Goal: Communication & Community: Answer question/provide support

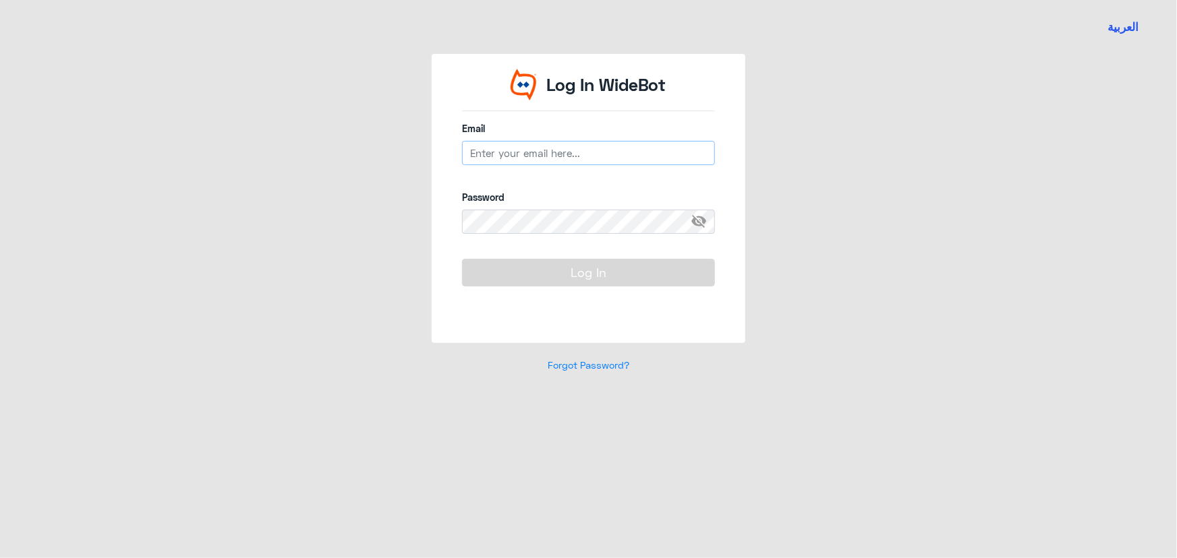
type input "[EMAIL_ADDRESS][DOMAIN_NAME]"
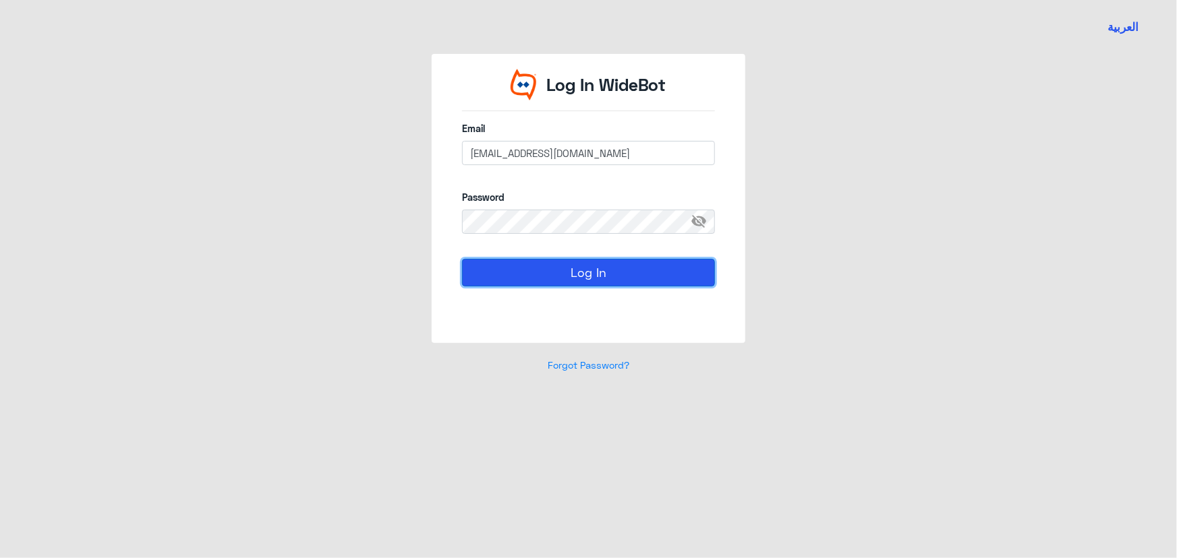
click at [587, 274] on button "Log In" at bounding box center [588, 272] width 253 height 27
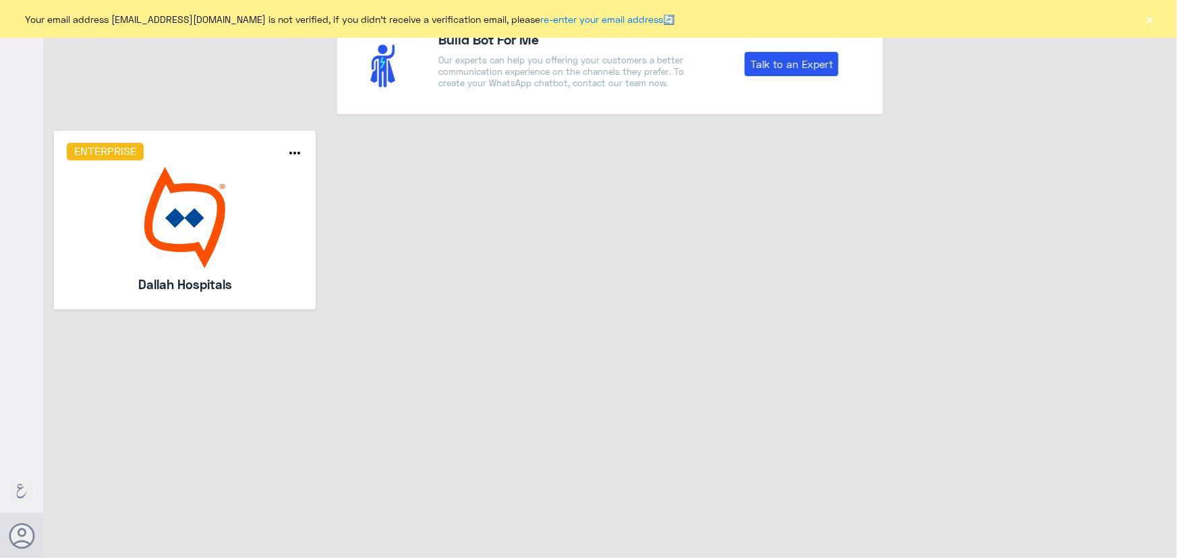
click at [210, 224] on img at bounding box center [185, 217] width 237 height 101
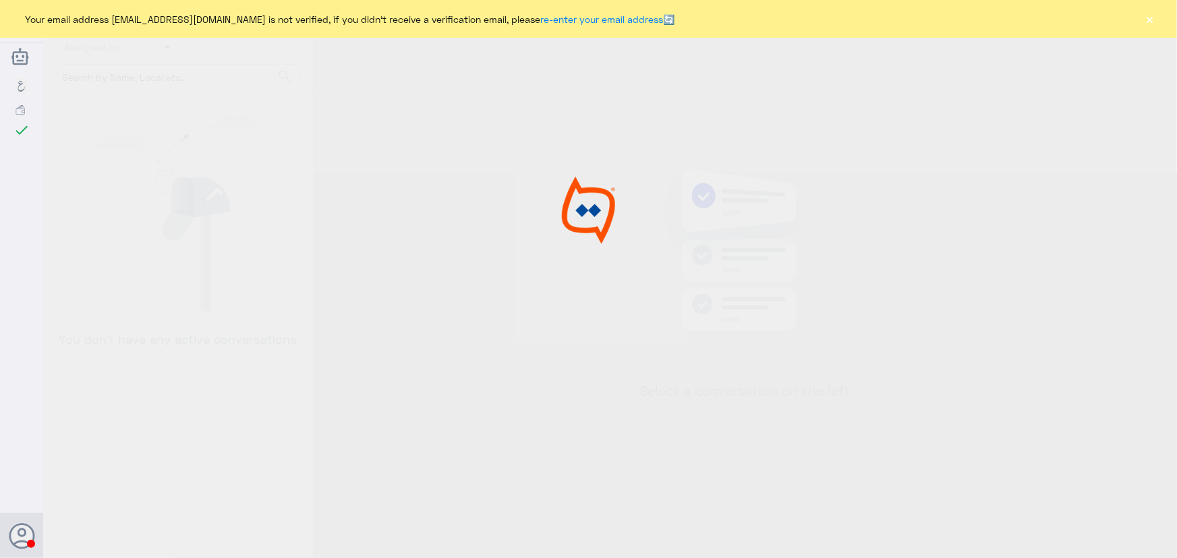
click at [587, 22] on div "Your email address [EMAIL_ADDRESS][DOMAIN_NAME] is not verified, if you didn't …" at bounding box center [588, 19] width 1177 height 38
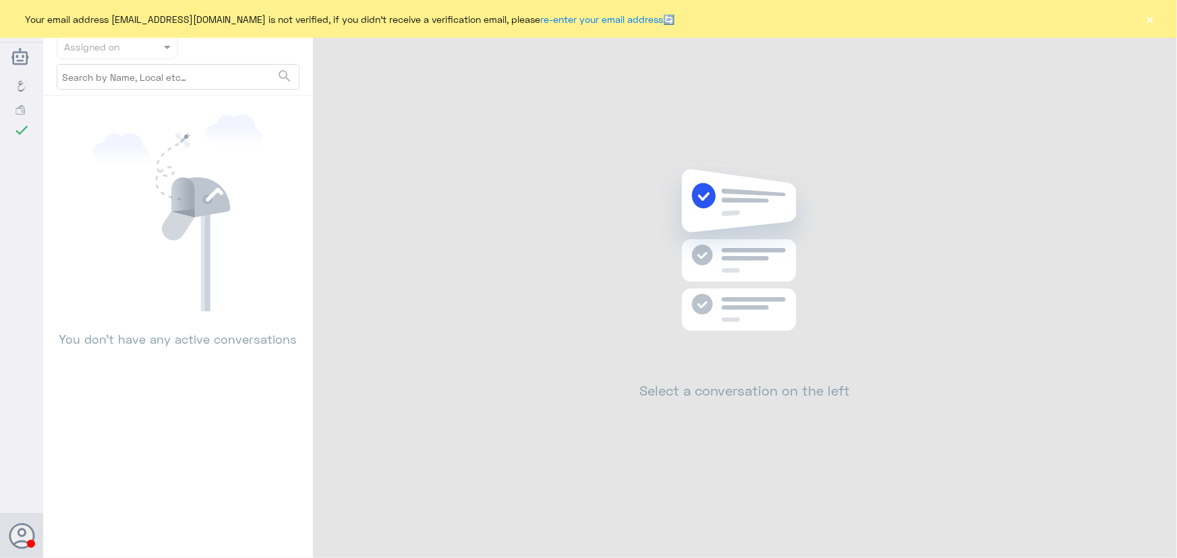
click at [587, 20] on button "×" at bounding box center [1149, 18] width 13 height 13
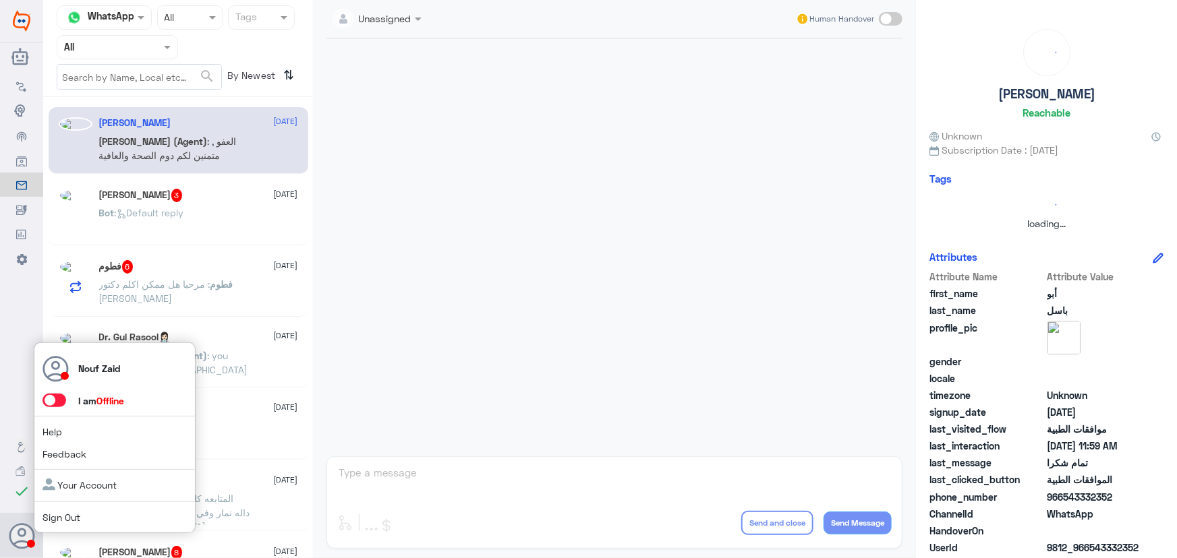
click at [53, 401] on span at bounding box center [54, 400] width 24 height 13
click at [0, 0] on input "checkbox" at bounding box center [0, 0] width 0 height 0
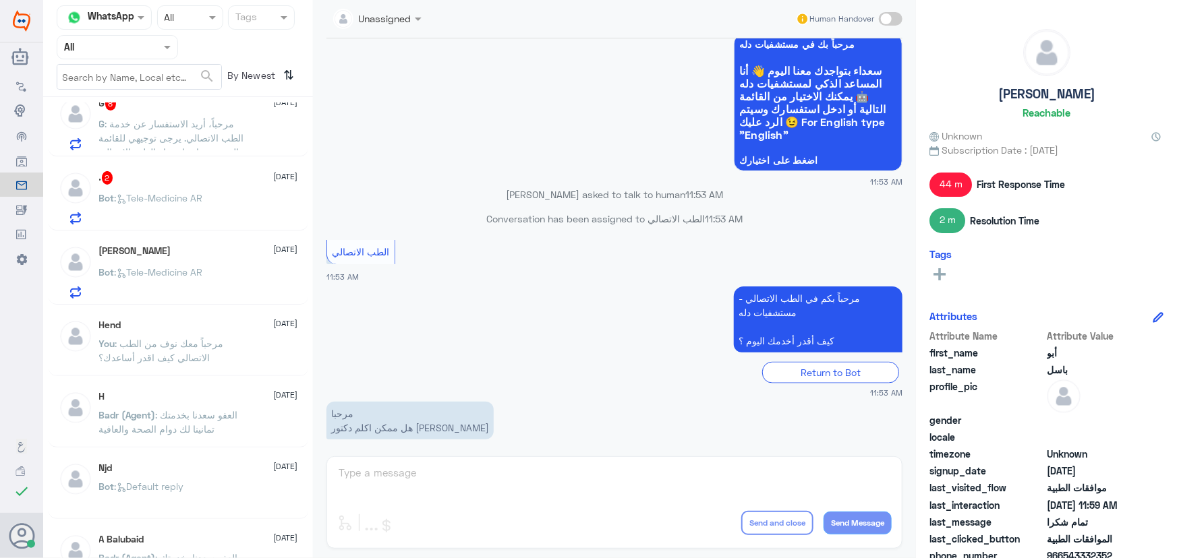
scroll to position [796, 0]
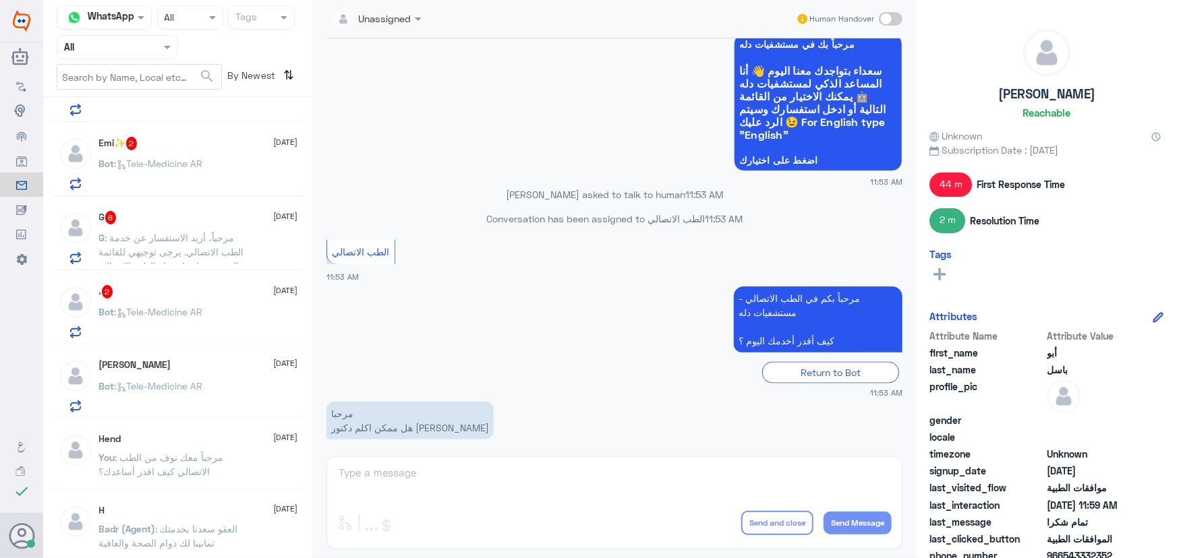
click at [187, 324] on p "Bot : Tele-Medicine AR" at bounding box center [151, 322] width 104 height 34
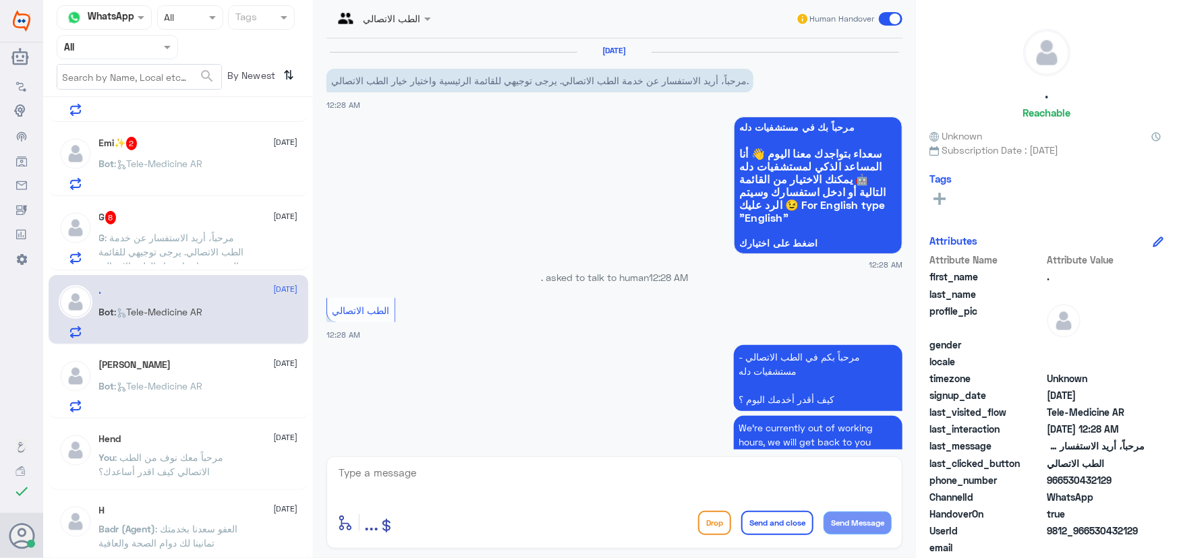
scroll to position [65, 0]
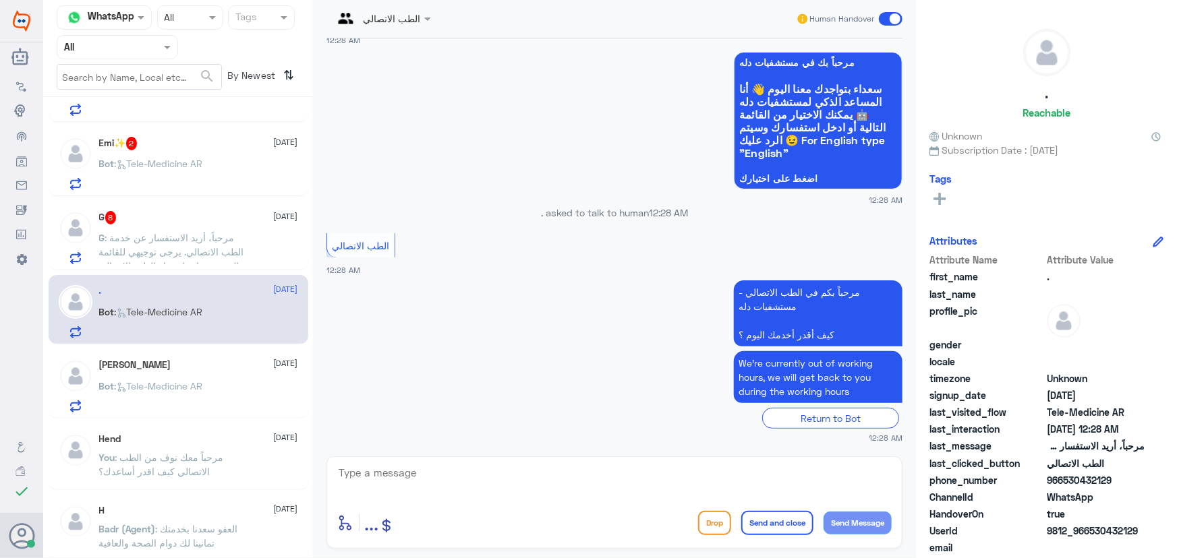
click at [500, 492] on textarea at bounding box center [614, 480] width 554 height 33
click at [587, 472] on textarea at bounding box center [614, 480] width 554 height 33
click at [330, 465] on div "enter flow name ... Drop Send and close Send Message" at bounding box center [614, 502] width 576 height 92
click at [341, 472] on textarea at bounding box center [614, 480] width 554 height 33
paste textarea "مرحباً معك نوف من الطب الاتصالي كيف اقدر أساعدك؟"
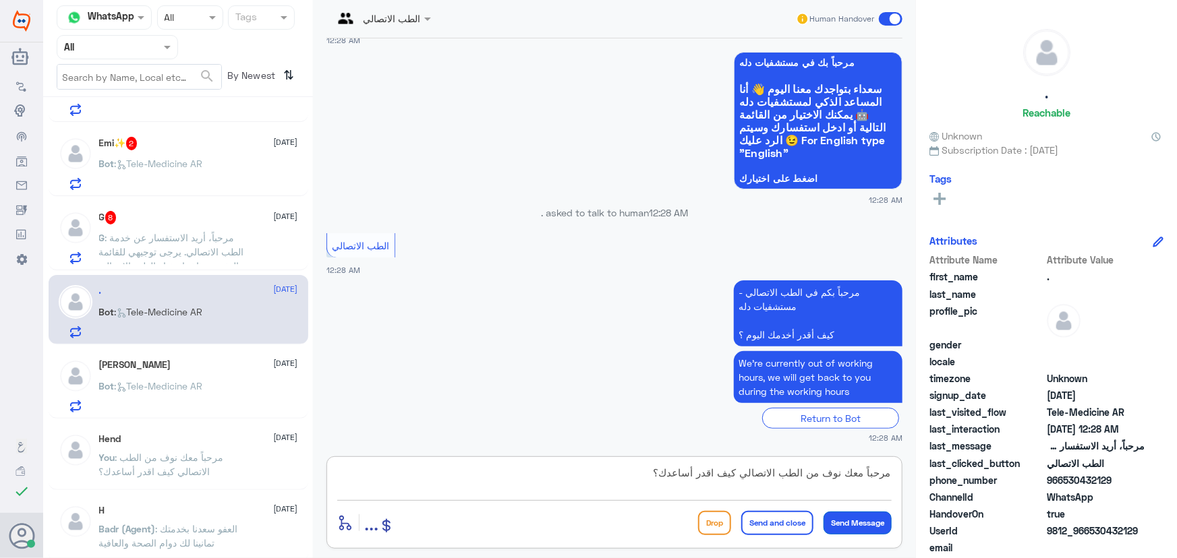
type textarea "مرحباً معك نوف من الطب الاتصالي كيف اقدر أساعدك؟"
drag, startPoint x: 871, startPoint y: 523, endPoint x: 850, endPoint y: 506, distance: 27.4
click at [587, 520] on button "Send Message" at bounding box center [857, 523] width 68 height 23
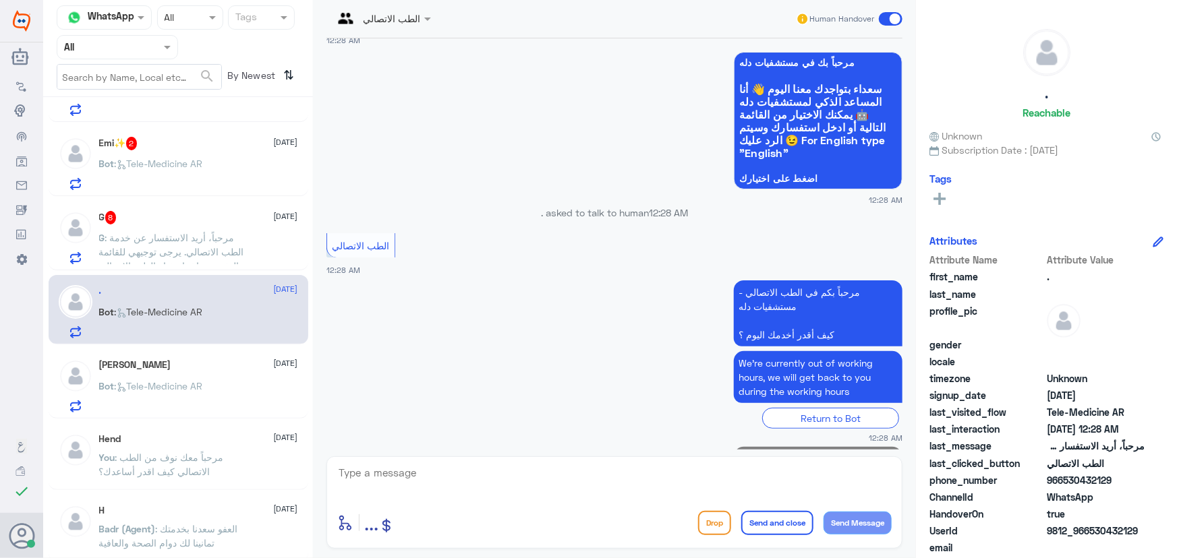
scroll to position [122, 0]
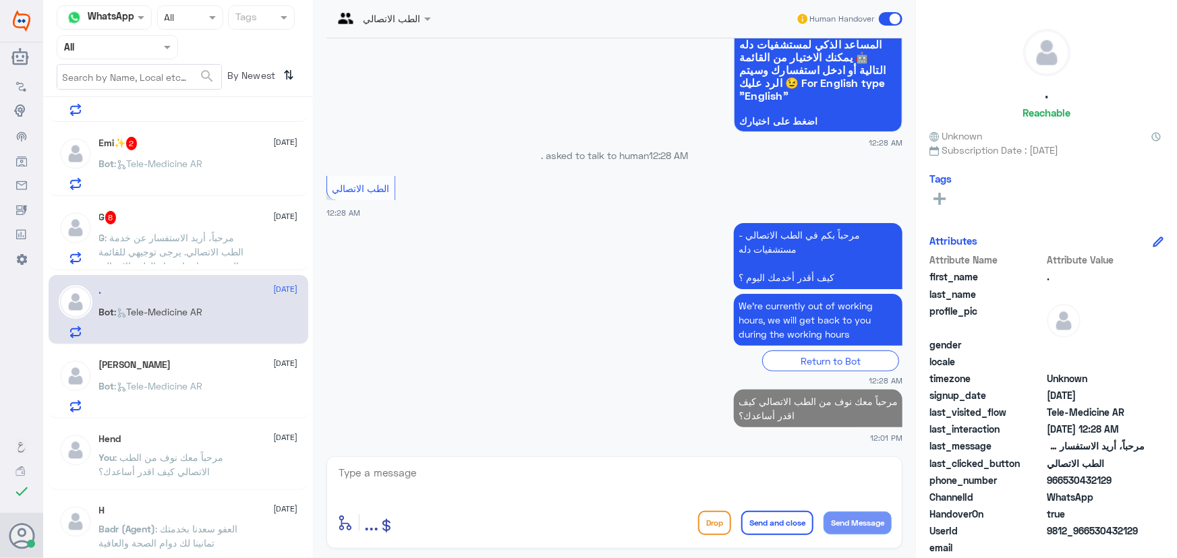
click at [237, 249] on span ": مرحباً، أريد الاستفسار عن خدمة الطب الاتصالي. يرجى توجيهي للقائمة الرئيسية وا…" at bounding box center [171, 252] width 145 height 40
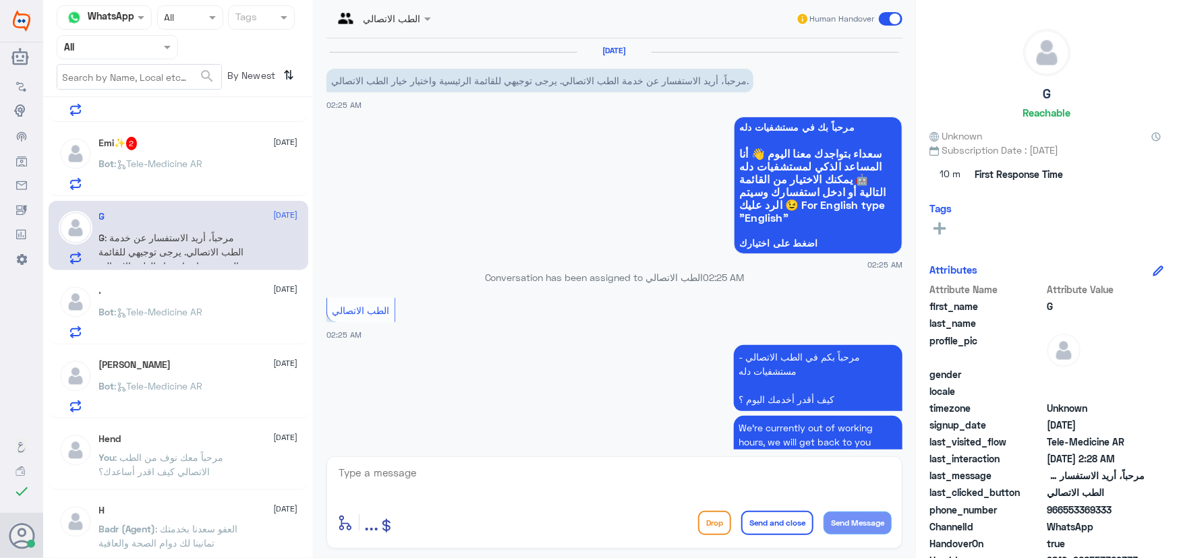
scroll to position [616, 0]
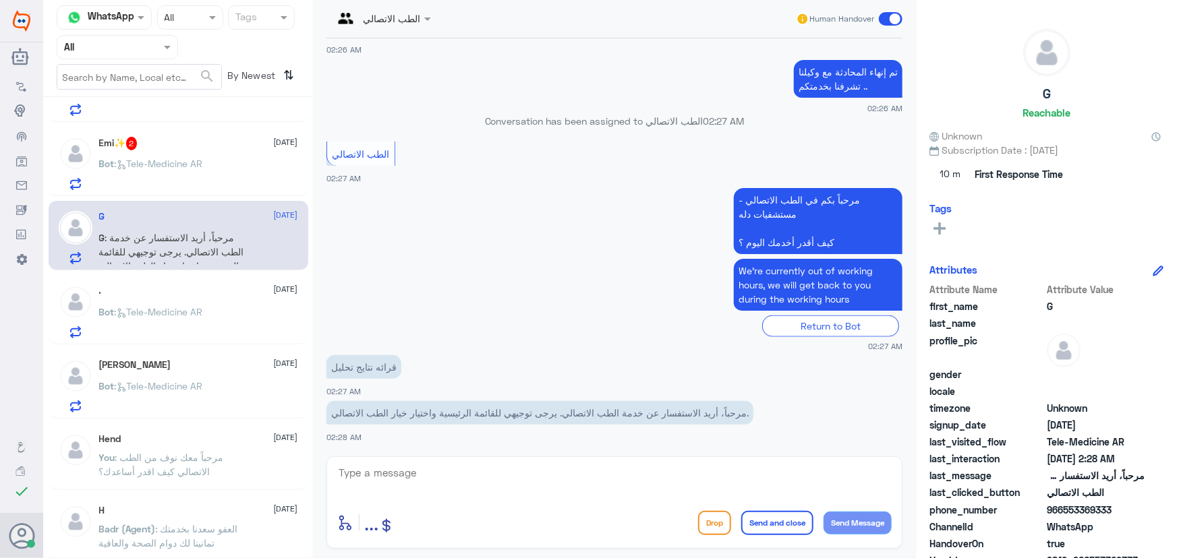
click at [448, 461] on div "enter flow name ... Drop Send and close Send Message" at bounding box center [614, 502] width 576 height 92
click at [443, 465] on textarea at bounding box center [614, 480] width 554 height 33
click at [502, 472] on textarea at bounding box center [614, 480] width 554 height 33
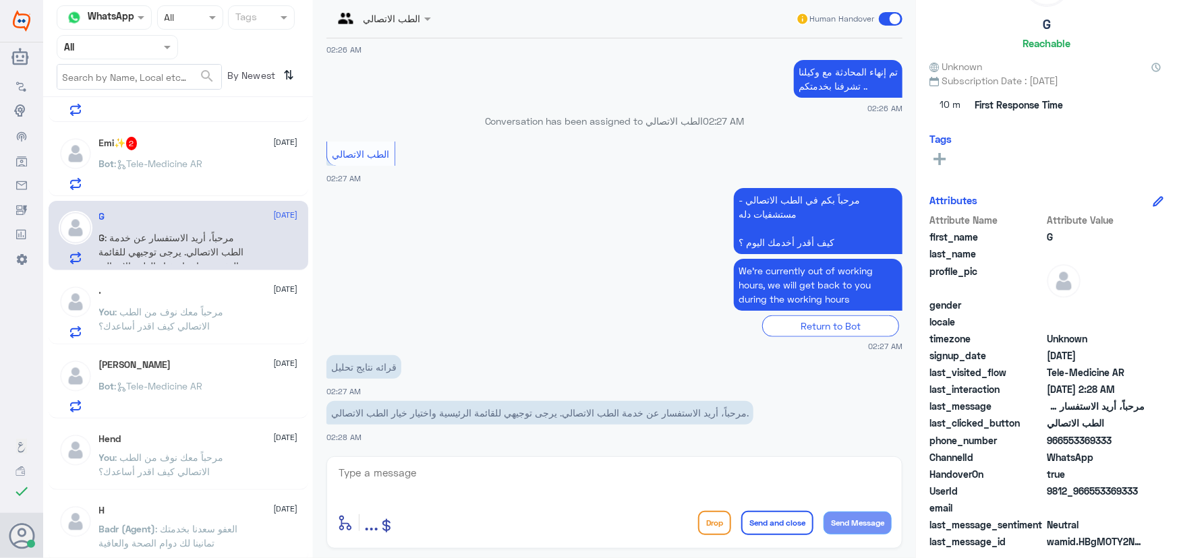
scroll to position [71, 0]
click at [482, 465] on textarea at bounding box center [614, 480] width 554 height 33
paste textarea "مرحباً معك نوف من الطب الاتصالي"
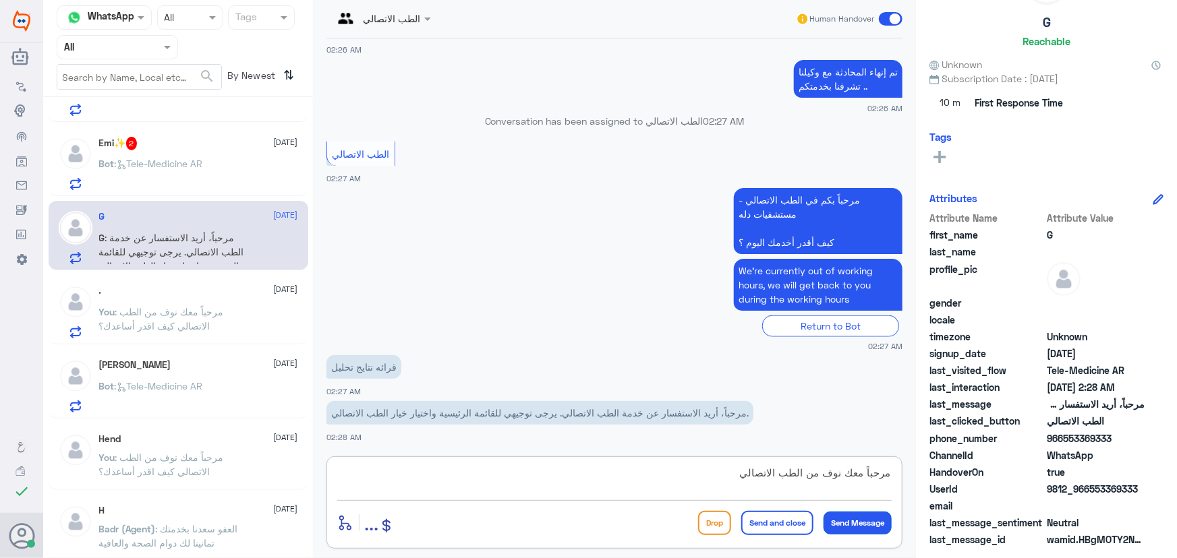
type textarea "مرحباً معك نوف من الطب الاتصالي"
click at [587, 521] on button "Send Message" at bounding box center [857, 523] width 68 height 23
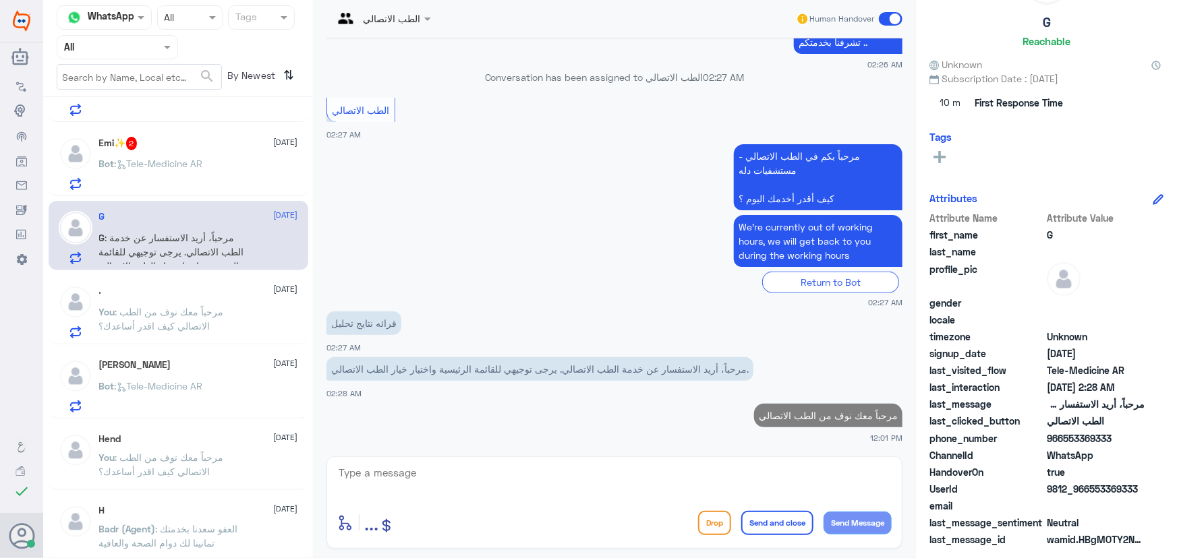
drag, startPoint x: 1092, startPoint y: 487, endPoint x: 1164, endPoint y: 480, distance: 71.8
click at [587, 480] on div "G Reachable Unknown Subscription Date : 10/05/2025 10 m First Response Time Tag…" at bounding box center [1046, 281] width 261 height 562
click at [587, 492] on span "9812_966553369333" at bounding box center [1095, 489] width 98 height 14
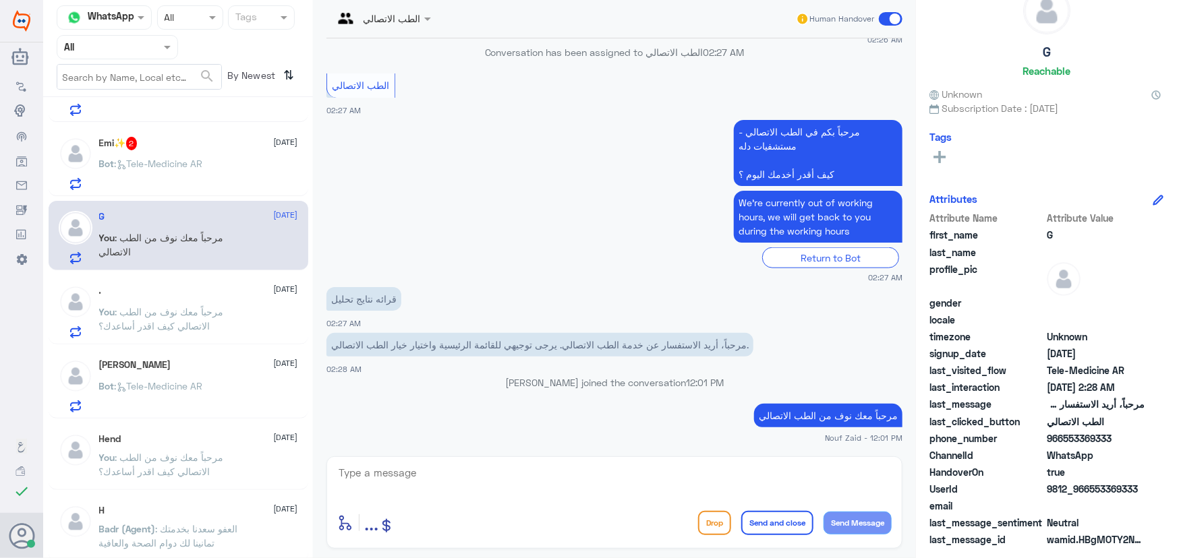
drag, startPoint x: 1092, startPoint y: 489, endPoint x: 1157, endPoint y: 482, distance: 65.1
click at [587, 482] on div "UserId 9812_966553369333" at bounding box center [1046, 490] width 234 height 17
copy span "553369333"
click at [511, 473] on textarea at bounding box center [614, 480] width 554 height 33
type textarea "j"
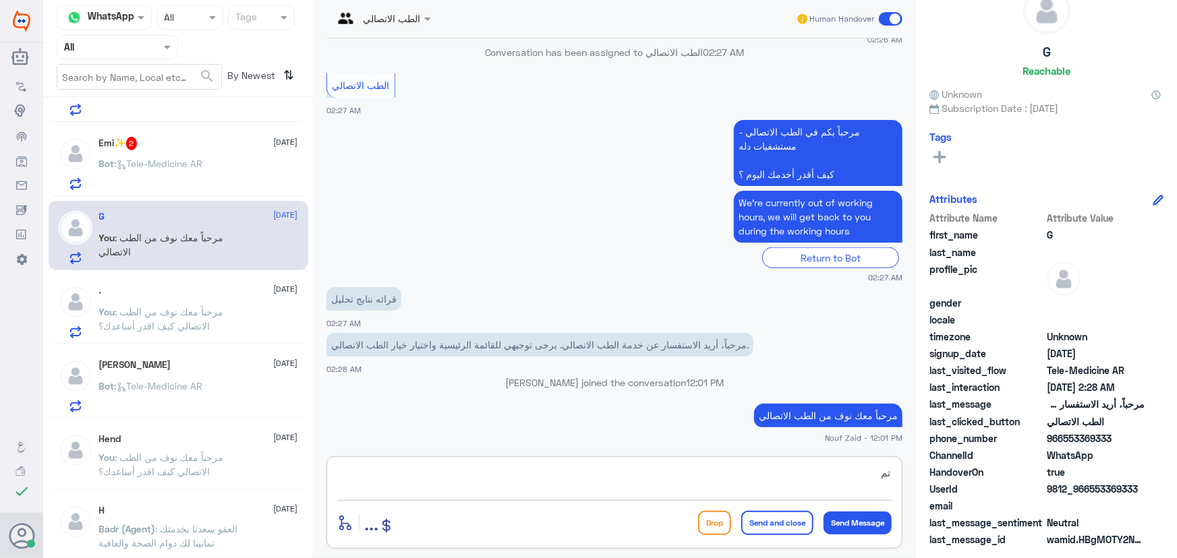
type textarea "ت"
type textarea "سيتم تواصل الطبيب معك خلال الدقائق القادمة، سعدنا بخدمك"
click at [587, 518] on button "Send and close" at bounding box center [777, 523] width 72 height 24
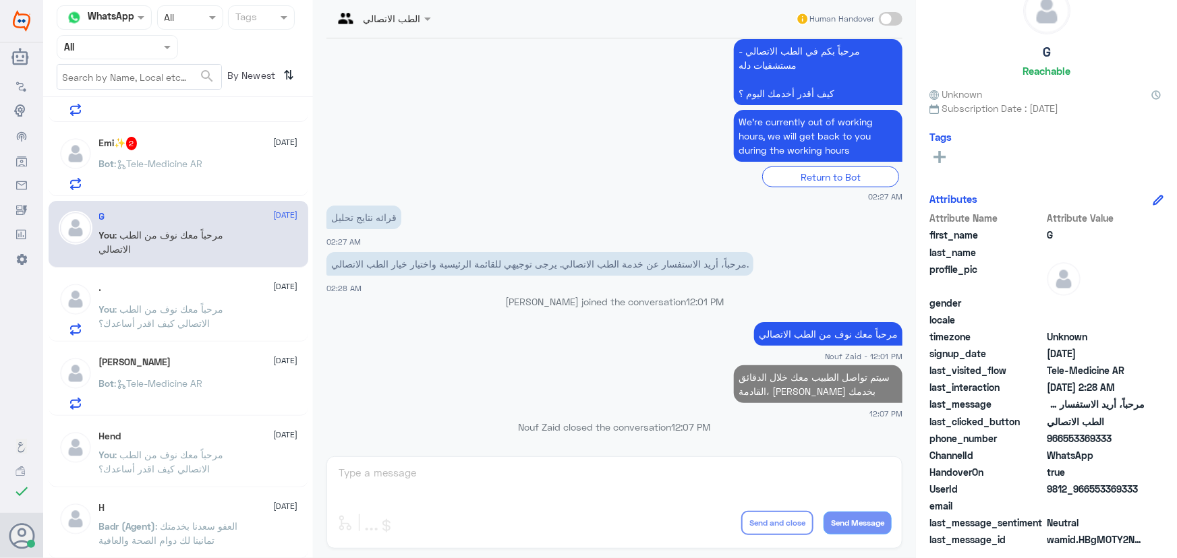
click at [182, 168] on p "Bot : Tele-Medicine AR" at bounding box center [151, 173] width 104 height 34
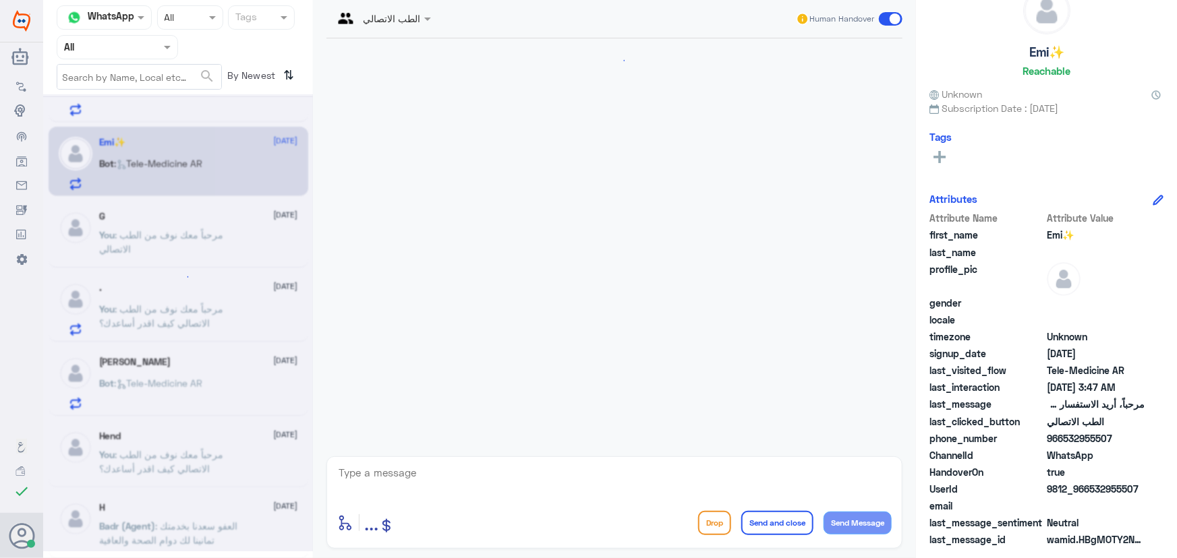
scroll to position [65, 0]
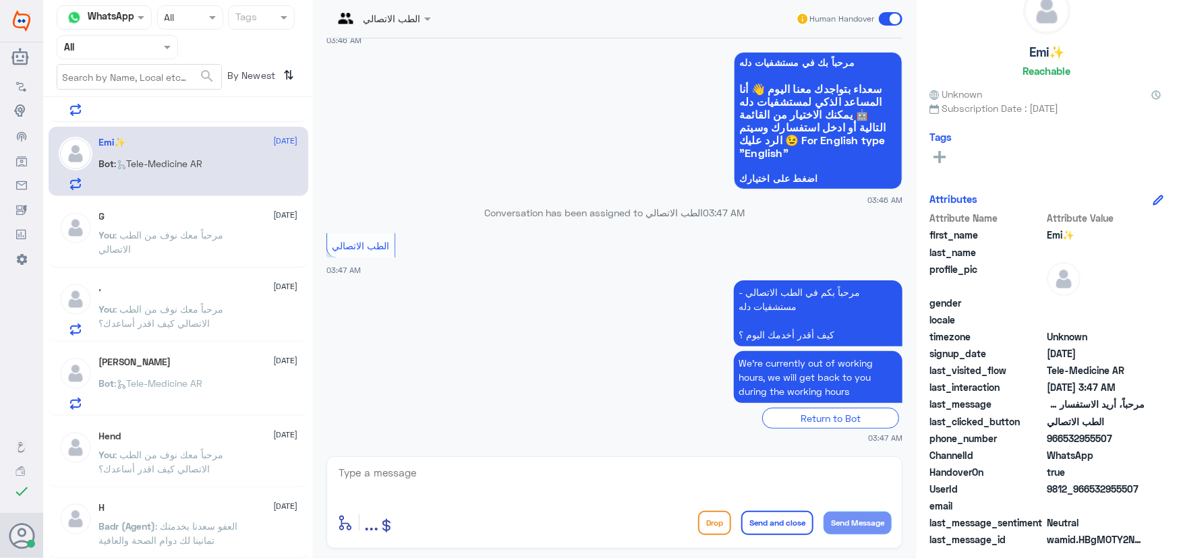
click at [446, 467] on textarea at bounding box center [614, 480] width 554 height 33
paste textarea "مرحباً معك نوف من الطب الاتصالي كيف اقدر أساعدك؟"
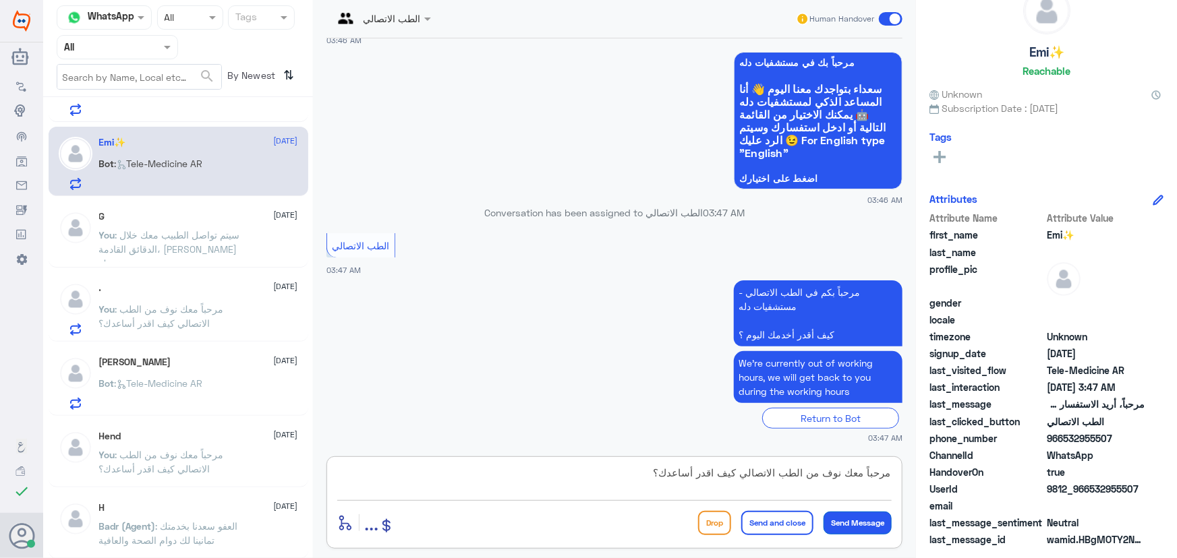
type textarea "مرحباً معك نوف من الطب الاتصالي كيف اقدر أساعدك؟"
click at [587, 512] on button "Send Message" at bounding box center [857, 523] width 68 height 23
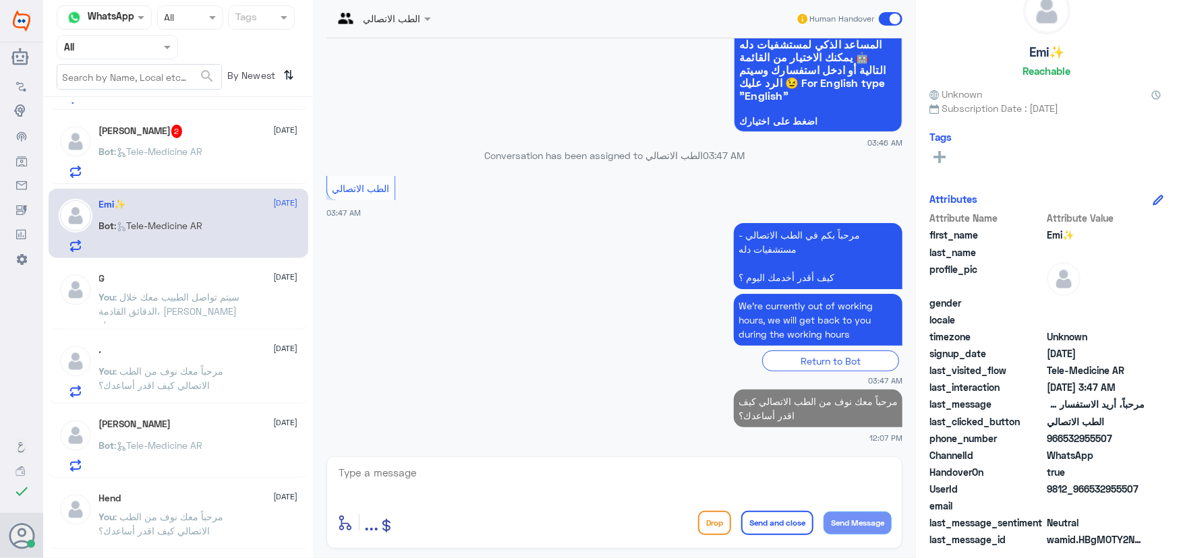
scroll to position [674, 0]
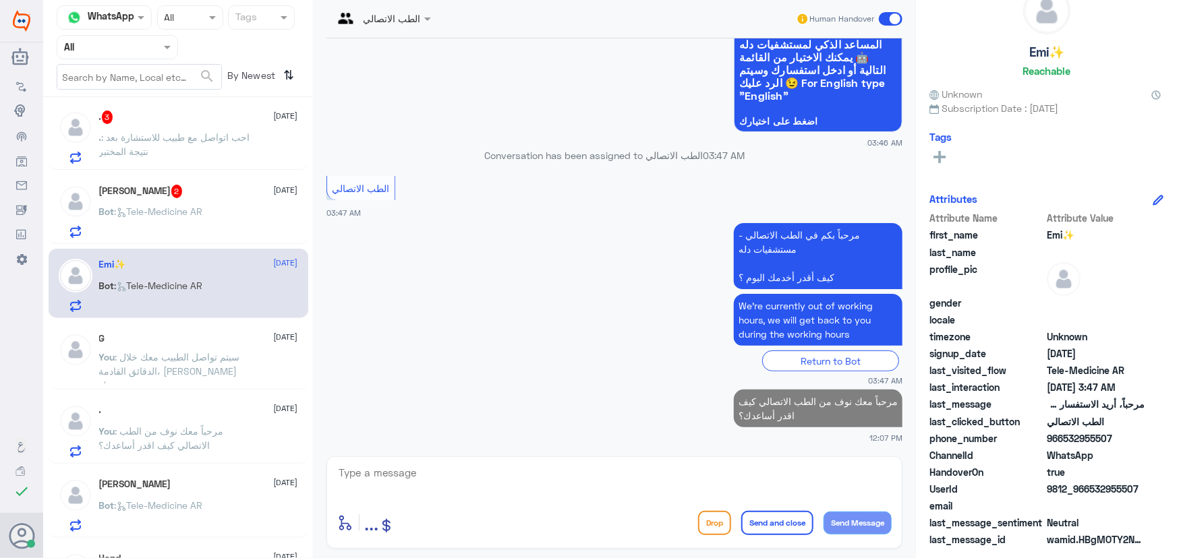
click at [189, 219] on p "Bot : Tele-Medicine AR" at bounding box center [151, 221] width 104 height 34
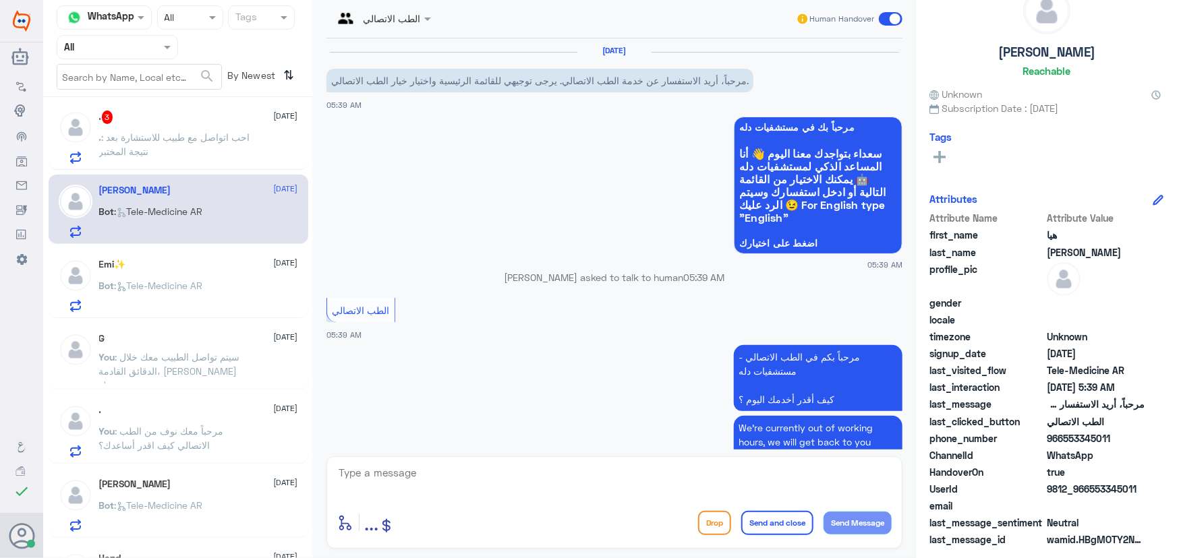
scroll to position [65, 0]
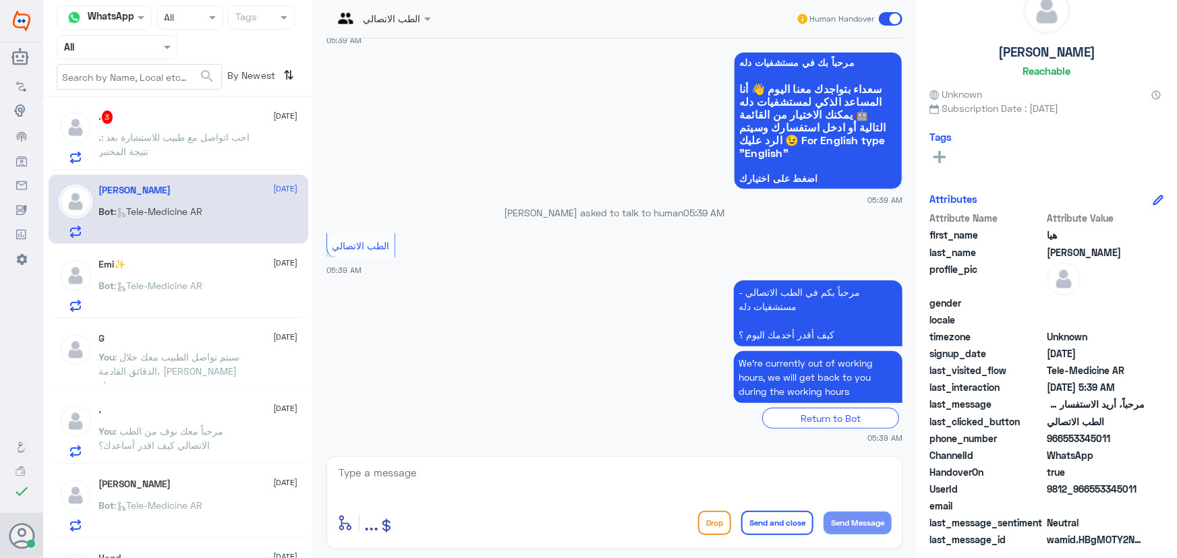
click at [502, 465] on textarea at bounding box center [614, 480] width 554 height 33
paste textarea "مرحباً معك نوف من الطب الاتصالي كيف اقدر أساعدك؟"
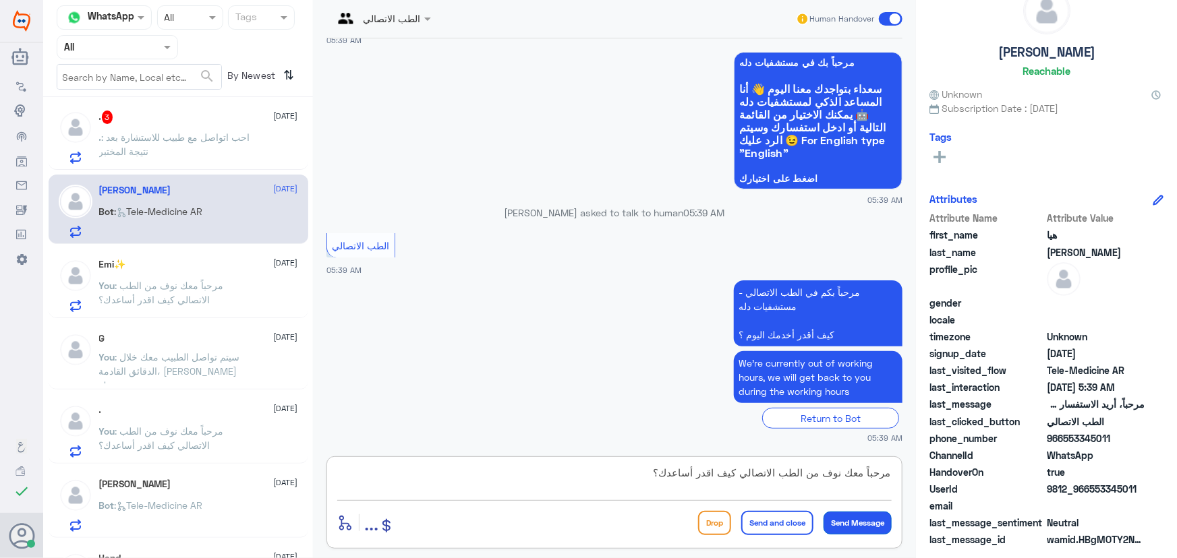
type textarea "مرحباً معك نوف من الطب الاتصالي كيف اقدر أساعدك؟"
click at [587, 525] on button "Send Message" at bounding box center [857, 523] width 68 height 23
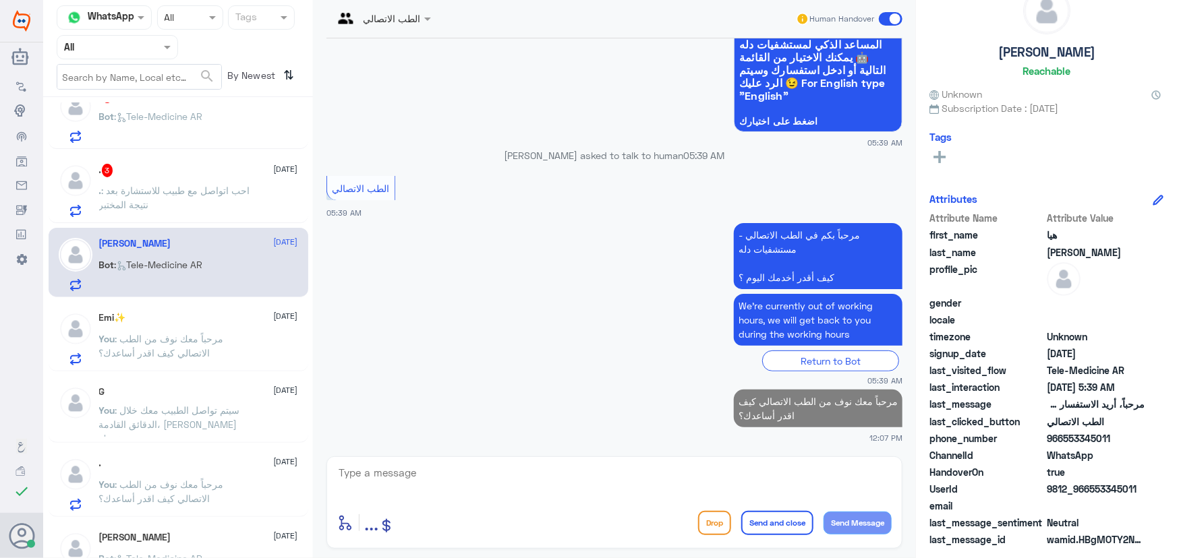
scroll to position [552, 0]
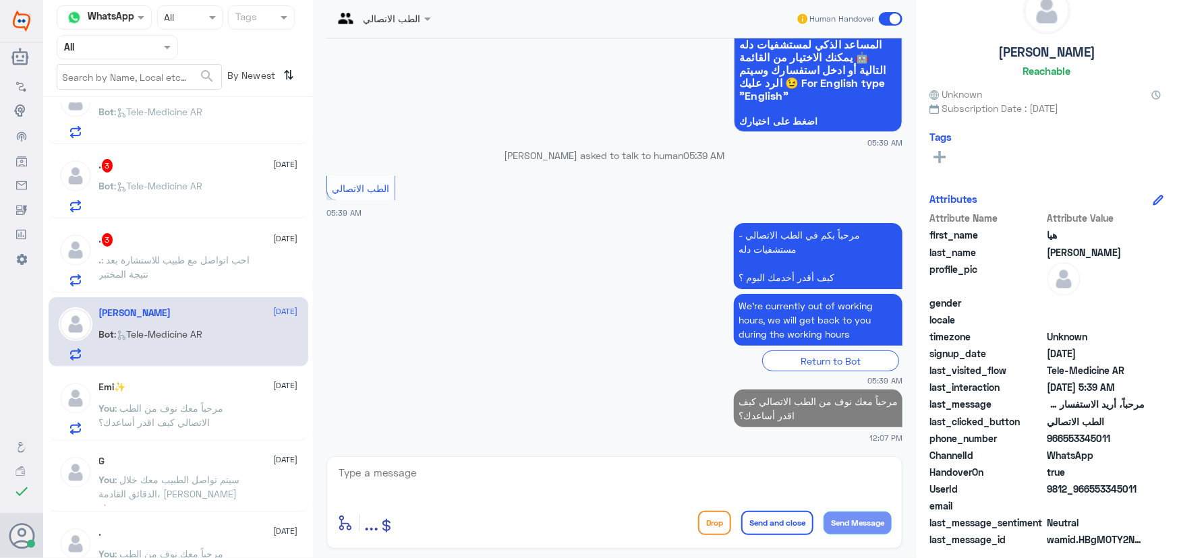
click at [162, 282] on p ". : احب اتواصل مع طبيب للاستشارة بعد نتيجة المختبر" at bounding box center [175, 270] width 152 height 34
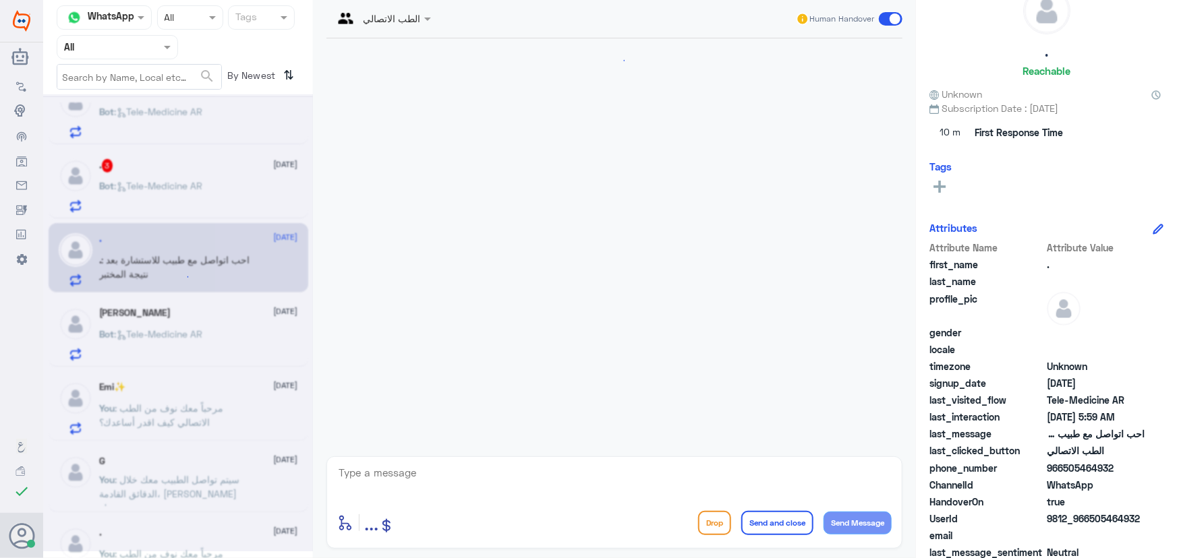
scroll to position [111, 0]
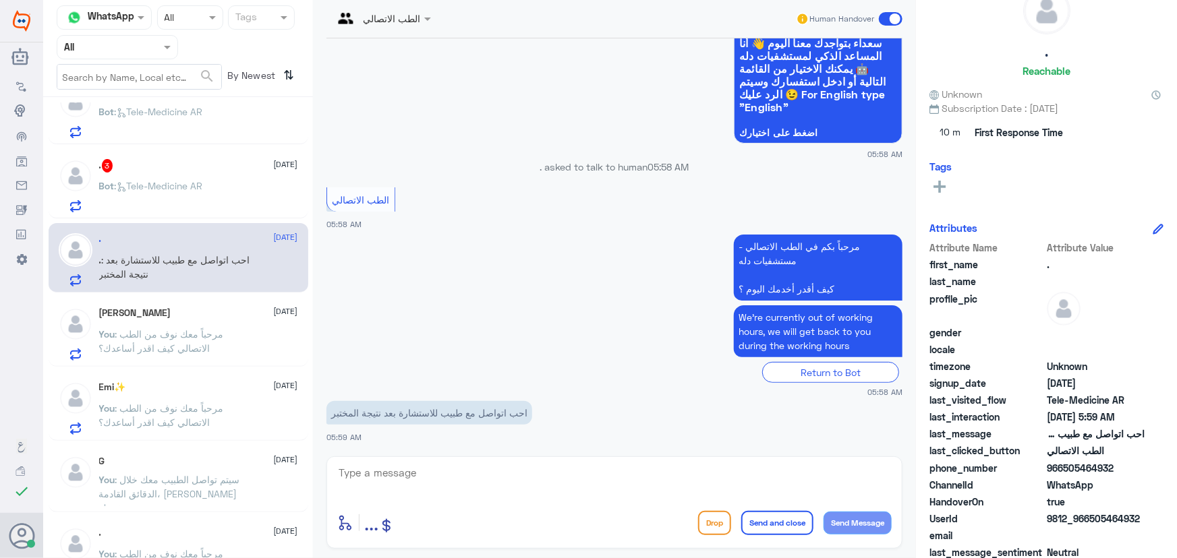
click at [447, 483] on textarea at bounding box center [614, 480] width 554 height 33
paste textarea "مرحباً معك نوف من الطب الاتصالي"
type textarea "مرحباً معك نوف من الطب الاتصالي"
click at [587, 515] on button "Send Message" at bounding box center [857, 523] width 68 height 23
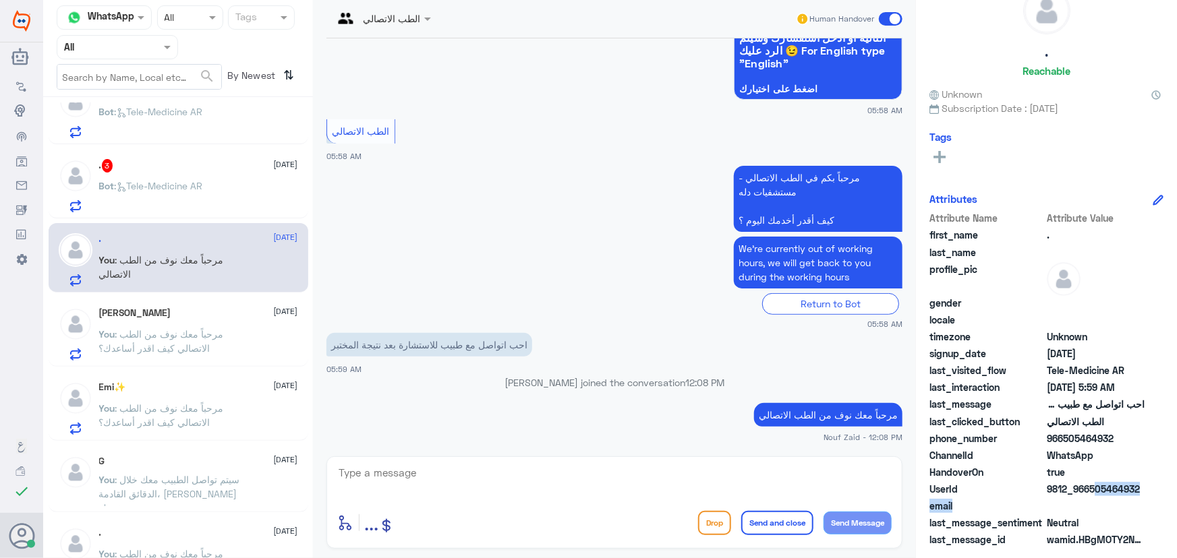
drag, startPoint x: 1091, startPoint y: 490, endPoint x: 1156, endPoint y: 504, distance: 66.8
click at [587, 504] on div "Attribute Name Attribute Value first_name . last_name profile_pic gender locale…" at bounding box center [1046, 380] width 234 height 338
click at [587, 494] on span "9812_966505464932" at bounding box center [1095, 489] width 98 height 14
drag, startPoint x: 1090, startPoint y: 490, endPoint x: 1159, endPoint y: 494, distance: 69.5
click at [587, 494] on div ". Reachable Unknown Subscription Date : 10/05/2025 Tags Attributes Attribute Na…" at bounding box center [1046, 281] width 261 height 562
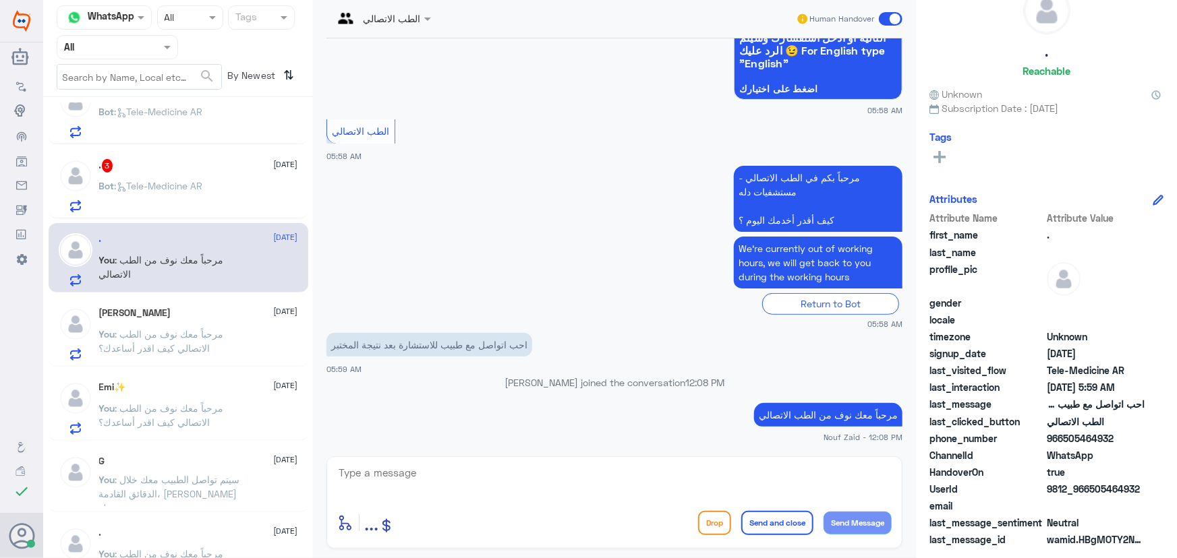
copy span "505464932"
click at [558, 477] on textarea at bounding box center [614, 480] width 554 height 33
paste textarea "لقراءة التحاليل يمكنك الاستفادة من خدمة الاستشارة الفورية من خلال التطبيق بحيث …"
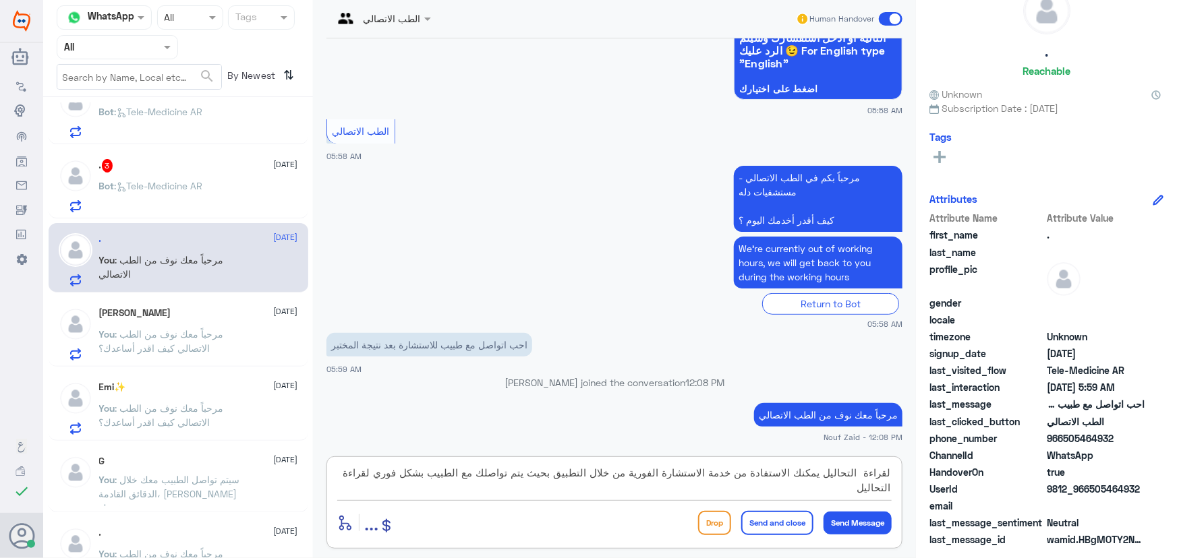
type textarea "لقراءة التحاليل يمكنك الاستفادة من خدمة الاستشارة الفورية من خلال التطبيق بحيث …"
click at [587, 519] on button "Send and close" at bounding box center [777, 523] width 72 height 24
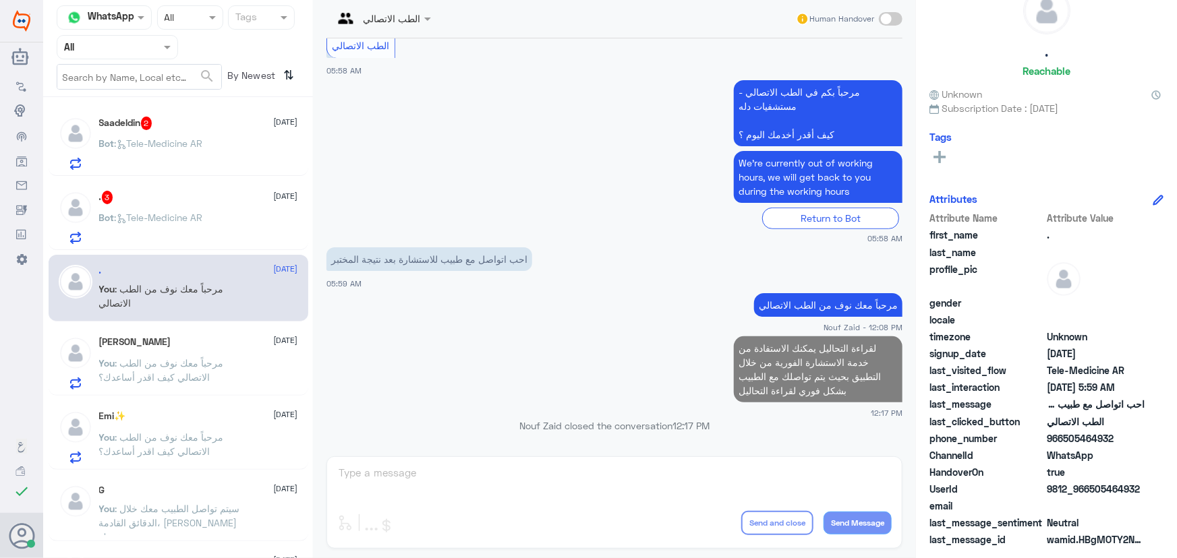
scroll to position [490, 0]
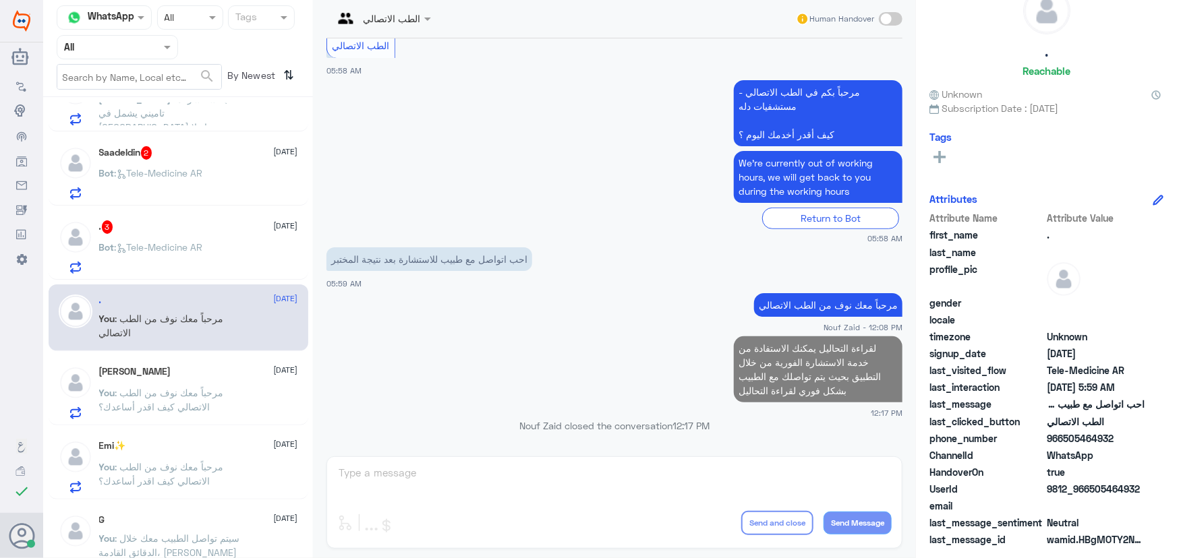
click at [214, 253] on div "Bot : Tele-Medicine AR" at bounding box center [198, 258] width 199 height 30
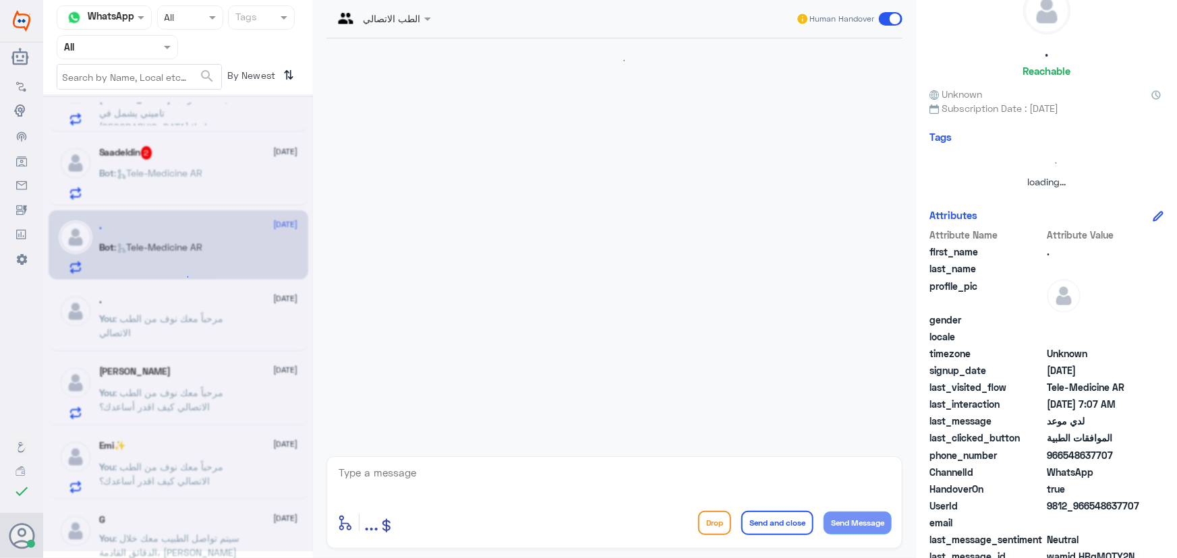
scroll to position [183, 0]
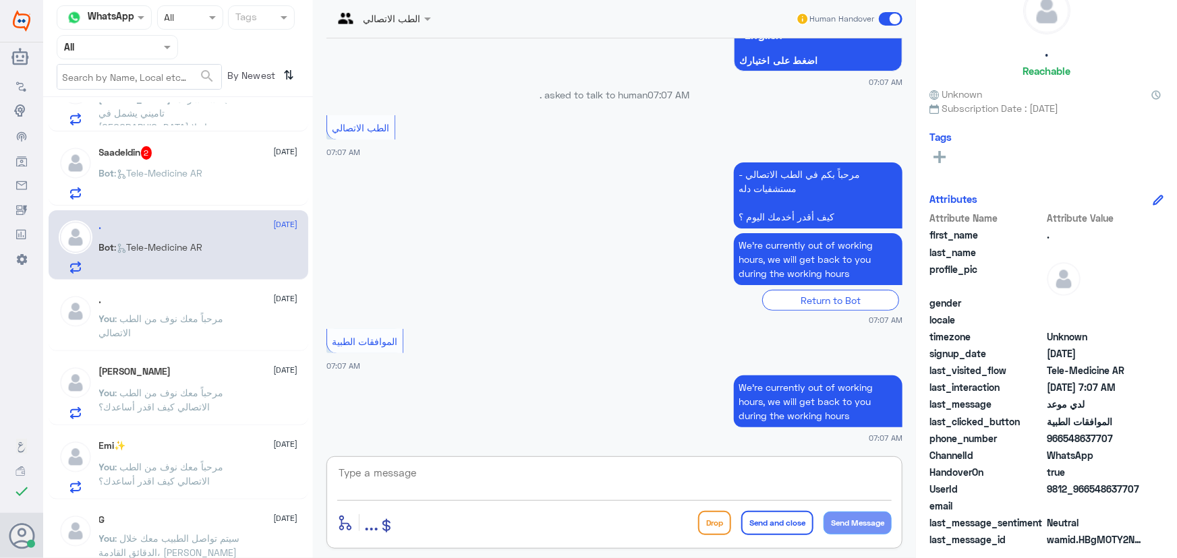
click at [535, 482] on textarea at bounding box center [614, 480] width 554 height 33
paste textarea "مرحباً معك نوف من الطب الاتصالي كيف اقدر أساعدك؟"
type textarea "مرحباً معك نوف من الطب الاتصالي كيف اقدر أساعدك؟"
click at [587, 528] on button "Send Message" at bounding box center [857, 523] width 68 height 23
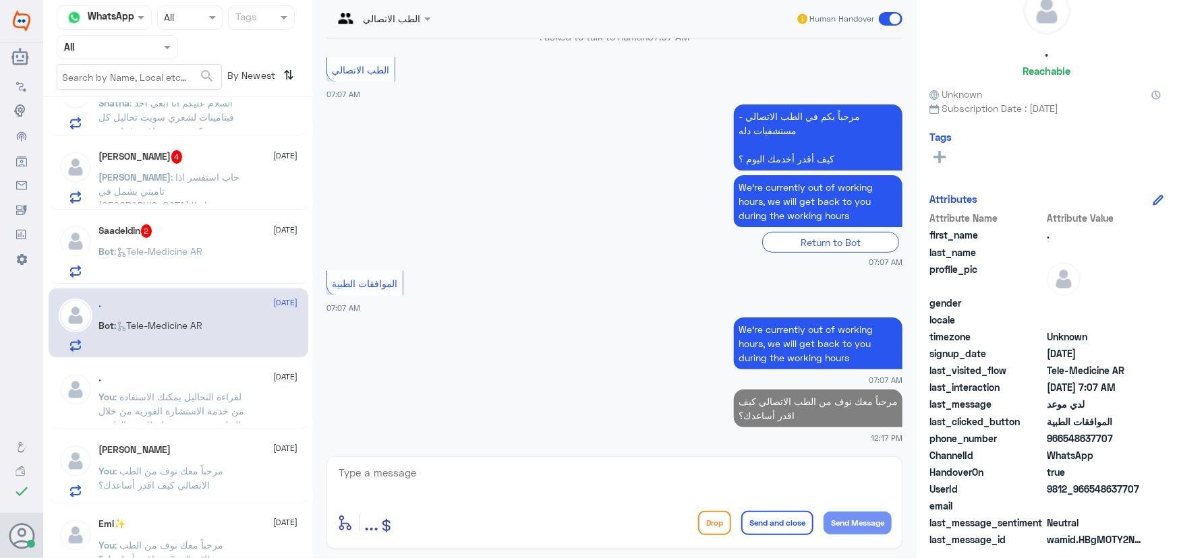
scroll to position [367, 0]
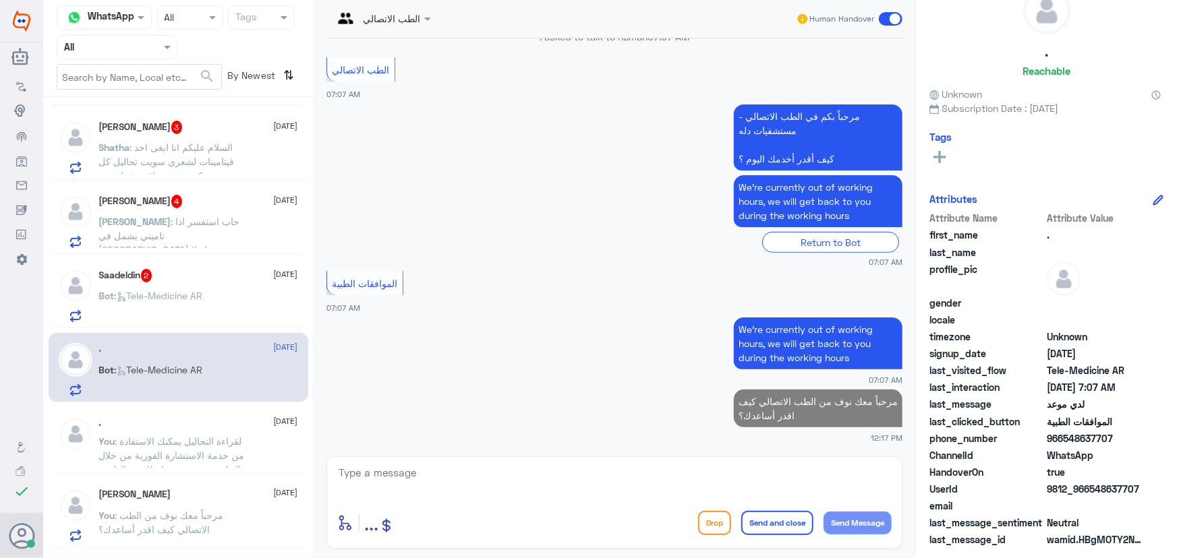
click at [227, 309] on div "Bot : Tele-Medicine AR" at bounding box center [198, 307] width 199 height 30
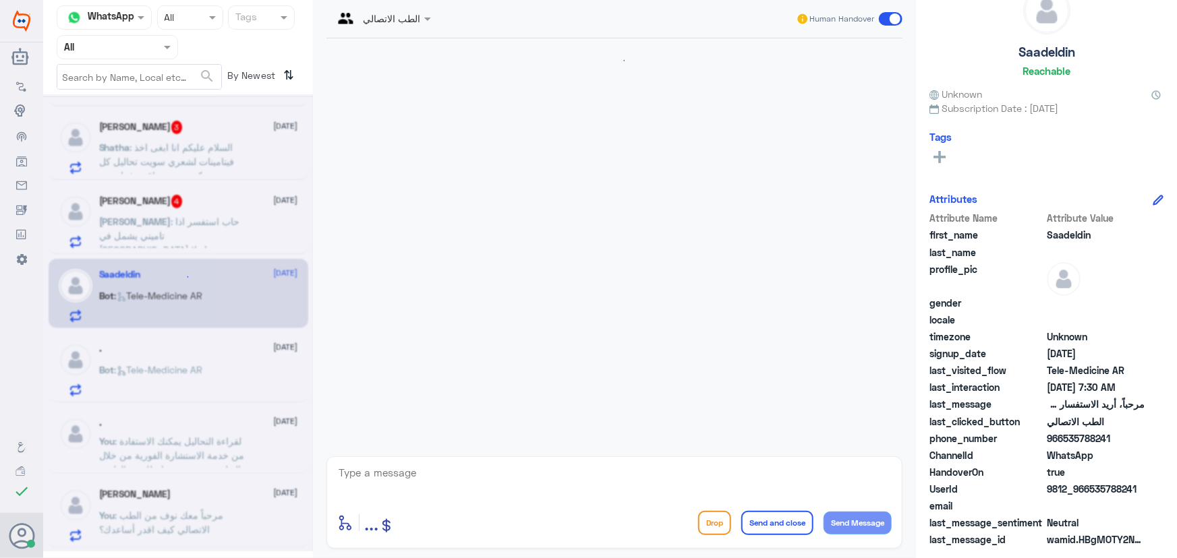
scroll to position [65, 0]
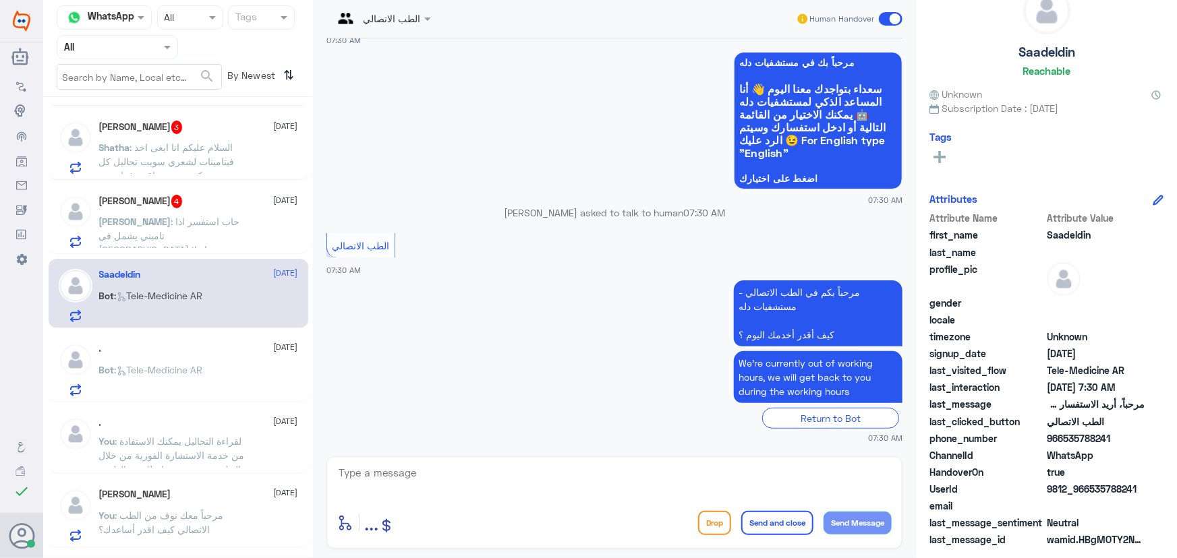
click at [519, 482] on textarea at bounding box center [614, 480] width 554 height 33
paste textarea "مرحباً معك نوف من الطب الاتصالي"
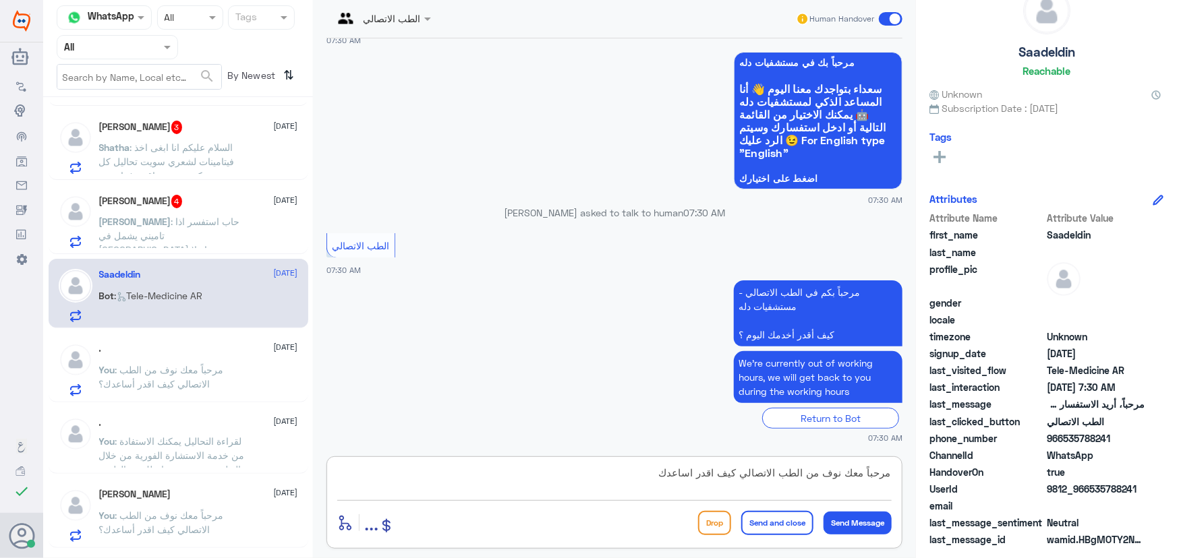
type textarea "مرحباً معك نوف من الطب الاتصالي كيف اقدر اساعدك؟"
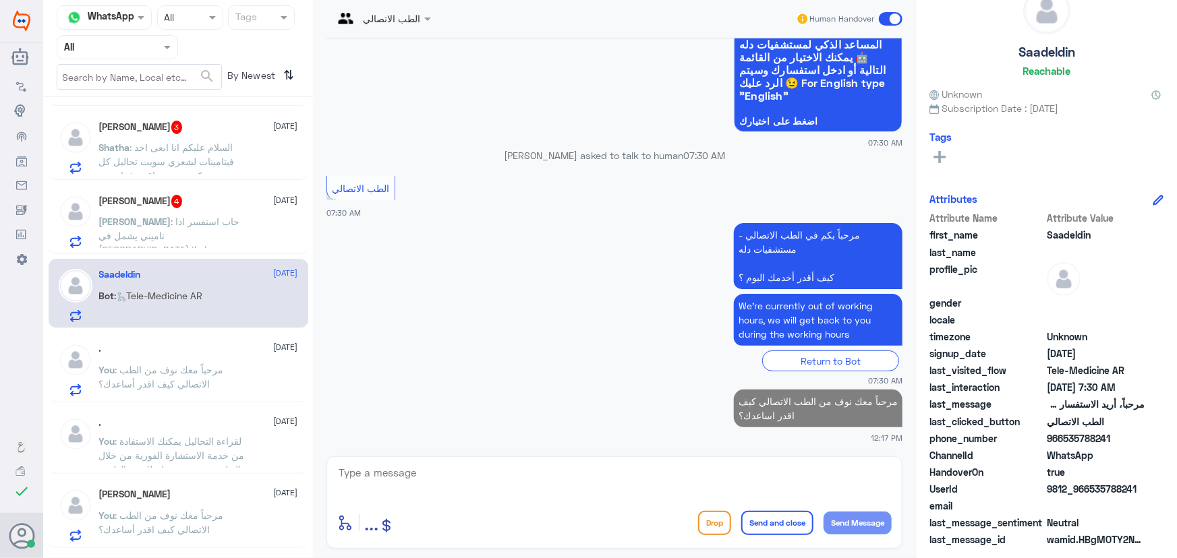
click at [171, 216] on span "عبدالعزيز" at bounding box center [135, 221] width 72 height 11
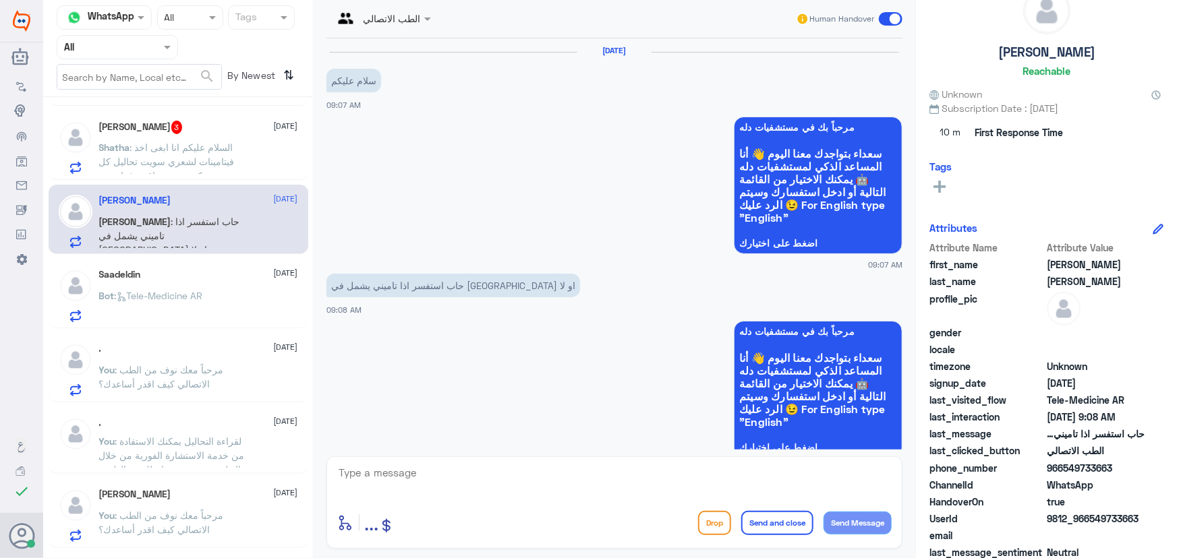
scroll to position [263, 0]
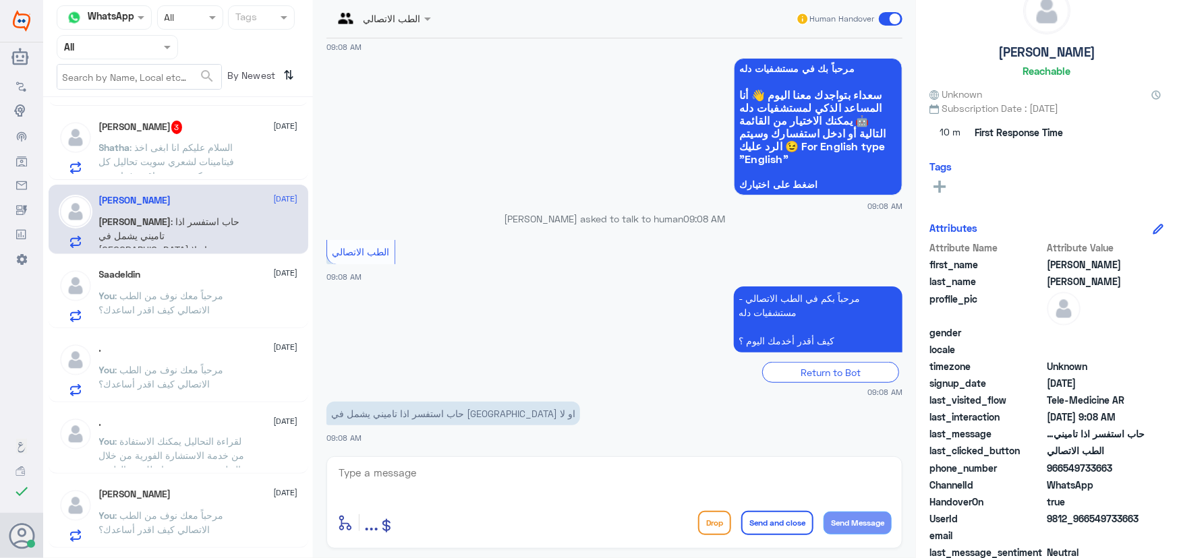
click at [229, 338] on div ". 5 October You : مرحباً معك نوف من الطب الاتصالي كيف اقدر أساعدك؟" at bounding box center [179, 367] width 260 height 69
click at [225, 418] on div ". 5 October" at bounding box center [198, 422] width 199 height 11
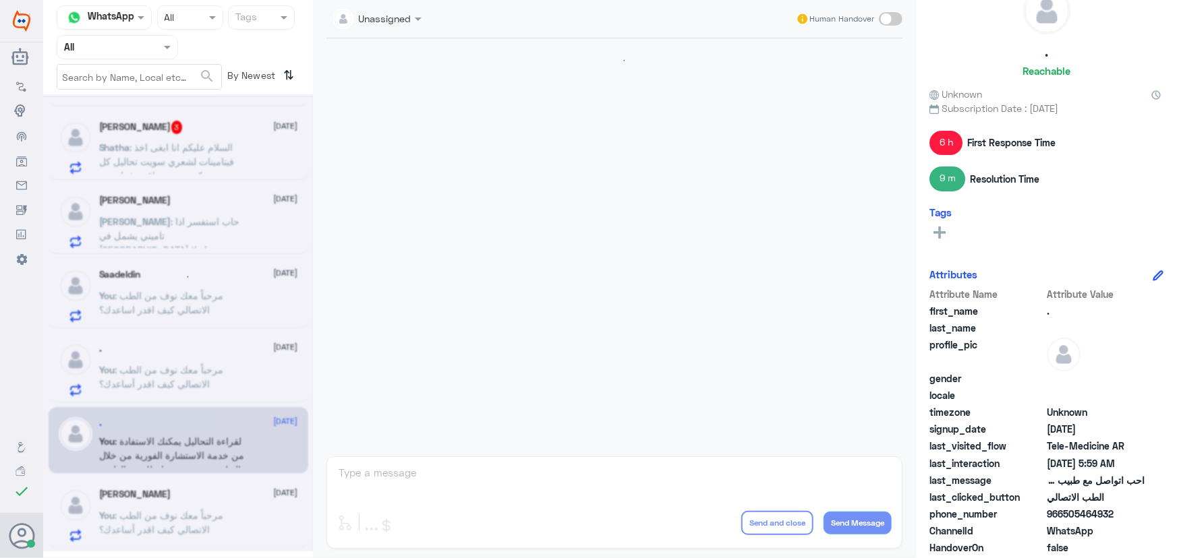
scroll to position [289, 0]
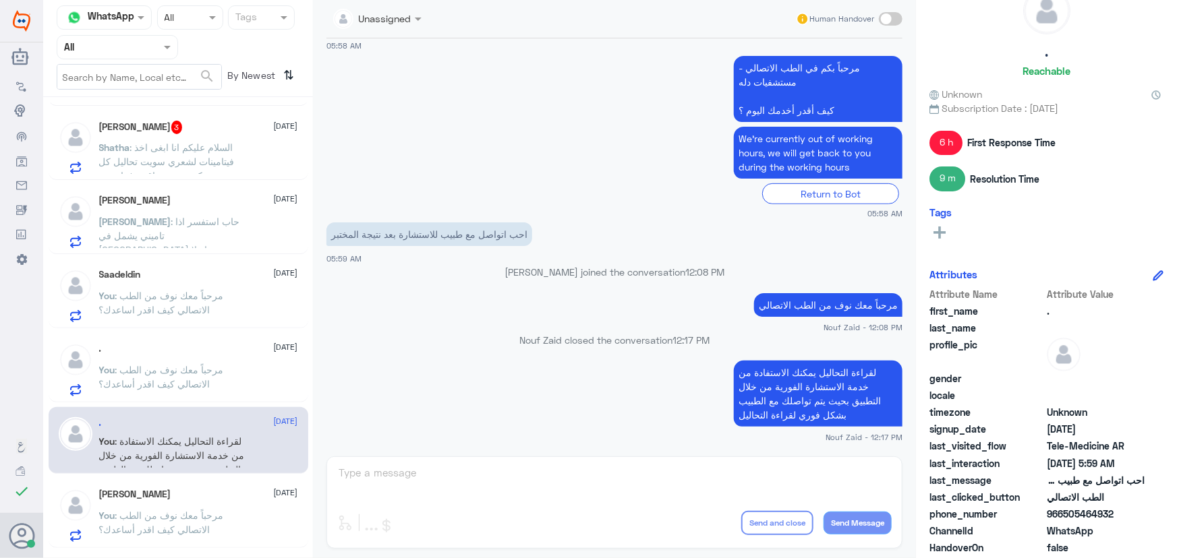
click at [198, 353] on div ". 5 October You : مرحباً معك نوف من الطب الاتصالي كيف اقدر أساعدك؟" at bounding box center [198, 369] width 199 height 53
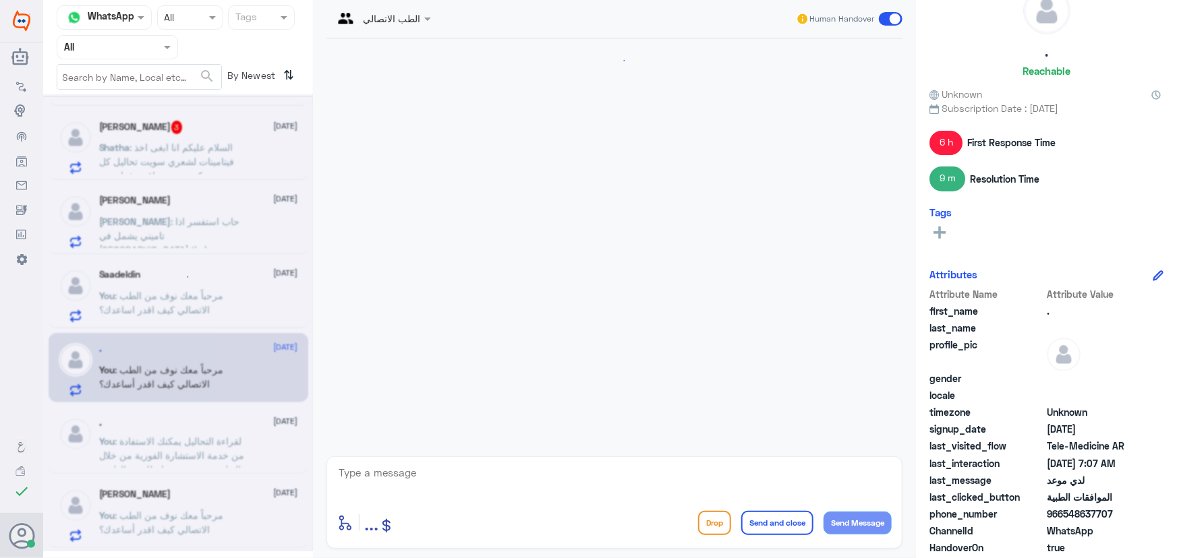
scroll to position [264, 0]
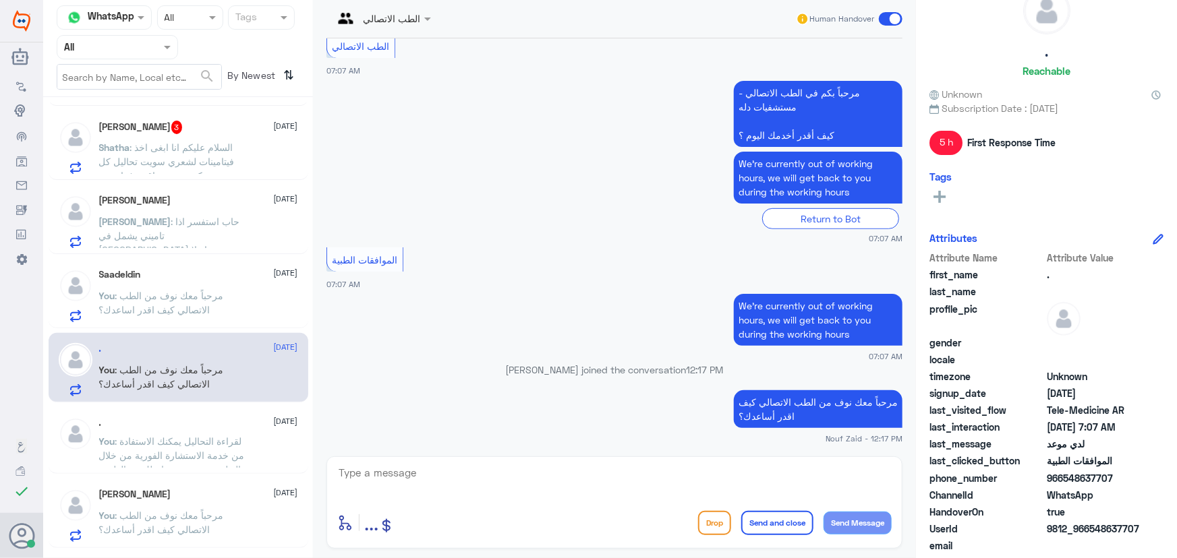
click at [189, 291] on span ": مرحباً معك نوف من الطب الاتصالي كيف اقدر اساعدك؟" at bounding box center [161, 303] width 125 height 26
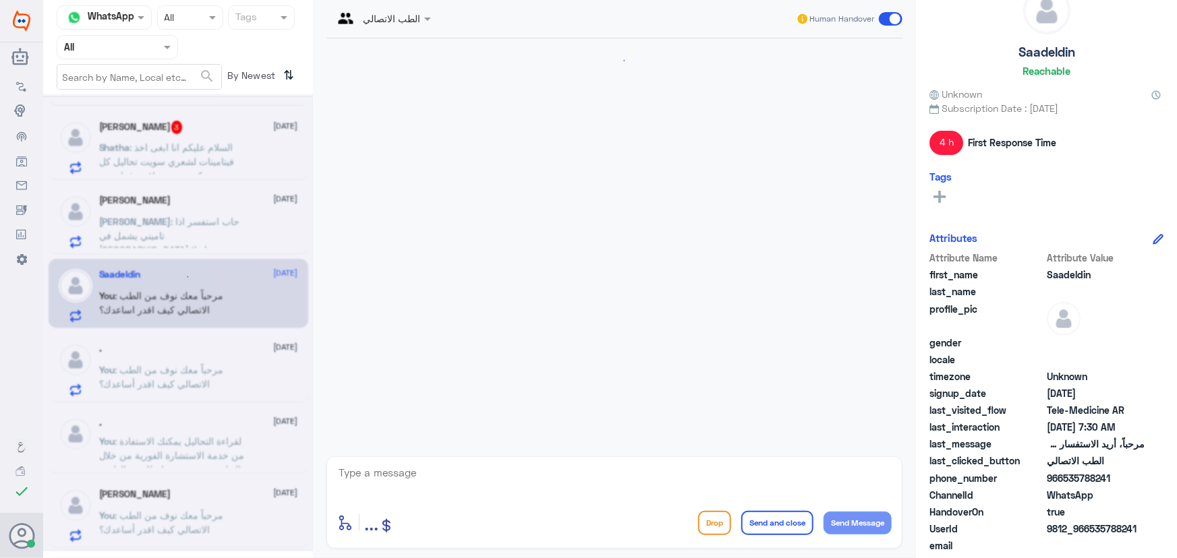
scroll to position [147, 0]
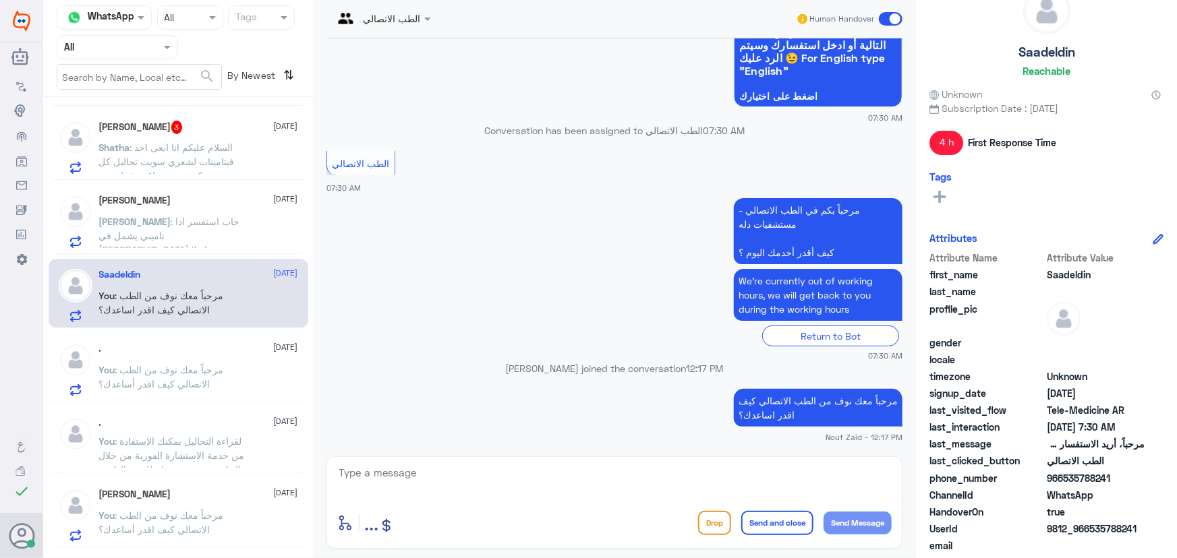
click at [203, 436] on span ": لقراءة التحاليل يمكنك الاستفادة من خدمة الاستشارة الفورية من خلال التطبيق بحي…" at bounding box center [172, 463] width 146 height 54
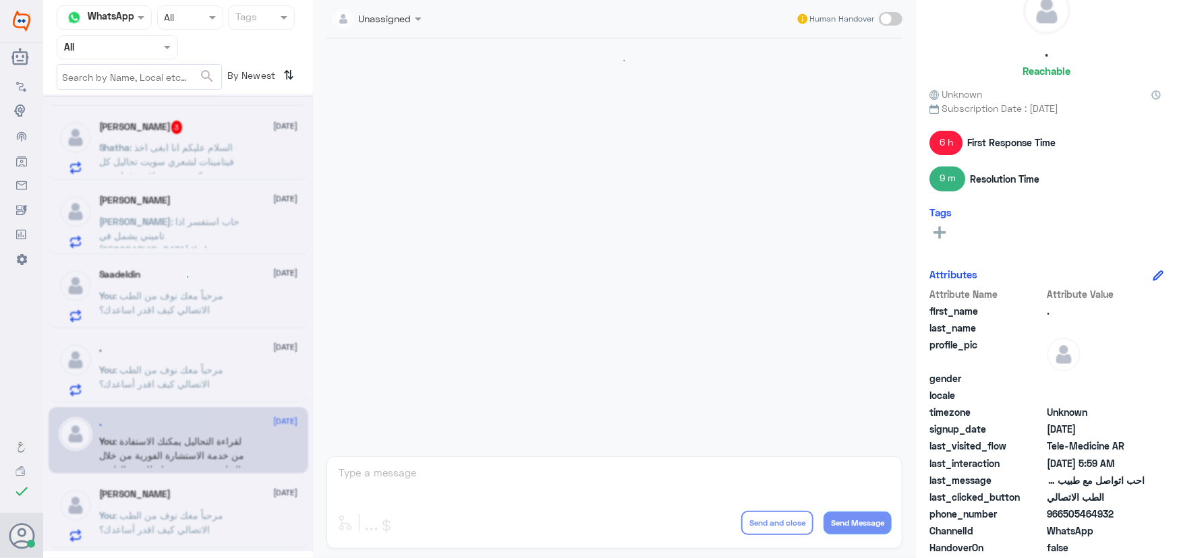
scroll to position [289, 0]
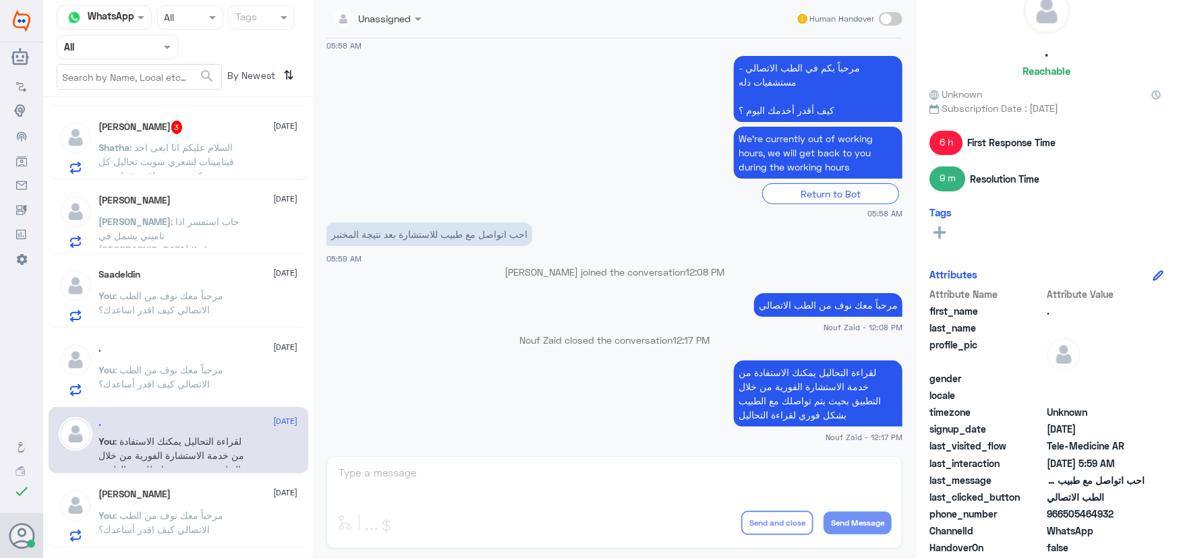
click at [222, 489] on div "هيا ابراهيم 5 October" at bounding box center [198, 494] width 199 height 11
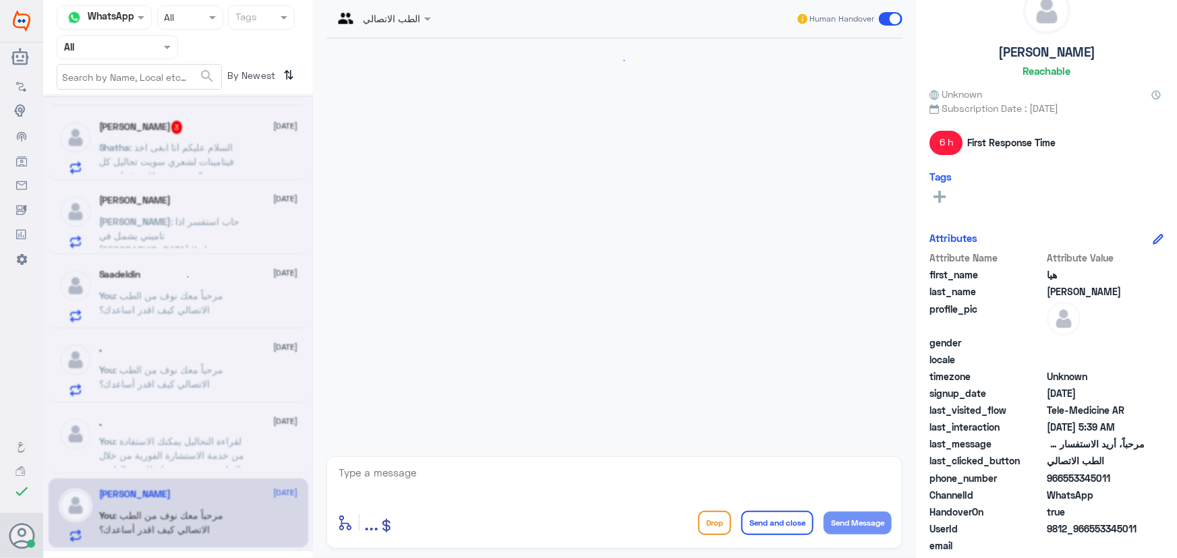
scroll to position [147, 0]
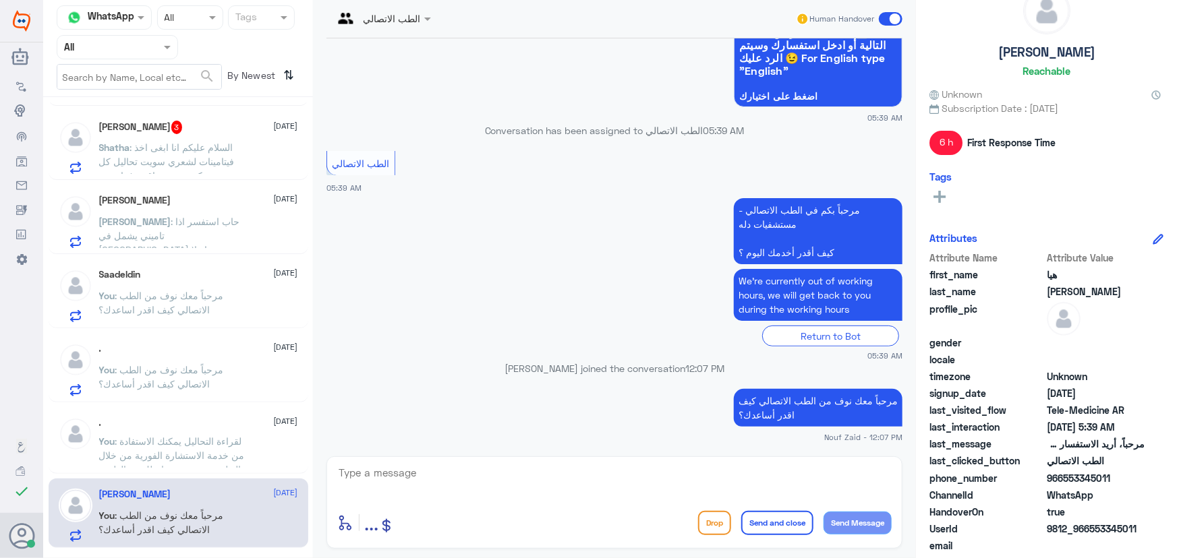
click at [214, 436] on span ": لقراءة التحاليل يمكنك الاستفادة من خدمة الاستشارة الفورية من خلال التطبيق بحي…" at bounding box center [172, 463] width 146 height 54
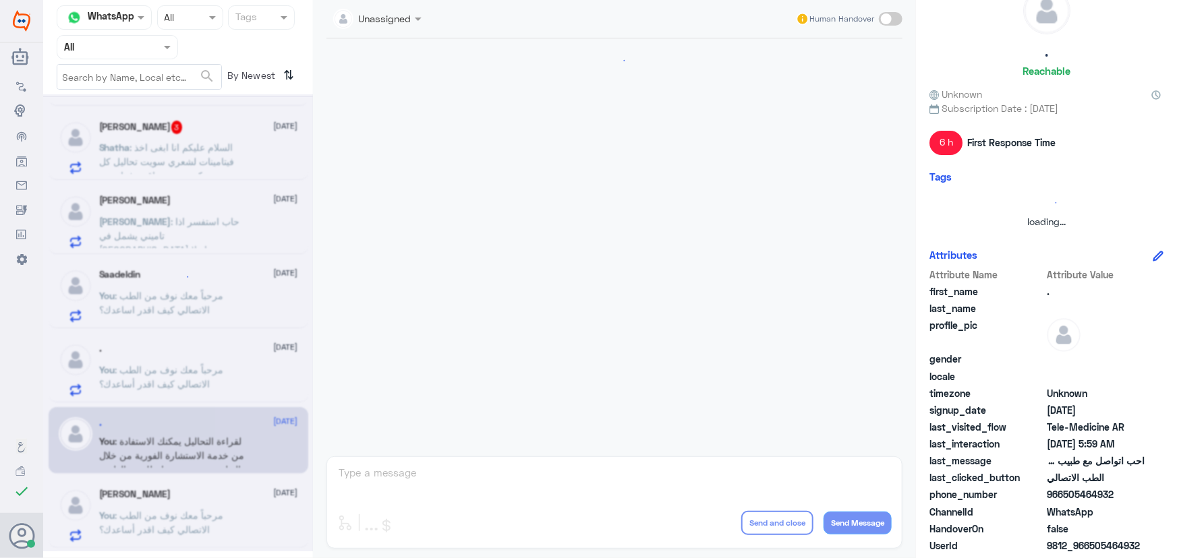
scroll to position [289, 0]
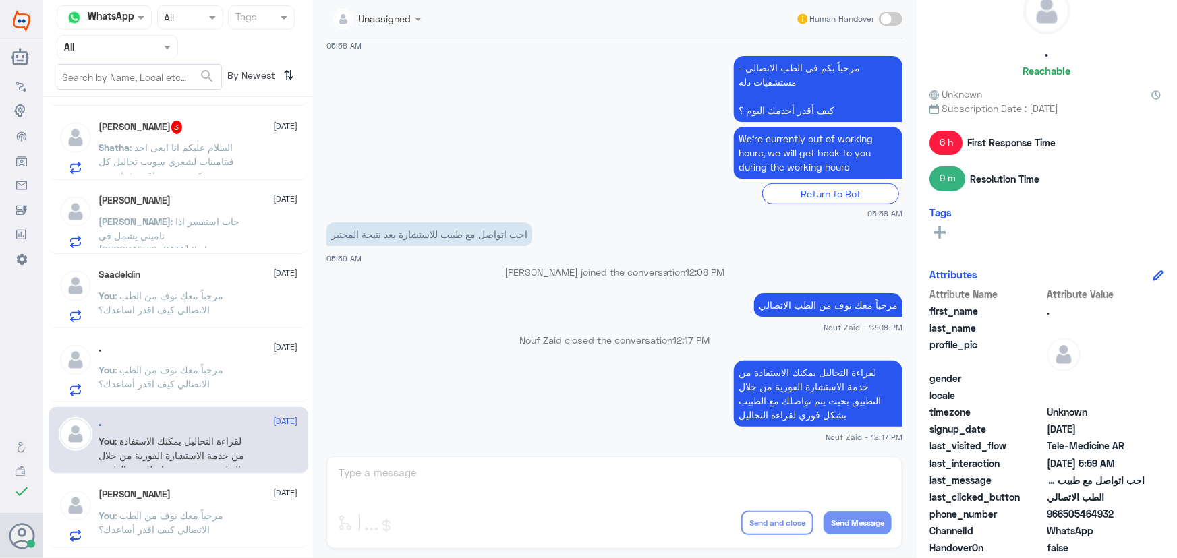
drag, startPoint x: 1063, startPoint y: 514, endPoint x: 1120, endPoint y: 515, distance: 57.3
click at [587, 515] on span "966505464932" at bounding box center [1095, 514] width 98 height 14
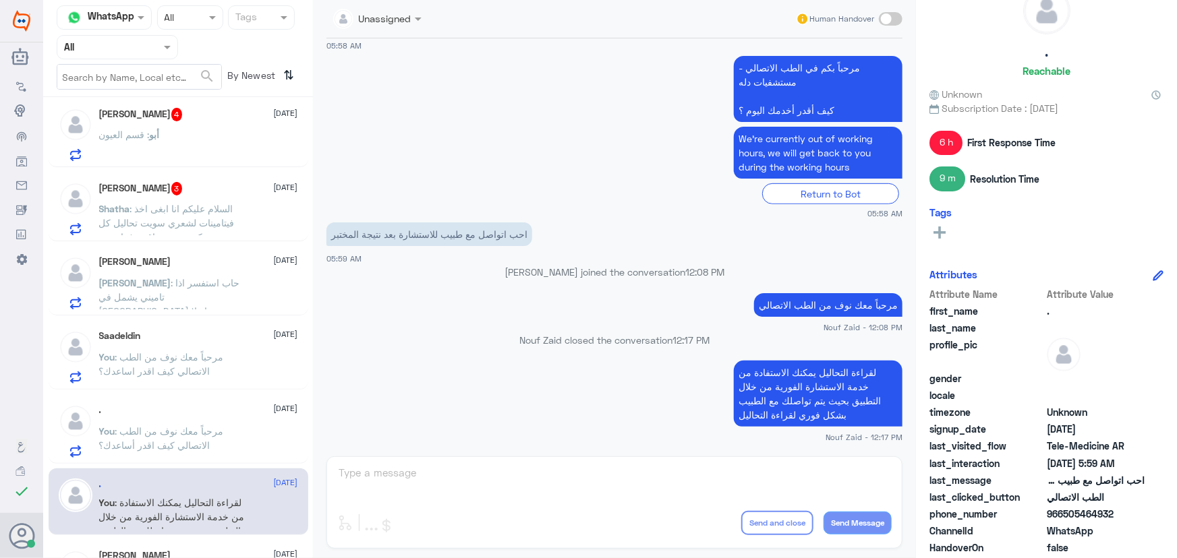
click at [207, 289] on span ": حاب استفسر اذا تاميني يشمل في مستشفى دله او لا" at bounding box center [169, 297] width 141 height 40
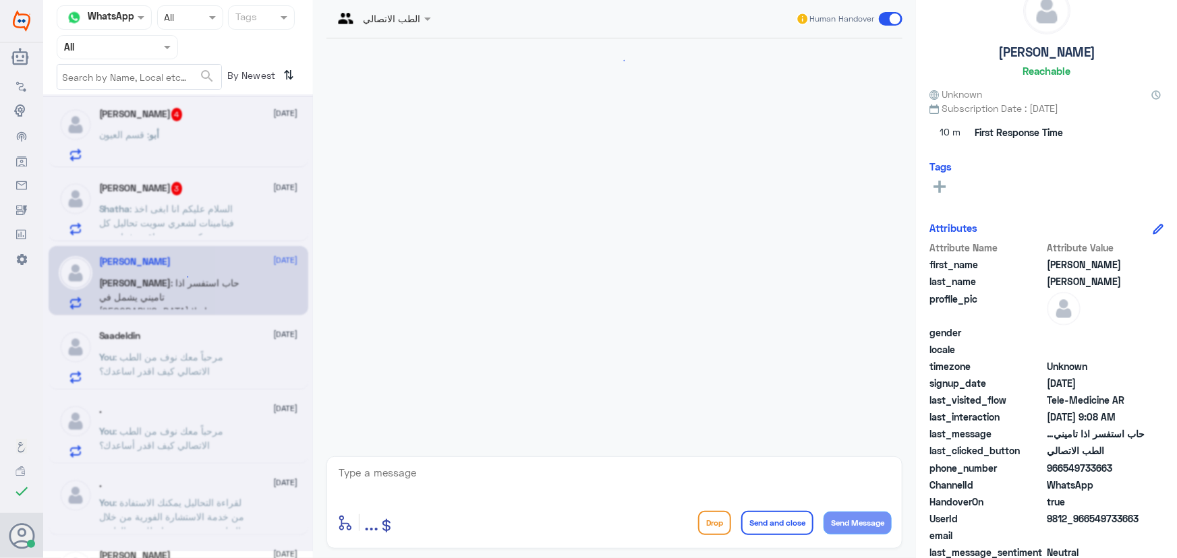
scroll to position [263, 0]
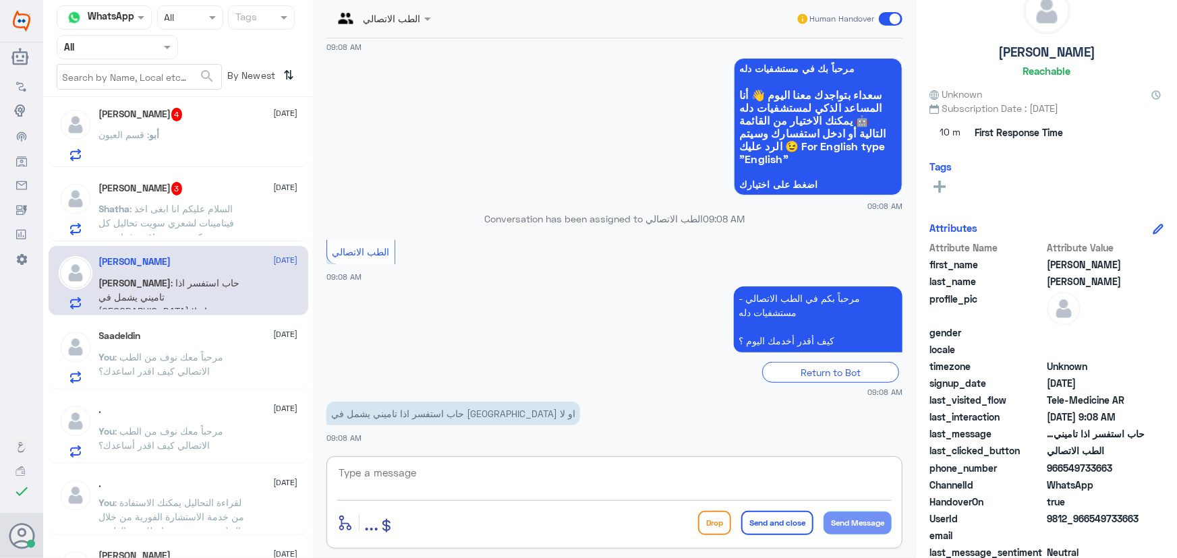
click at [458, 479] on textarea at bounding box center [614, 480] width 554 height 33
click at [438, 483] on textarea at bounding box center [614, 480] width 554 height 33
paste textarea "مرحباً معك نوف من الطب الاتصالي"
type textarea "مرحباً معك نوف من الطب الاتصالي"
click at [587, 524] on button "Send Message" at bounding box center [857, 523] width 68 height 23
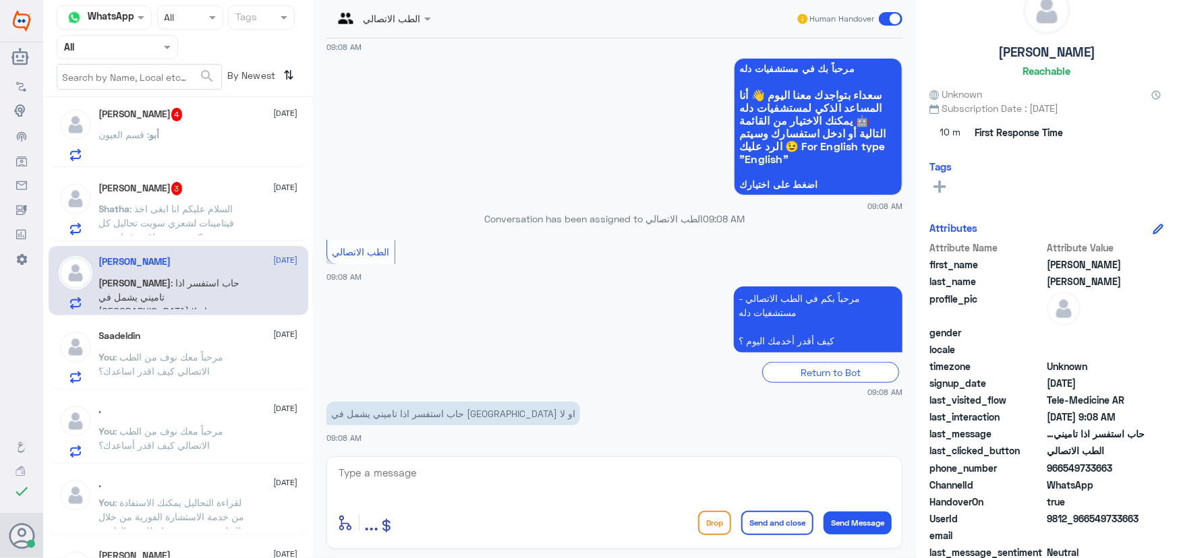
scroll to position [307, 0]
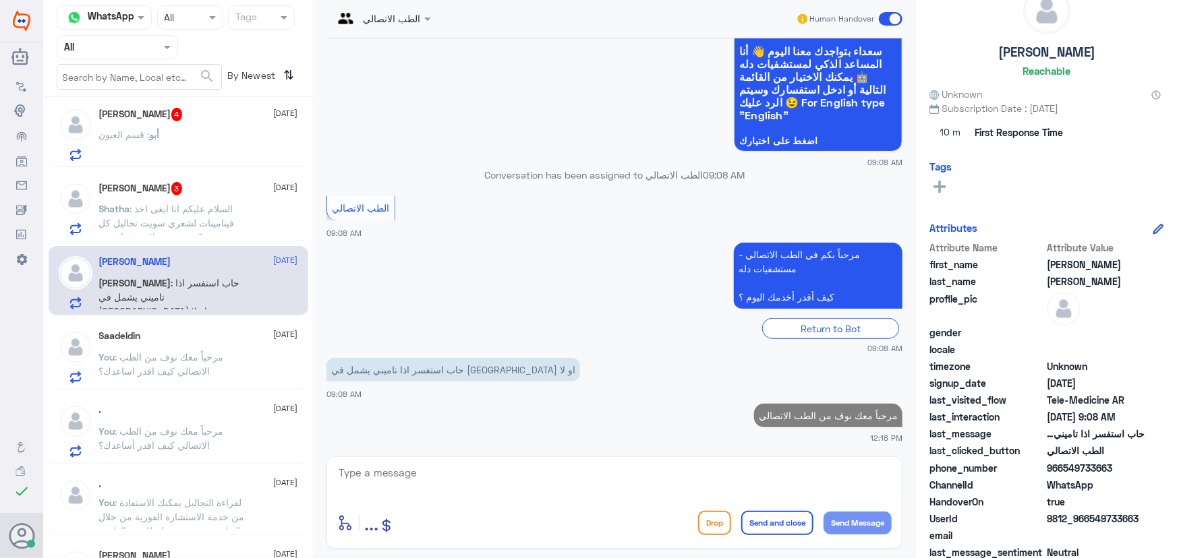
drag, startPoint x: 780, startPoint y: 477, endPoint x: 589, endPoint y: 450, distance: 192.8
click at [587, 474] on textarea at bounding box center [614, 480] width 554 height 33
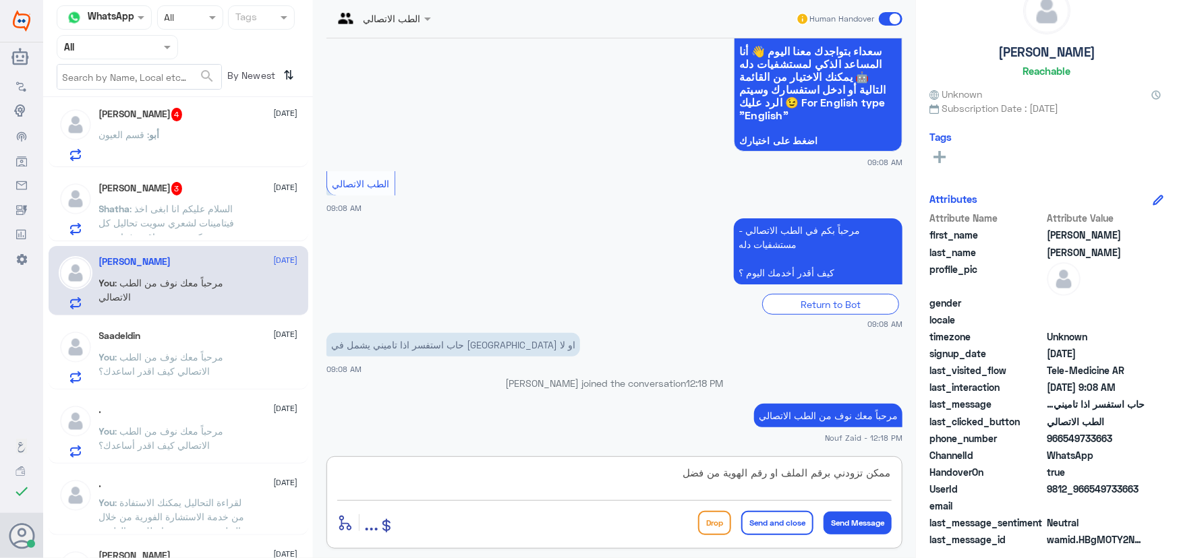
type textarea "ممكن تزودني برقم الملف او رقم الهوية من فضلك"
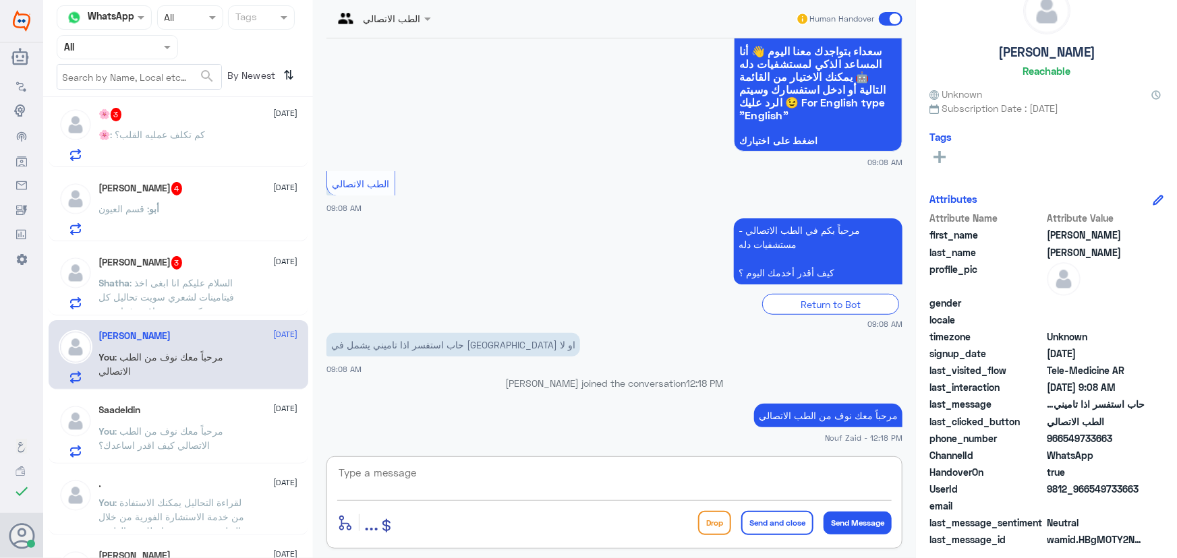
scroll to position [364, 0]
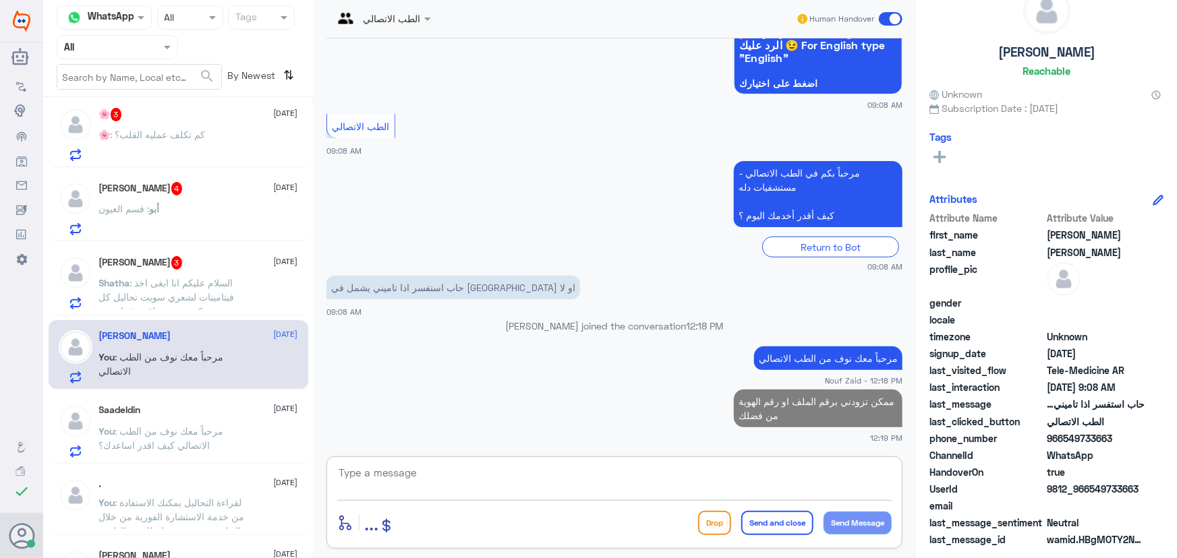
click at [220, 305] on span ": السلام عليكم انا ابغى اخذ فيتامينات لشعري سويت تحاليل كل شي عندي كويس بس ناقص…" at bounding box center [172, 318] width 146 height 82
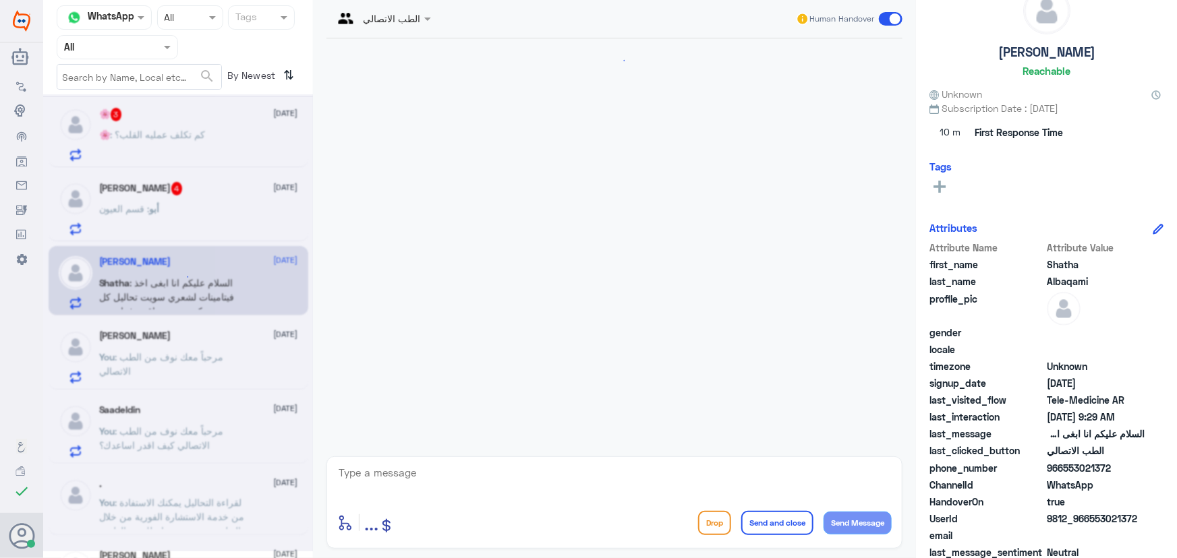
scroll to position [73, 0]
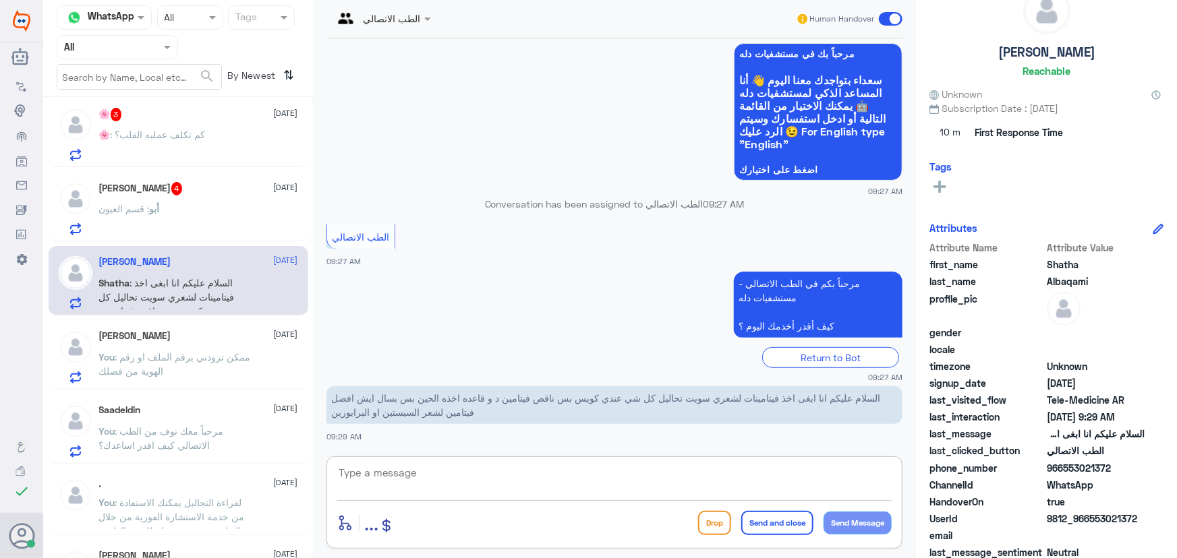
click at [442, 473] on textarea at bounding box center [614, 480] width 554 height 33
paste textarea "مرحباً معك نوف من الطب الاتصالي"
type textarea "مرحباً معك نوف من الطب الاتصالي"
click at [587, 526] on button "Send Message" at bounding box center [857, 523] width 68 height 23
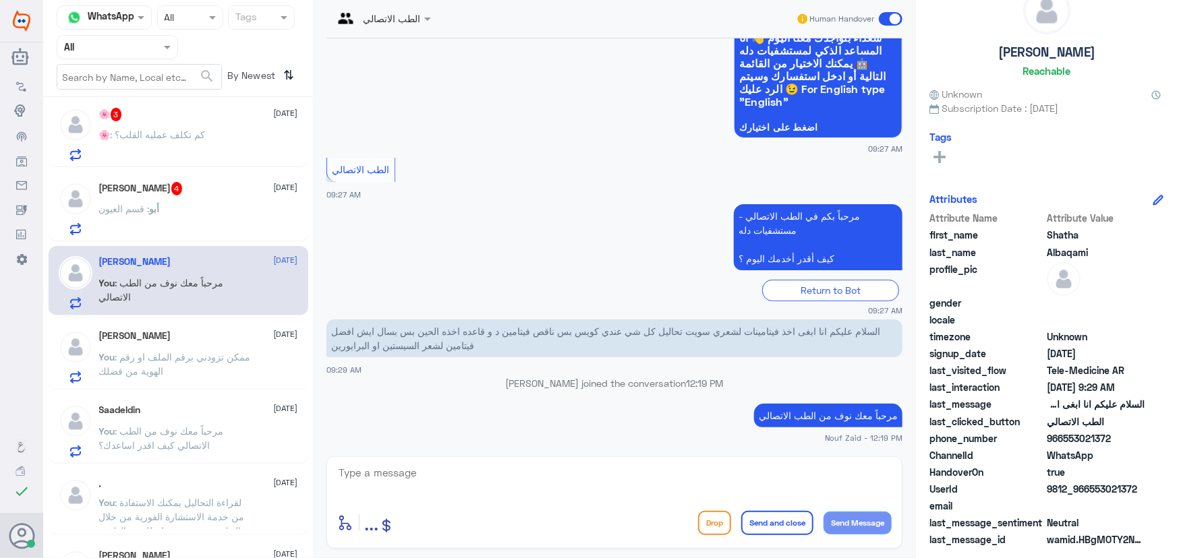
drag, startPoint x: 601, startPoint y: 454, endPoint x: 576, endPoint y: 478, distance: 34.3
click at [583, 475] on div "الطب الاتصالي Human Handover 5 Oct 2025 مرحباً، أريد الاستفسار عن خدمة الطب الا…" at bounding box center [614, 281] width 603 height 562
click at [576, 478] on textarea at bounding box center [614, 480] width 554 height 33
paste textarea "لقراءة التحاليل يمكنك الاستفادة من خدمة الاستشارة الفورية من خلال التطبيق بحيث …"
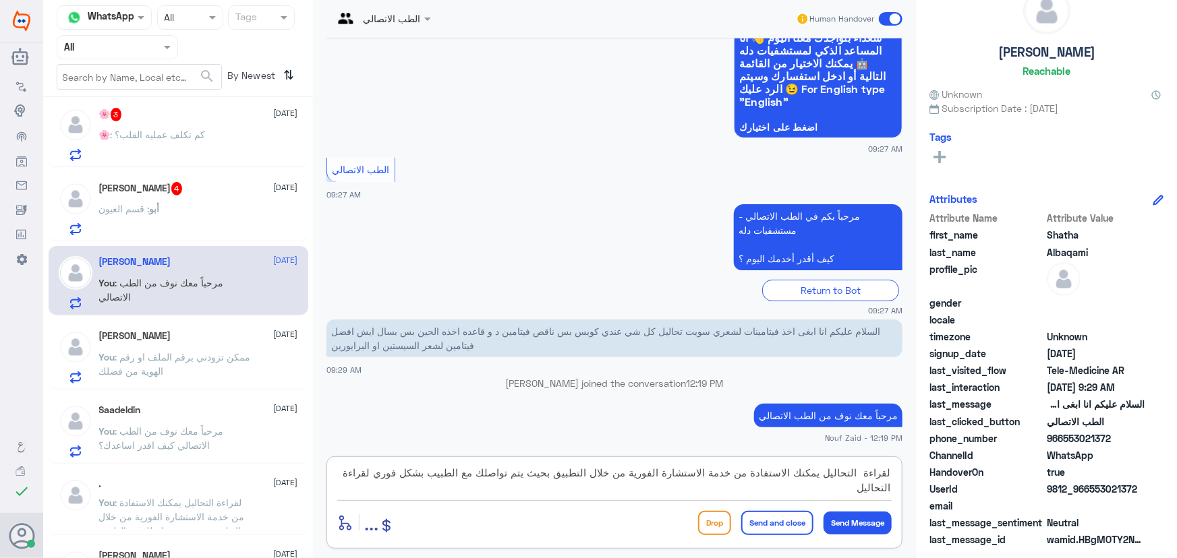
drag, startPoint x: 825, startPoint y: 479, endPoint x: 918, endPoint y: 479, distance: 93.7
click at [587, 479] on div "Channel WhatsApp Status × All Tags Agent Filter All search By Newest ⇅ . 1 5 Oc…" at bounding box center [609, 281] width 1133 height 562
drag, startPoint x: 371, startPoint y: 473, endPoint x: 446, endPoint y: 489, distance: 75.9
click at [446, 489] on textarea "يمكنك الاستفادة من خدمة الاستشارة الفورية من خلال التطبيق بحيث يتم تواصلك مع ال…" at bounding box center [614, 480] width 554 height 33
type textarea "يمكنك الاستفادة من خدمة الاستشارة الفورية من خلال التطبيق بحيث يتم تواصلك مع ال…"
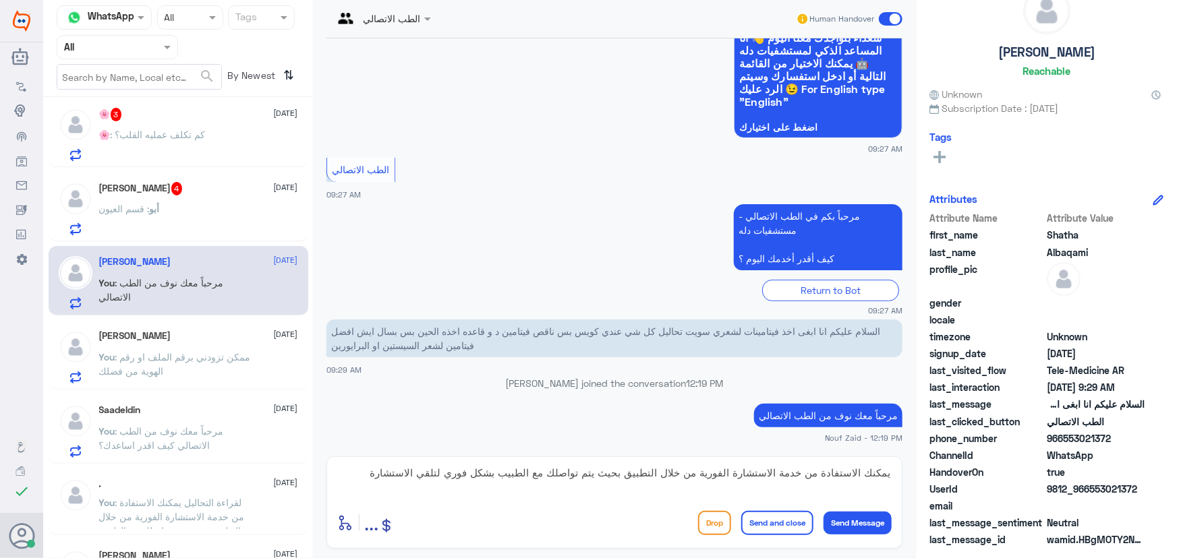
drag, startPoint x: 784, startPoint y: 529, endPoint x: 372, endPoint y: 492, distance: 413.6
click at [587, 530] on button "Send and close" at bounding box center [777, 523] width 72 height 24
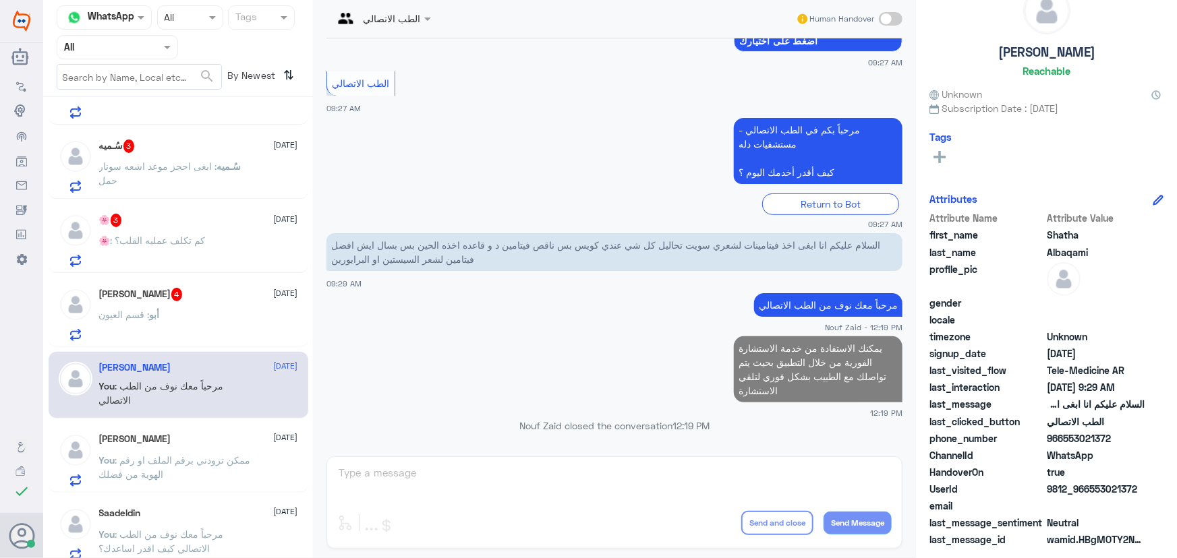
scroll to position [183, 0]
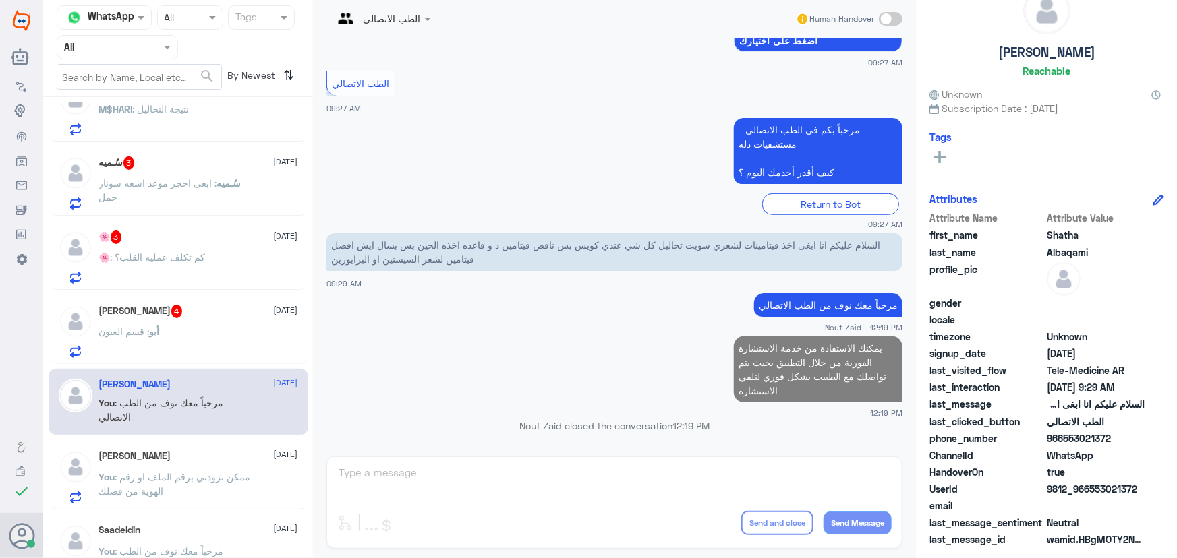
click at [177, 316] on div "أبو عبدالله 4 5 October" at bounding box center [198, 311] width 199 height 13
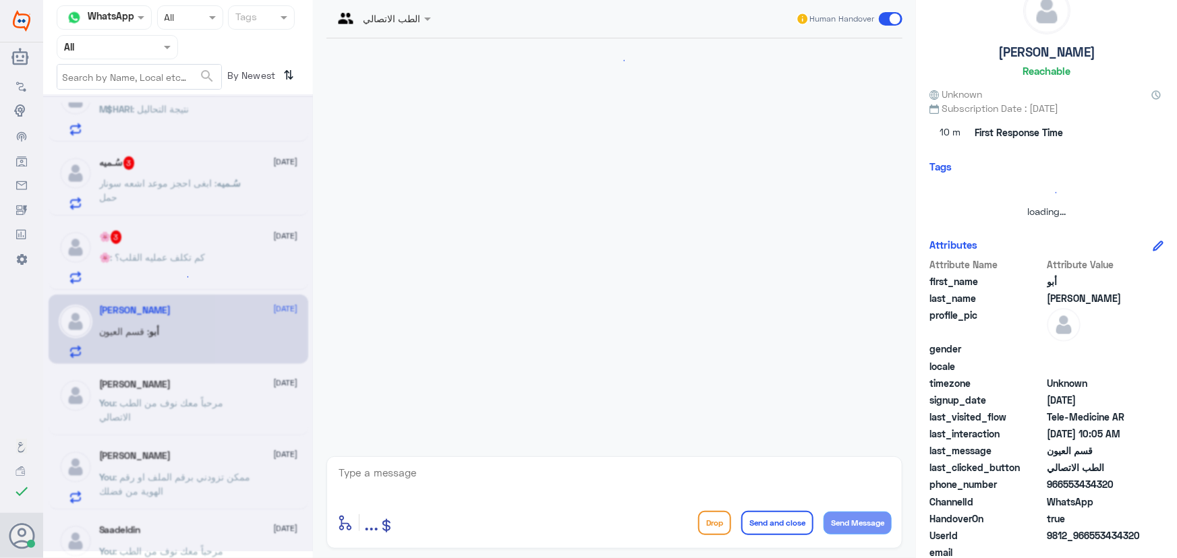
scroll to position [133, 0]
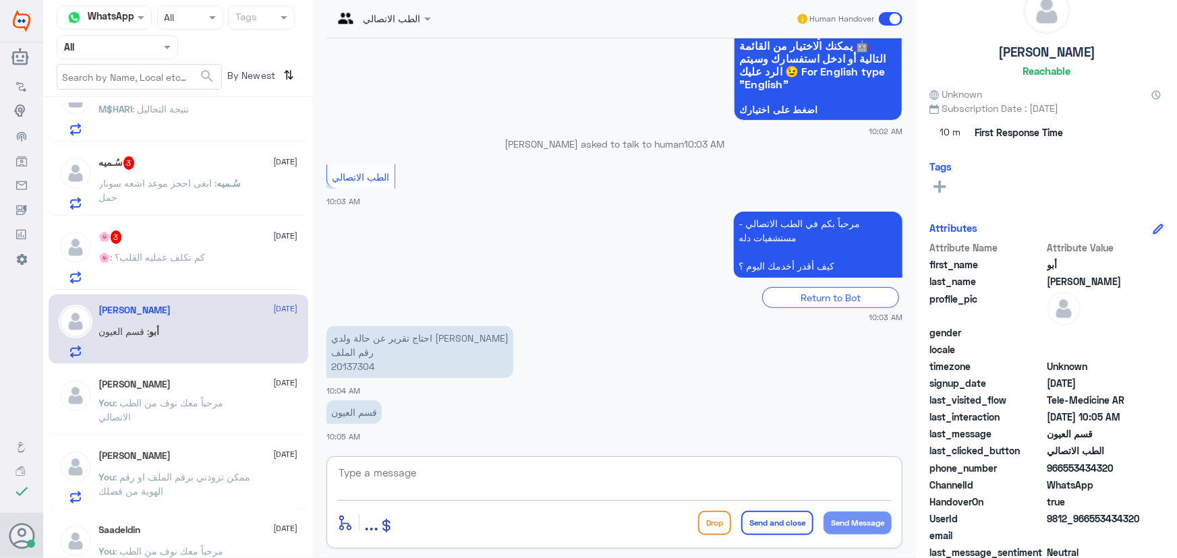
click at [415, 486] on textarea at bounding box center [614, 480] width 554 height 33
paste textarea "مرحباً معك نوف من الطب الاتصالي"
type textarea "مرحباً معك نوف من الطب الاتصالي"
click at [587, 523] on button "Send Message" at bounding box center [857, 523] width 68 height 23
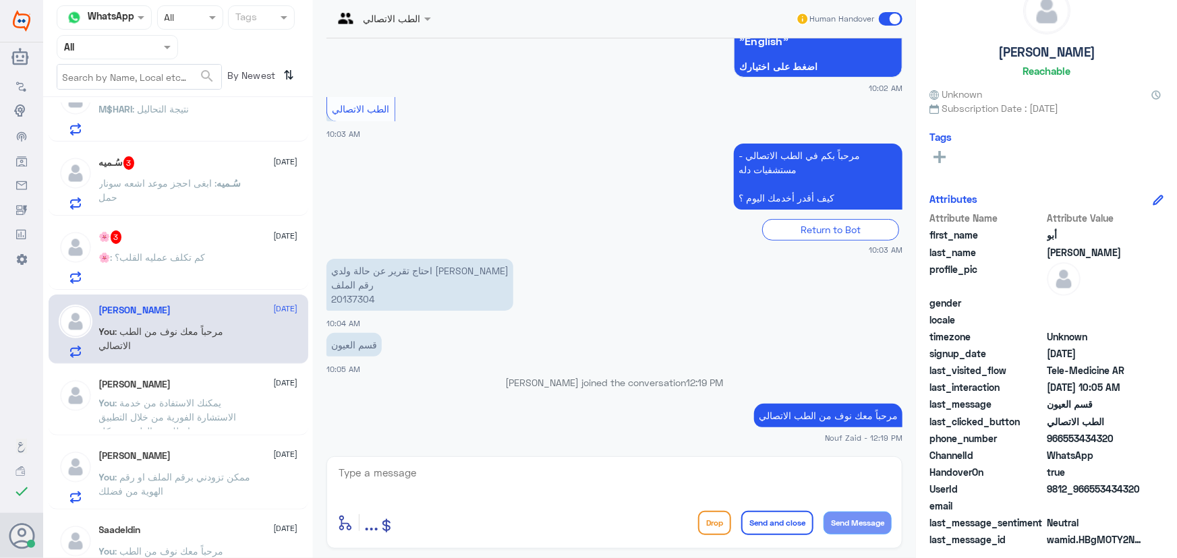
click at [541, 486] on textarea at bounding box center [614, 480] width 554 height 33
paste textarea "هنا الطب الاتصالي لكل مايخص الاستشارة الفورية من خلال التطبيق، يمكنك التواصل مع…"
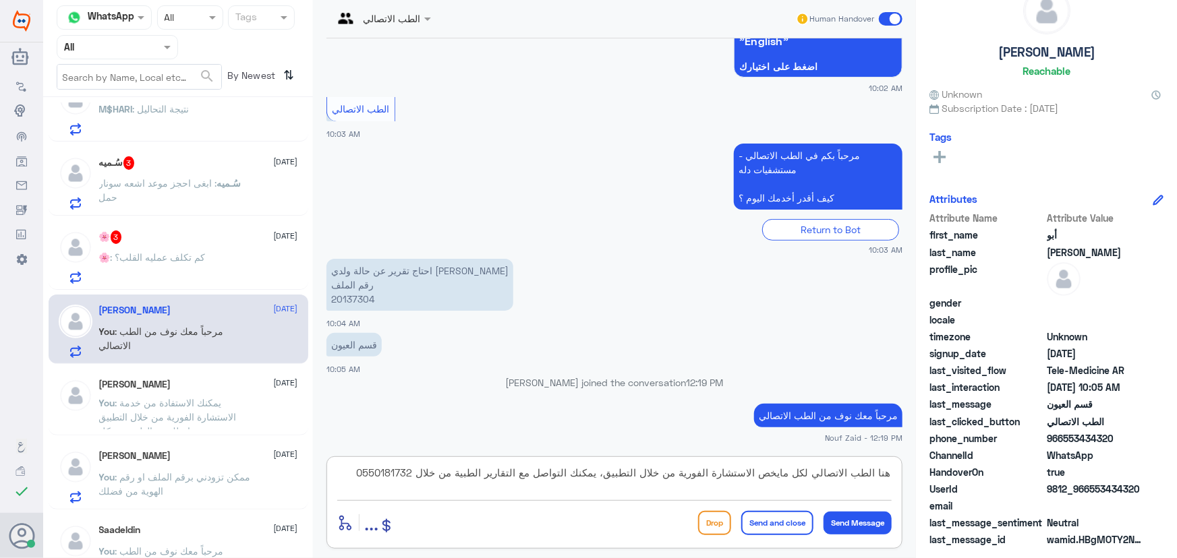
type textarea "هنا الطب الاتصالي لكل مايخص الاستشارة الفورية من خلال التطبيق، يمكنك التواصل مع…"
click at [587, 528] on button "Send and close" at bounding box center [777, 523] width 72 height 24
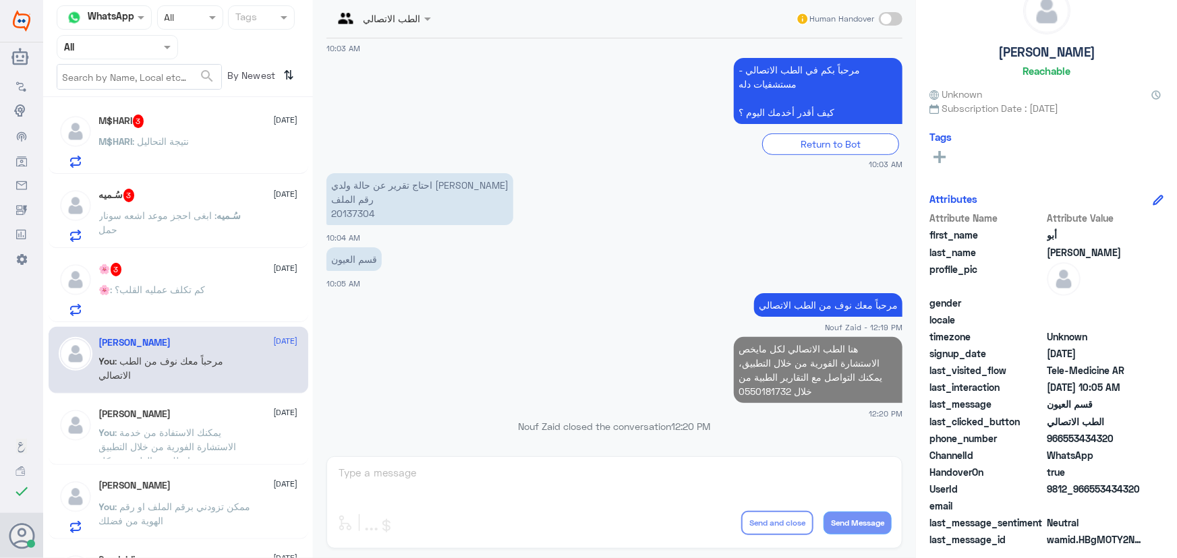
scroll to position [122, 0]
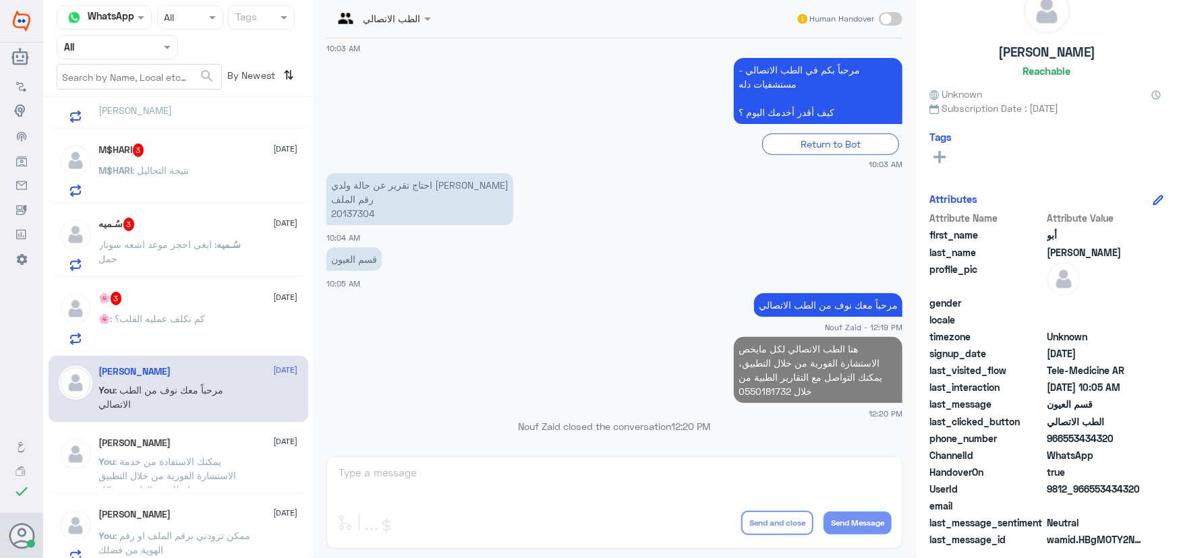
click at [193, 330] on p "🌸 : كم تكلف عمليه القلب؟" at bounding box center [152, 328] width 107 height 34
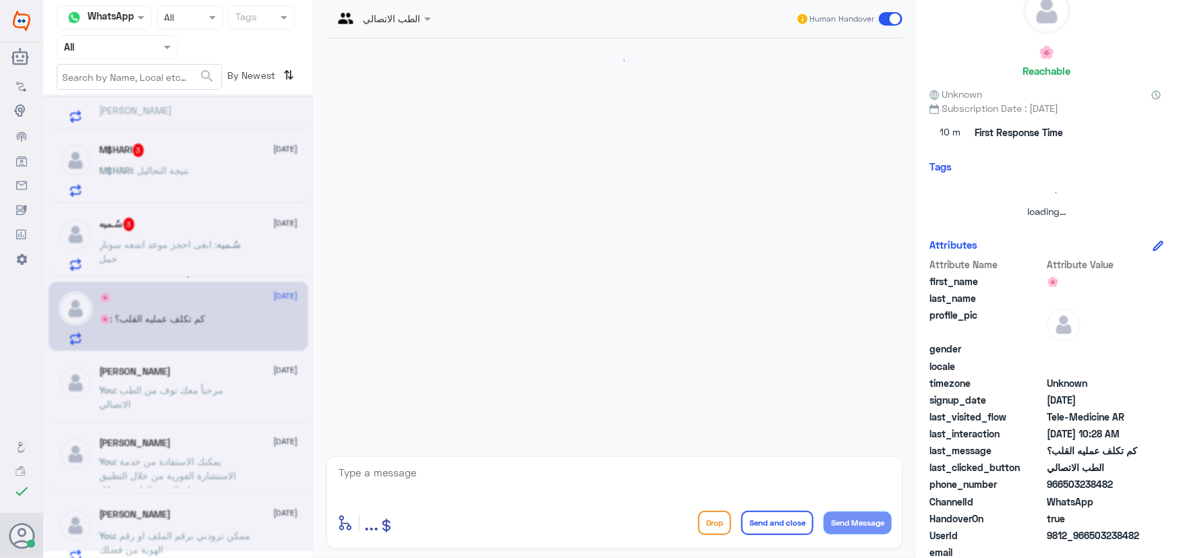
click at [485, 485] on textarea at bounding box center [614, 480] width 554 height 33
click at [479, 476] on textarea at bounding box center [614, 480] width 554 height 33
click at [403, 461] on div "enter flow name ... Drop Send and close Send Message" at bounding box center [614, 502] width 576 height 92
click at [401, 470] on textarea at bounding box center [614, 480] width 554 height 33
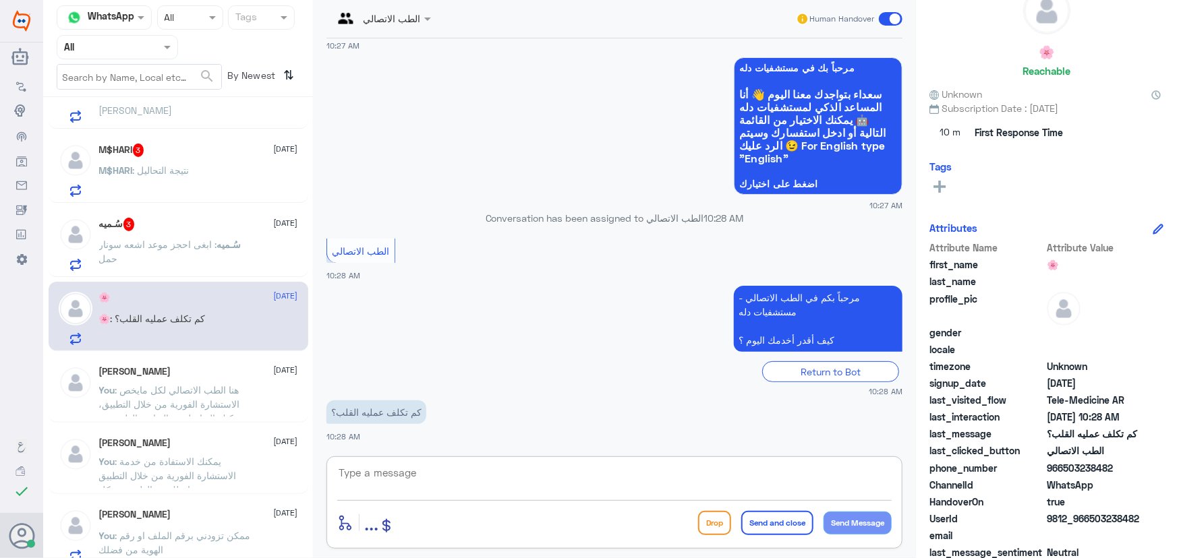
paste textarea "مرحباً معك نوف من الطب الاتصالي"
type textarea "مرحباً معك نوف من الطب الاتصالي"
click at [587, 529] on button "Send Message" at bounding box center [857, 523] width 68 height 23
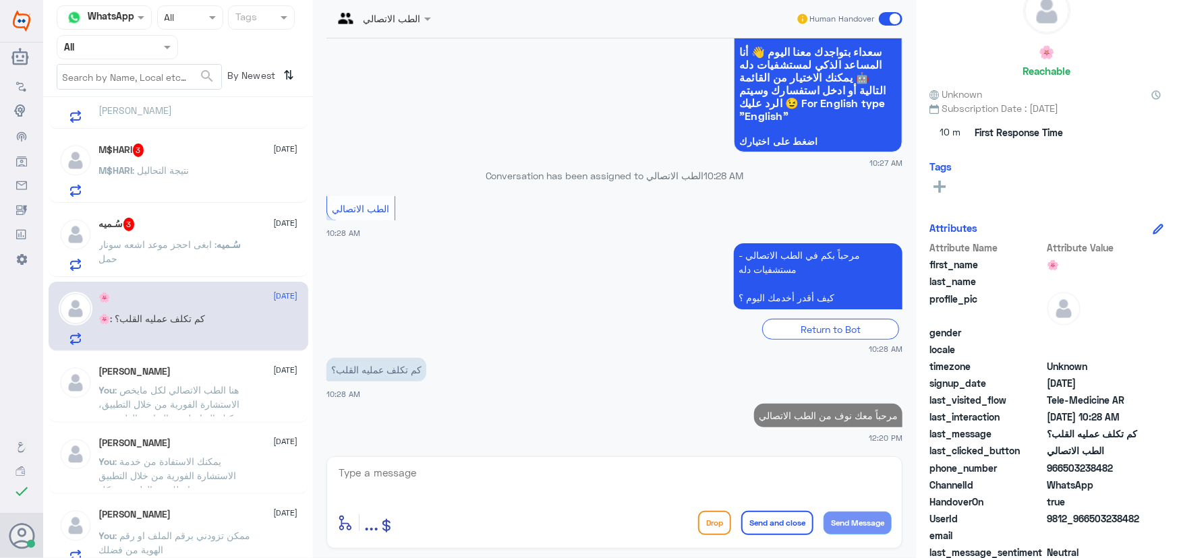
click at [587, 477] on textarea at bounding box center [614, 480] width 554 height 33
paste textarea "هنا الطب الاتصالي لكل مايخص الاستشارة الفورية من خلال التطبيق، يمكنك التواصل مع…"
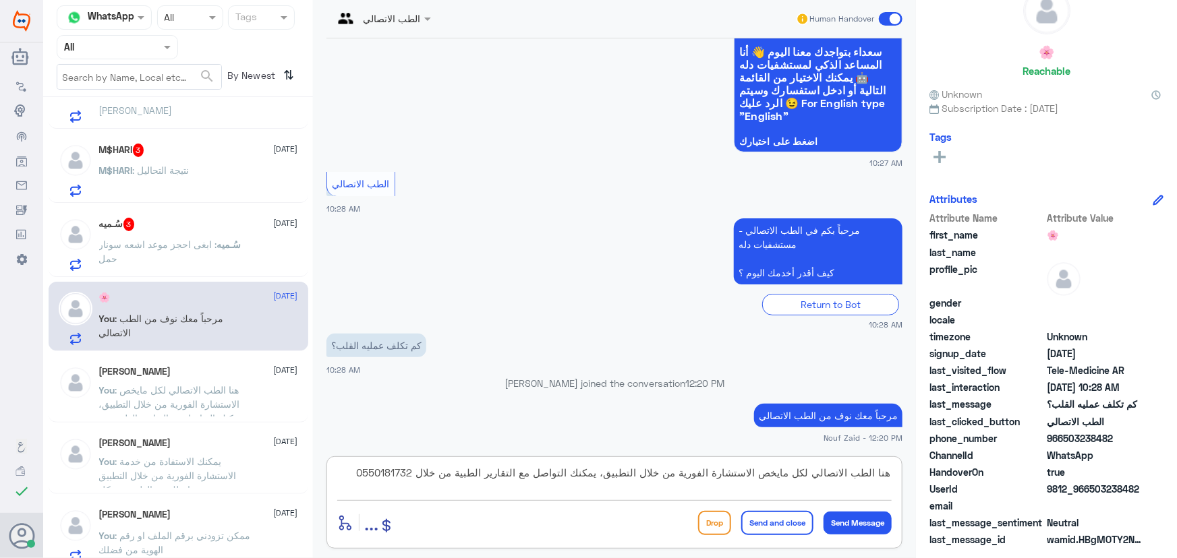
drag, startPoint x: 467, startPoint y: 475, endPoint x: 574, endPoint y: 481, distance: 107.4
click at [574, 481] on textarea "هنا الطب الاتصالي لكل مايخص الاستشارة الفورية من خلال التطبيق، يمكنك التواصل مع…" at bounding box center [614, 480] width 554 height 33
drag, startPoint x: 457, startPoint y: 480, endPoint x: 448, endPoint y: 475, distance: 10.9
click at [448, 475] on textarea "هنا الطب الاتصالي لكل مايخص الاستشارة الفورية من خلال التطبيق، يمكنك الاستفسار …" at bounding box center [614, 480] width 554 height 33
type textarea "هنا الطب الاتصالي لكل مايخص الاستشارة الفورية من خلال التطبيق، يمكنك الاستفسار …"
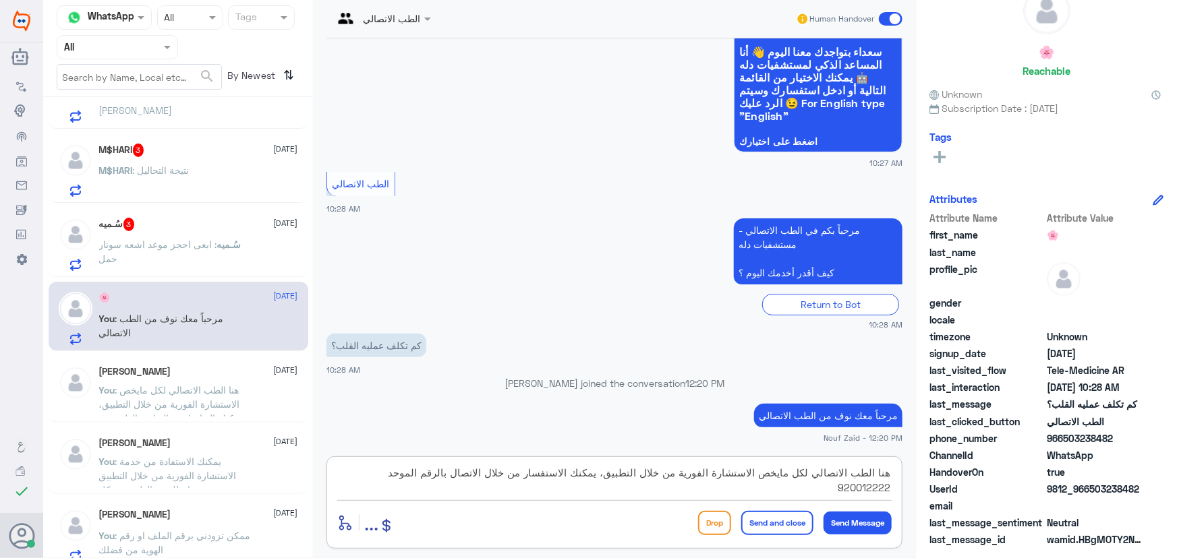
click at [587, 531] on button "Send and close" at bounding box center [777, 523] width 72 height 24
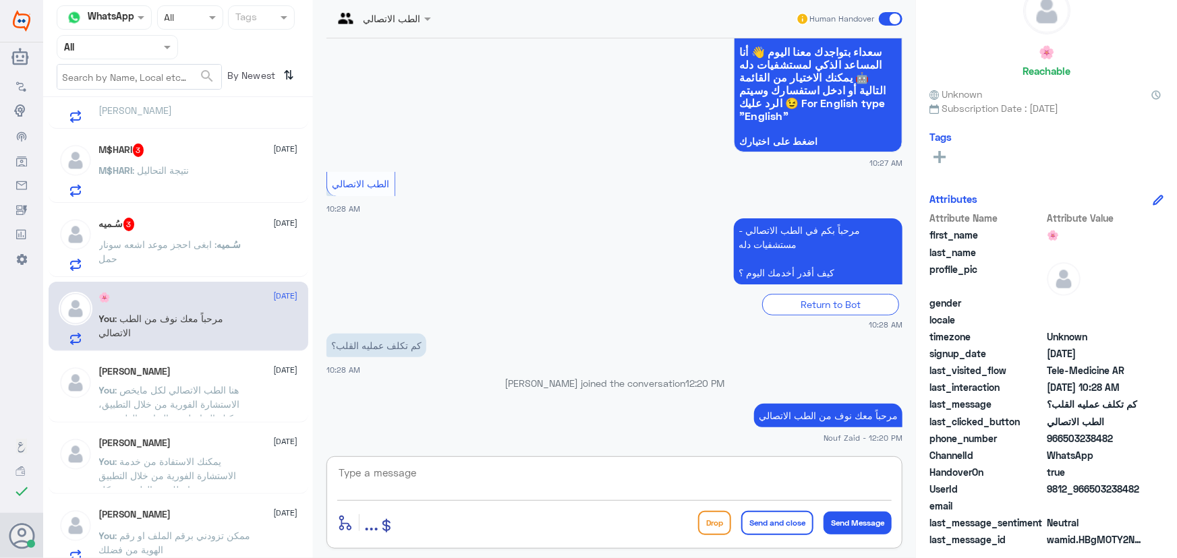
scroll to position [188, 0]
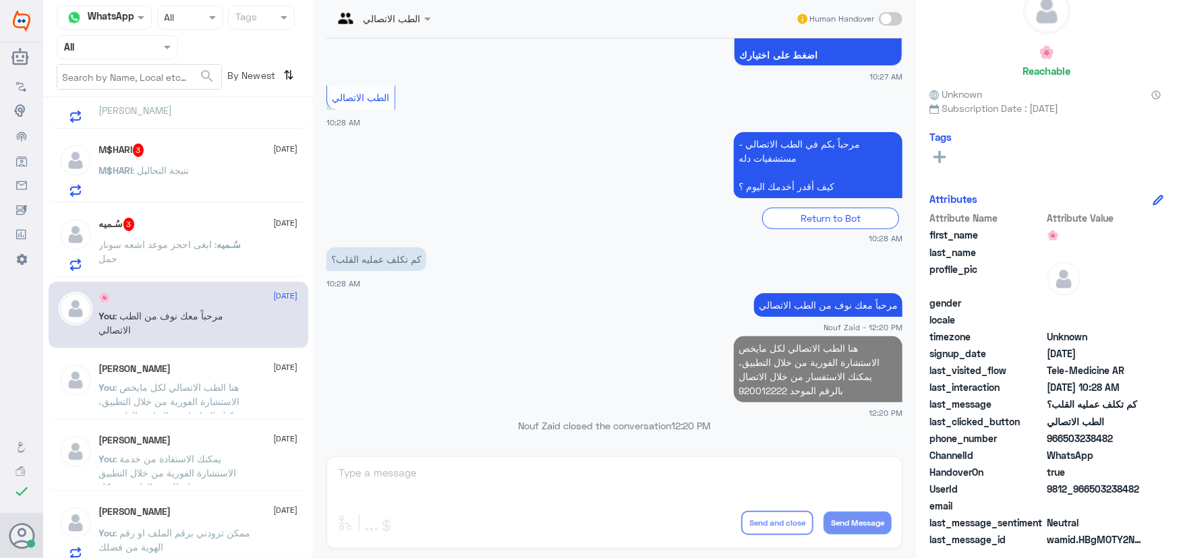
click at [171, 260] on p "سُـميه : ابغى احجز موعد اشعه سونار حمل" at bounding box center [175, 254] width 152 height 34
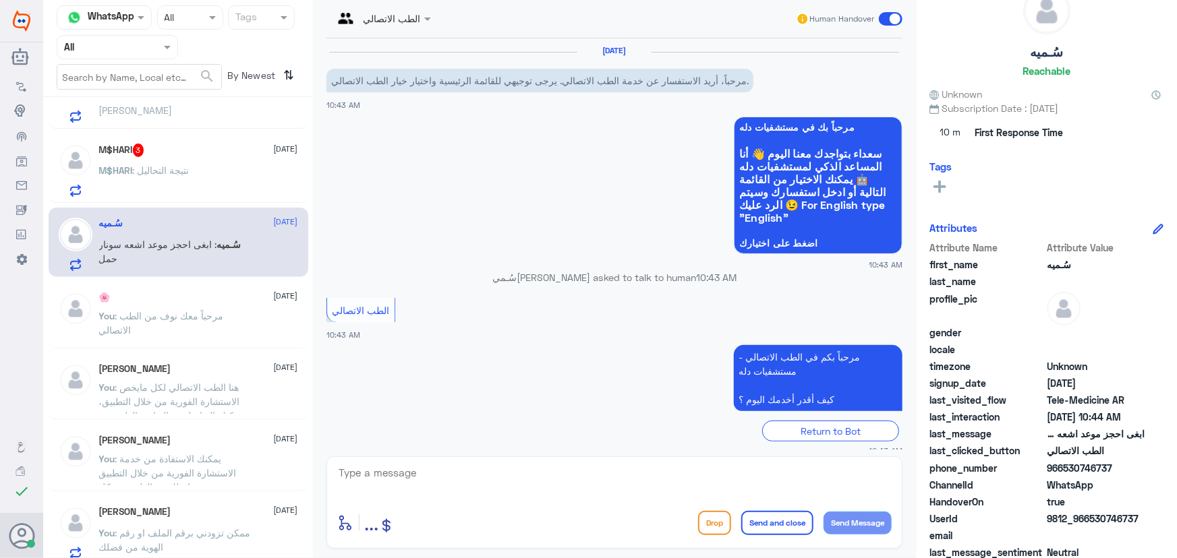
scroll to position [59, 0]
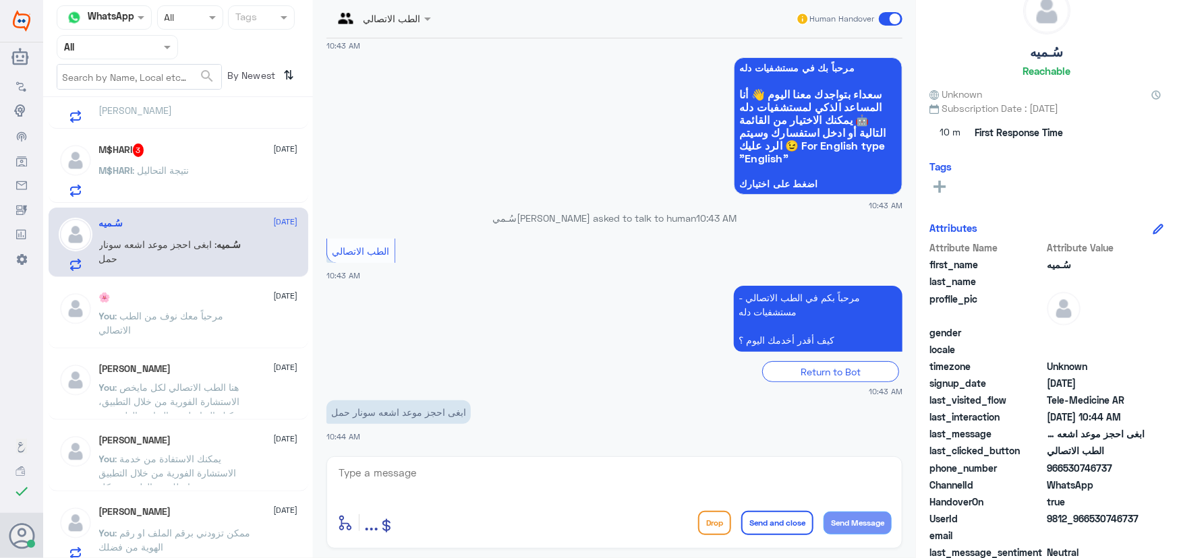
click at [450, 470] on textarea at bounding box center [614, 480] width 554 height 33
paste textarea "مرحباً معك نوف من الطب الاتصالي"
type textarea "مرحباً معك نوف من الطب الاتصالي"
click at [587, 523] on button "Send Message" at bounding box center [857, 523] width 68 height 23
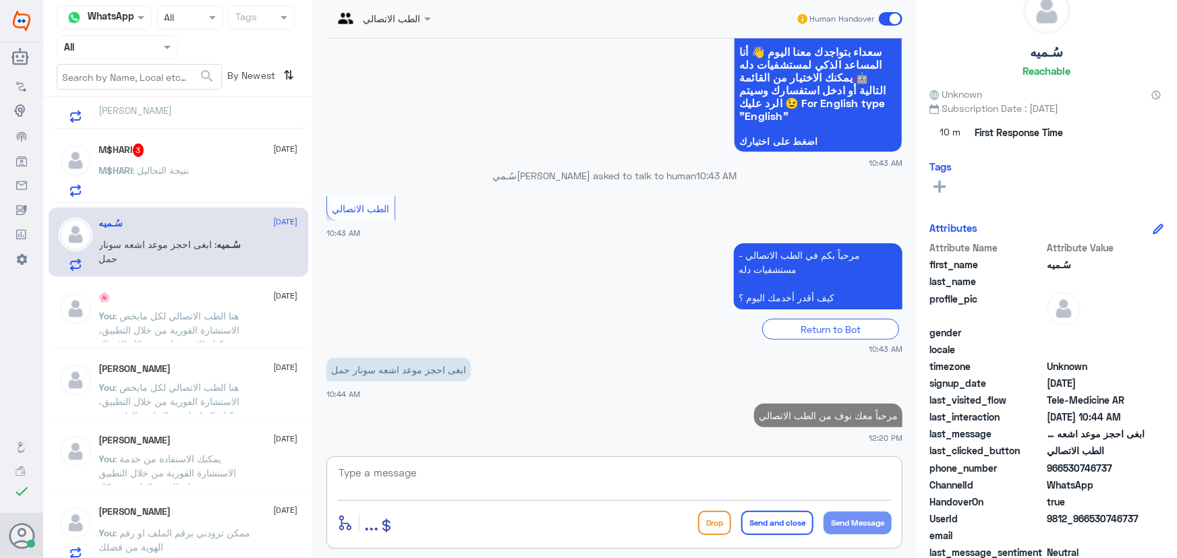
click at [587, 473] on textarea at bounding box center [614, 480] width 554 height 33
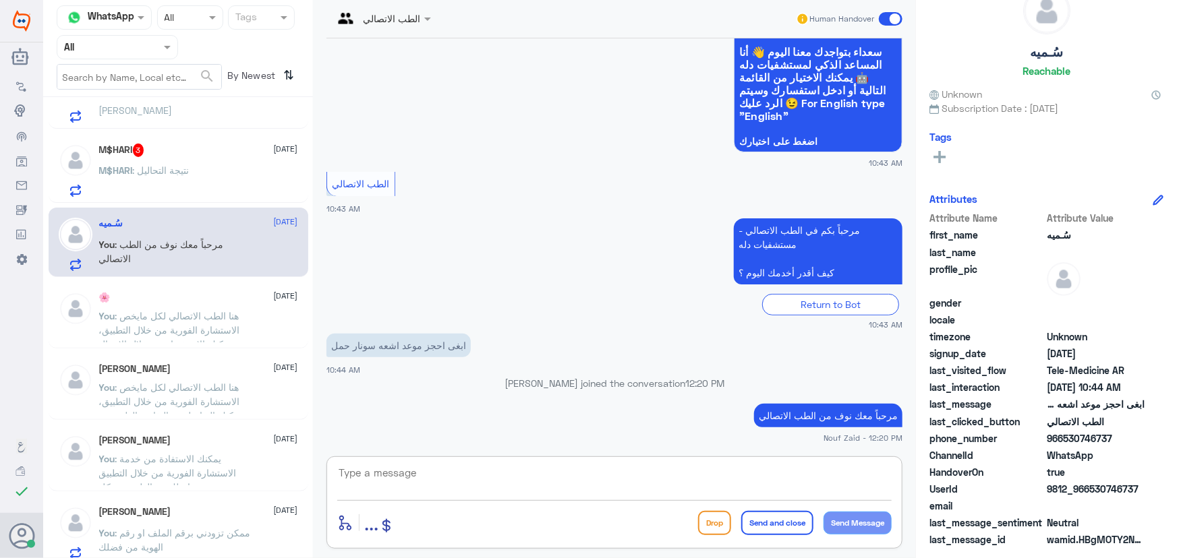
paste textarea "هنا الطب الاتصالي لكل مايخص الاستشارة الفورية من خلال التطبيق، يمكنك حجز الموعد…"
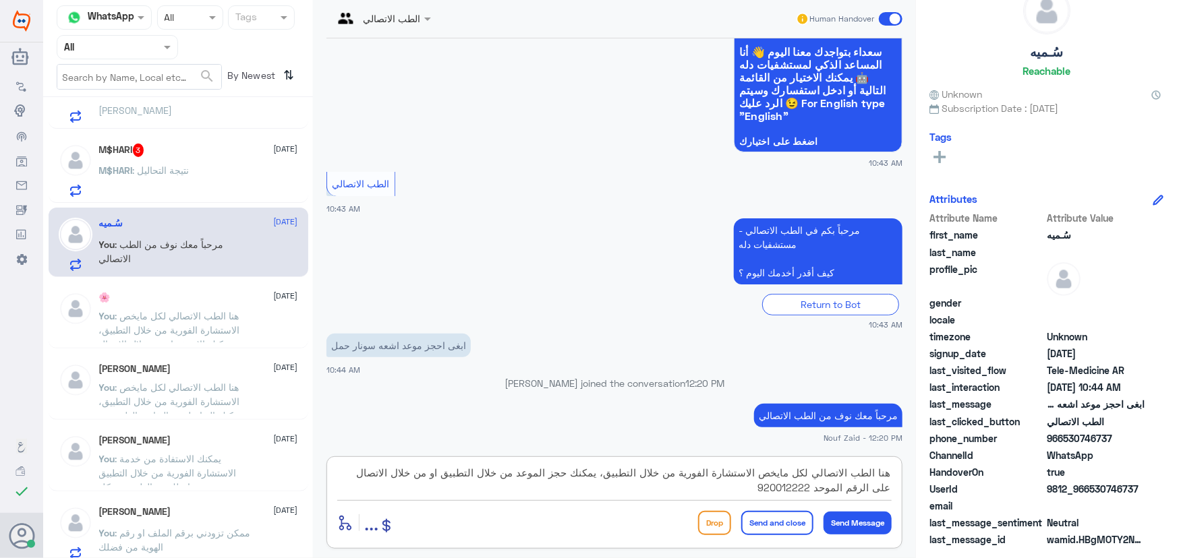
type textarea "هنا الطب الاتصالي لكل مايخص الاستشارة الفورية من خلال التطبيق، يمكنك حجز الموعد…"
click at [587, 529] on button "Send and close" at bounding box center [777, 523] width 72 height 24
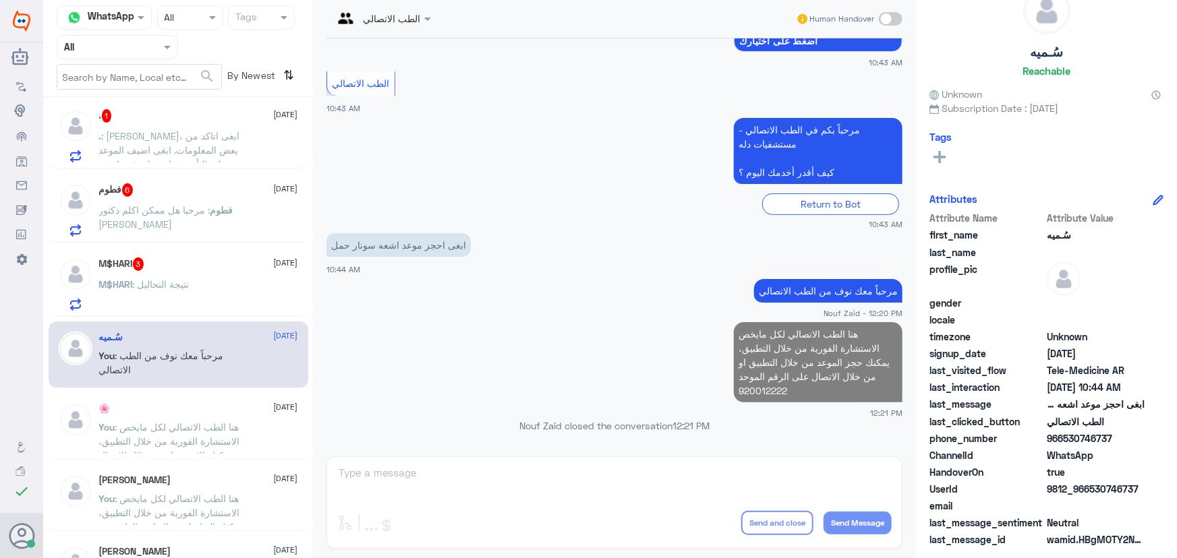
scroll to position [0, 0]
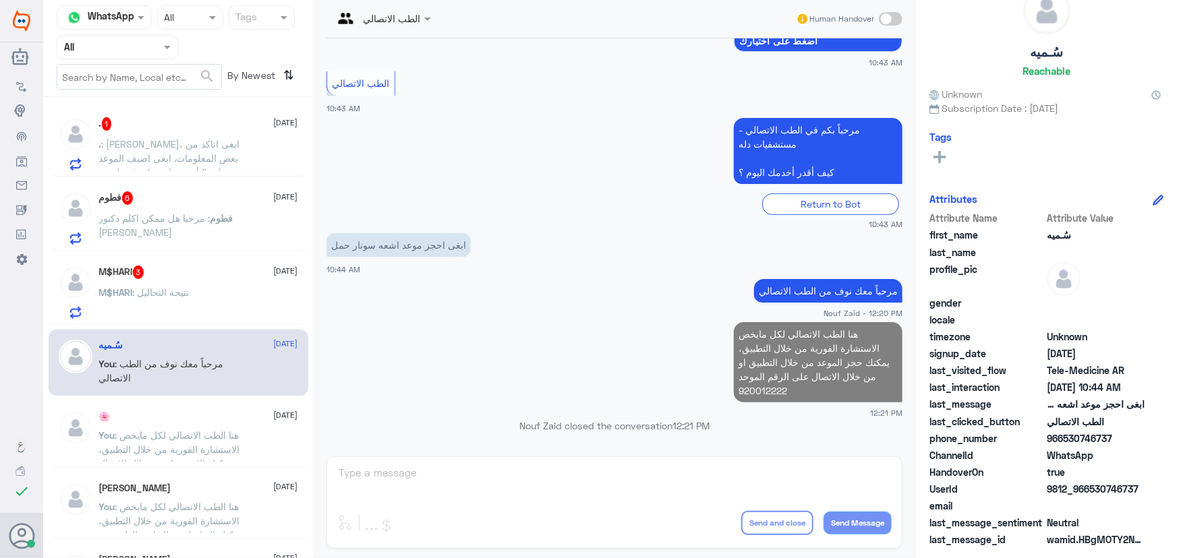
click at [202, 217] on span ": مرحبا هل ممكن اكلم دكتور لايف كير" at bounding box center [154, 225] width 111 height 26
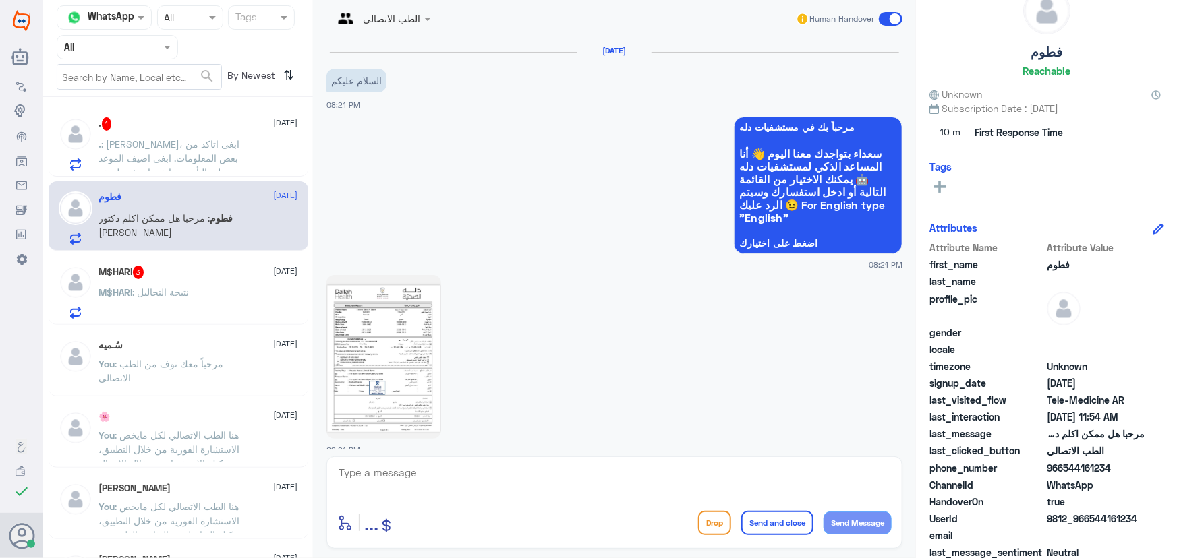
scroll to position [838, 0]
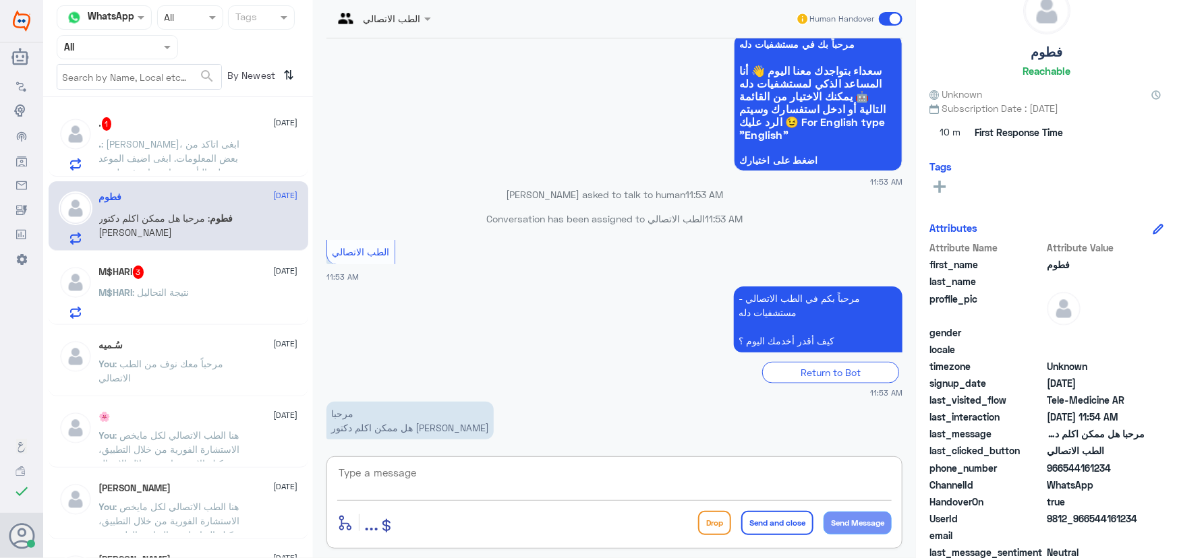
click at [497, 473] on textarea at bounding box center [614, 480] width 554 height 33
click at [173, 162] on span ": هلا نوف، ابغى اتاكد من بعض المعلومات. ابغى اضيف الموعد على التأمين. وابغى اعر…" at bounding box center [169, 165] width 141 height 54
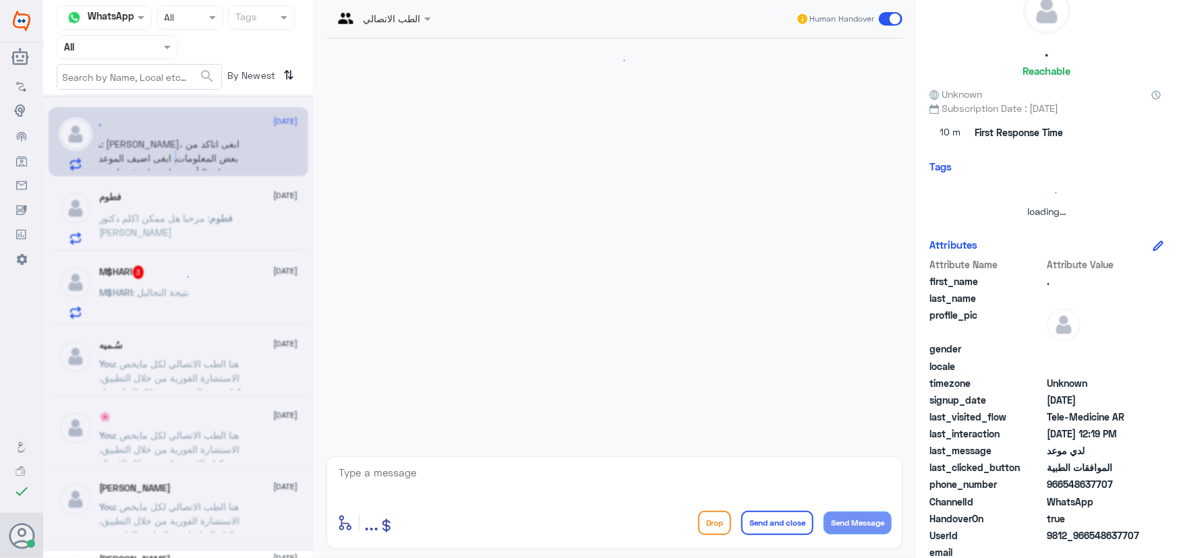
scroll to position [311, 0]
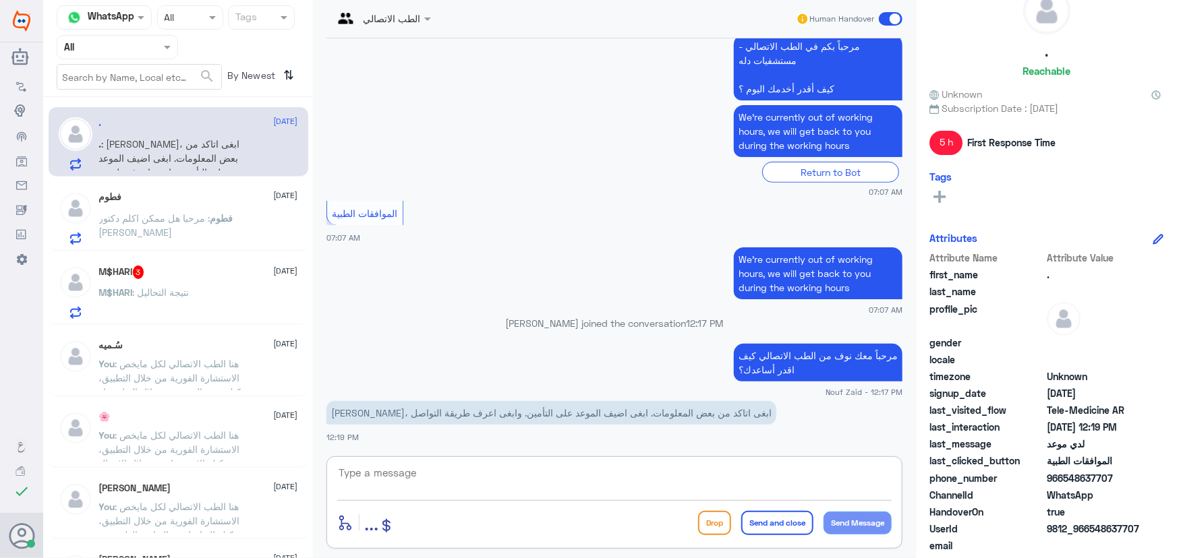
click at [441, 477] on textarea at bounding box center [614, 480] width 554 height 33
type textarea "هل الموعد في الطب الاتصالي؟"
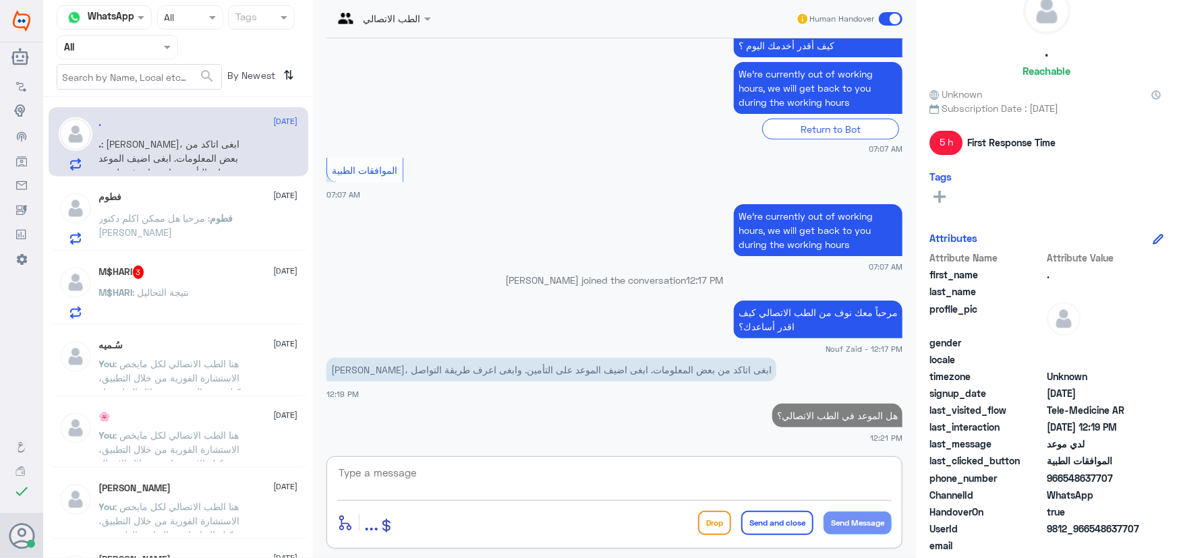
click at [222, 258] on div "M$HARI 3 5 October M$HARI : نتيجة التحاليل" at bounding box center [179, 290] width 260 height 69
click at [218, 266] on div "M$HARI 3 5 October" at bounding box center [198, 272] width 199 height 13
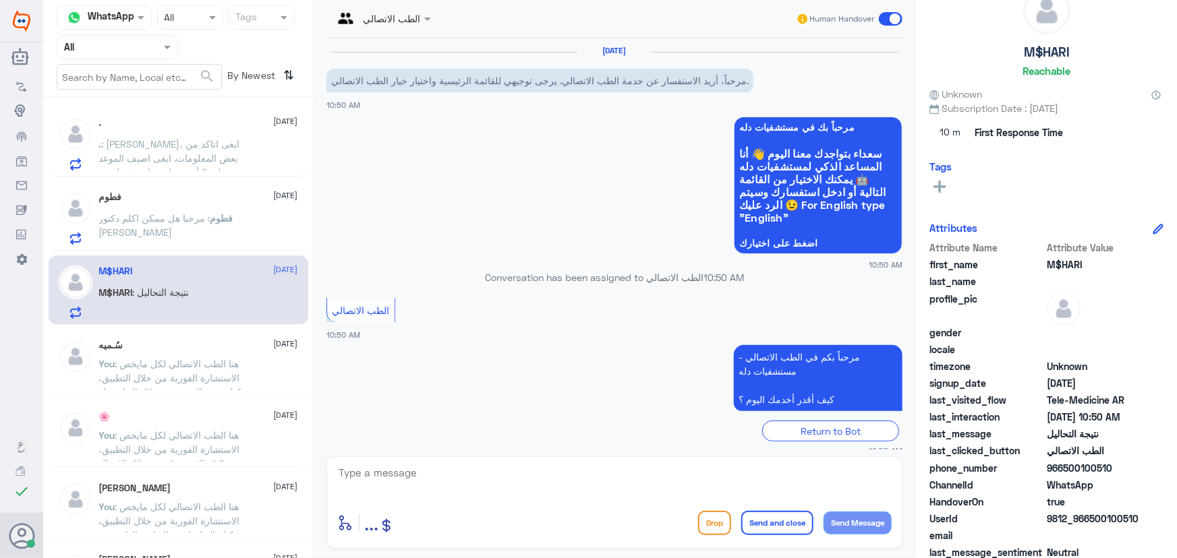
scroll to position [59, 0]
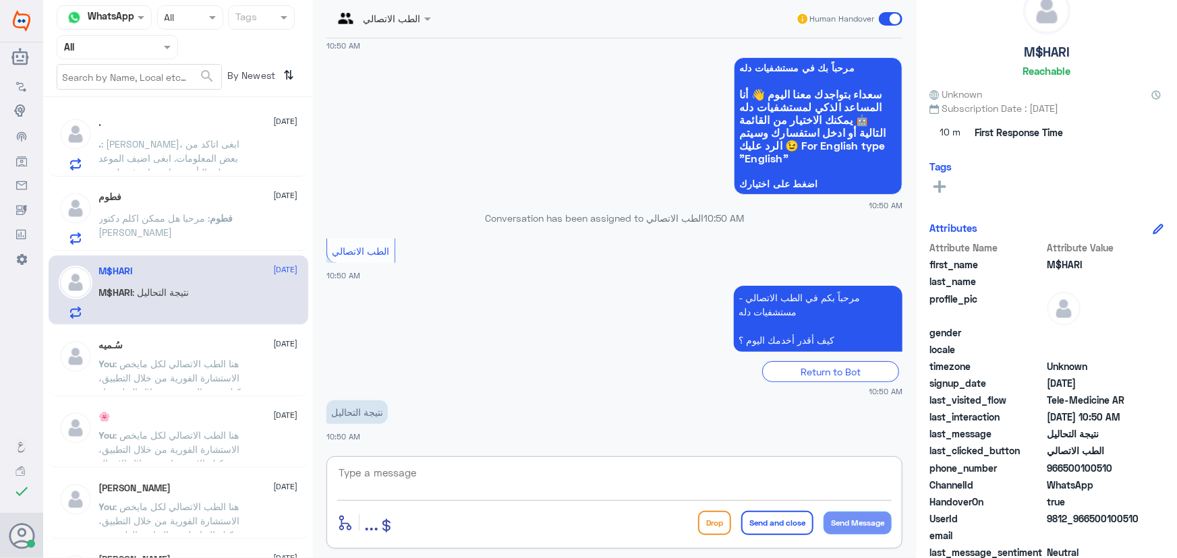
click at [546, 469] on textarea at bounding box center [614, 480] width 554 height 33
paste textarea "مرحباً معك نوف من الطب الاتصالي"
type textarea "مرحباً معك نوف من الطب الاتصالي"
click at [587, 522] on button "Send Message" at bounding box center [857, 523] width 68 height 23
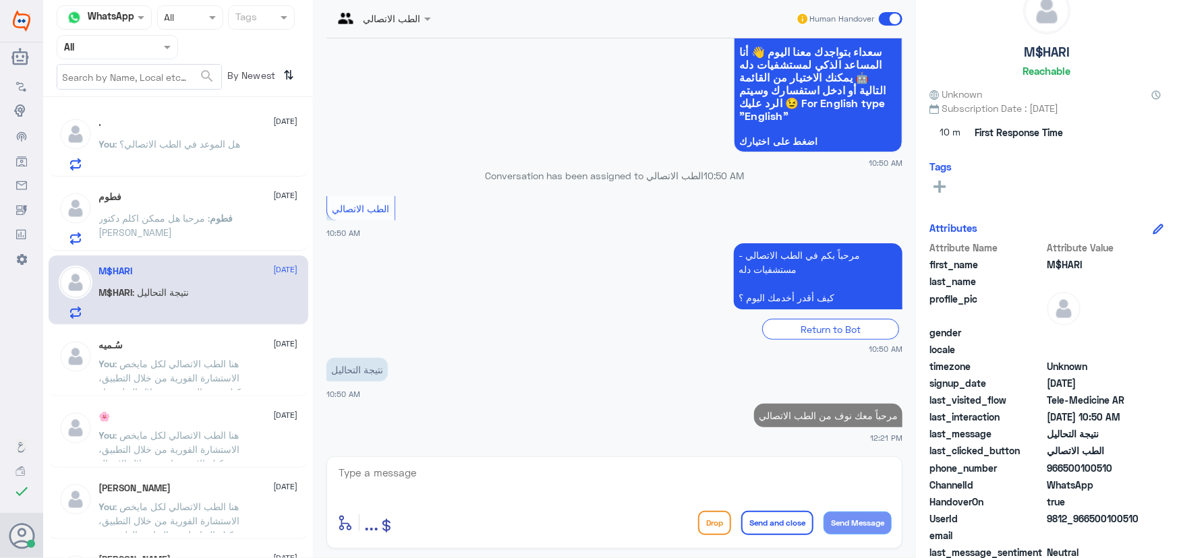
click at [587, 482] on textarea at bounding box center [614, 480] width 554 height 33
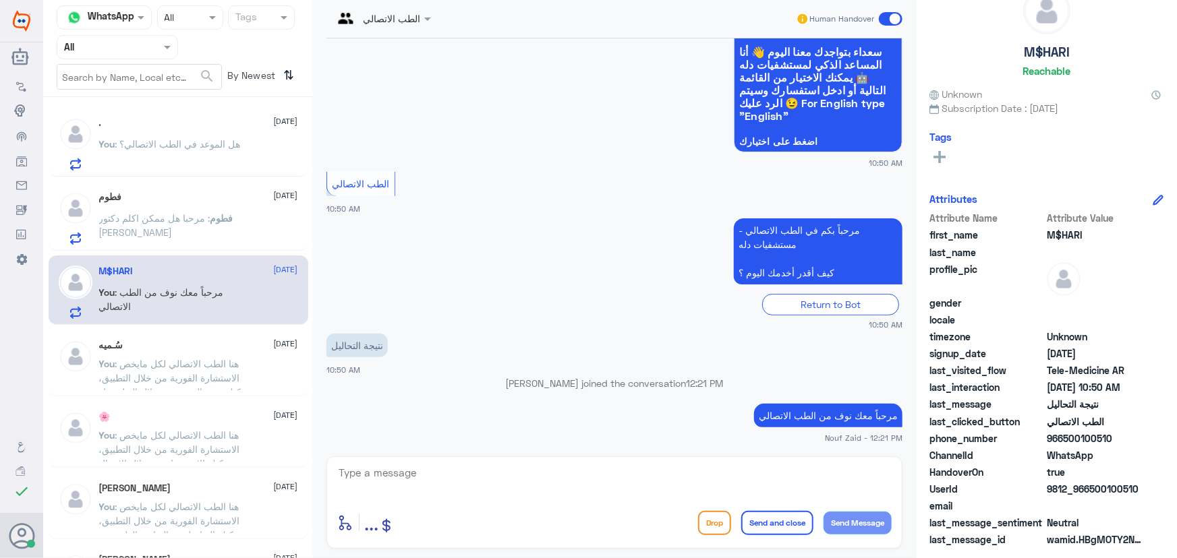
drag, startPoint x: 1091, startPoint y: 488, endPoint x: 1143, endPoint y: 495, distance: 52.4
click at [587, 495] on span "9812_966500100510" at bounding box center [1095, 489] width 98 height 14
copy span "500100510"
click at [407, 470] on textarea at bounding box center [614, 480] width 554 height 33
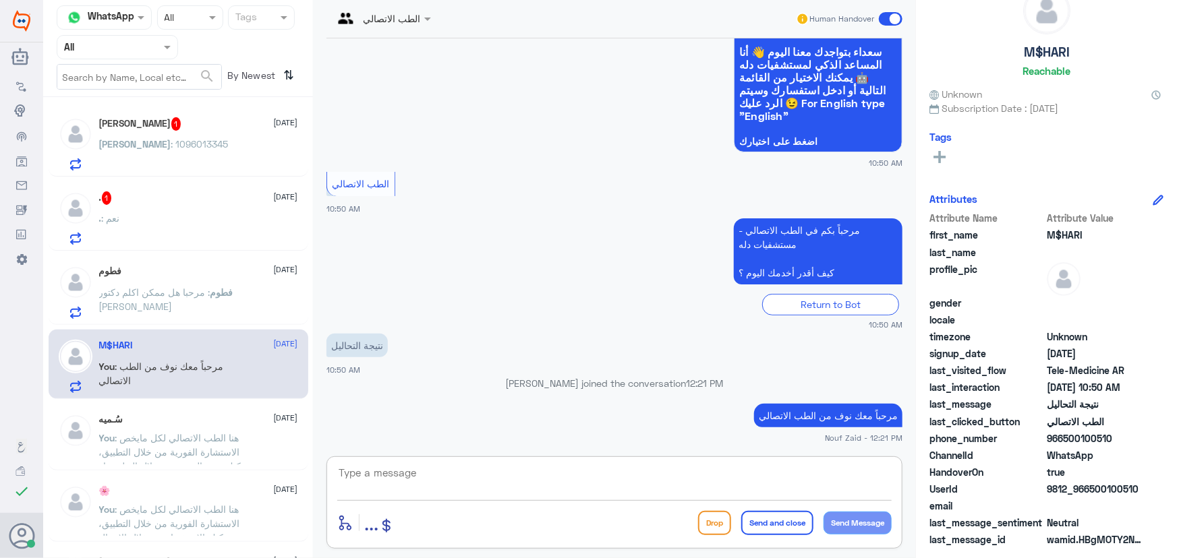
click at [571, 480] on textarea at bounding box center [614, 480] width 554 height 33
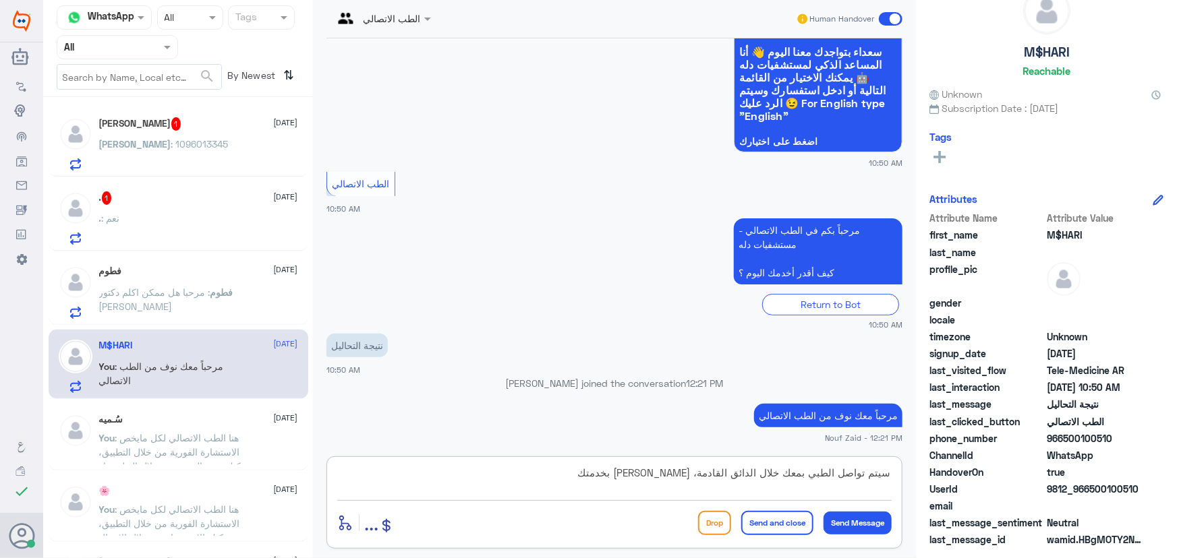
click at [587, 473] on textarea "سيتم تواصل الطبي بمعك خلال الدائق القادمة، سعدنا بخدمتك" at bounding box center [614, 480] width 554 height 33
click at [587, 473] on textarea "سيتم تواصل الطبيب معك خلال الدائق القادمة، سعدنا بخدمتك" at bounding box center [614, 480] width 554 height 33
type textarea "سيتم تواصل الطبيب معك خلال الدقائق القادمة، سعدنا بخدمتك"
click at [587, 523] on button "Send and close" at bounding box center [777, 523] width 72 height 24
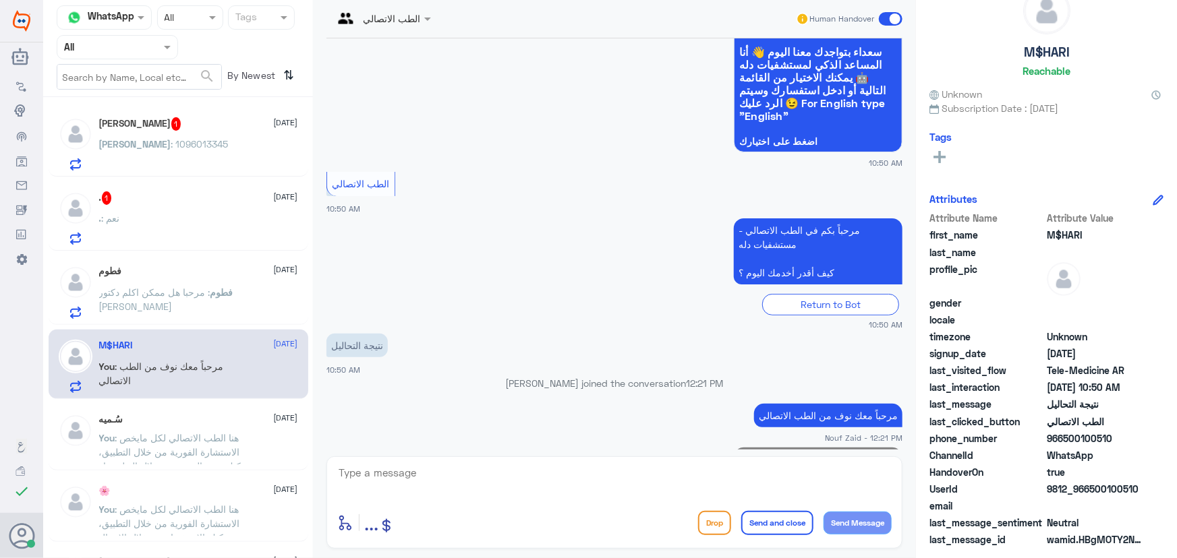
scroll to position [160, 0]
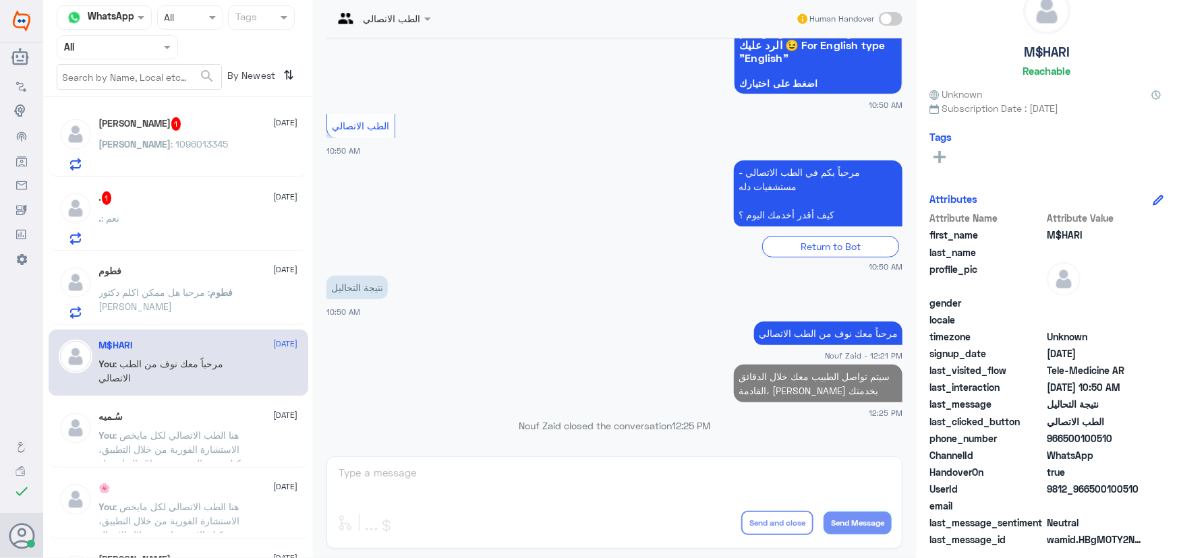
click at [235, 209] on div ". 1 5 October . : نعم" at bounding box center [198, 217] width 199 height 53
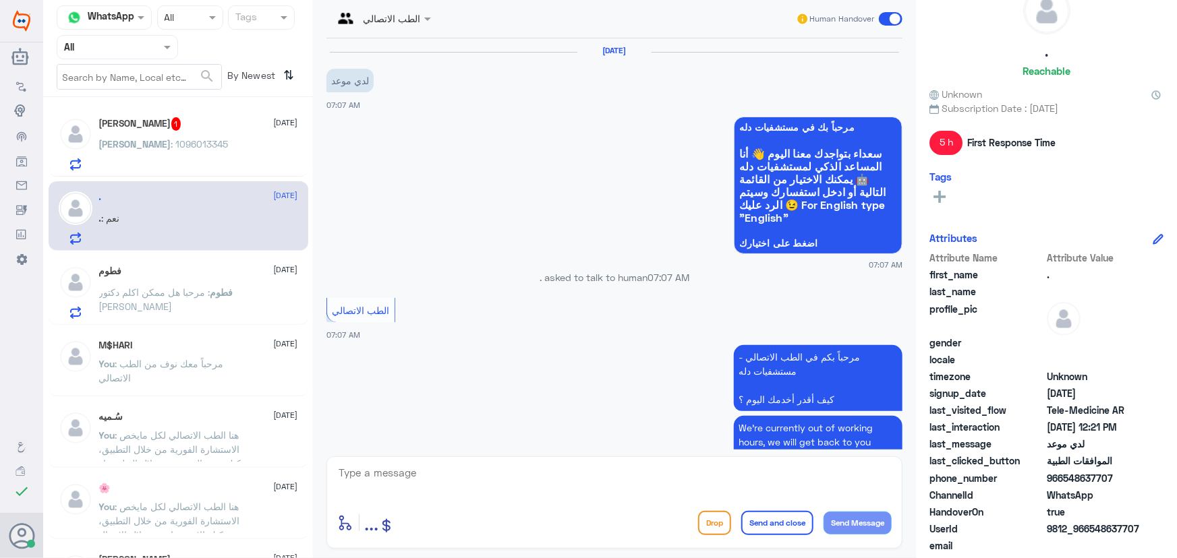
scroll to position [400, 0]
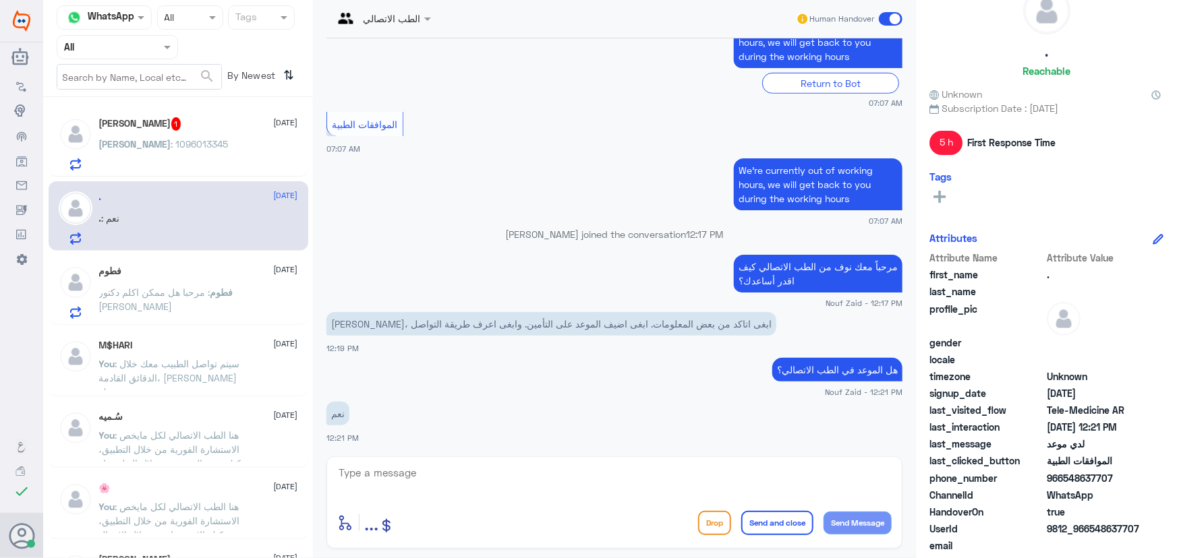
click at [217, 132] on div "عبدالعزيز بن زعيبي 1 5 October عبدالعزيز : 1096013345" at bounding box center [198, 143] width 199 height 53
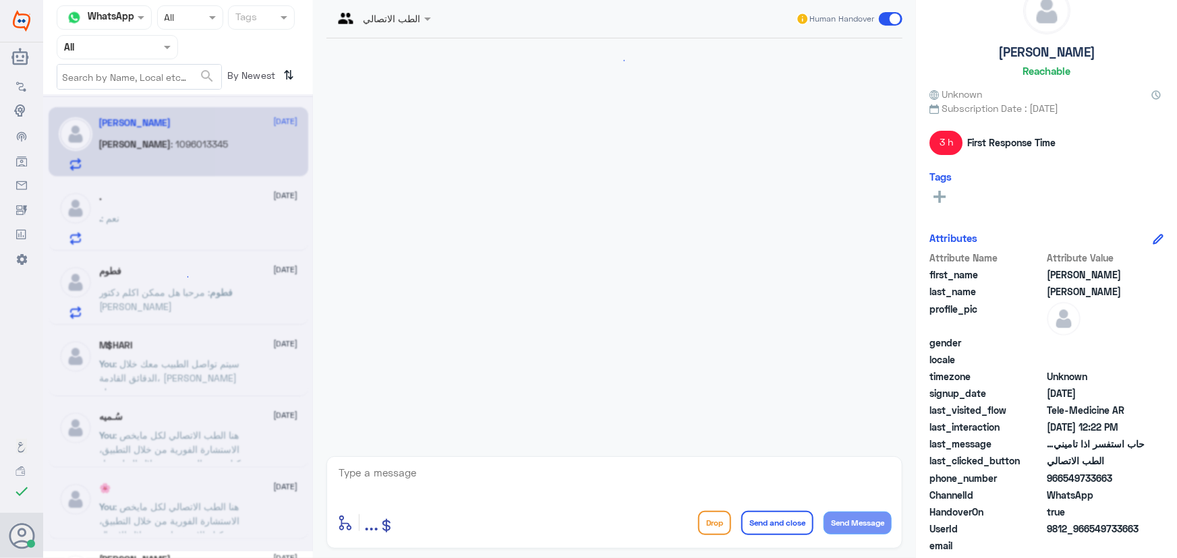
scroll to position [435, 0]
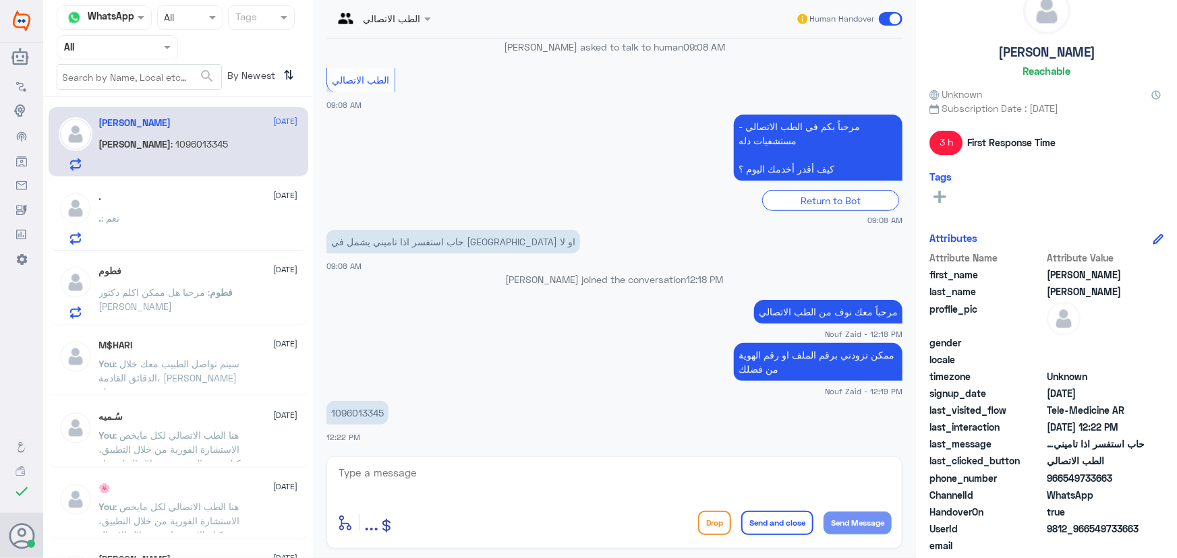
click at [331, 418] on p "1096013345" at bounding box center [357, 413] width 62 height 24
click at [350, 408] on p "1096013345" at bounding box center [357, 413] width 62 height 24
copy p "1096013345"
click at [399, 465] on textarea at bounding box center [614, 480] width 554 height 33
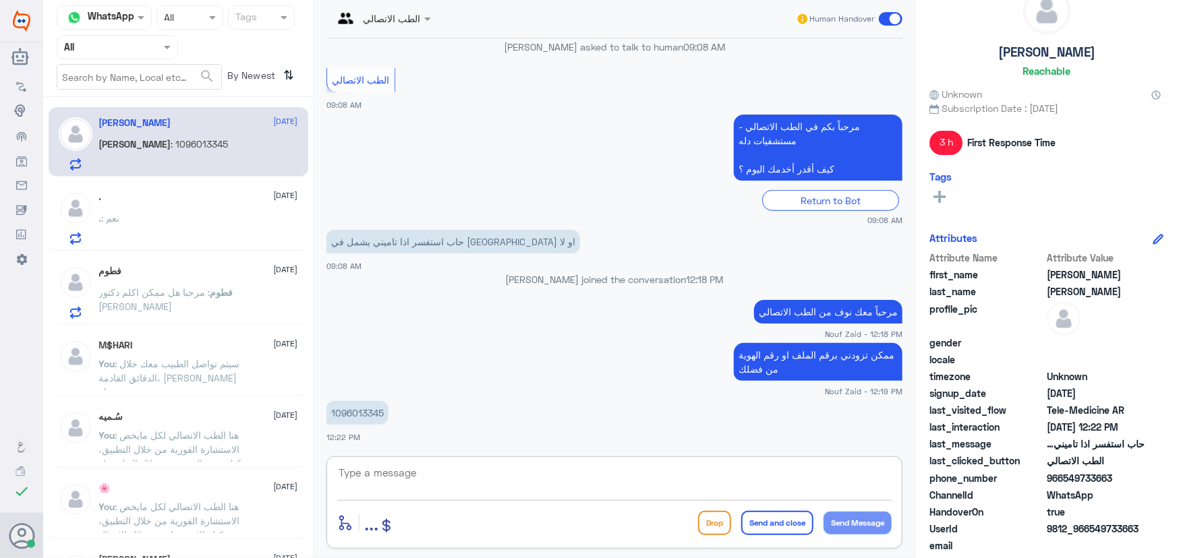
click at [168, 290] on span ": مرحبا هل ممكن اكلم دكتور لايف كير" at bounding box center [154, 300] width 111 height 26
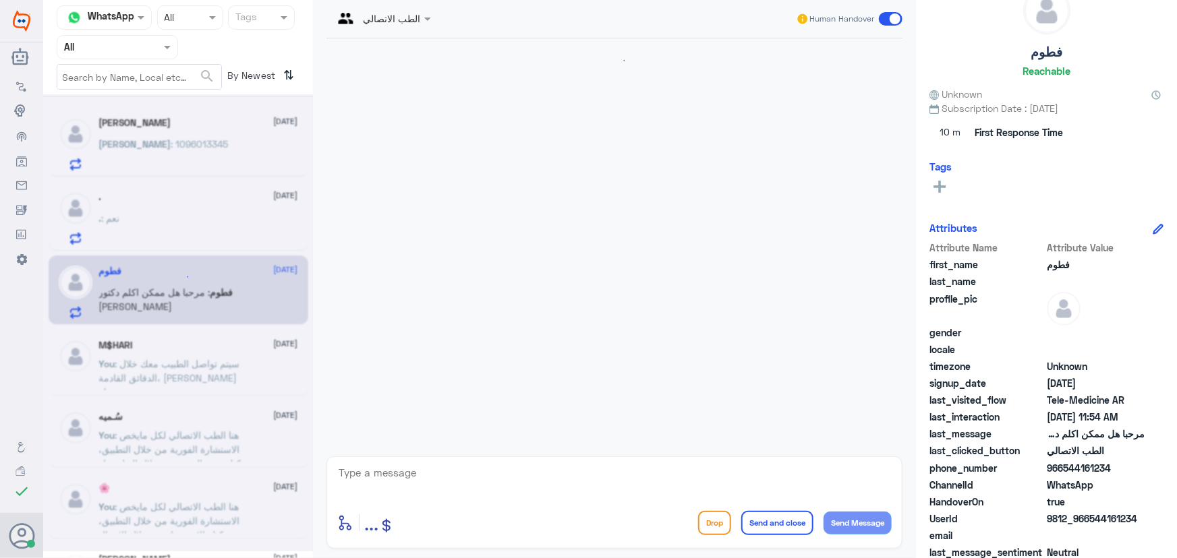
scroll to position [838, 0]
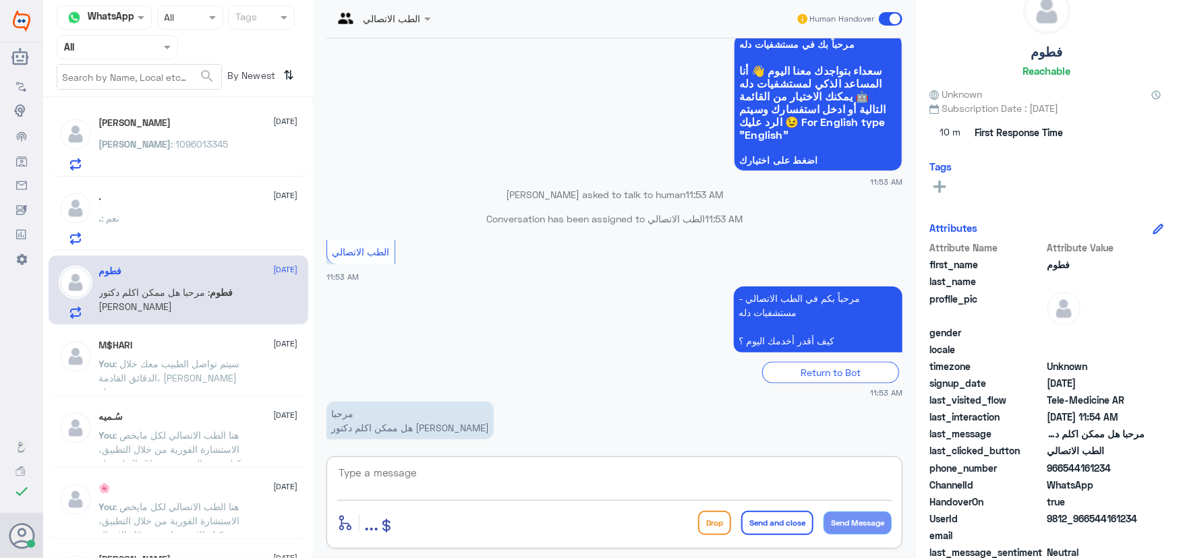
click at [437, 475] on textarea at bounding box center [614, 480] width 554 height 33
paste textarea "مرحباً معك نوف من الطب الاتصالي"
type textarea "مرحباً معك نوف من الطب الاتصالي"
click at [587, 518] on button "Send Message" at bounding box center [857, 523] width 68 height 23
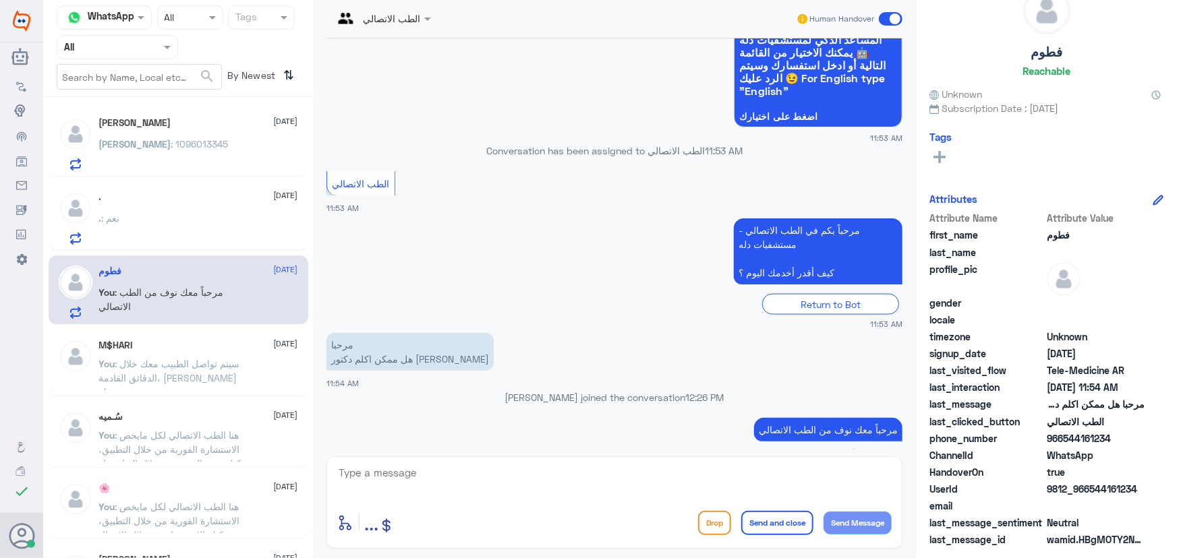
drag, startPoint x: 1090, startPoint y: 487, endPoint x: 1142, endPoint y: 500, distance: 53.6
click at [587, 492] on div "UserId 9812_966544161234" at bounding box center [1046, 490] width 234 height 17
click at [493, 472] on textarea at bounding box center [614, 480] width 554 height 33
paste textarea "هنا الطب الاتصالي لكل مايخص الاستشارة الفورية من خلال التطبيق والتي من خلالها ي…"
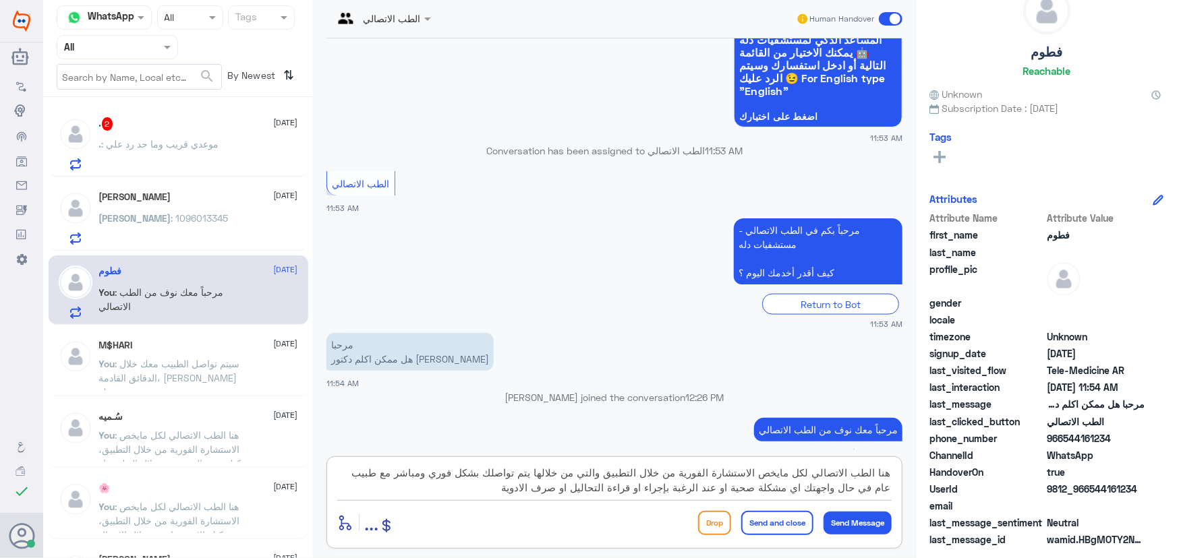
type textarea "هنا الطب الاتصالي لكل مايخص الاستشارة الفورية من خلال التطبيق والتي من خلالها ي…"
click at [587, 520] on button "Send and close" at bounding box center [777, 523] width 72 height 24
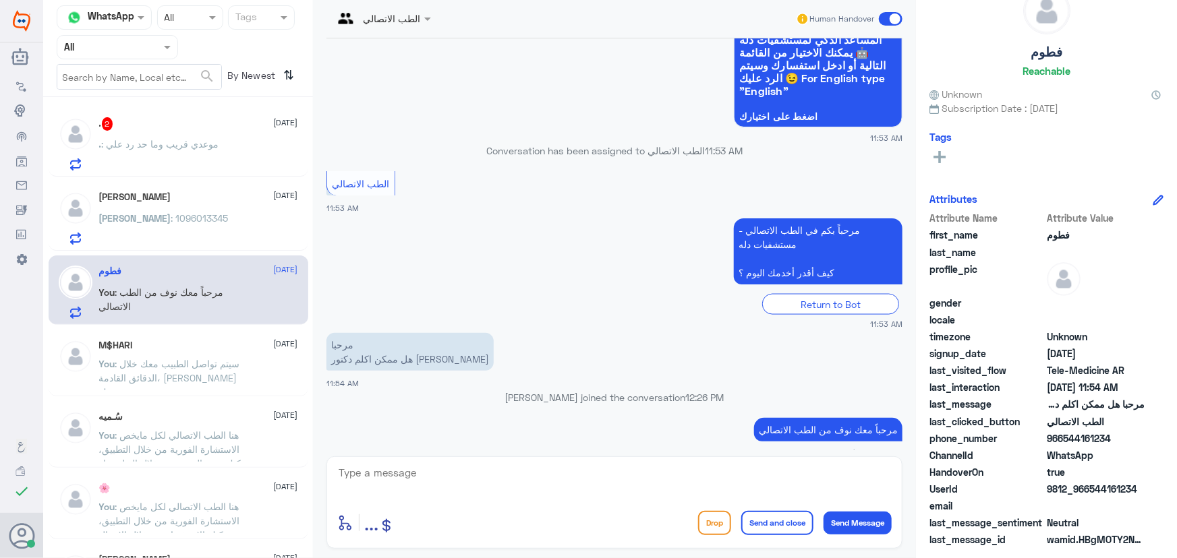
scroll to position [996, 0]
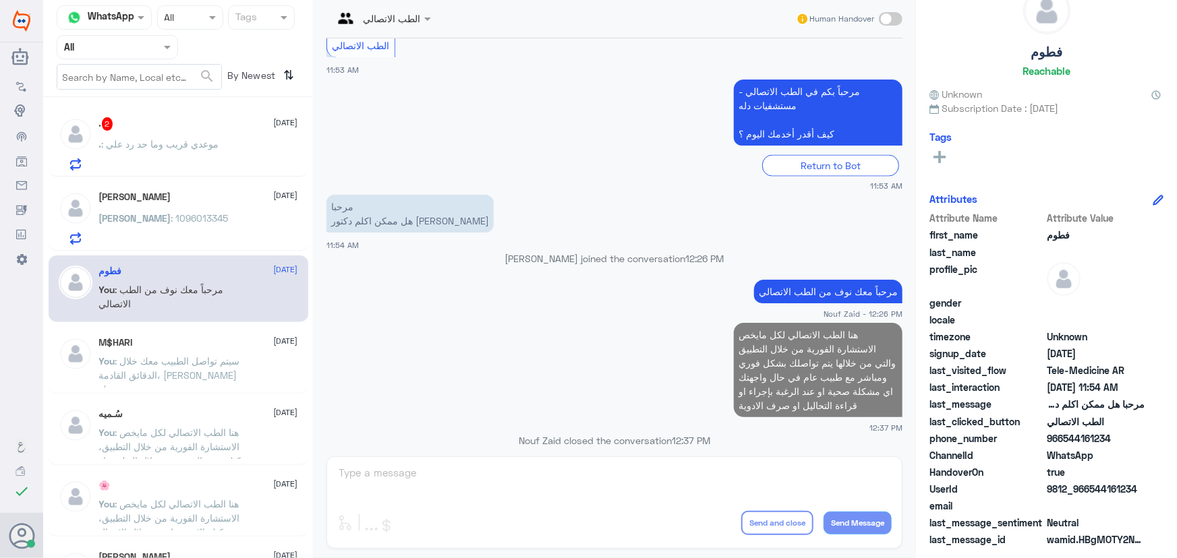
click at [173, 232] on p "عبدالعزيز : 1096013345" at bounding box center [163, 228] width 129 height 34
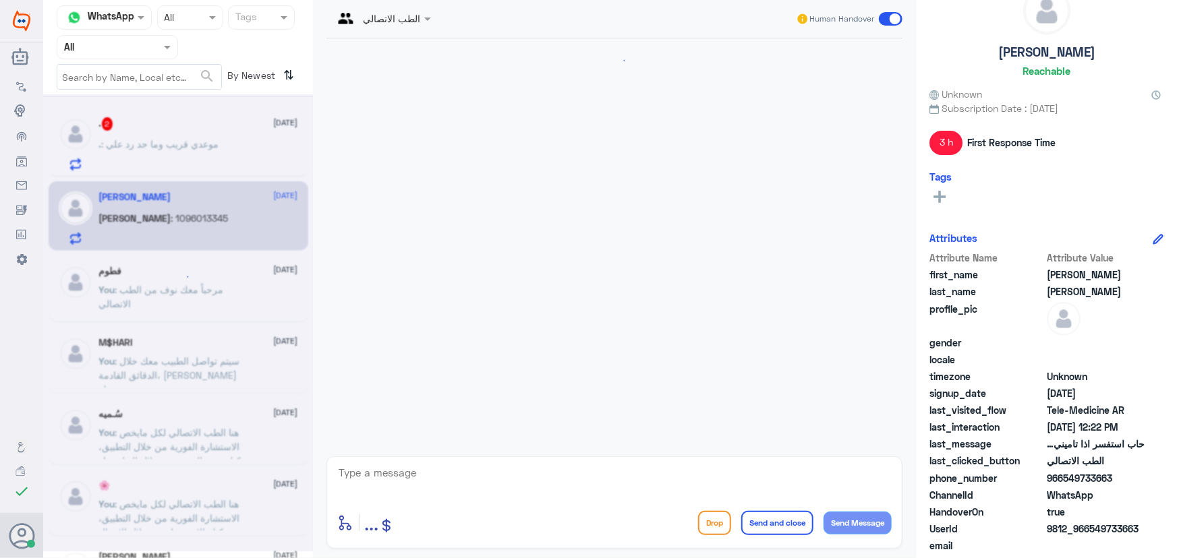
scroll to position [435, 0]
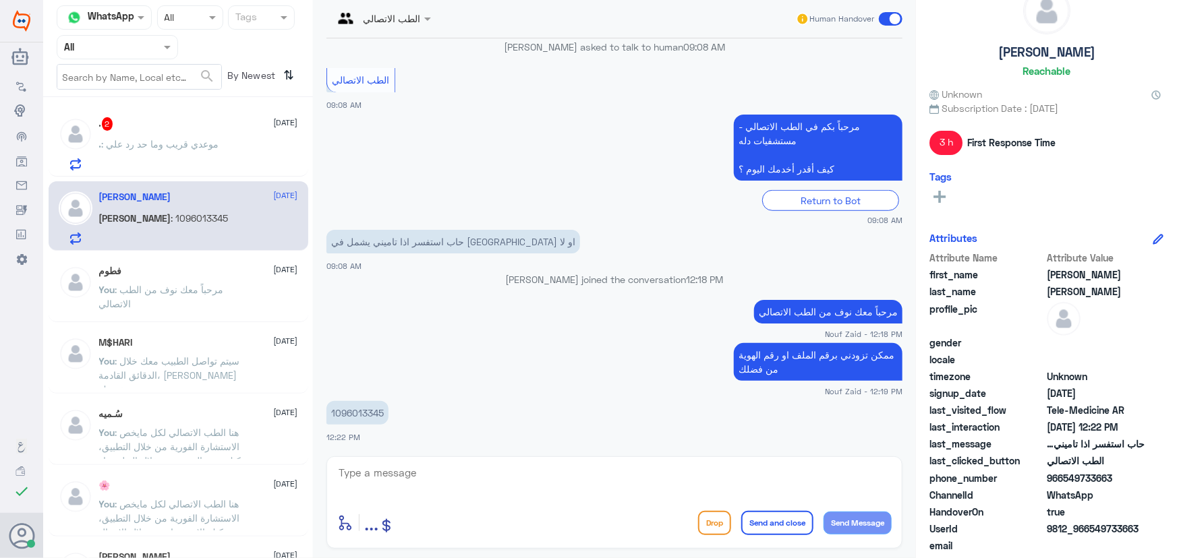
click at [371, 417] on p "1096013345" at bounding box center [357, 413] width 62 height 24
click at [371, 415] on p "1096013345" at bounding box center [357, 413] width 62 height 24
click at [374, 417] on p "1096013345" at bounding box center [357, 413] width 62 height 24
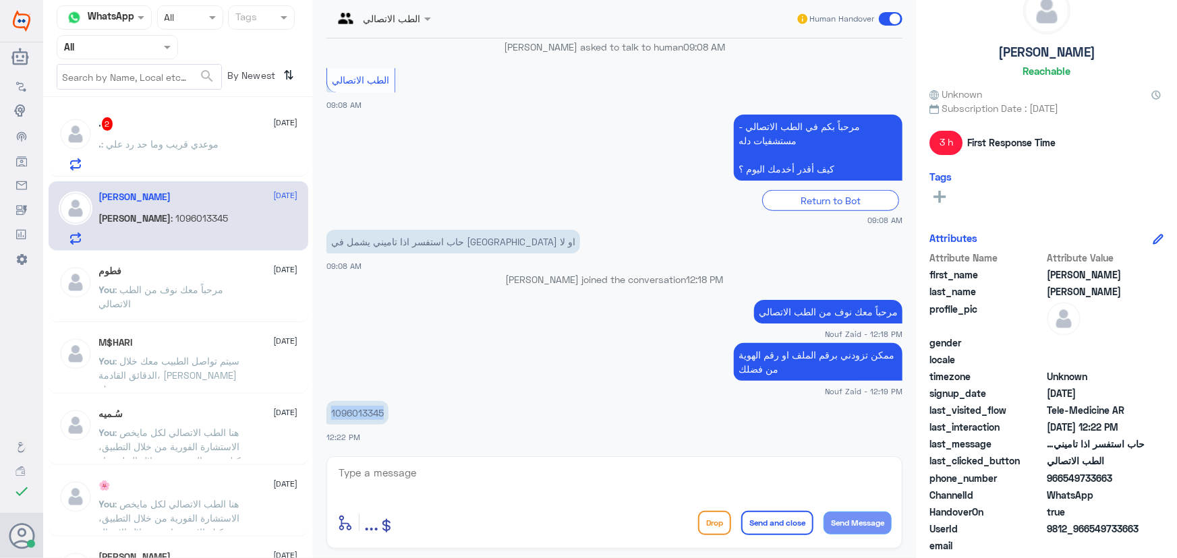
copy p "1096013345"
drag, startPoint x: 556, startPoint y: 478, endPoint x: 567, endPoint y: 475, distance: 11.9
click at [552, 477] on textarea at bounding box center [614, 480] width 554 height 33
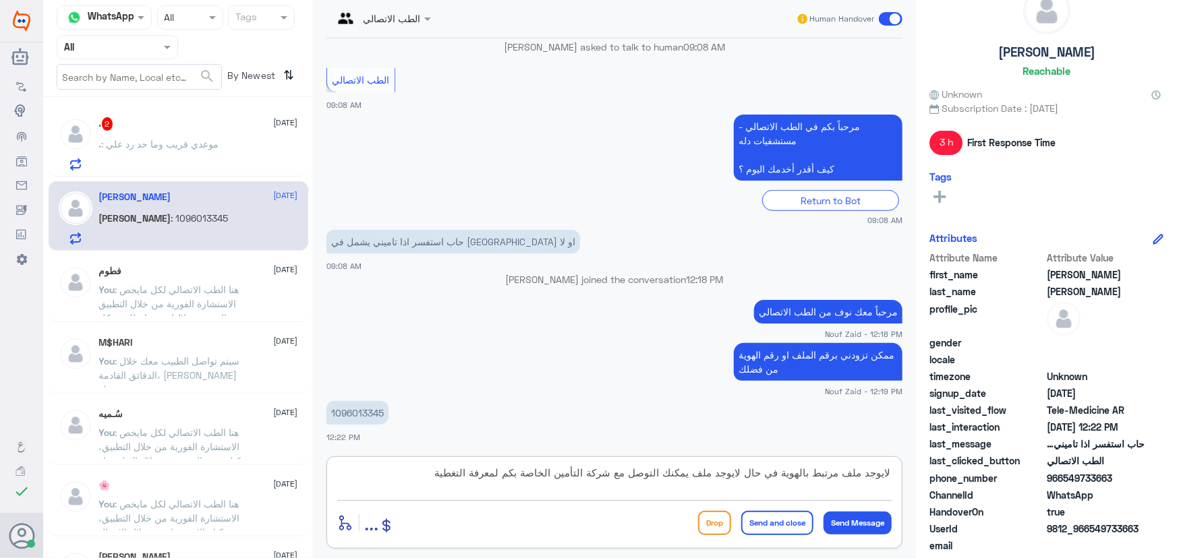
type textarea "لايوجد ملف مرتبط بالهوية في حال لايوجد ملف يمكنك التوصل مع شركة التأمين الخاصة …"
click at [587, 516] on button "Send and close" at bounding box center [777, 523] width 72 height 24
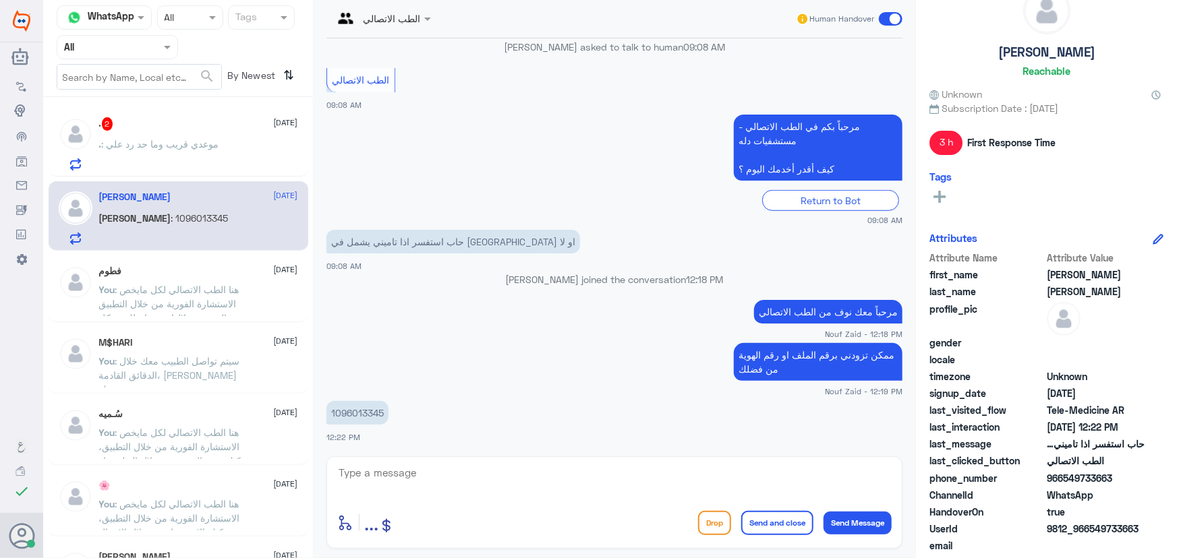
scroll to position [506, 0]
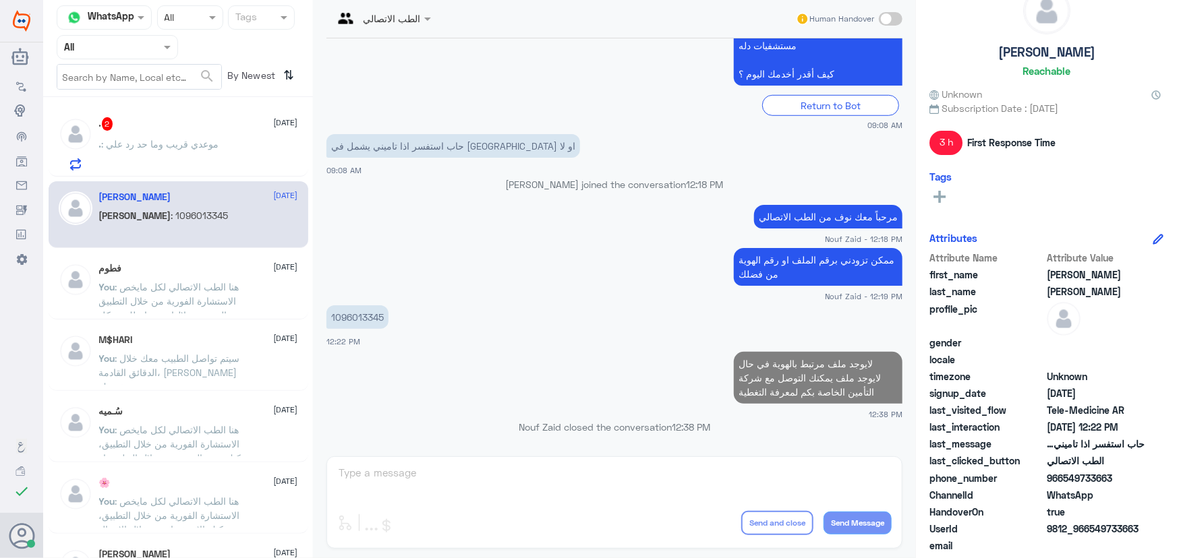
click at [213, 135] on div ". 2 5 October . : موعدي قريب وما حد رد علي" at bounding box center [198, 143] width 199 height 53
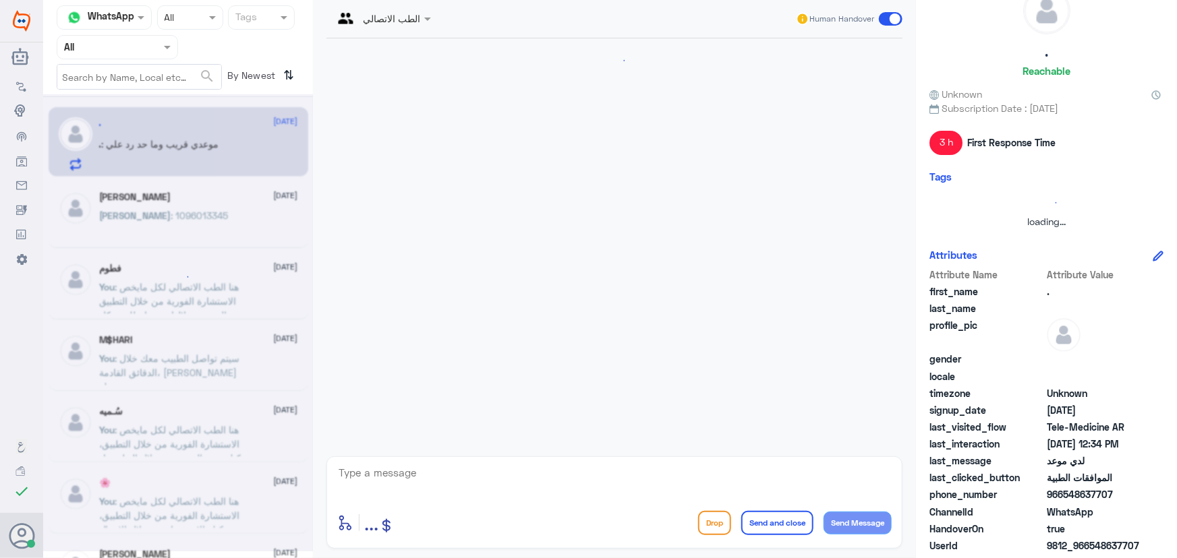
scroll to position [492, 0]
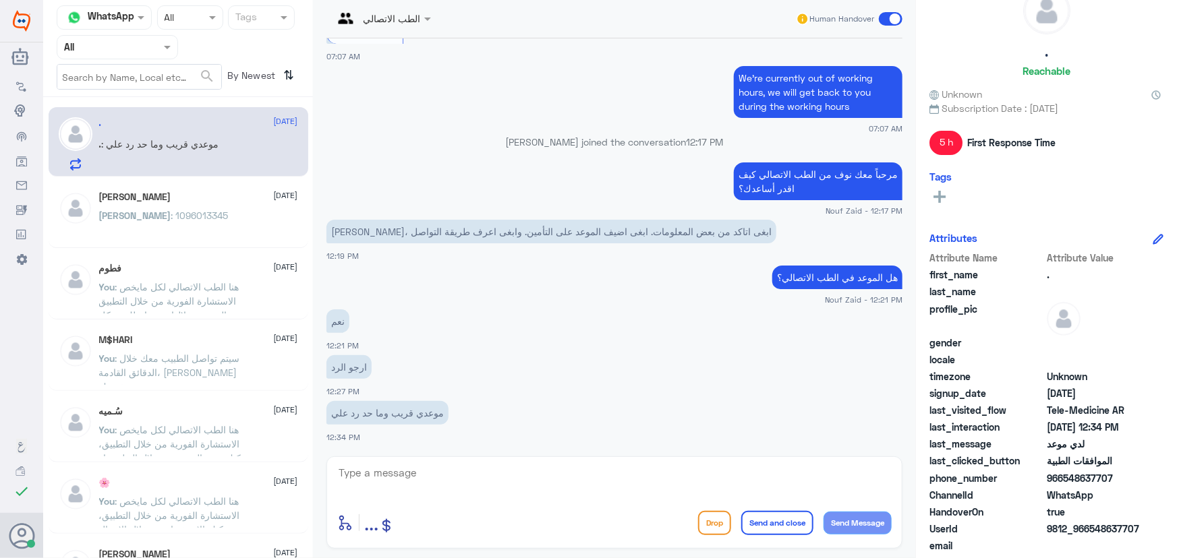
click at [573, 477] on textarea at bounding box center [614, 480] width 554 height 33
click at [458, 465] on textarea at bounding box center [614, 480] width 554 height 33
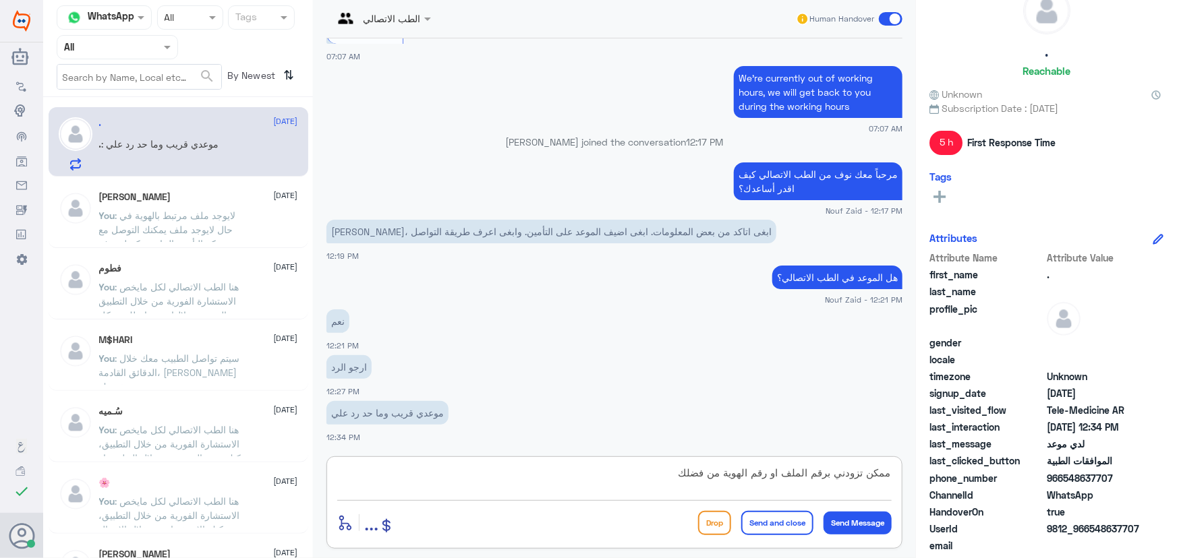
type textarea "ممكن تزودني برقم الملف او رقم الهوية من فضلك"
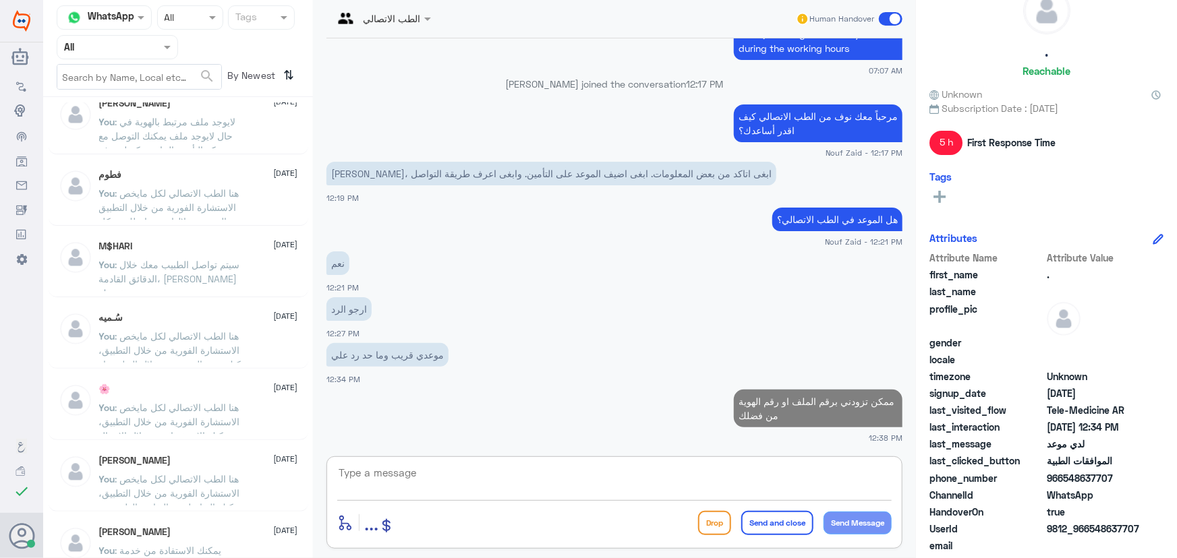
scroll to position [0, 0]
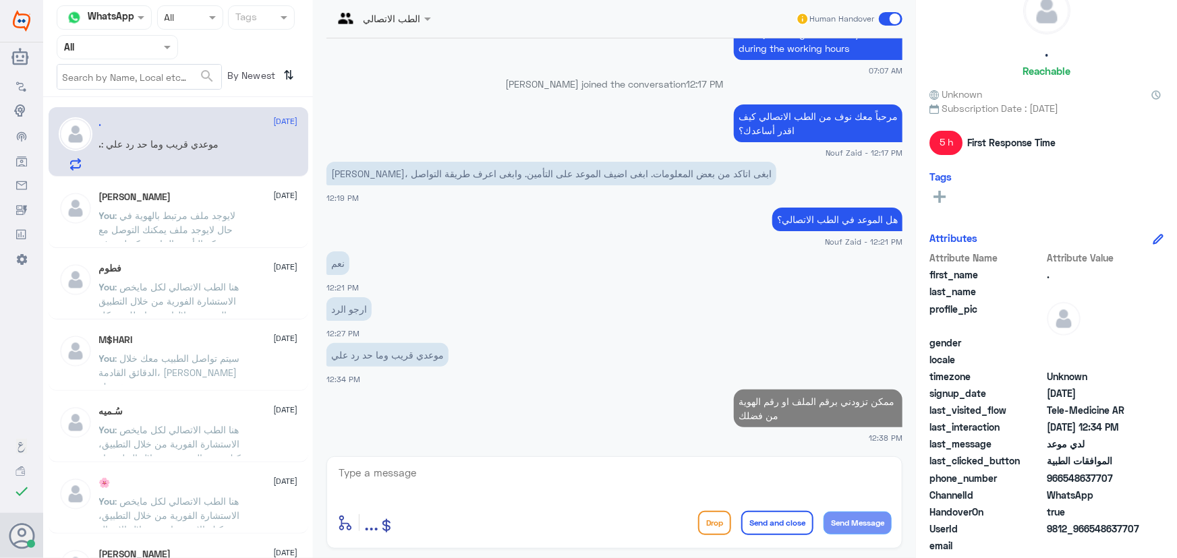
click at [231, 227] on span ": لايوجد ملف مرتبط بالهوية في حال لايوجد ملف يمكنك التوصل مع شركة التأمين الخاص…" at bounding box center [167, 237] width 137 height 54
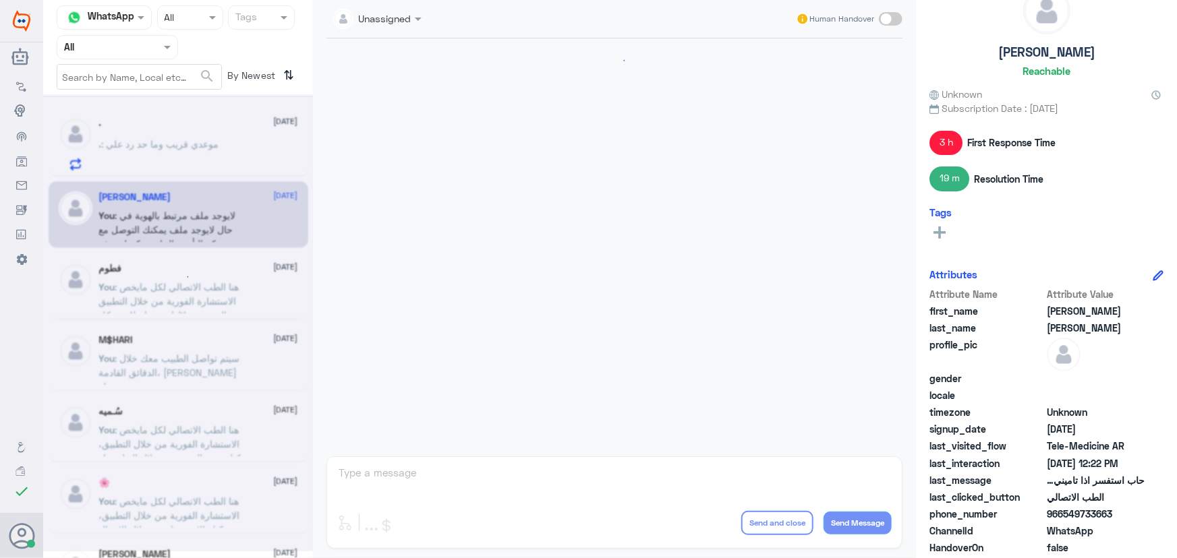
scroll to position [531, 0]
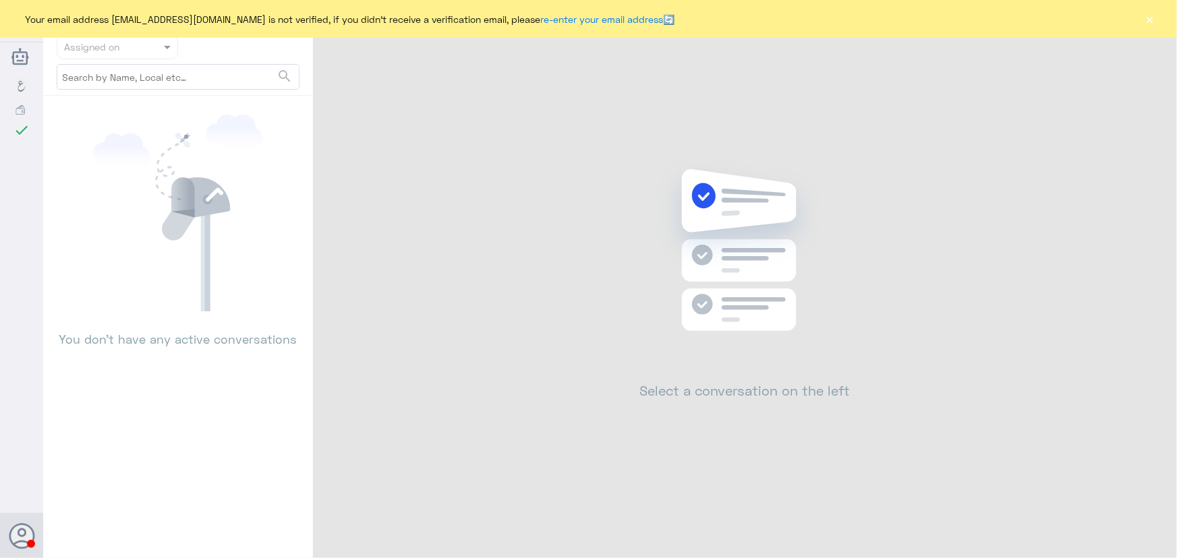
click at [1156, 14] on button "×" at bounding box center [1149, 18] width 13 height 13
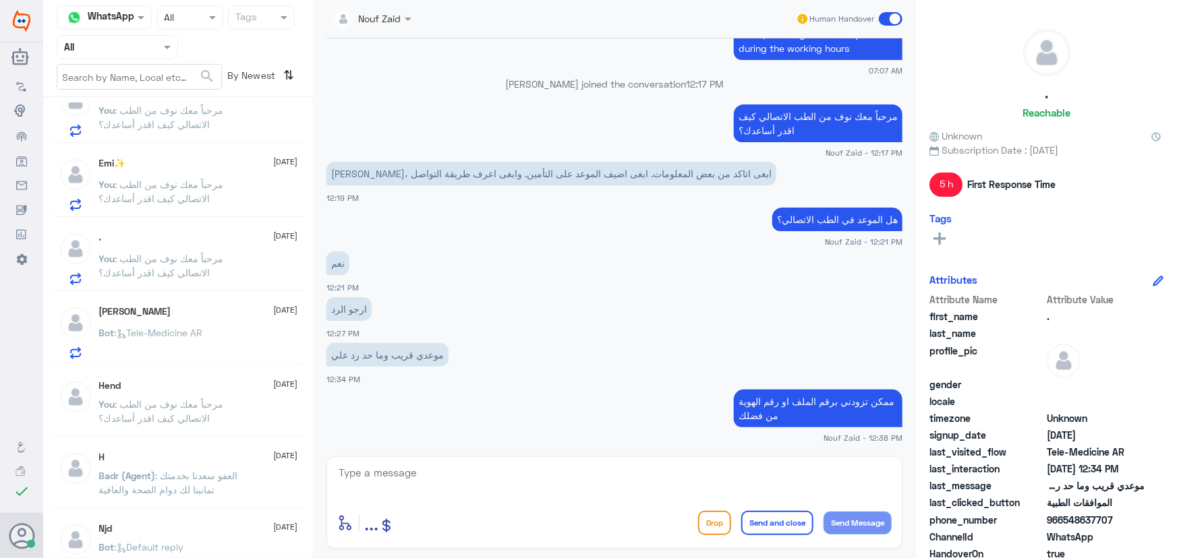
scroll to position [183, 0]
click at [193, 315] on div "Khalid Alshaya 4 October Bot : Tele-Medicine AR" at bounding box center [198, 331] width 199 height 53
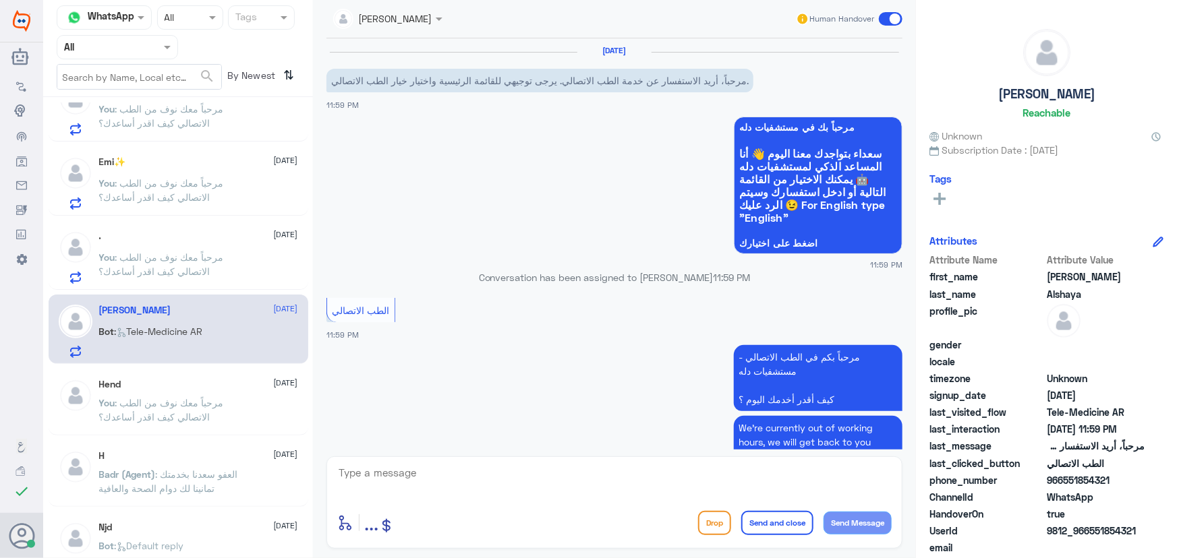
scroll to position [65, 0]
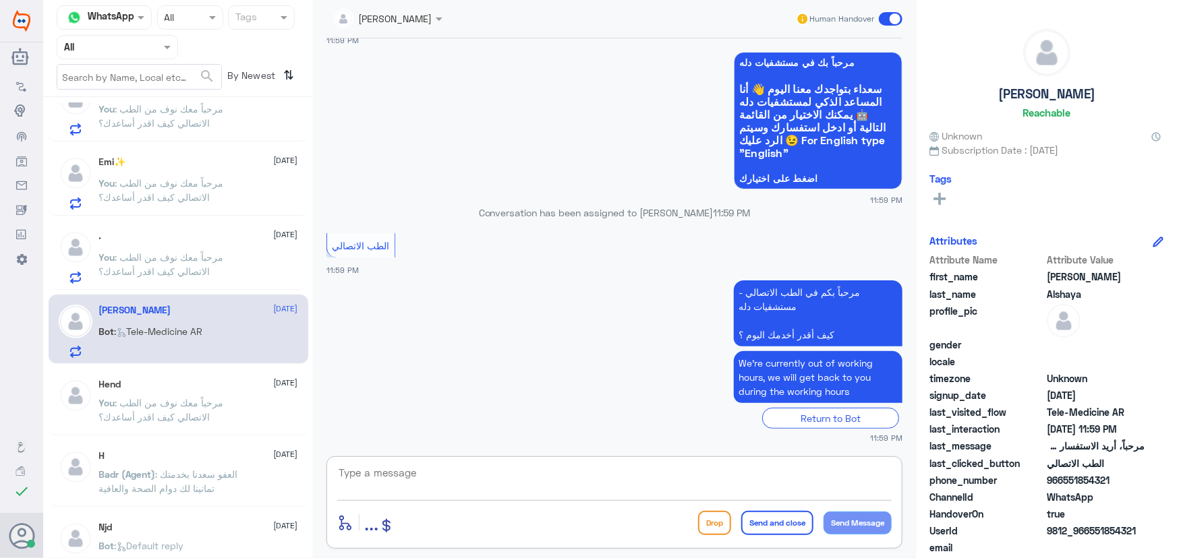
click at [442, 494] on textarea at bounding box center [614, 480] width 554 height 33
paste textarea "مرحباً معك نوف من الطب الاتصالي كيف اقدر أساعدك؟"
type textarea "مرحباً معك نوف من الطب الاتصالي كيف اقدر أساعدك؟"
click at [823, 522] on button "Send Message" at bounding box center [857, 523] width 68 height 23
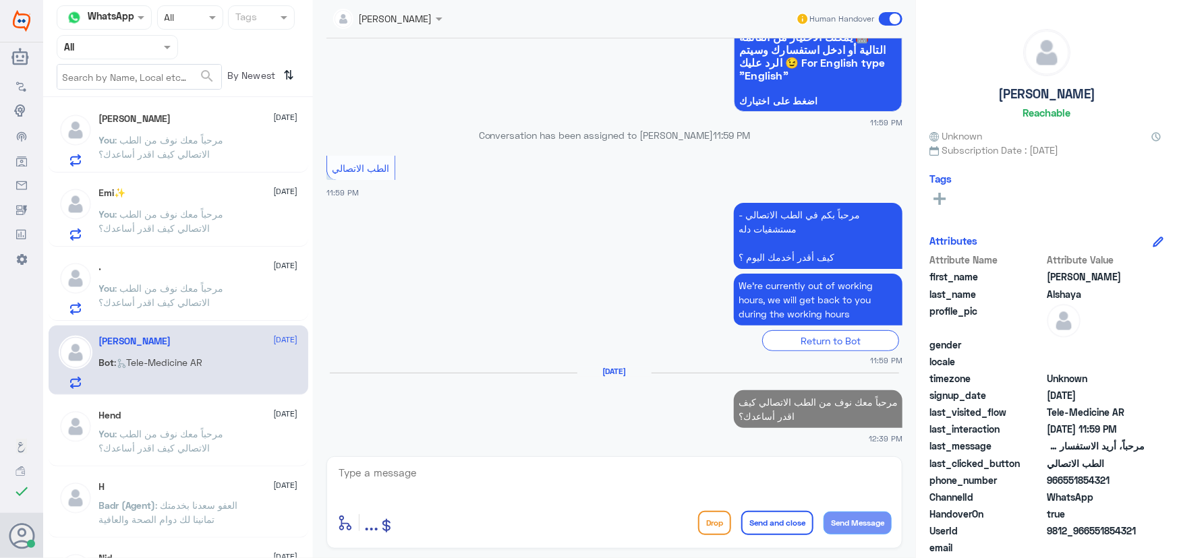
scroll to position [122, 0]
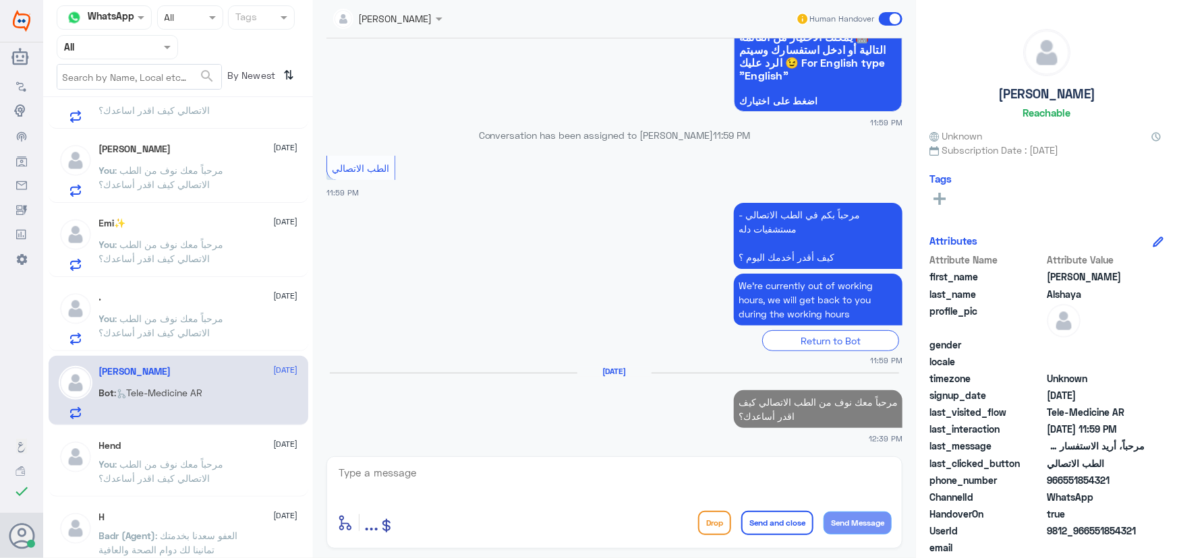
click at [243, 349] on div ". [DATE] You : مرحباً معك نوف من الطب الاتصالي كيف اقدر أساعدك؟" at bounding box center [179, 316] width 260 height 69
click at [247, 327] on p "You : مرحباً معك نوف من الطب الاتصالي كيف اقدر أساعدك؟" at bounding box center [175, 328] width 152 height 34
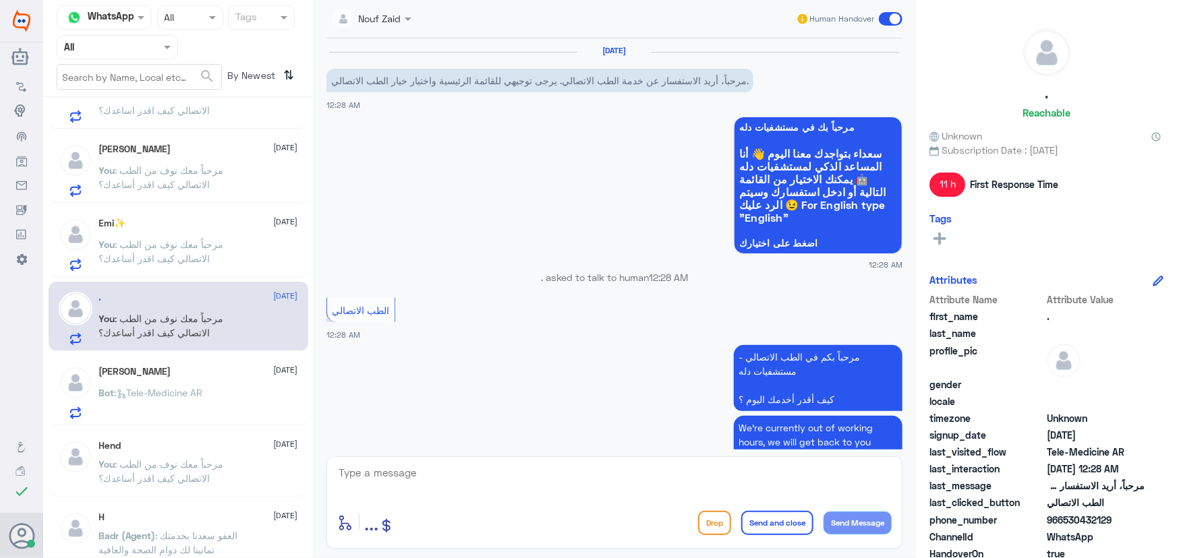
scroll to position [147, 0]
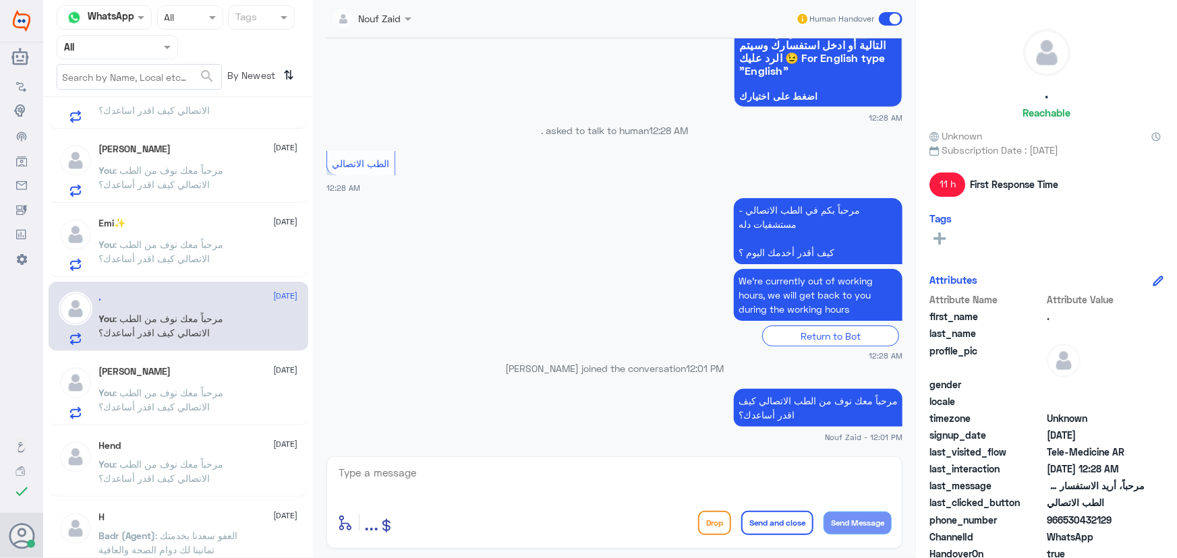
click at [896, 18] on span at bounding box center [891, 18] width 24 height 13
click at [0, 0] on input "checkbox" at bounding box center [0, 0] width 0 height 0
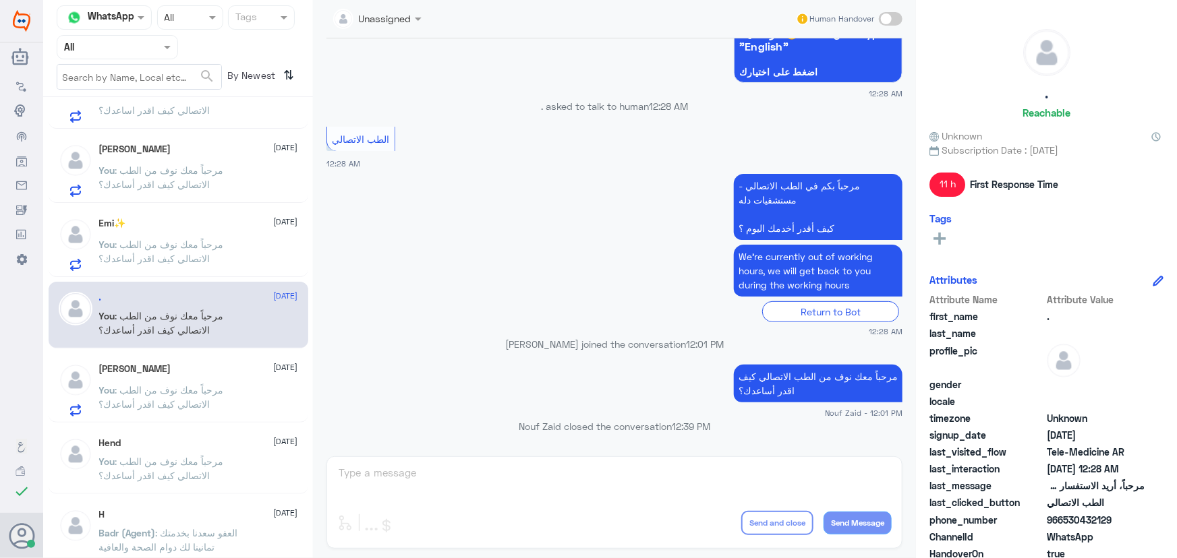
click at [251, 251] on div "You : مرحباً معك نوف من الطب الاتصالي كيف اقدر أساعدك؟" at bounding box center [198, 256] width 199 height 30
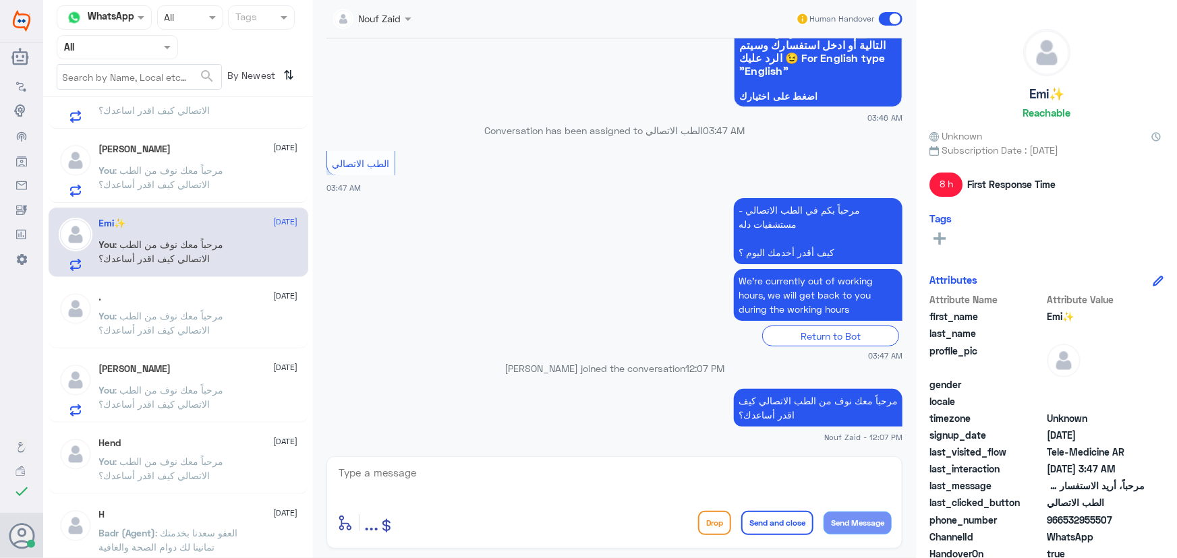
click at [879, 13] on label at bounding box center [891, 18] width 24 height 13
click at [0, 0] on input "checkbox" at bounding box center [0, 0] width 0 height 0
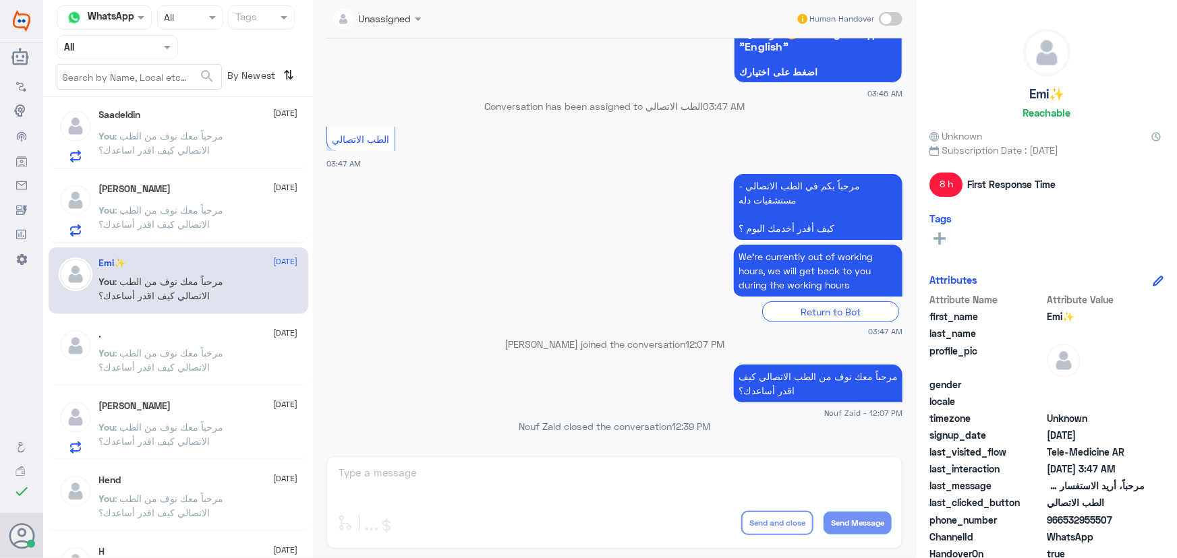
scroll to position [61, 0]
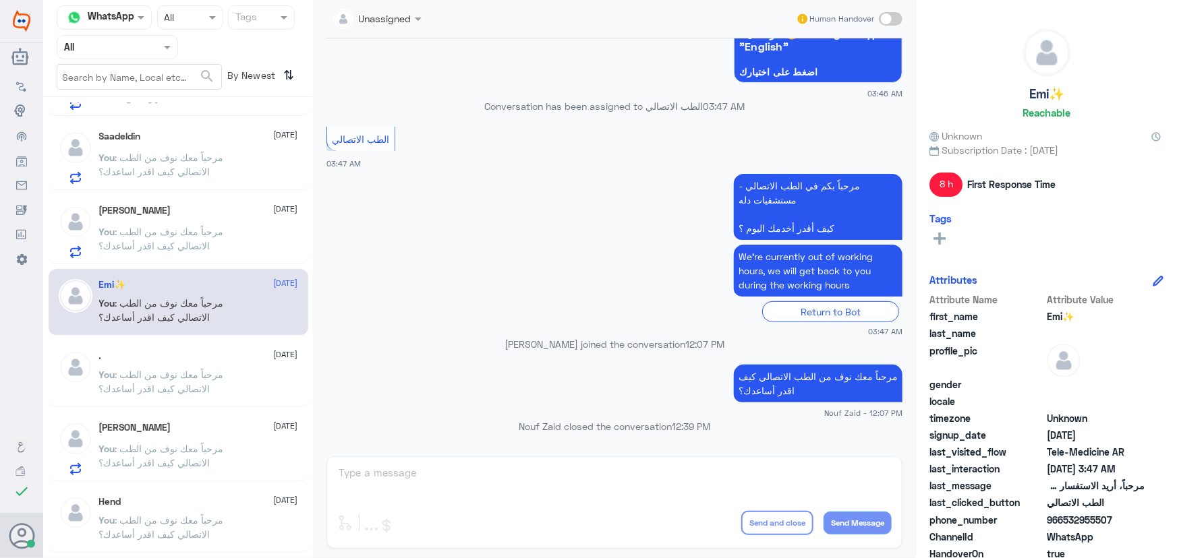
click at [155, 211] on div "[PERSON_NAME] [DATE]" at bounding box center [198, 210] width 199 height 11
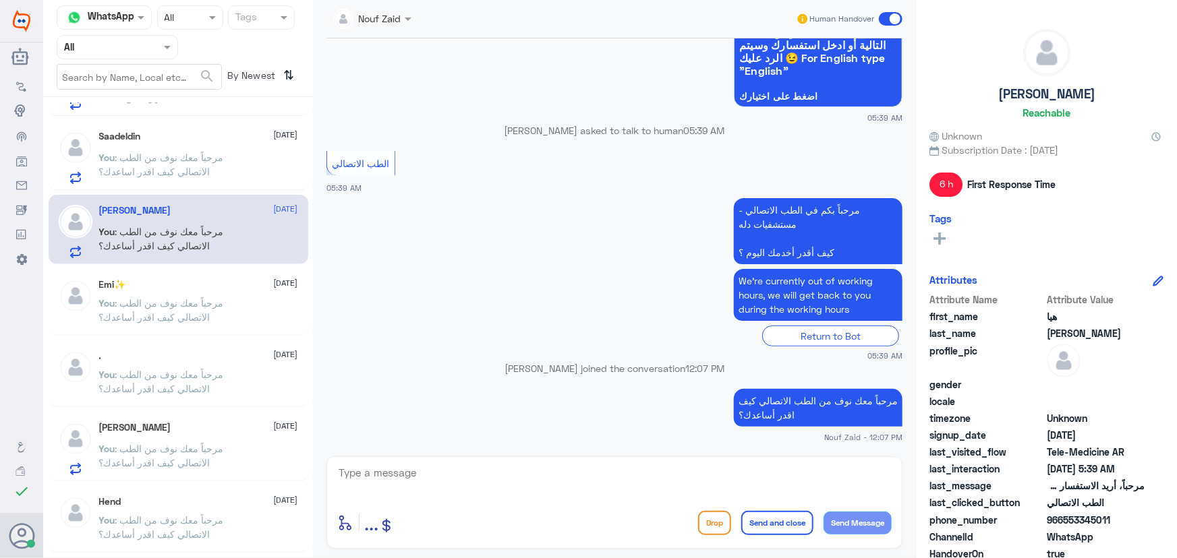
click at [884, 13] on span at bounding box center [891, 18] width 24 height 13
click at [0, 0] on input "checkbox" at bounding box center [0, 0] width 0 height 0
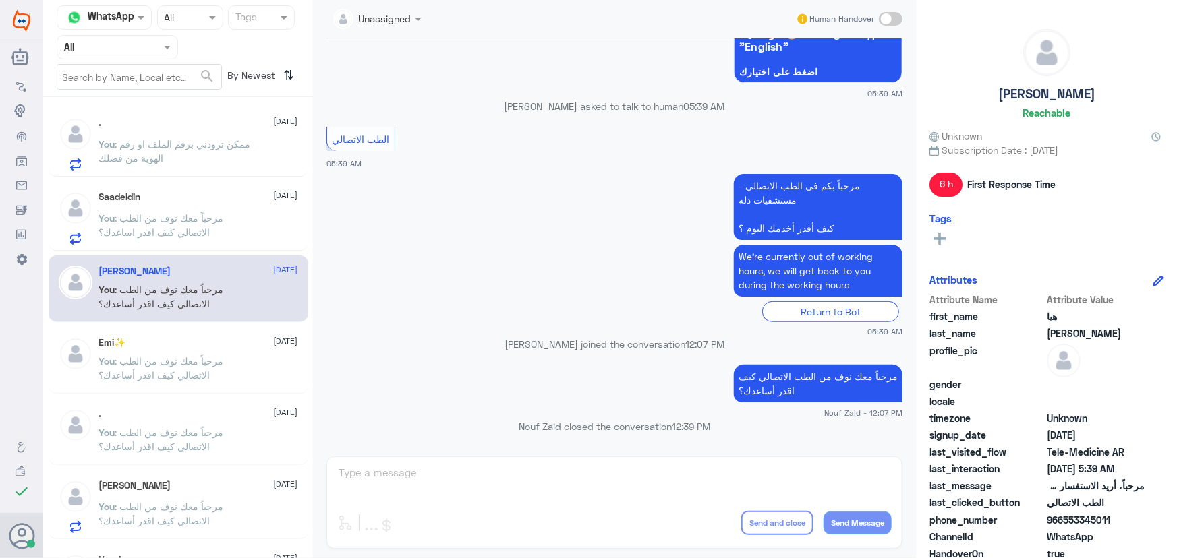
click at [187, 245] on div "Saadeldin 5 October You : مرحباً معك نوف من الطب الاتصالي كيف اقدر اساعدك؟" at bounding box center [179, 215] width 260 height 69
click at [215, 223] on p "You : مرحباً معك نوف من الطب الاتصالي كيف اقدر اساعدك؟" at bounding box center [175, 228] width 152 height 34
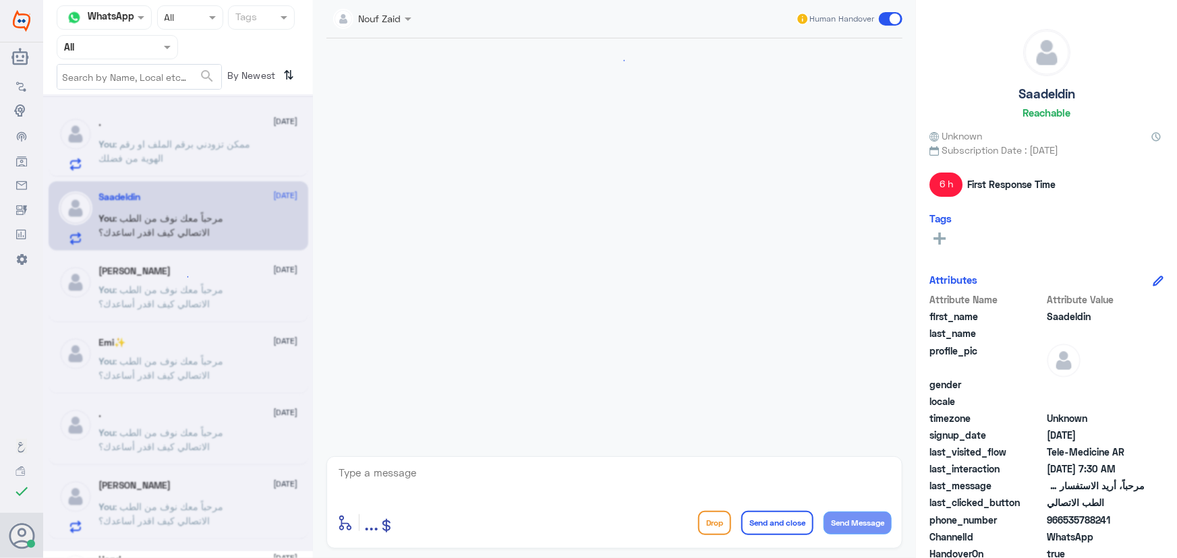
scroll to position [147, 0]
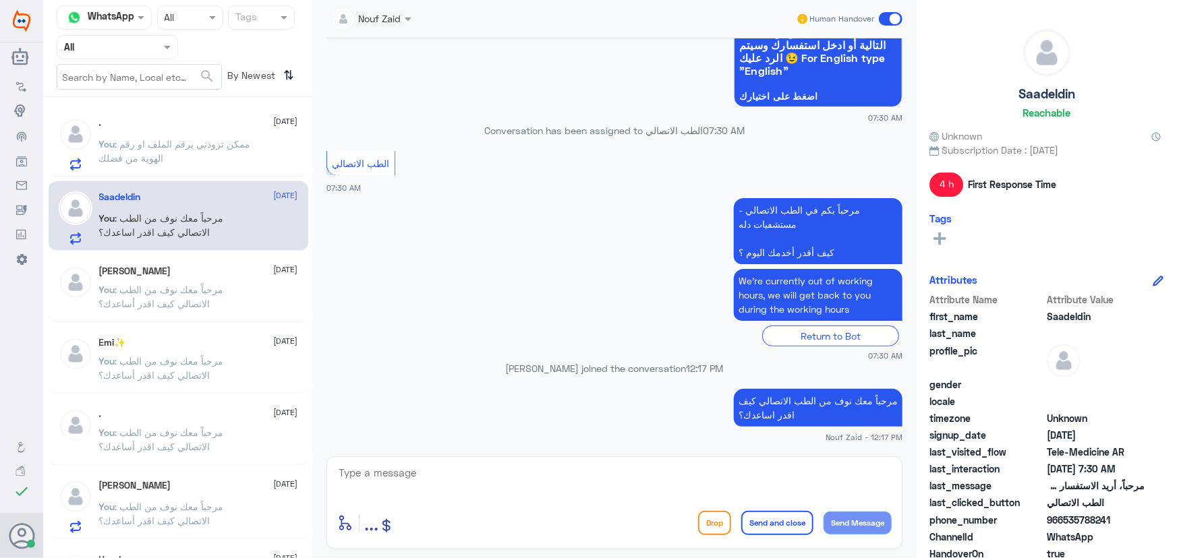
click at [893, 15] on span at bounding box center [891, 18] width 24 height 13
click at [0, 0] on input "checkbox" at bounding box center [0, 0] width 0 height 0
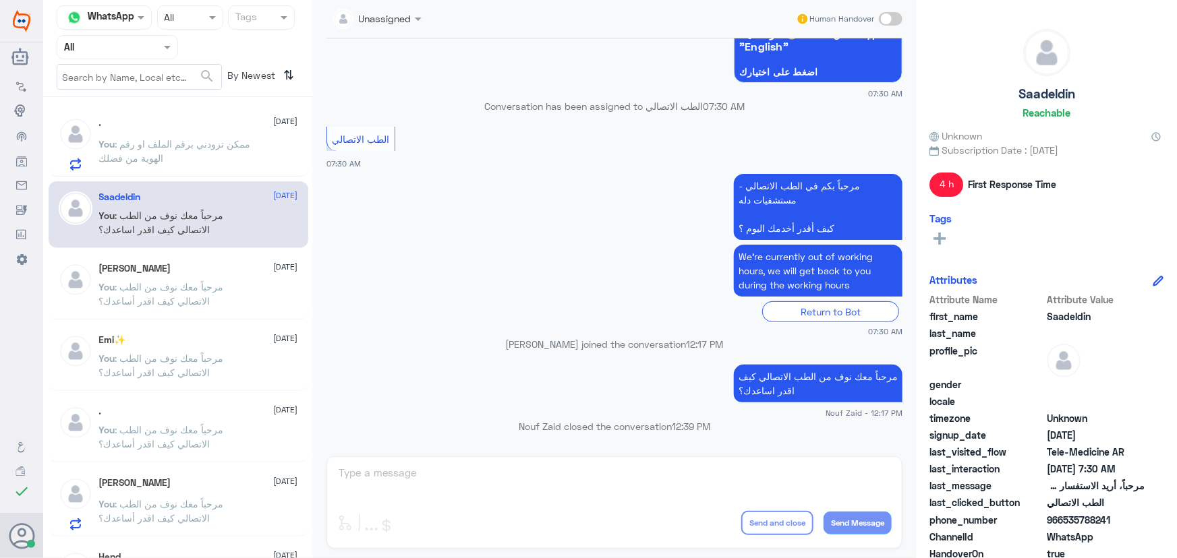
click at [222, 168] on p "You : ممكن تزودني برقم الملف او رقم الهوية من فضلك" at bounding box center [175, 154] width 152 height 34
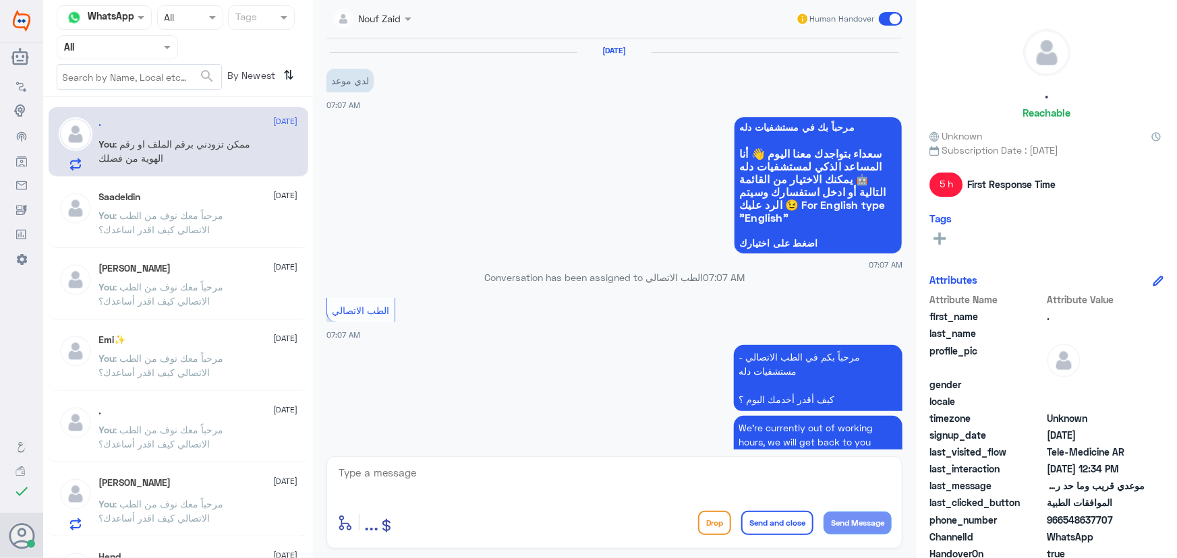
scroll to position [550, 0]
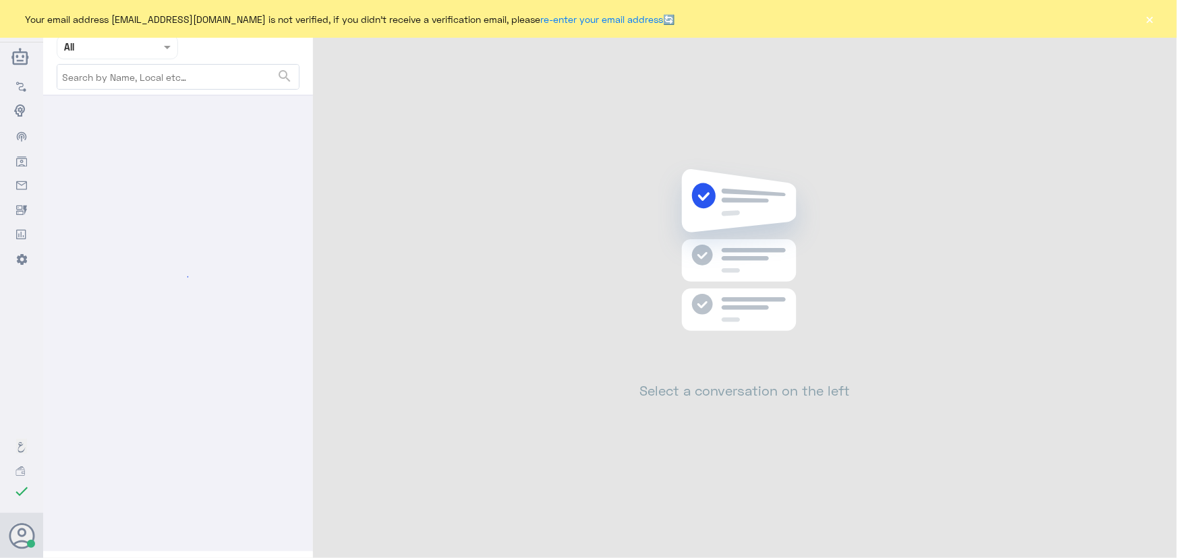
click at [1148, 17] on button "×" at bounding box center [1149, 18] width 13 height 13
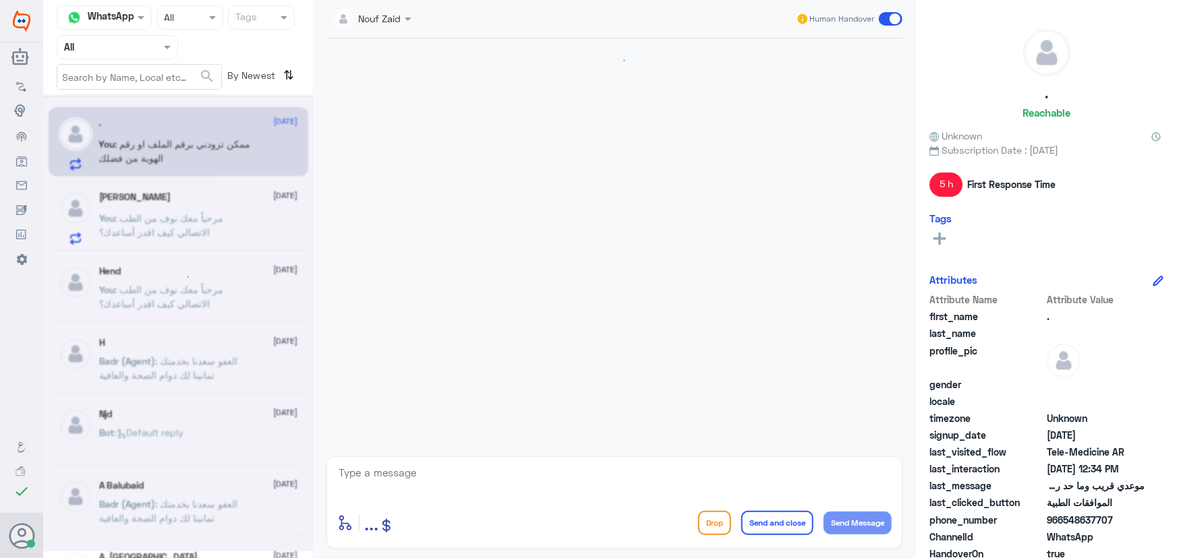
scroll to position [550, 0]
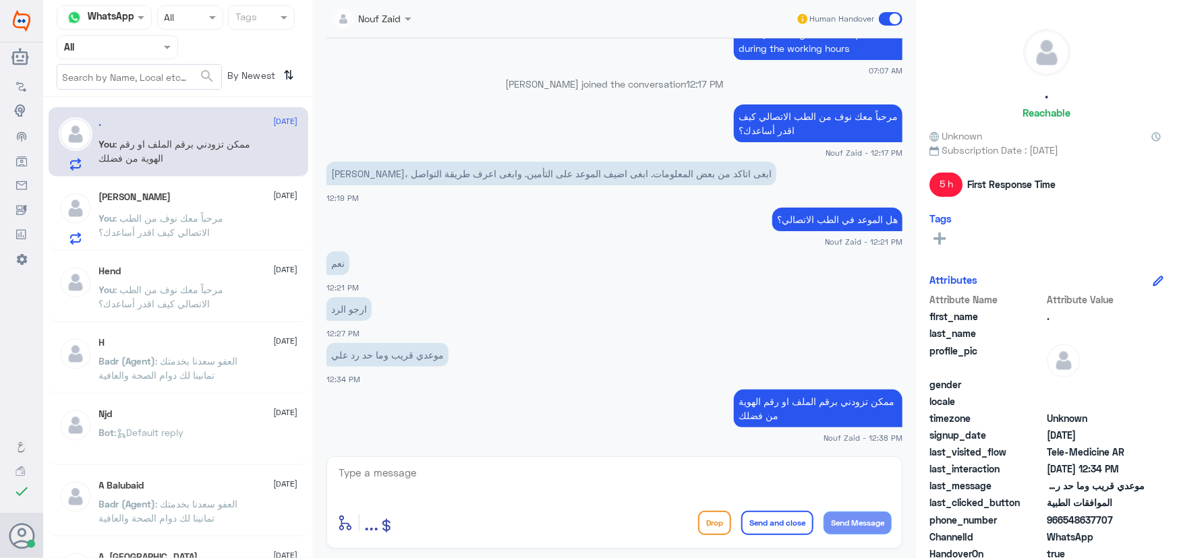
click at [119, 40] on input "text" at bounding box center [101, 47] width 74 height 16
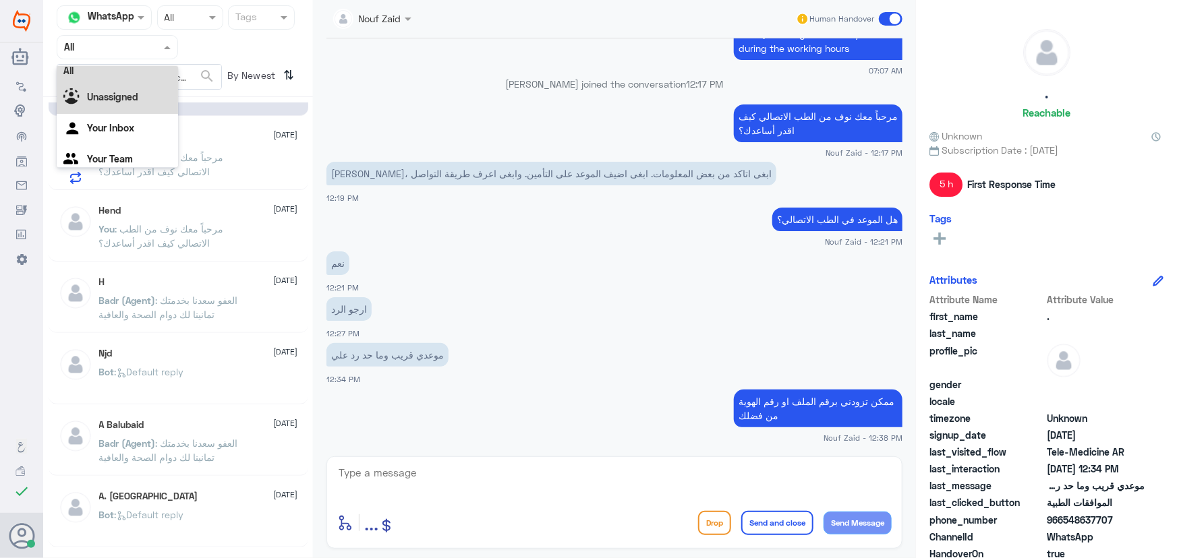
scroll to position [17, 0]
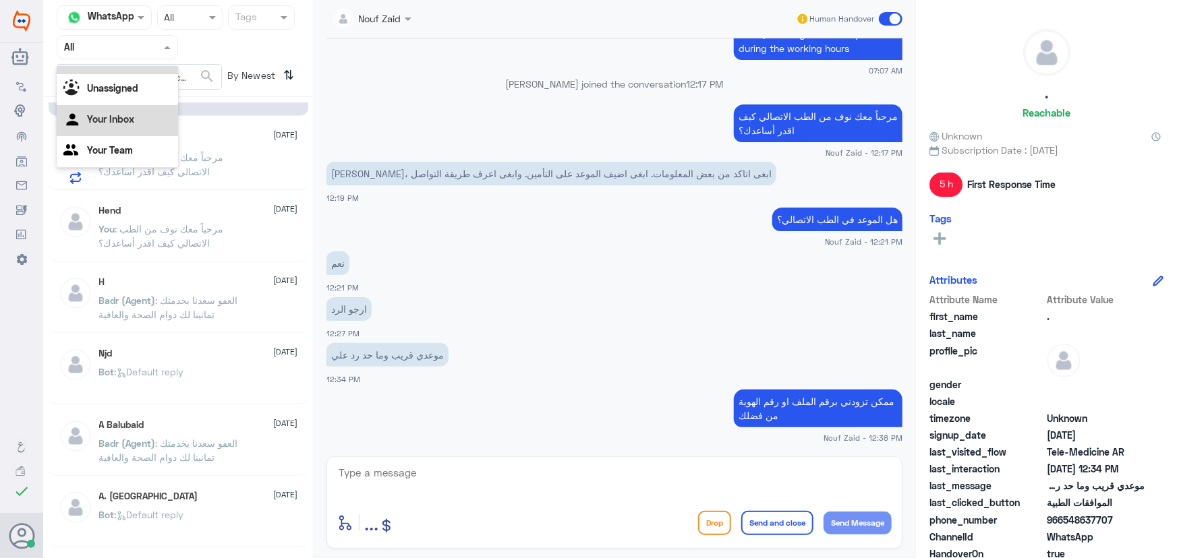
click at [123, 115] on Inbox "Your Inbox" at bounding box center [110, 118] width 47 height 11
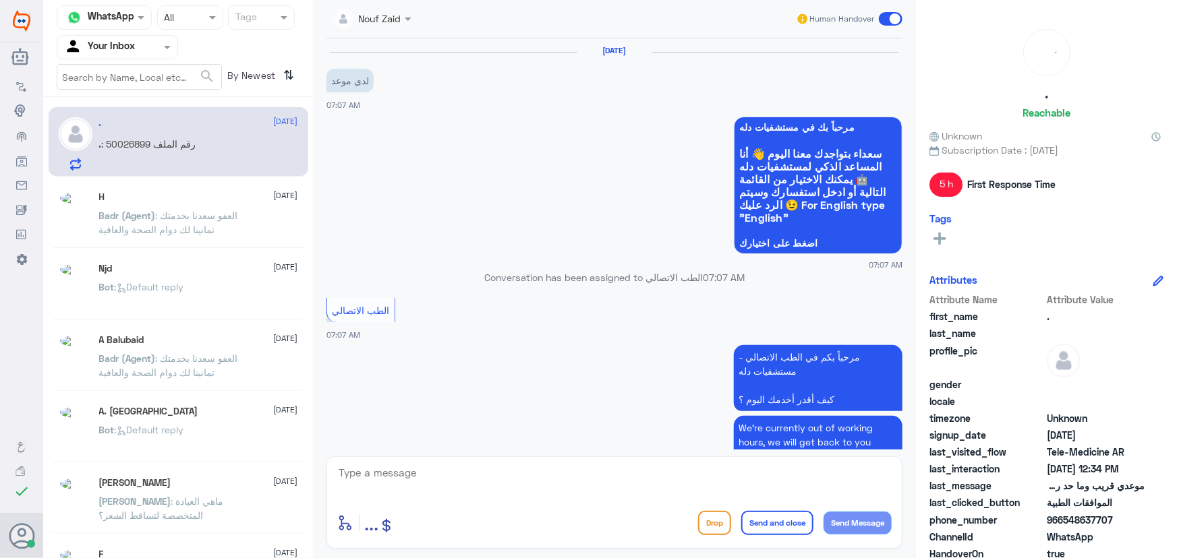
scroll to position [595, 0]
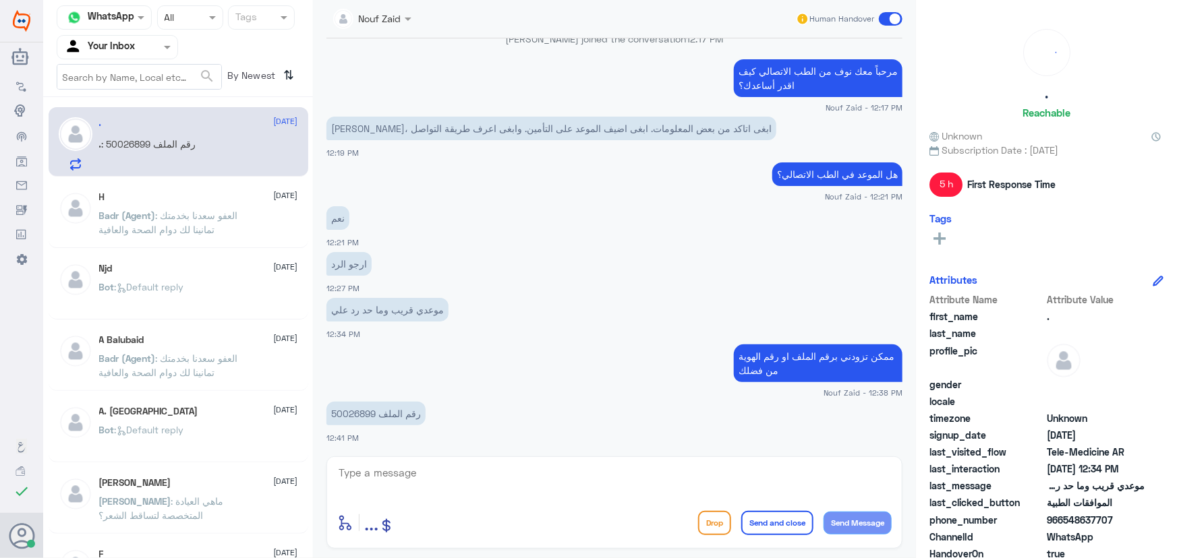
click at [359, 405] on p "رقم الملف 50026899" at bounding box center [375, 414] width 99 height 24
click at [359, 410] on p "رقم الملف 50026899" at bounding box center [375, 414] width 99 height 24
click at [359, 411] on p "رقم الملف 50026899" at bounding box center [375, 414] width 99 height 24
click at [356, 407] on p "رقم الملف 50026899" at bounding box center [375, 414] width 99 height 24
click at [357, 413] on p "رقم الملف 50026899" at bounding box center [375, 414] width 99 height 24
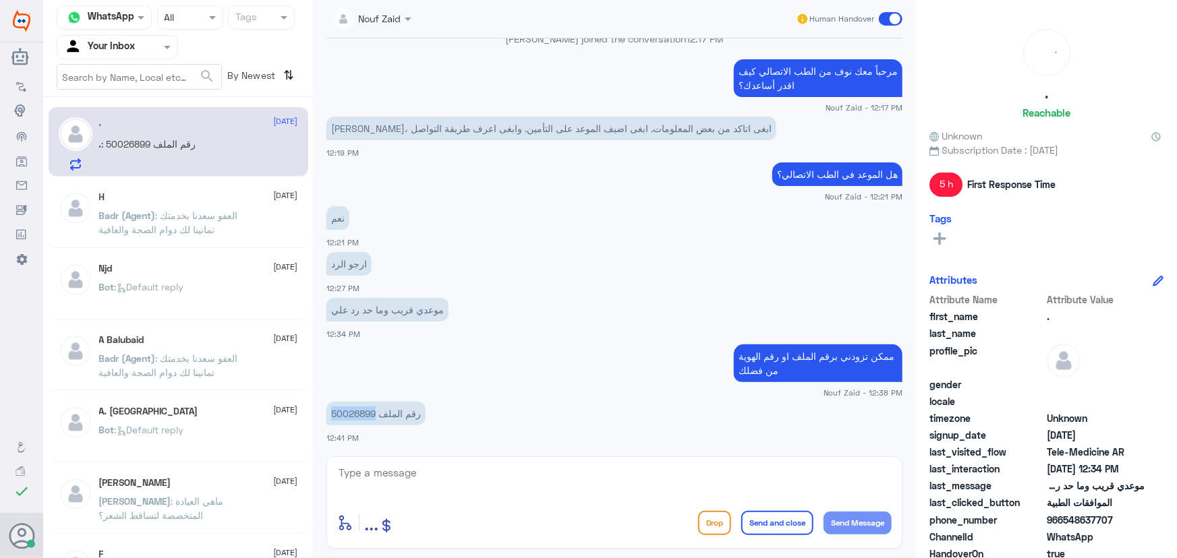
click at [357, 413] on p "رقم الملف 50026899" at bounding box center [375, 414] width 99 height 24
copy p "50026899"
click at [600, 462] on div "enter flow name ... Drop Send and close Send Message" at bounding box center [614, 502] width 576 height 92
click at [600, 481] on textarea at bounding box center [614, 480] width 554 height 33
click at [376, 413] on p "رقم الملف 50026899" at bounding box center [375, 414] width 99 height 24
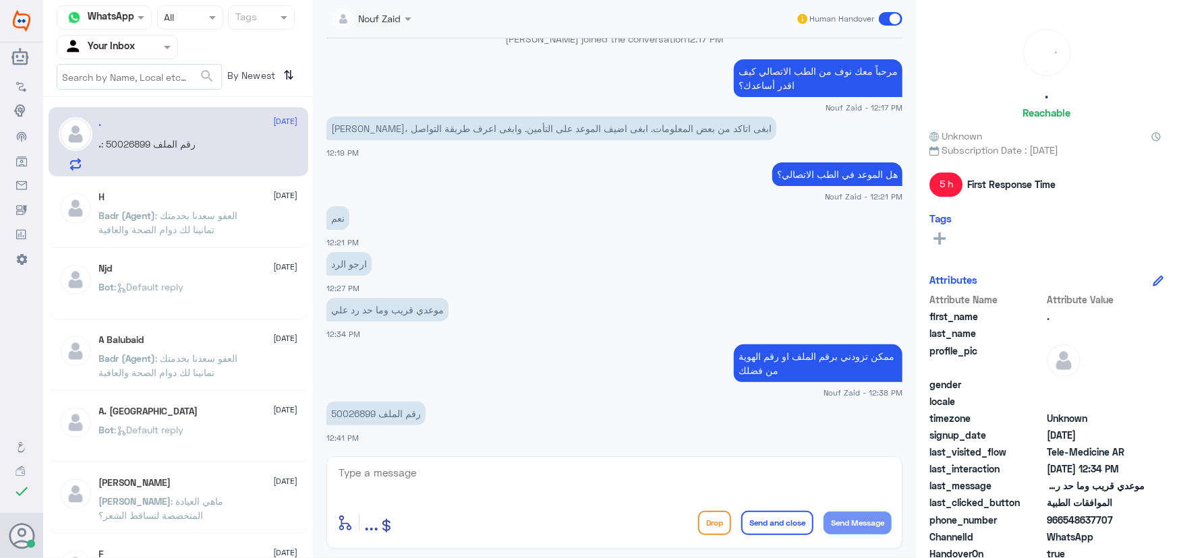
click at [368, 410] on p "رقم الملف 50026899" at bounding box center [375, 414] width 99 height 24
copy p "50026899"
click at [583, 474] on textarea at bounding box center [614, 480] width 554 height 33
type textarea "ا"
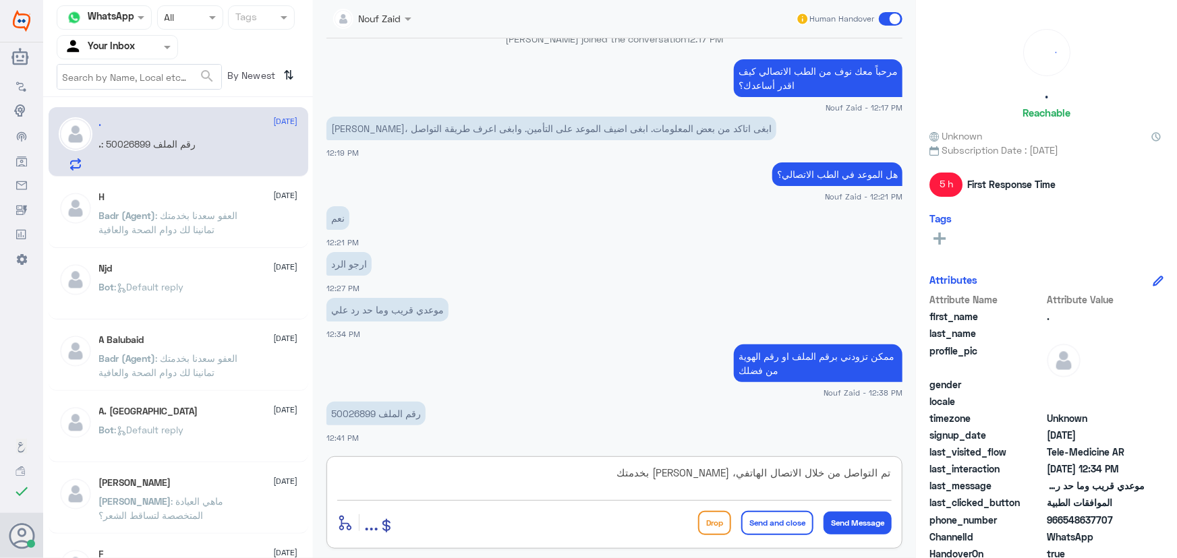
type textarea "تم التواصل من خلال الاتصال الهاتفي، سعدنا بخدمتك"
click at [772, 523] on button "Send and close" at bounding box center [777, 523] width 72 height 24
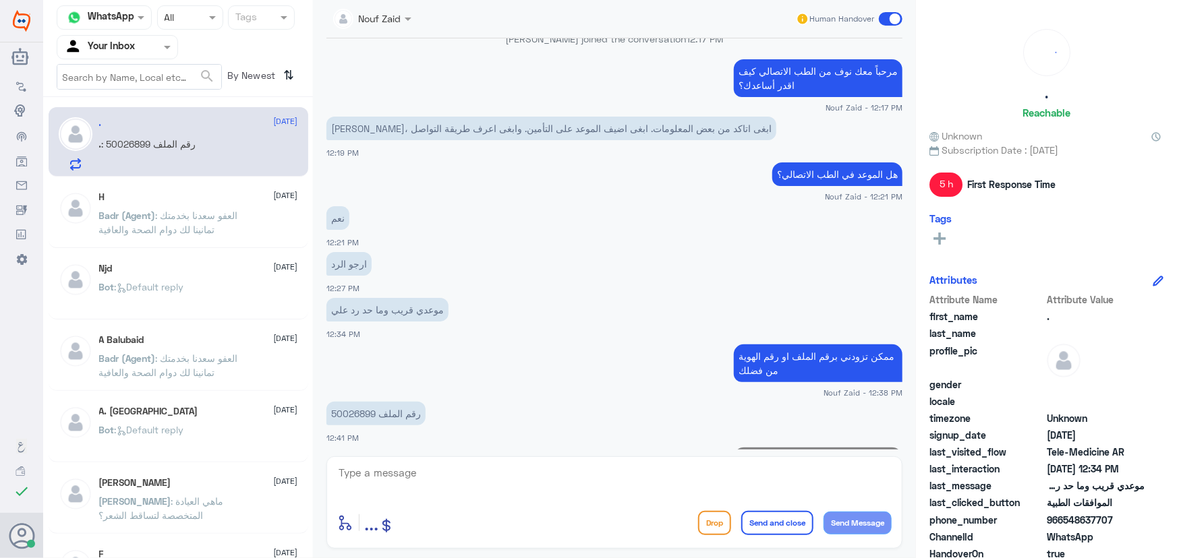
scroll to position [653, 0]
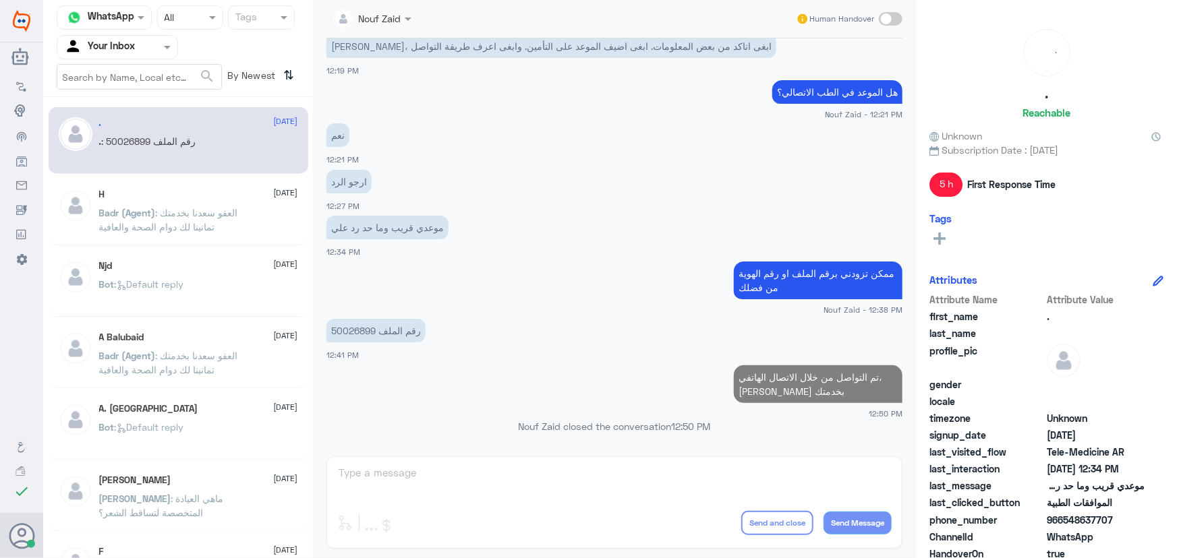
click at [171, 200] on div "H 10 August" at bounding box center [198, 194] width 199 height 11
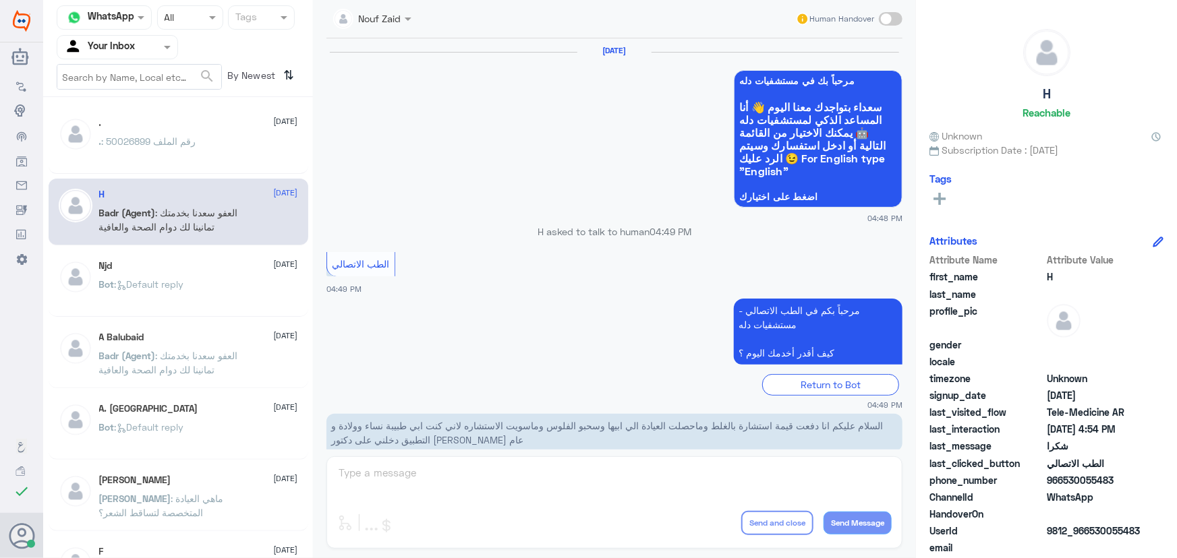
scroll to position [642, 0]
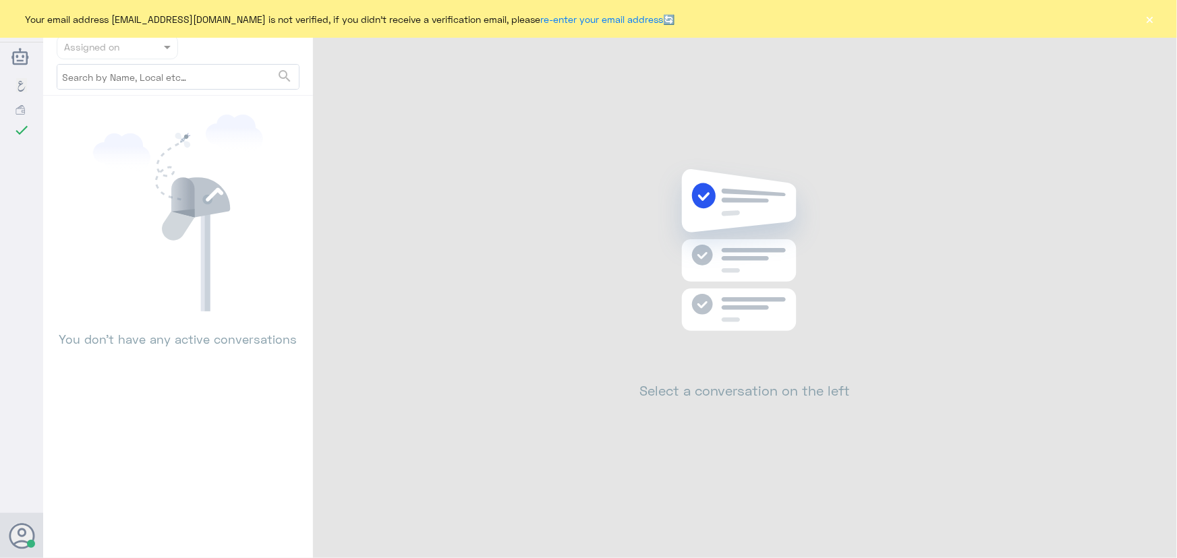
click at [1143, 23] on button "×" at bounding box center [1149, 18] width 13 height 13
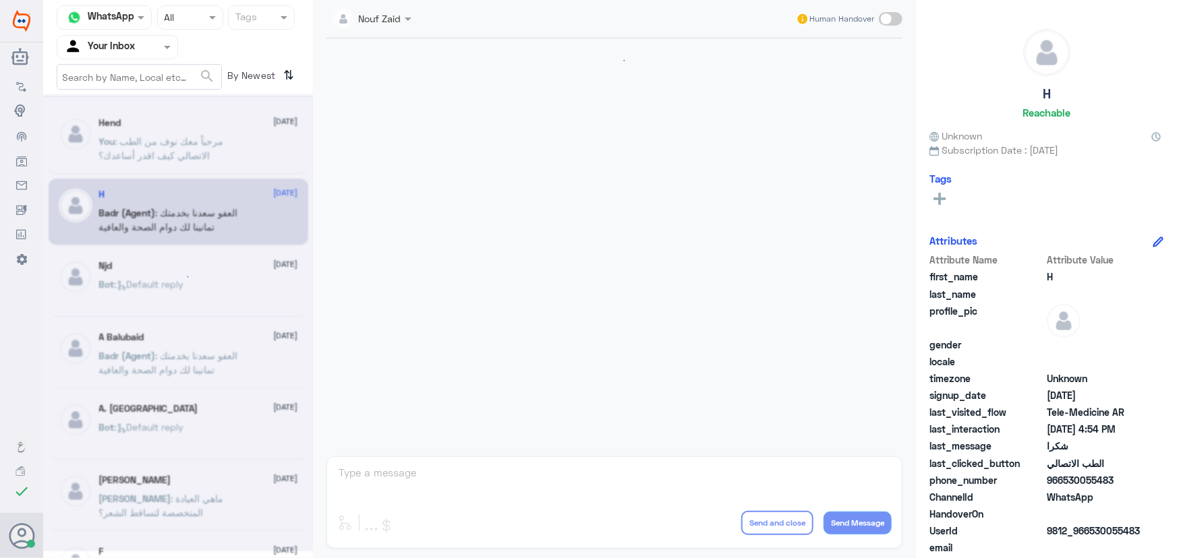
scroll to position [613, 0]
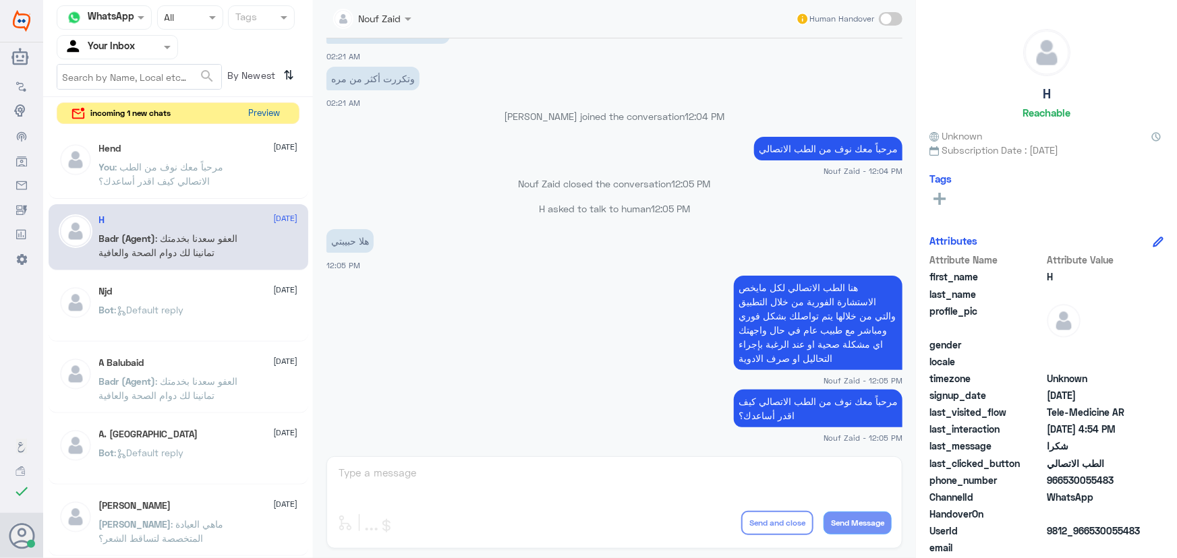
click at [264, 114] on button "Preview" at bounding box center [264, 113] width 42 height 21
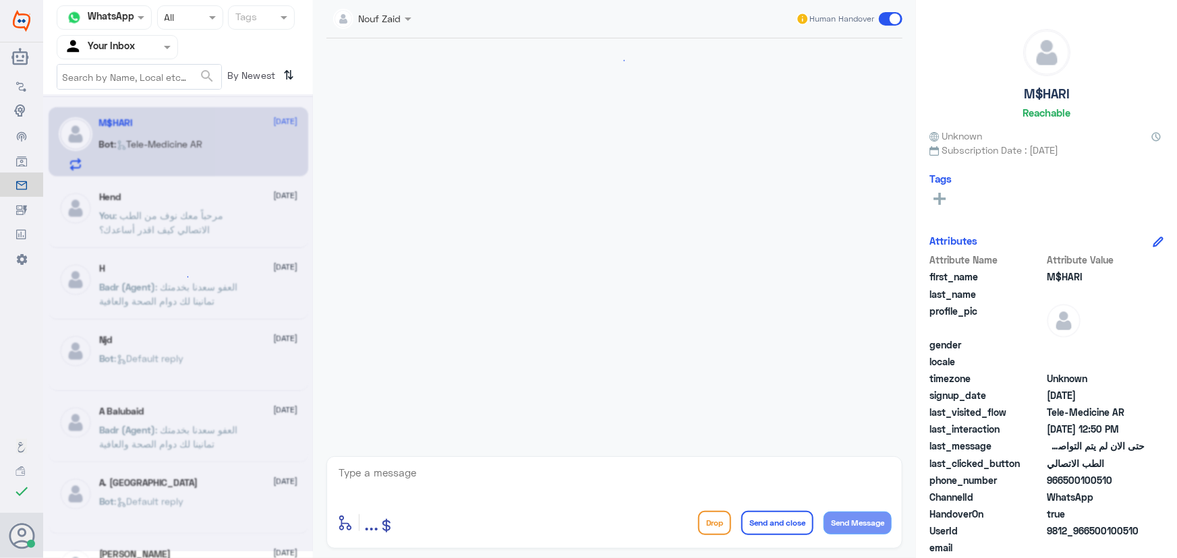
scroll to position [599, 0]
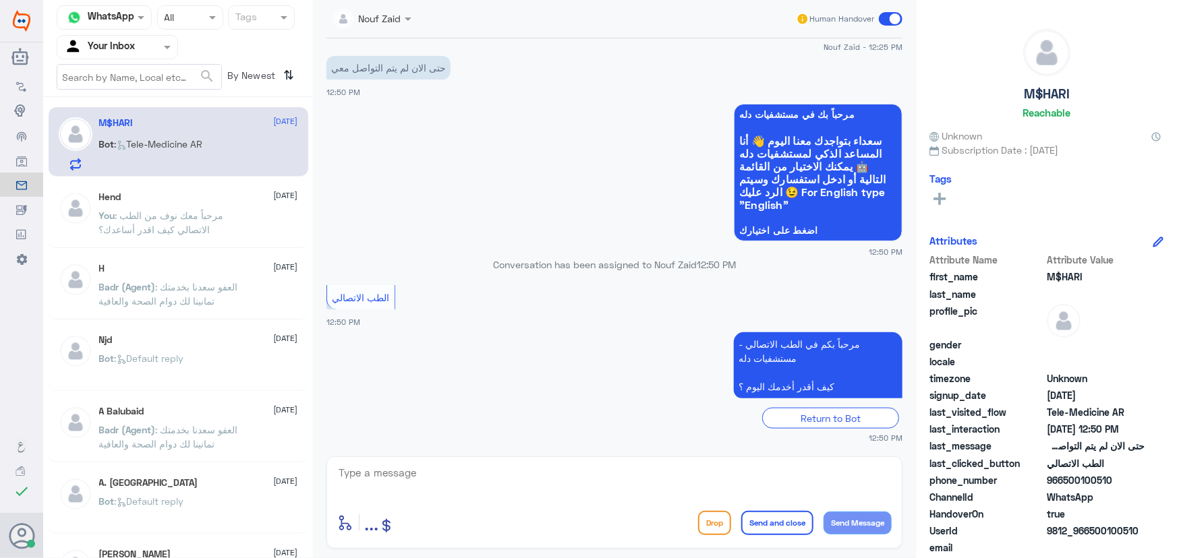
click at [438, 479] on textarea at bounding box center [614, 480] width 554 height 33
click at [482, 475] on textarea at bounding box center [614, 480] width 554 height 33
click at [148, 213] on span ": مرحباً معك نوف من الطب الاتصالي كيف اقدر أساعدك؟" at bounding box center [161, 223] width 125 height 26
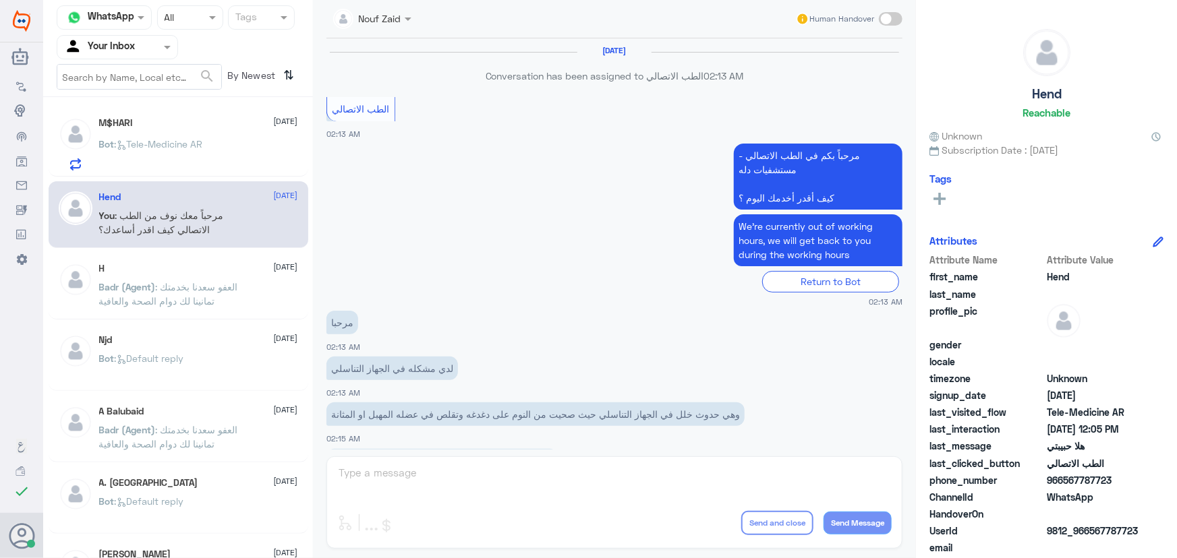
scroll to position [613, 0]
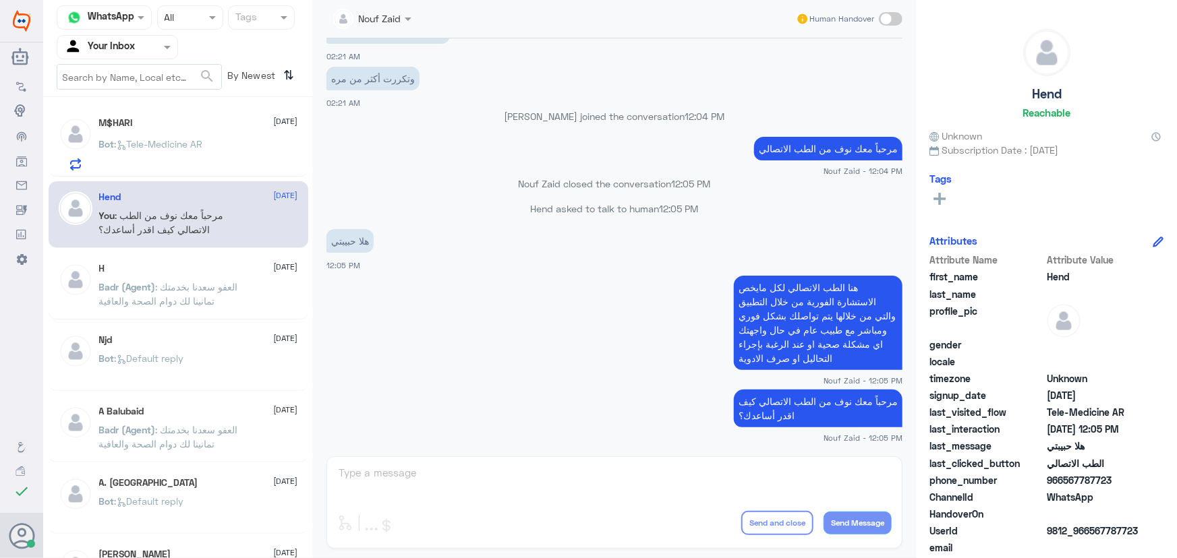
click at [181, 283] on span ": العفو سعدنا بخدمتك تمانينا لك دوام الصحة والعافية" at bounding box center [168, 294] width 139 height 26
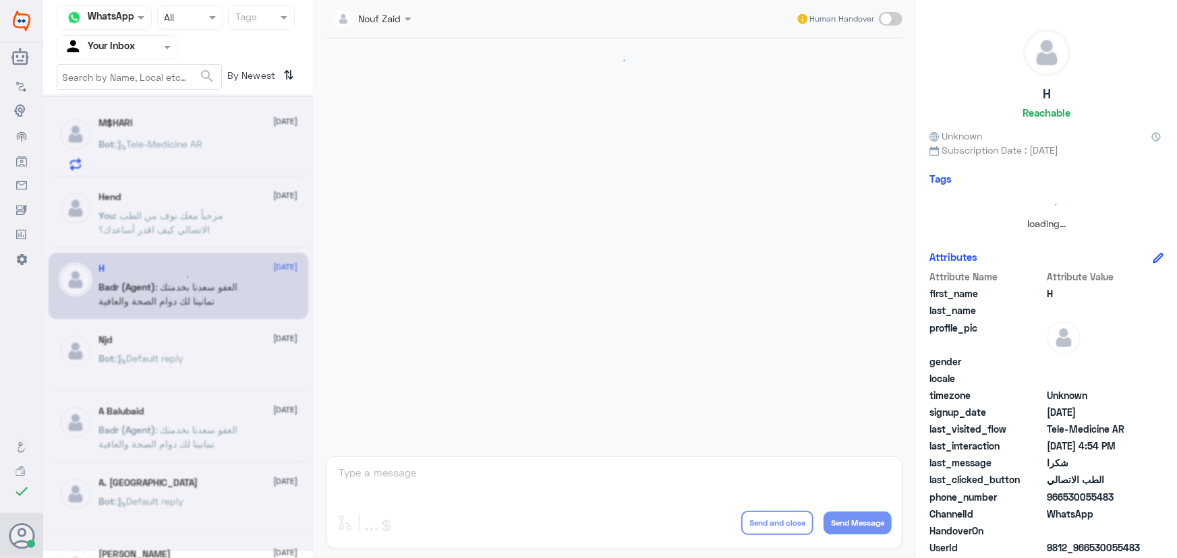
click at [154, 178] on div at bounding box center [178, 322] width 270 height 457
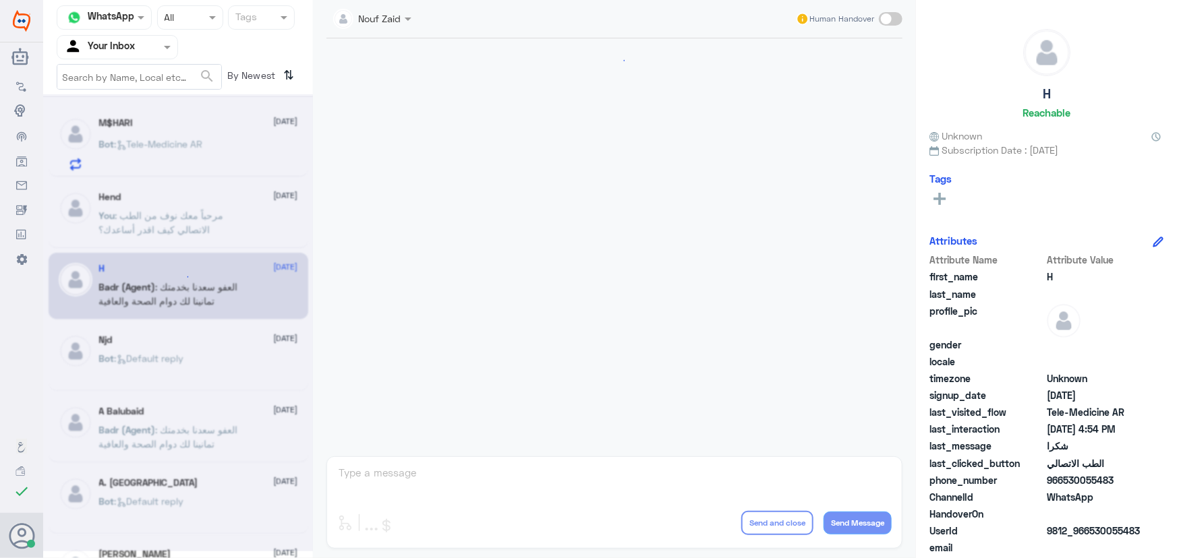
scroll to position [642, 0]
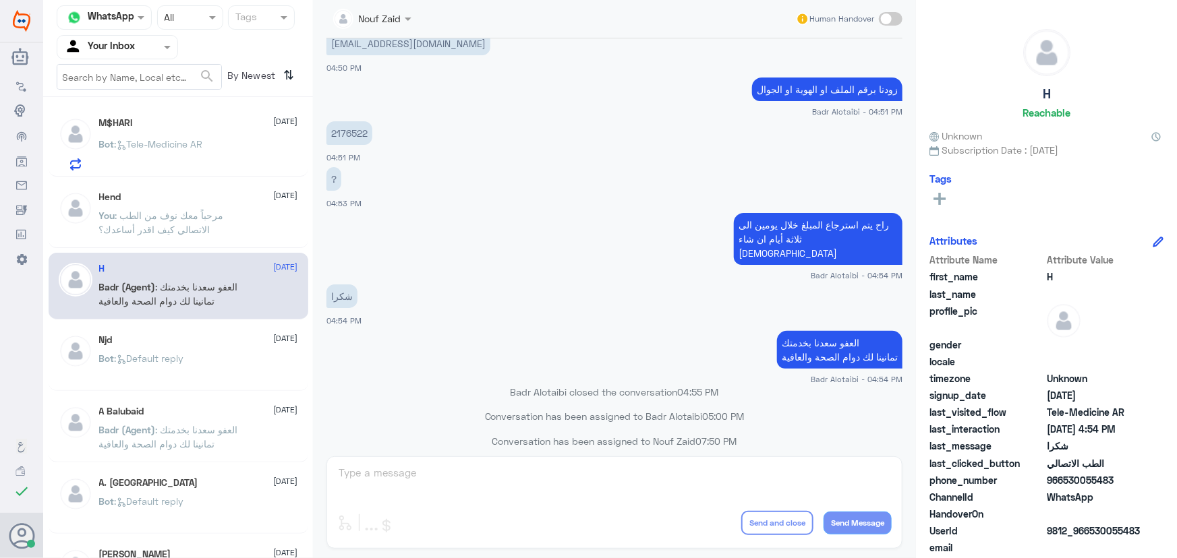
click at [162, 148] on span "Bot : Tele-Medicine AR" at bounding box center [151, 143] width 104 height 11
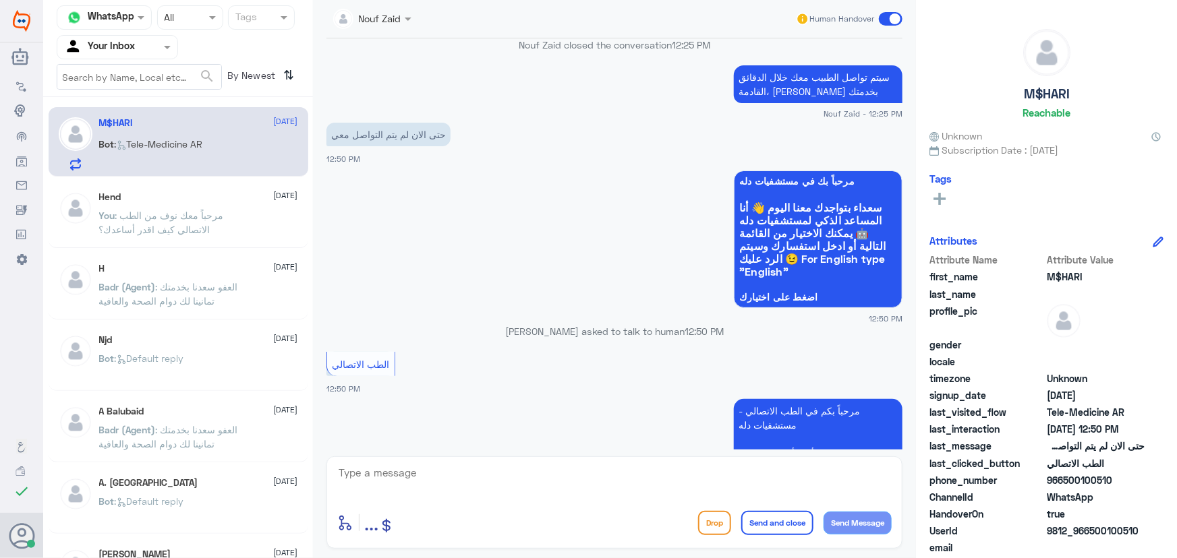
scroll to position [599, 0]
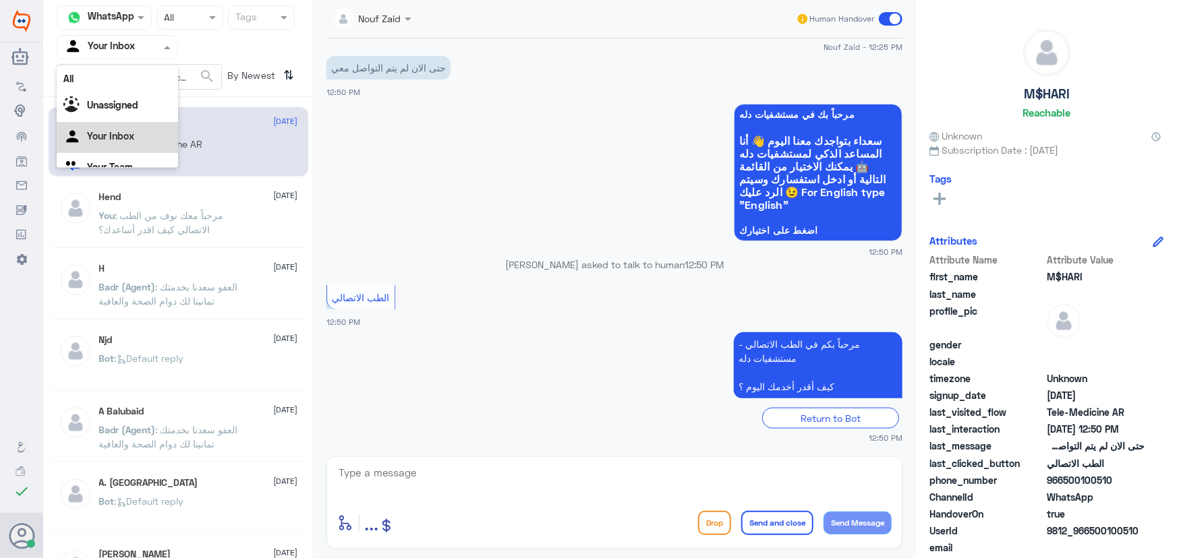
click at [139, 47] on div at bounding box center [117, 47] width 120 height 16
click at [126, 78] on div "All" at bounding box center [117, 78] width 121 height 25
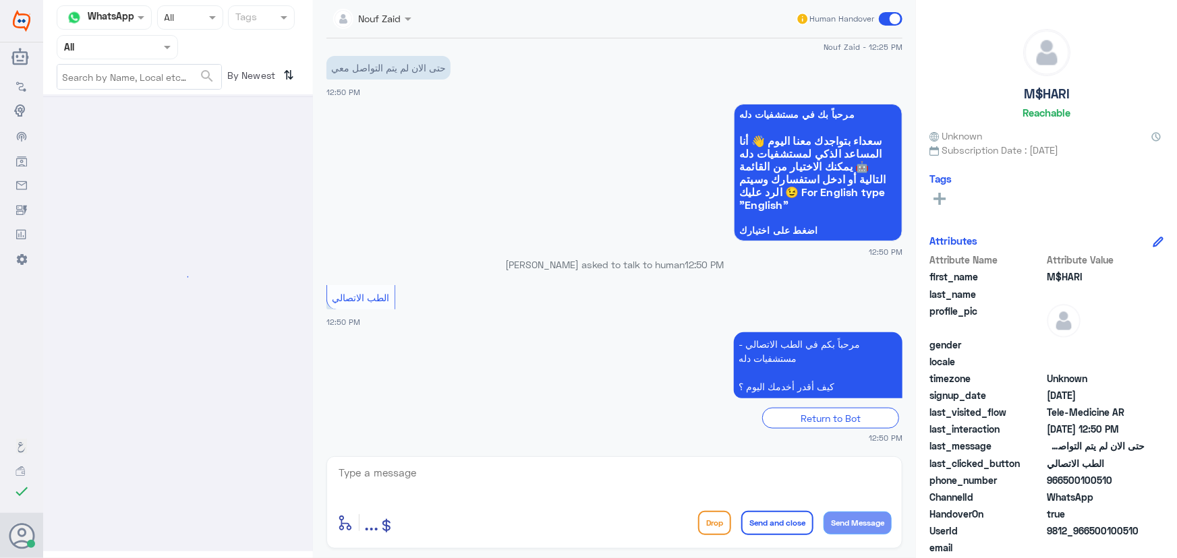
scroll to position [0, 0]
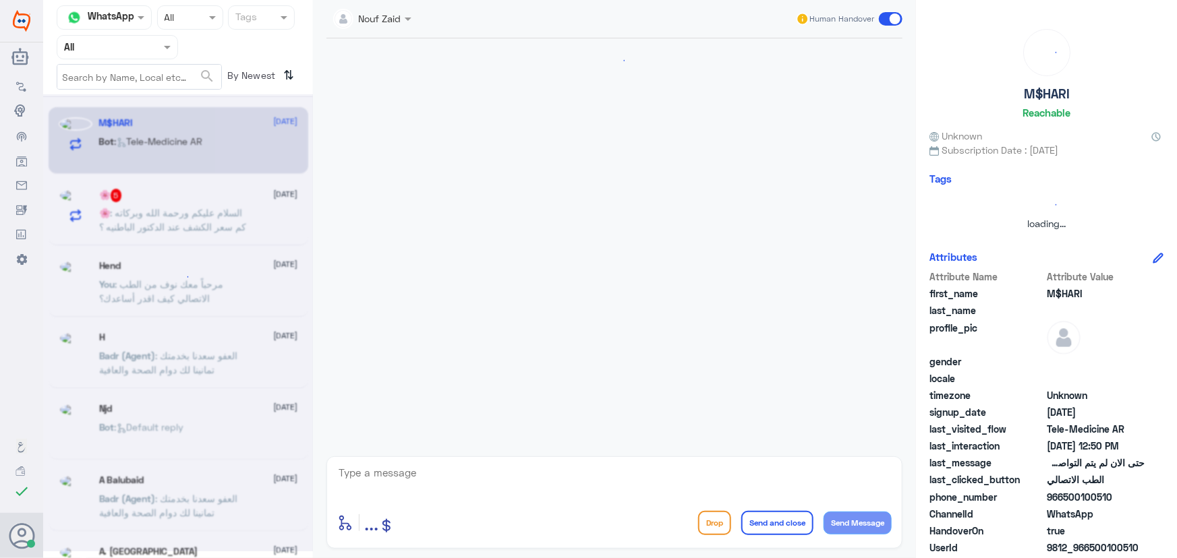
click at [146, 42] on div at bounding box center [117, 47] width 120 height 16
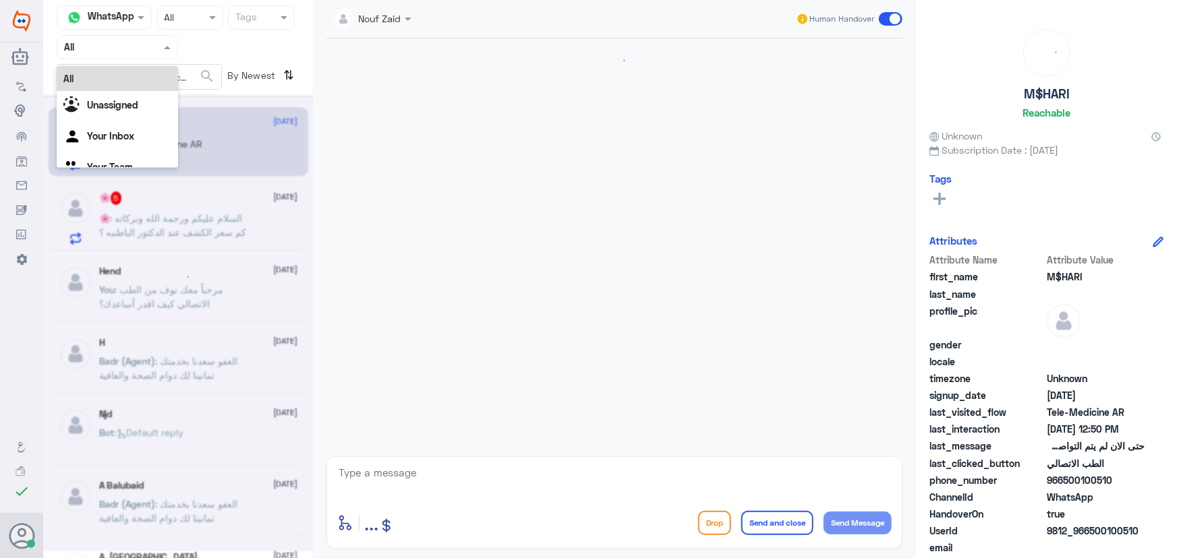
scroll to position [599, 0]
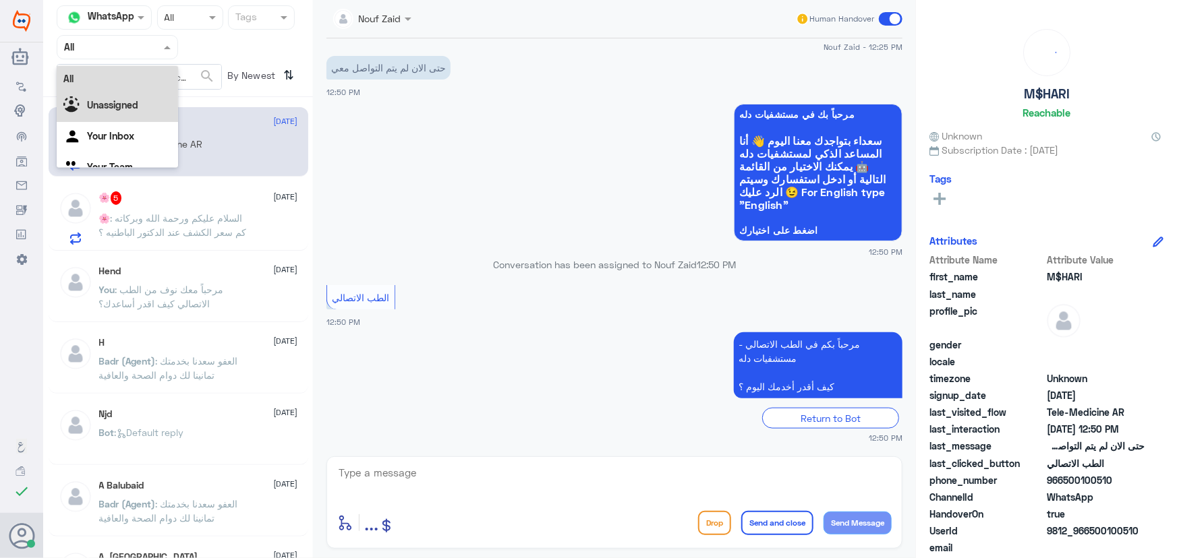
click at [135, 97] on div "Unassigned" at bounding box center [117, 106] width 121 height 31
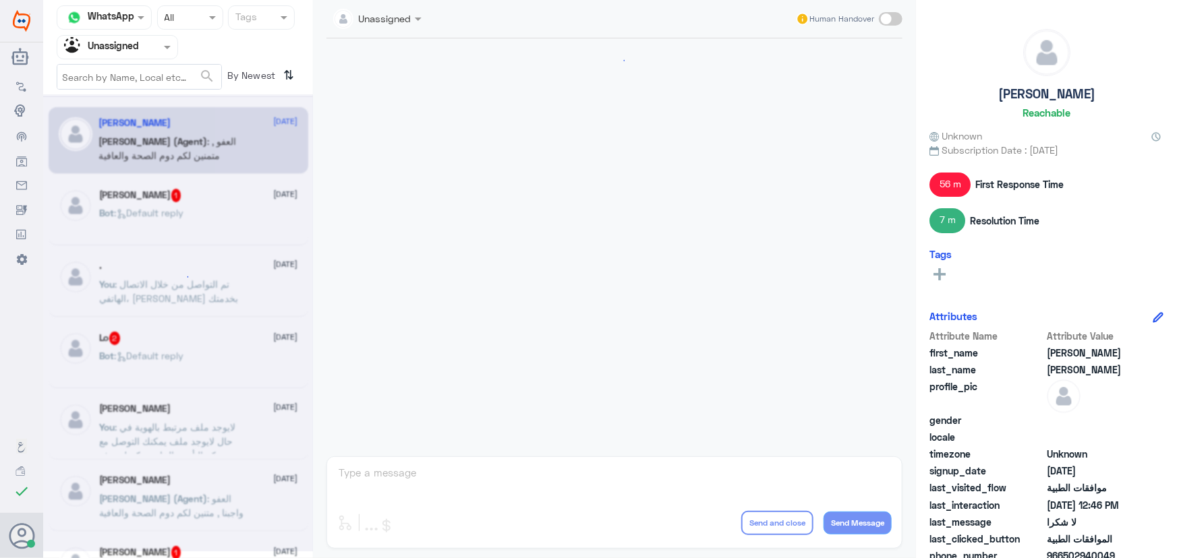
scroll to position [1268, 0]
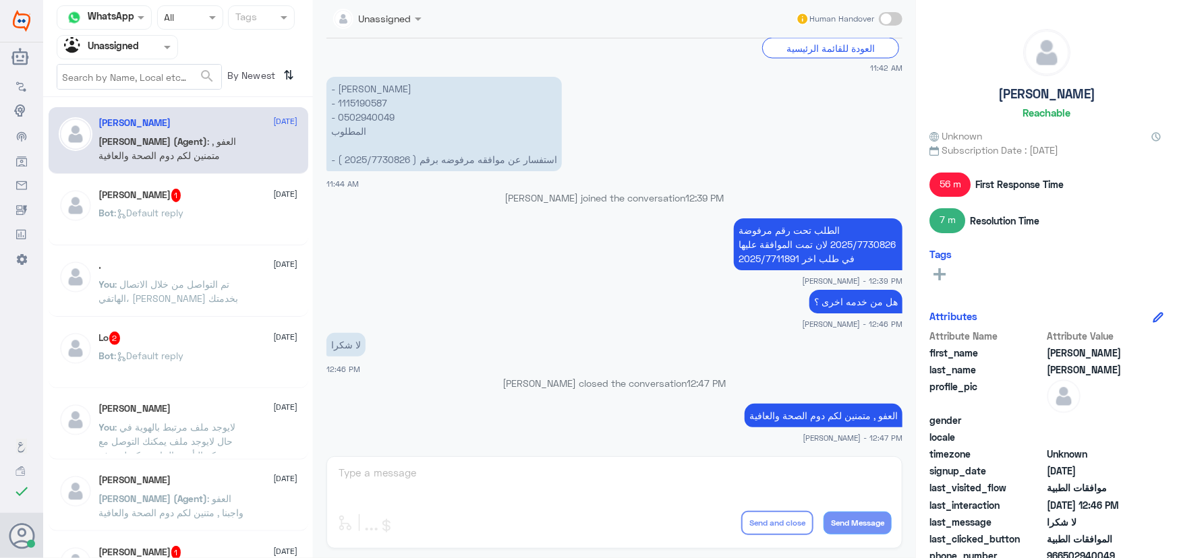
click at [216, 279] on span ": تم التواصل من خلال الاتصال الهاتفي، سعدنا بخدمتك" at bounding box center [169, 291] width 140 height 26
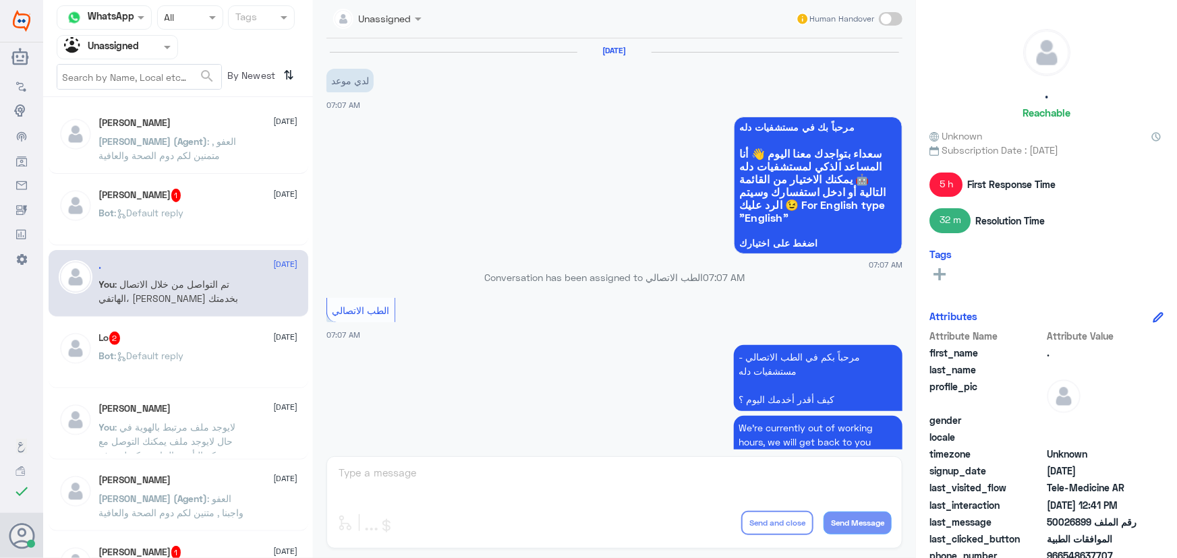
scroll to position [678, 0]
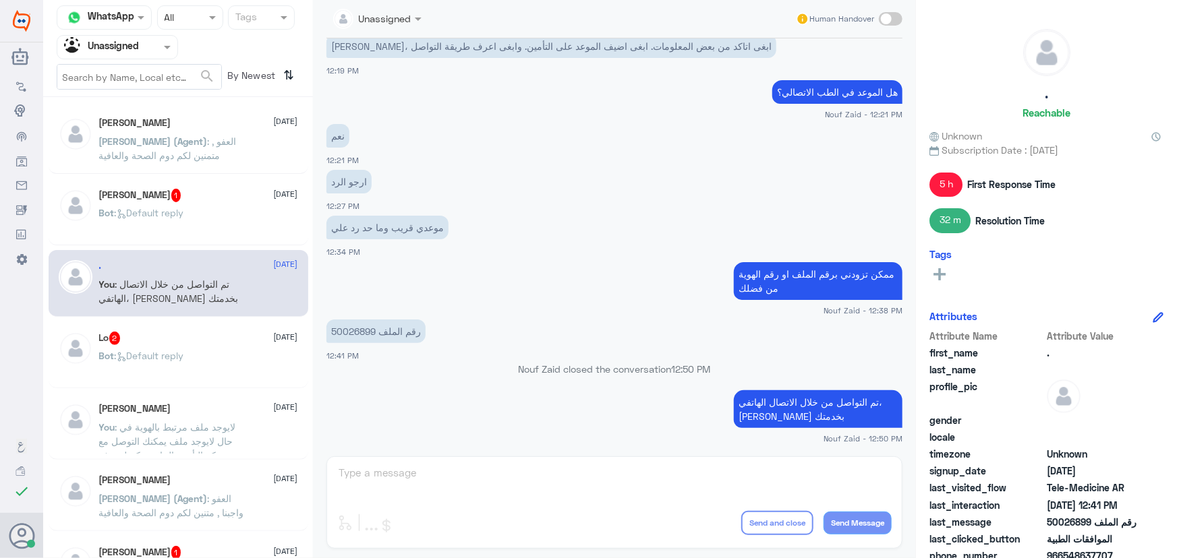
click at [885, 20] on span at bounding box center [891, 18] width 24 height 13
click at [0, 0] on input "checkbox" at bounding box center [0, 0] width 0 height 0
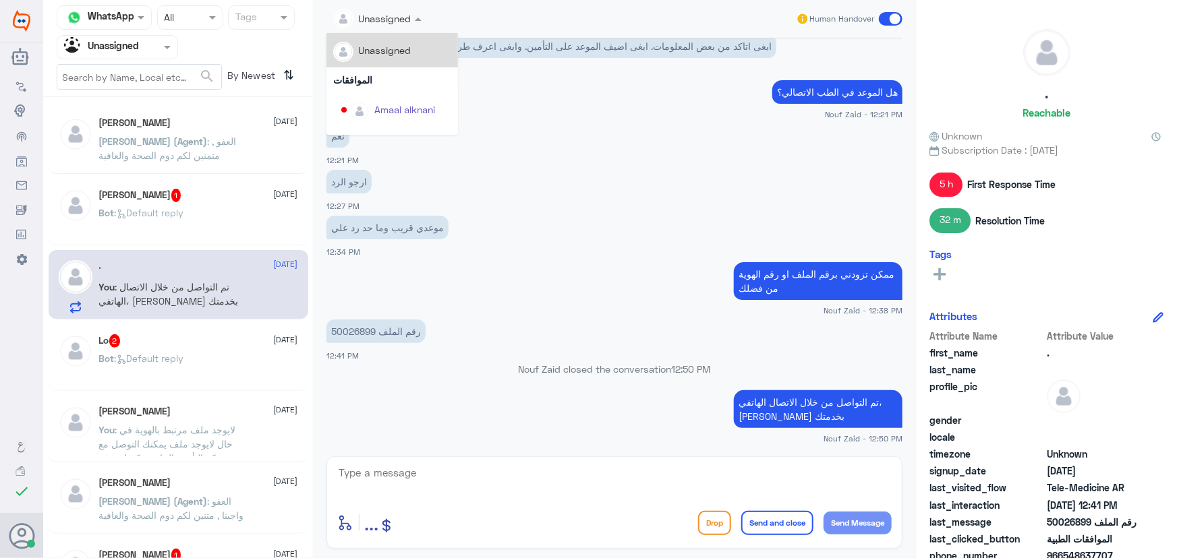
click at [378, 18] on input "text" at bounding box center [361, 18] width 57 height 16
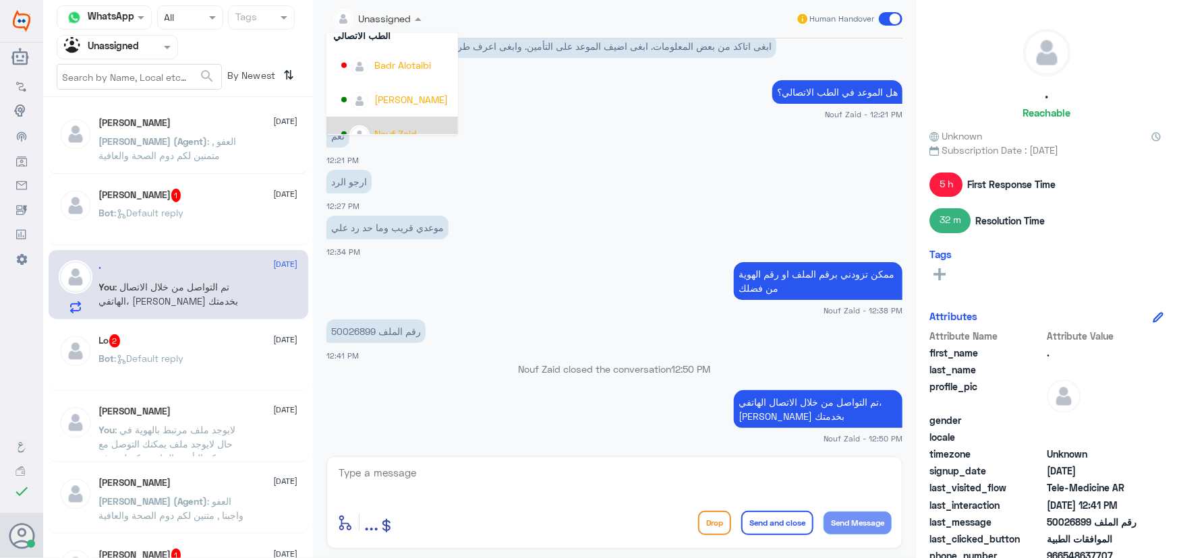
scroll to position [661, 0]
click at [386, 115] on div "Nouf Zaid" at bounding box center [395, 118] width 42 height 14
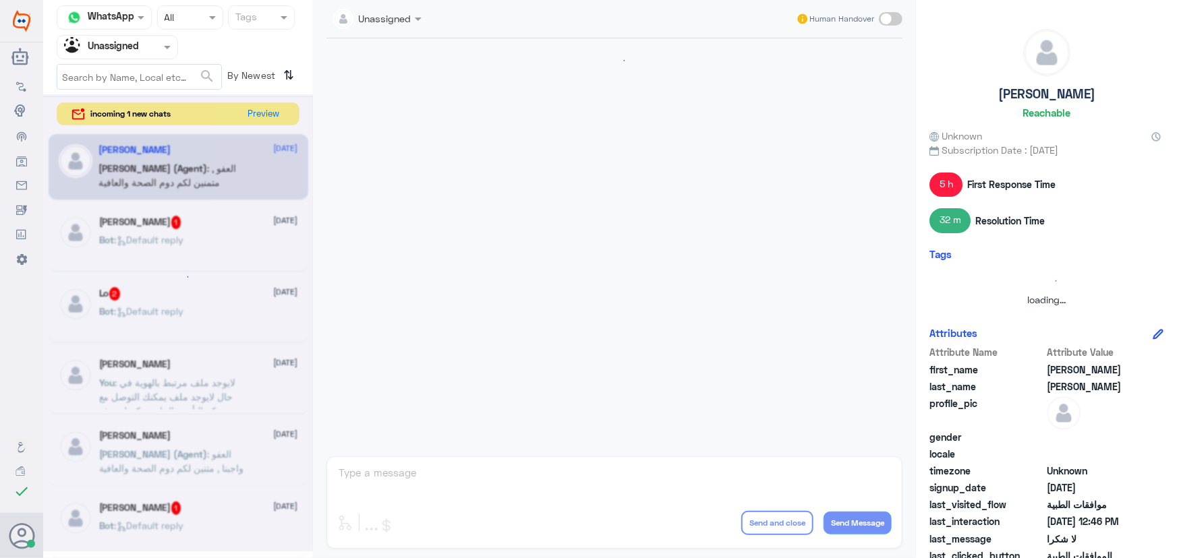
scroll to position [1268, 0]
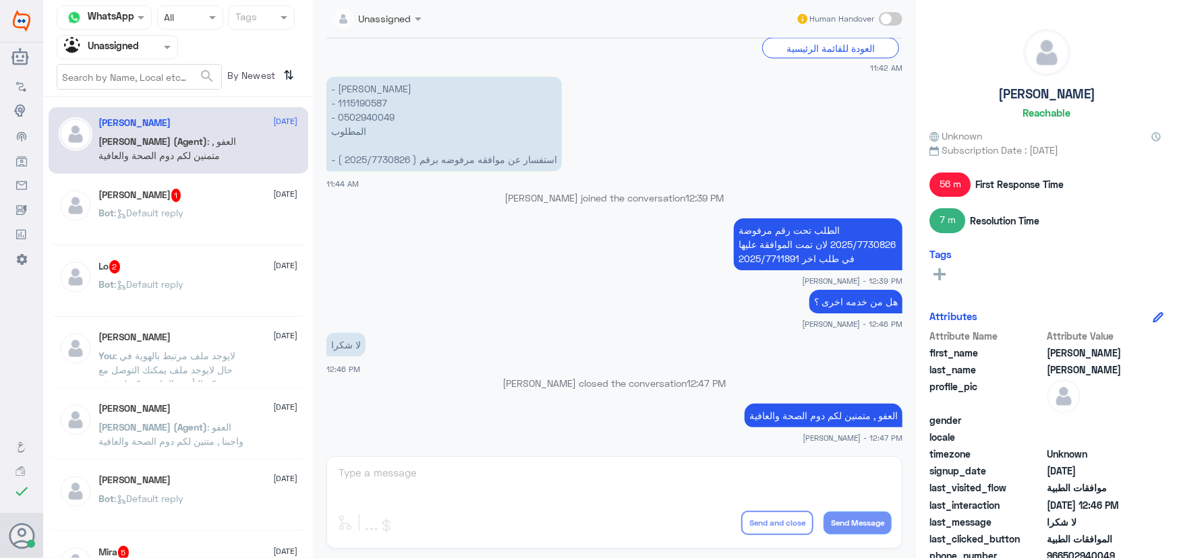
click at [129, 40] on input "text" at bounding box center [101, 47] width 74 height 16
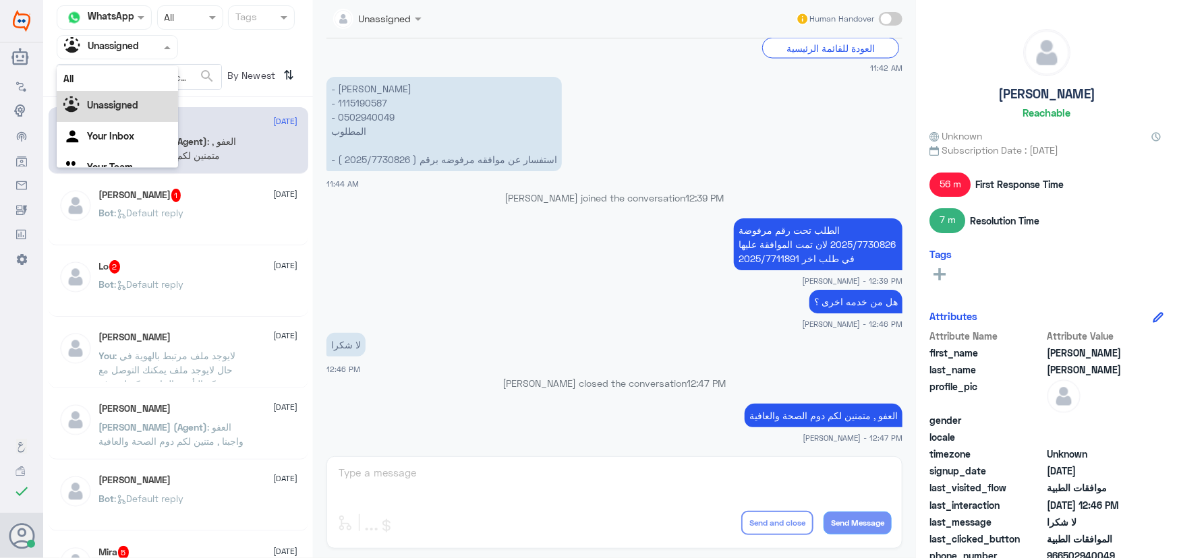
scroll to position [17, 0]
click at [108, 119] on Inbox "Your Inbox" at bounding box center [110, 118] width 47 height 11
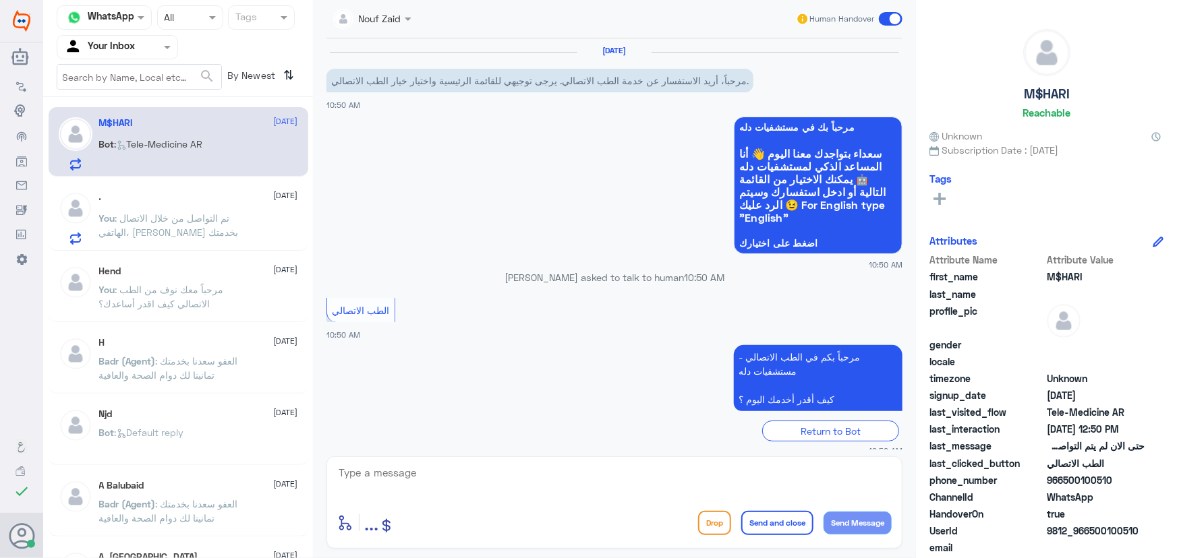
scroll to position [599, 0]
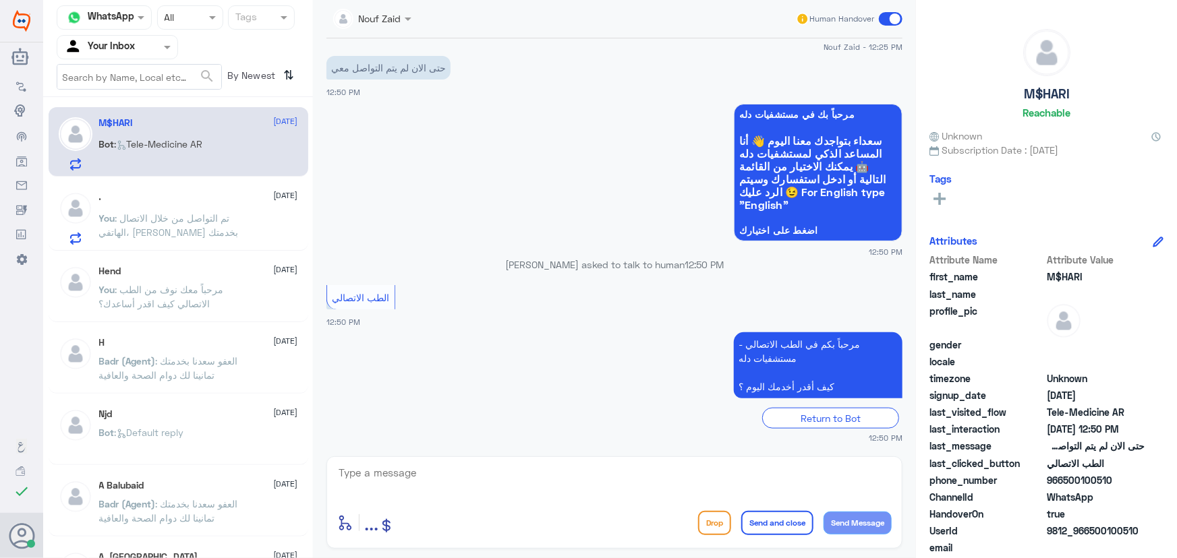
click at [226, 135] on div "M$HARI 5 October Bot : Tele-Medicine AR" at bounding box center [198, 143] width 199 height 53
click at [195, 214] on span ": تم التواصل من خلال الاتصال الهاتفي، سعدنا بخدمتك" at bounding box center [169, 225] width 140 height 26
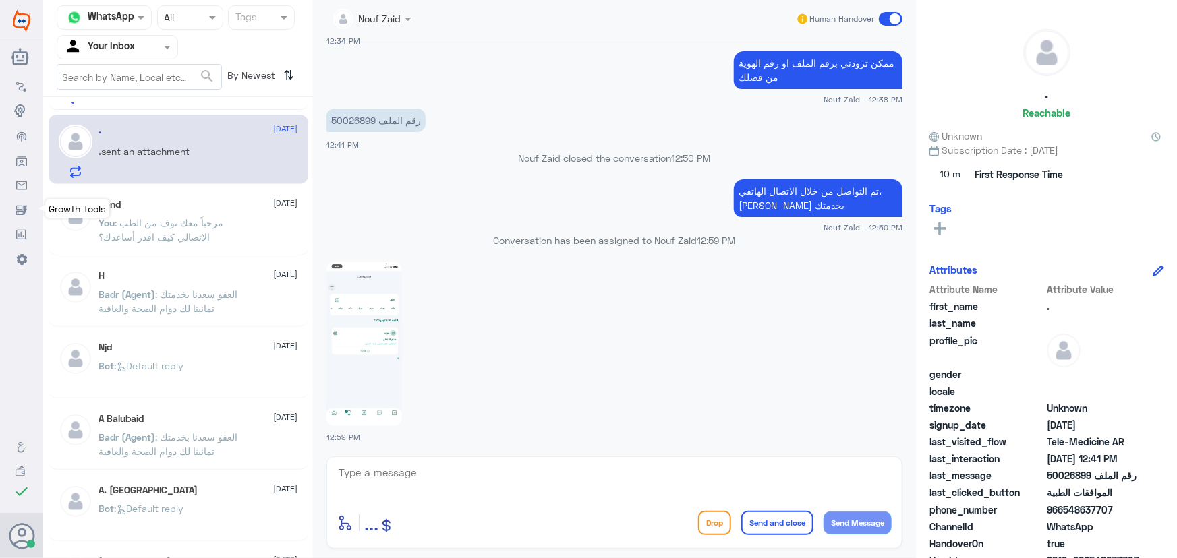
scroll to position [0, 0]
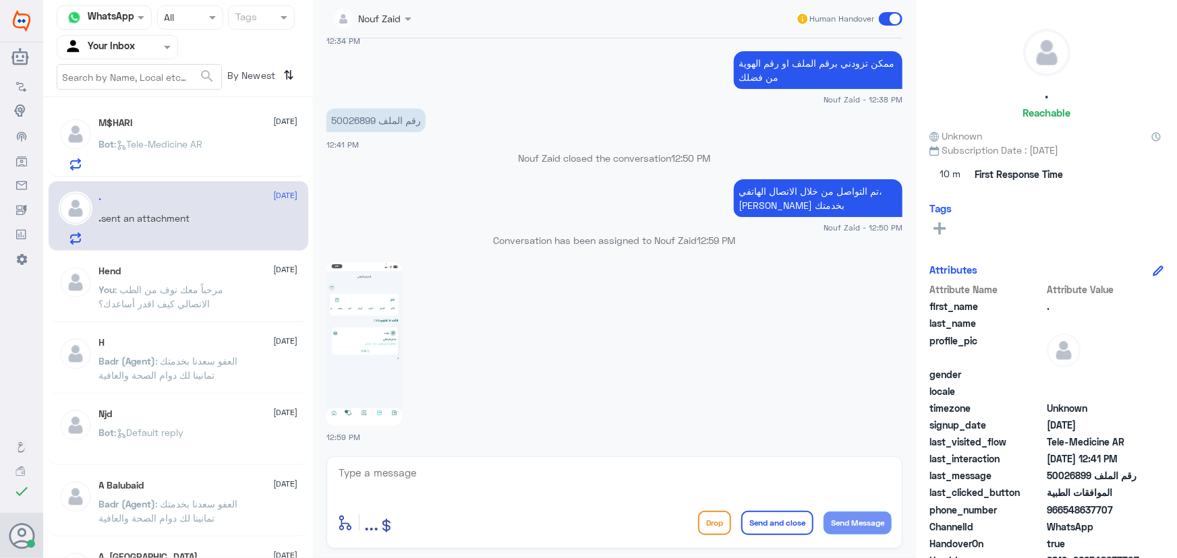
click at [394, 368] on img at bounding box center [364, 344] width 76 height 164
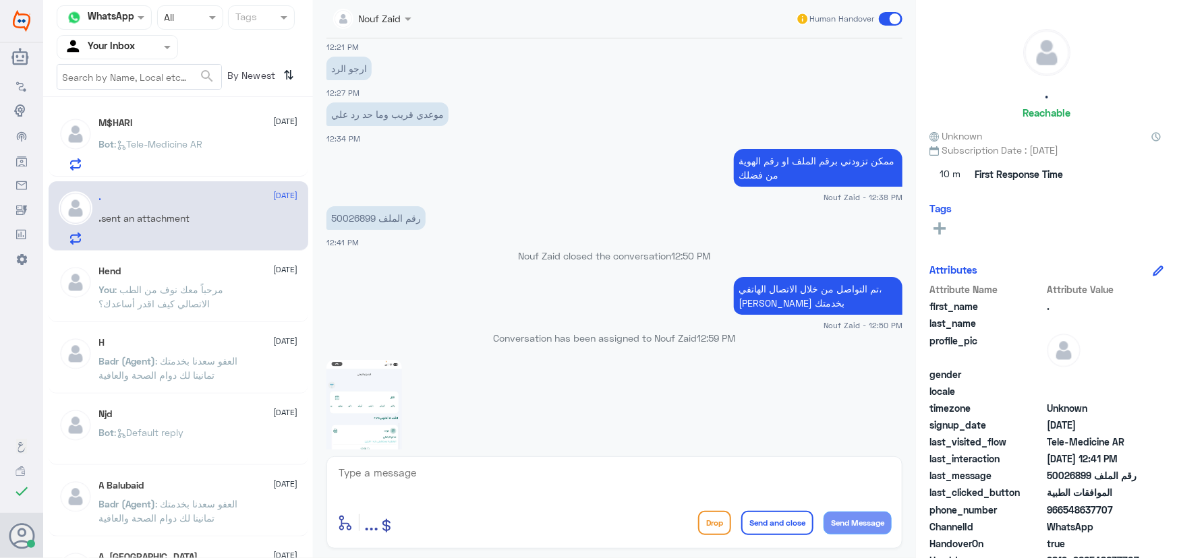
scroll to position [889, 0]
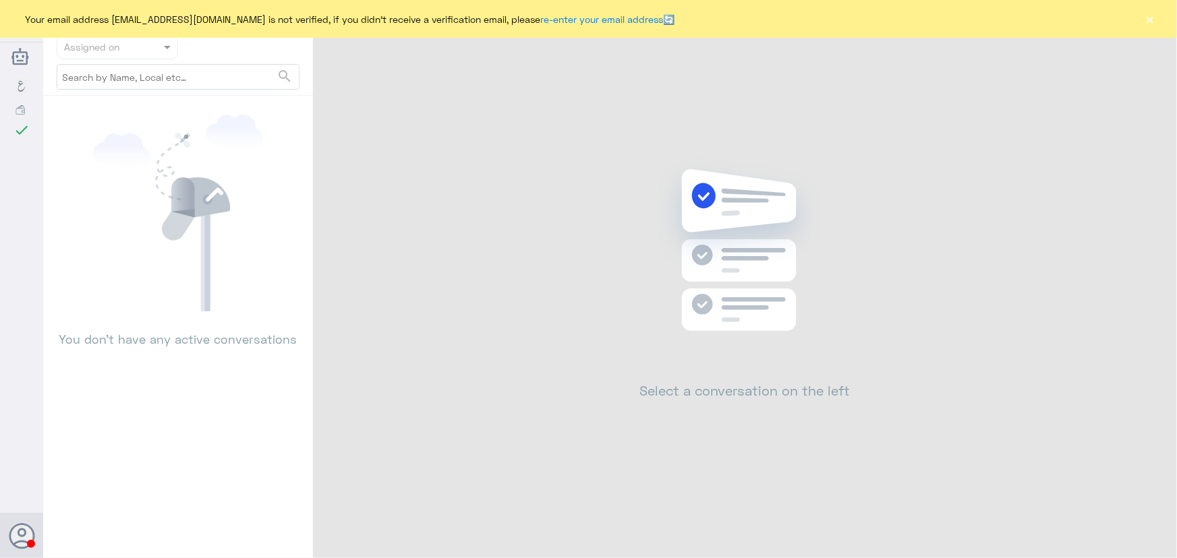
click at [1148, 22] on button "×" at bounding box center [1149, 18] width 13 height 13
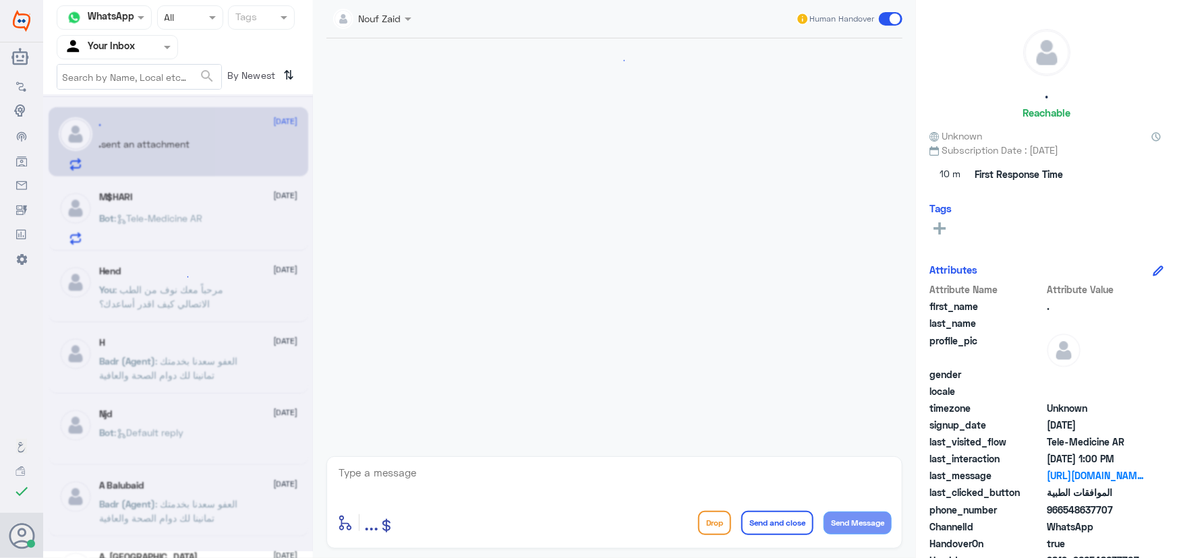
scroll to position [874, 0]
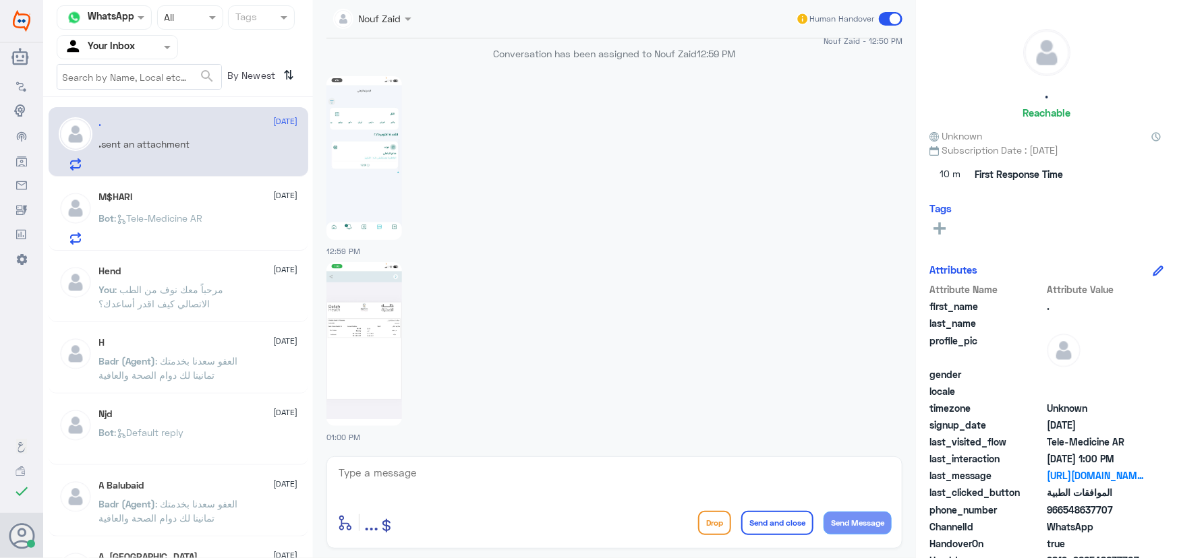
click at [388, 335] on img at bounding box center [364, 344] width 76 height 164
click at [177, 181] on div "M$HARI [DATE] Bot : Tele-Medicine [GEOGRAPHIC_DATA]" at bounding box center [179, 215] width 260 height 69
click at [146, 123] on div ". 5 October" at bounding box center [198, 122] width 199 height 11
click at [148, 183] on div "M$HARI 5 October Bot : Tele-Medicine AR" at bounding box center [179, 215] width 260 height 69
click at [146, 189] on div "M$HARI 5 October Bot : Tele-Medicine AR" at bounding box center [179, 215] width 260 height 69
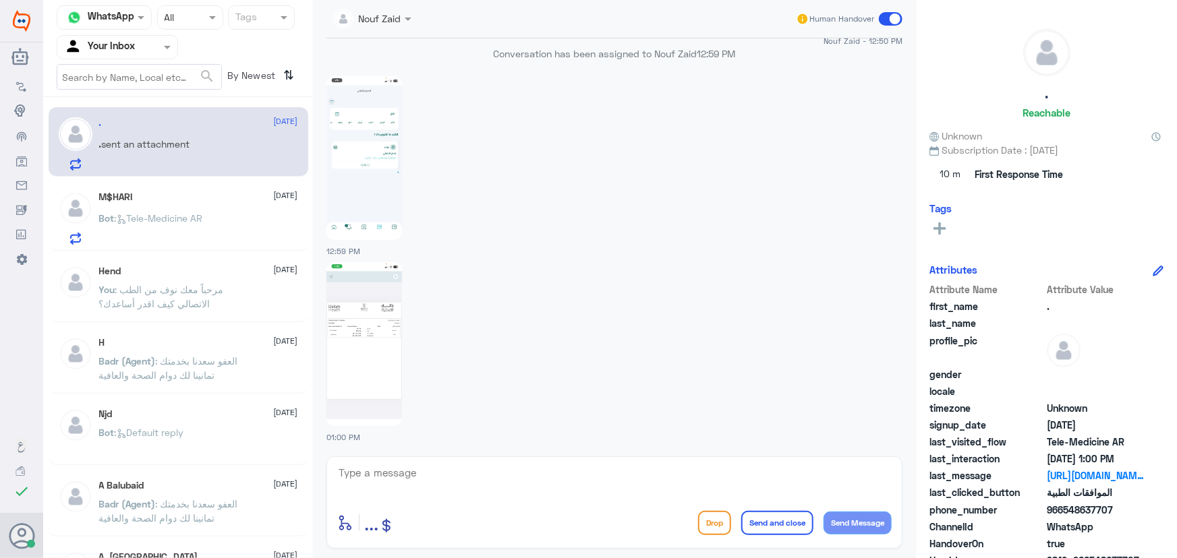
click at [162, 218] on span ": Tele-Medicine AR" at bounding box center [159, 217] width 88 height 11
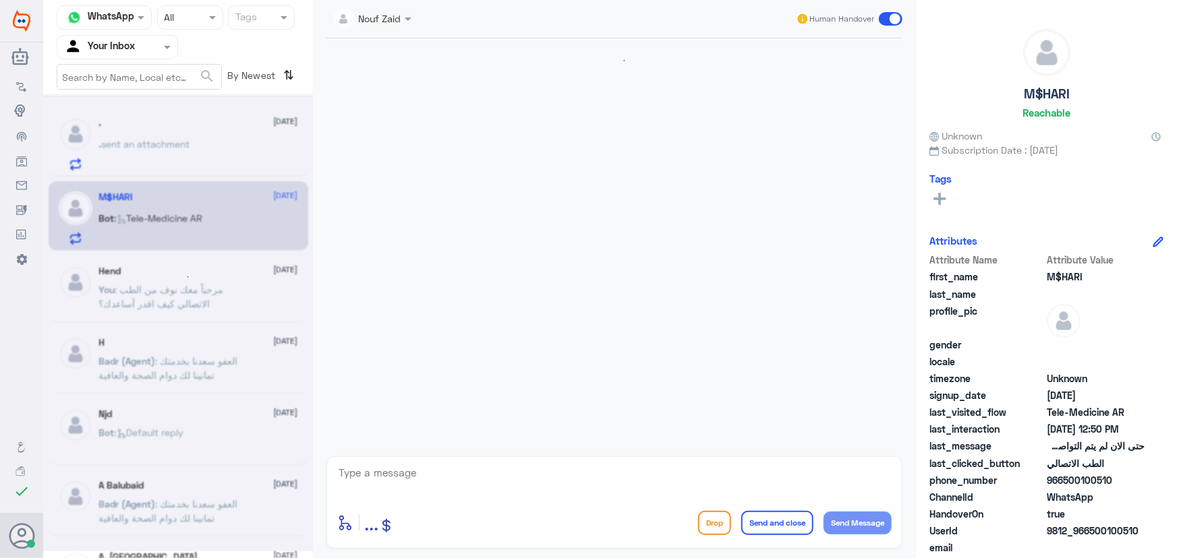
scroll to position [599, 0]
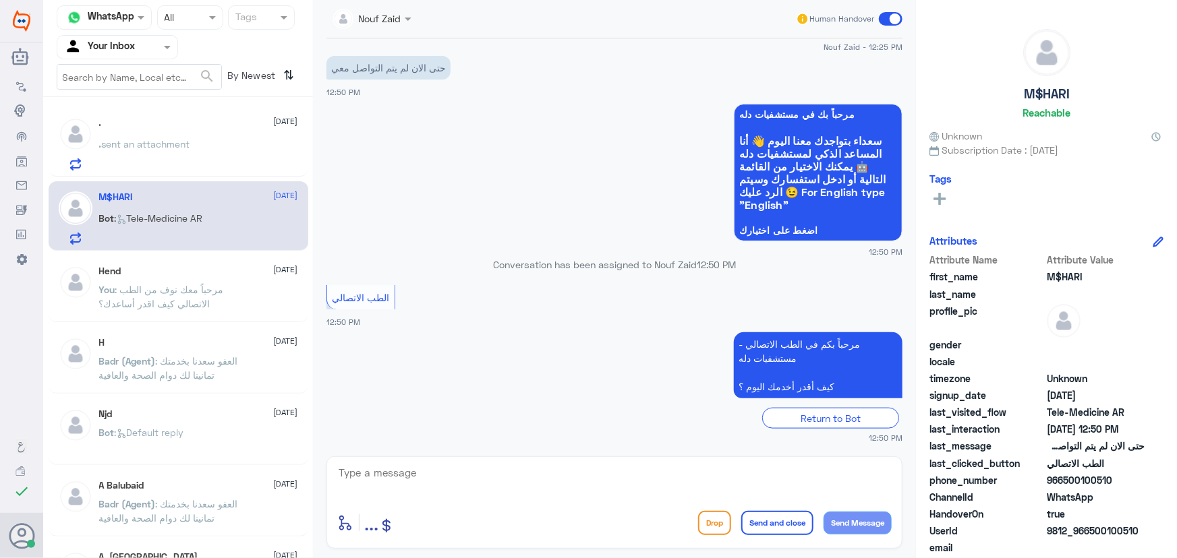
click at [641, 462] on div "enter flow name ... Drop Send and close Send Message" at bounding box center [614, 502] width 576 height 92
click at [570, 466] on textarea at bounding box center [614, 480] width 554 height 33
type textarea "ت"
type textarea "ممكن تزودنا بالحي من فضلك"
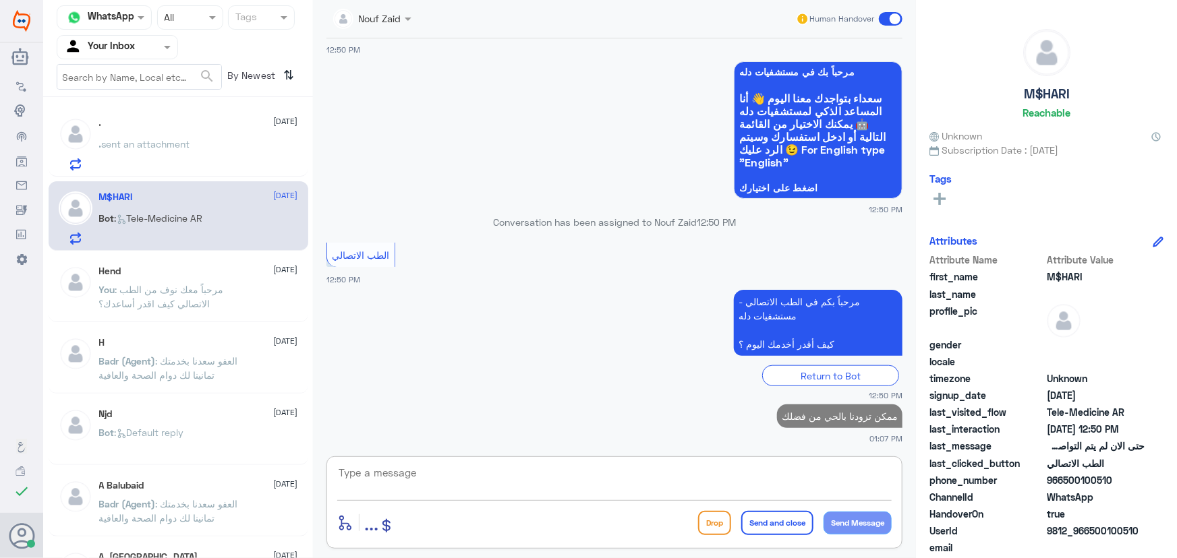
click at [199, 125] on div ". 5 October" at bounding box center [198, 122] width 199 height 11
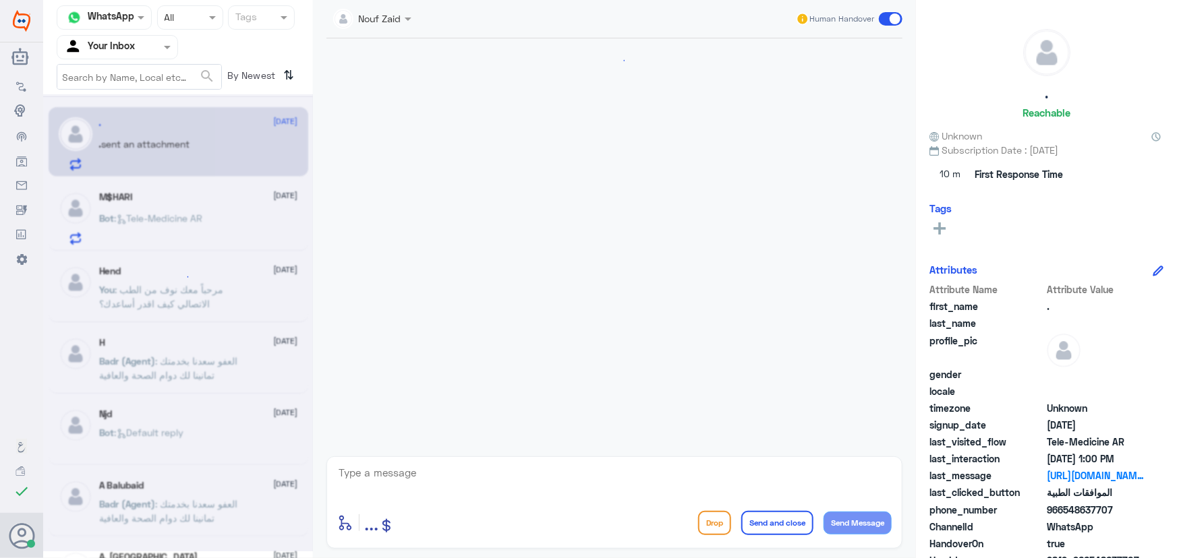
scroll to position [874, 0]
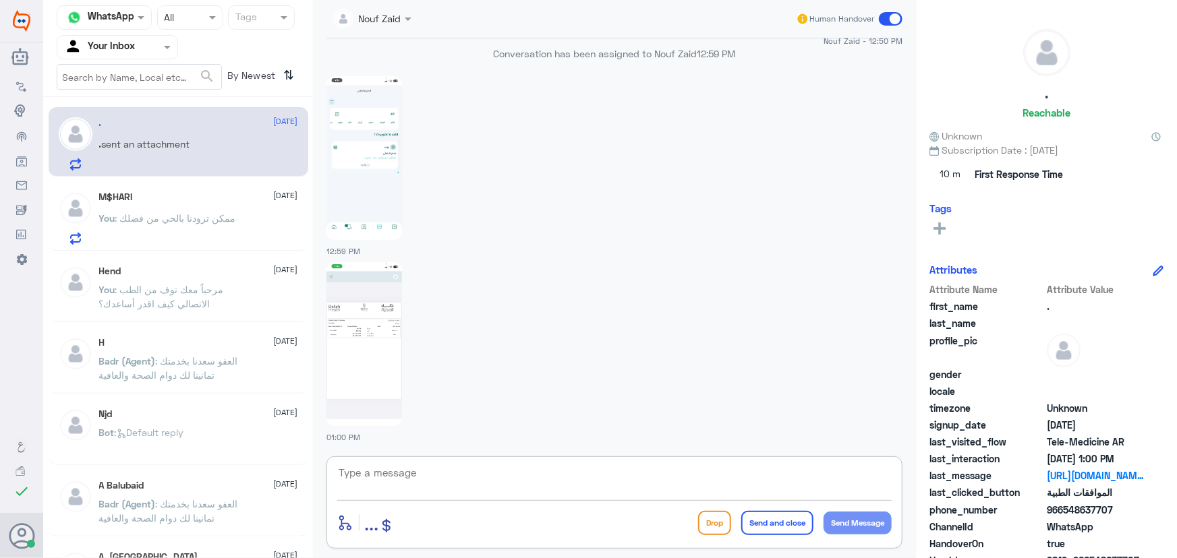
click at [534, 464] on textarea at bounding box center [614, 480] width 554 height 33
type textarea "تم التواصل من خلال الاتصال الهاتفي، سعدنا بخدمتك"
click at [748, 523] on button "Send and close" at bounding box center [777, 523] width 72 height 24
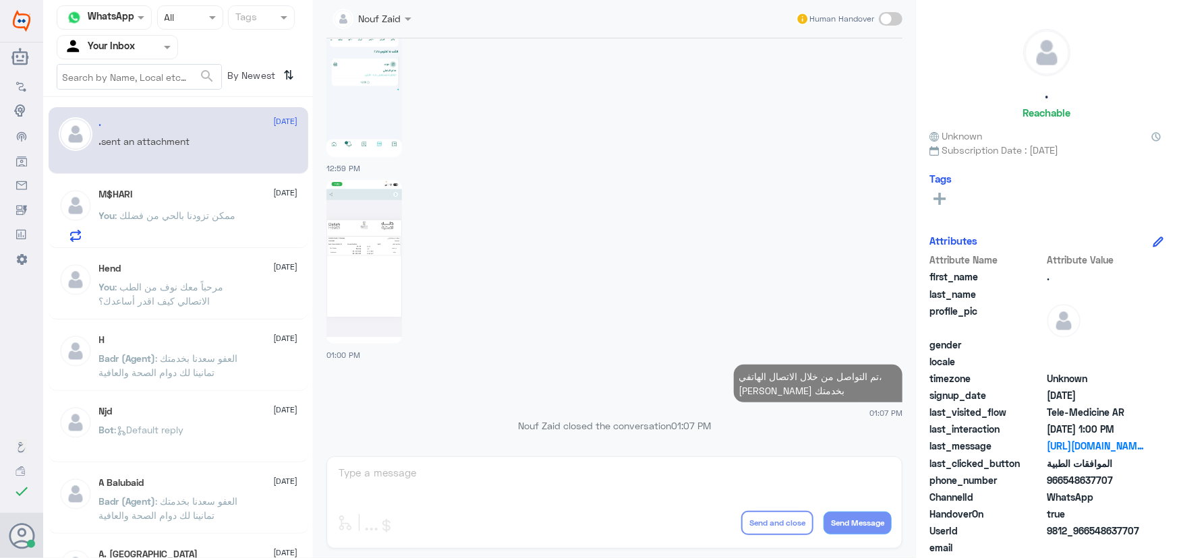
scroll to position [928, 0]
click at [274, 194] on span "5 October" at bounding box center [286, 193] width 24 height 12
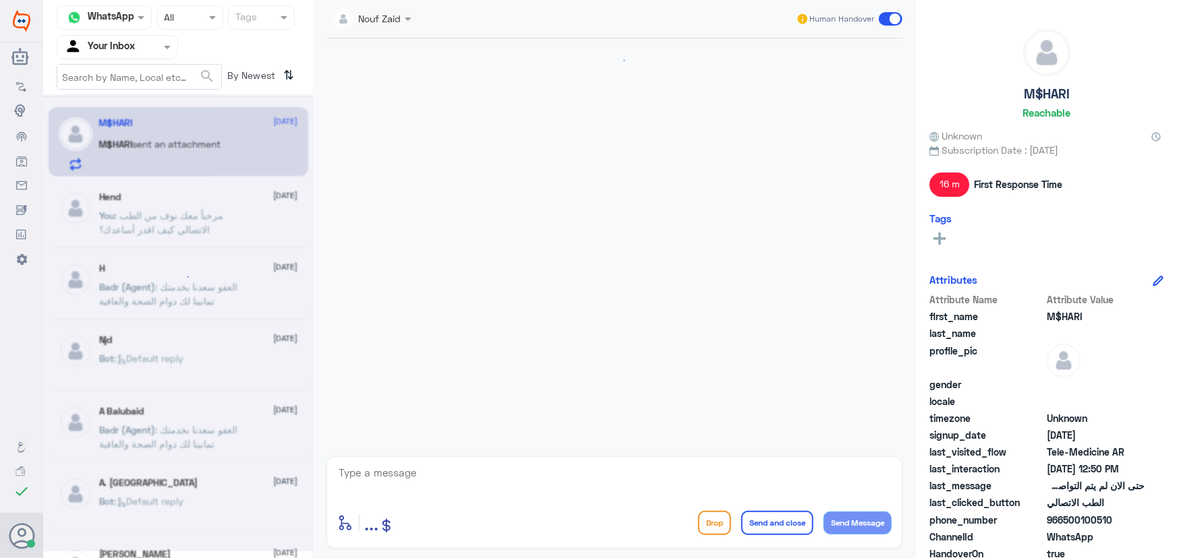
scroll to position [667, 0]
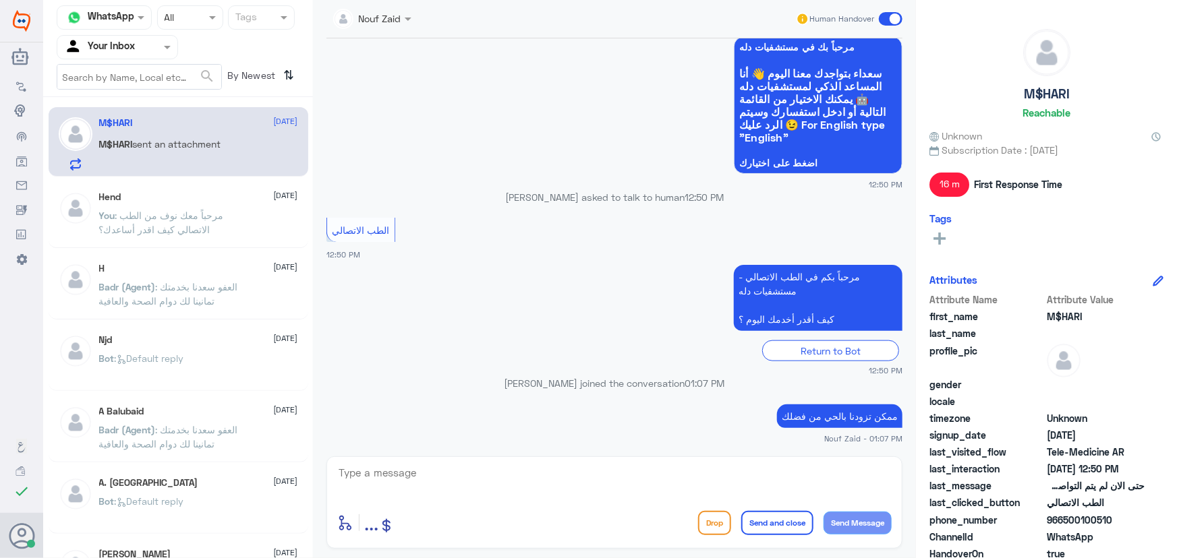
click at [618, 474] on textarea at bounding box center [614, 480] width 554 height 33
drag, startPoint x: 1064, startPoint y: 520, endPoint x: 1133, endPoint y: 524, distance: 68.9
click at [1133, 524] on span "966500100510" at bounding box center [1095, 520] width 98 height 14
copy span "500100510"
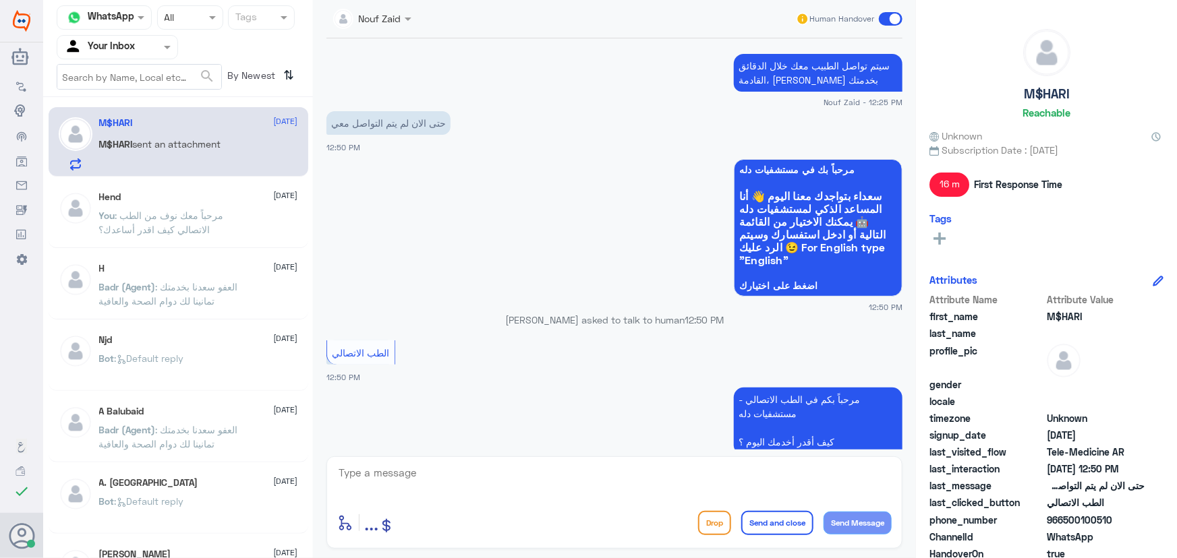
scroll to position [713, 0]
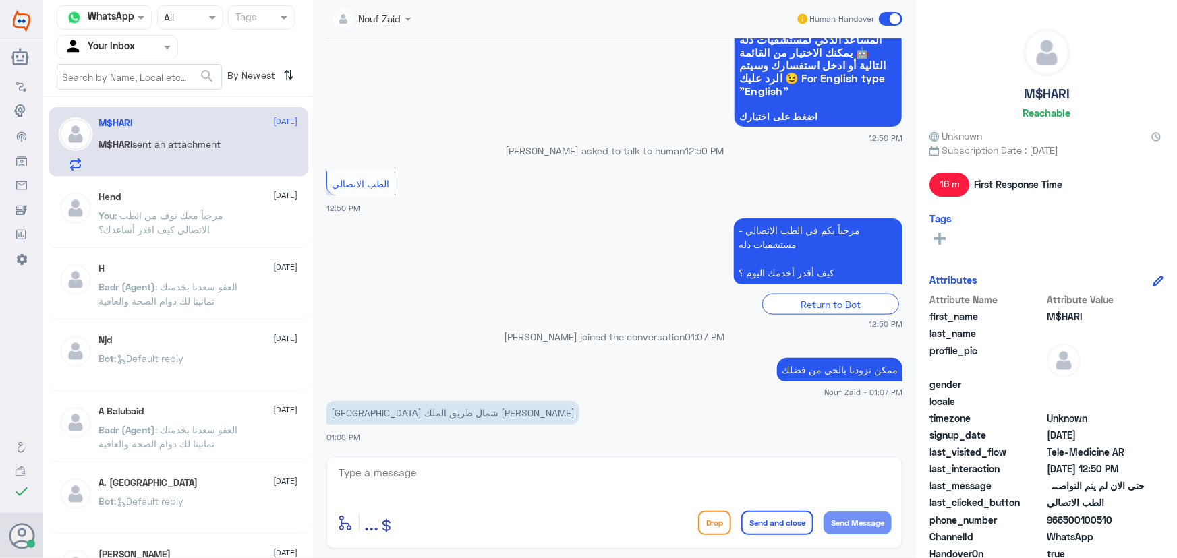
click at [609, 484] on textarea at bounding box center [614, 480] width 554 height 33
type textarea "سعدنا بخدمتك"
click at [779, 518] on button "Send and close" at bounding box center [777, 523] width 72 height 24
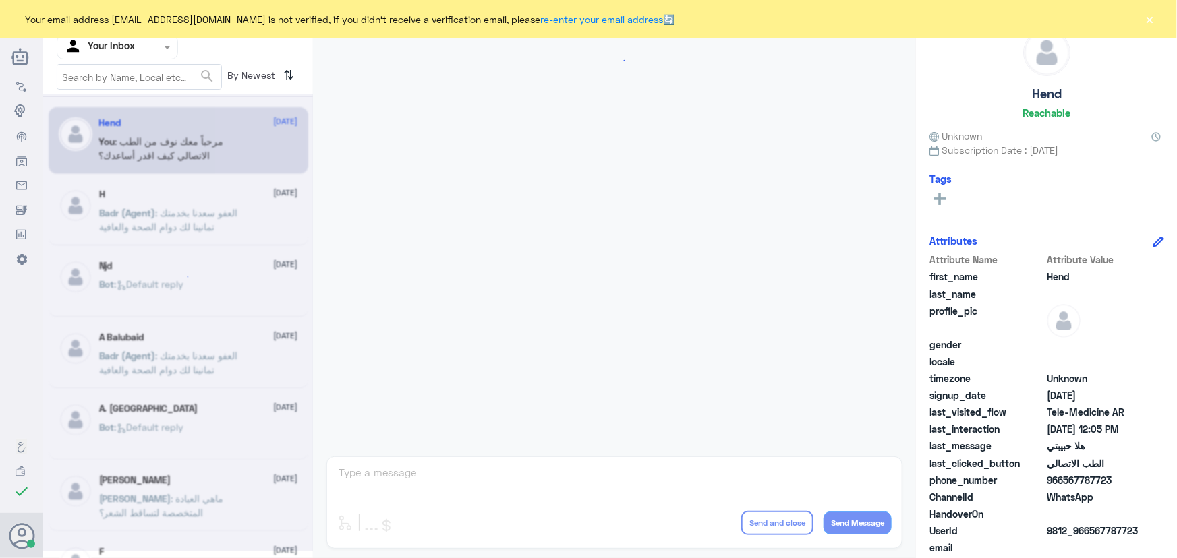
scroll to position [613, 0]
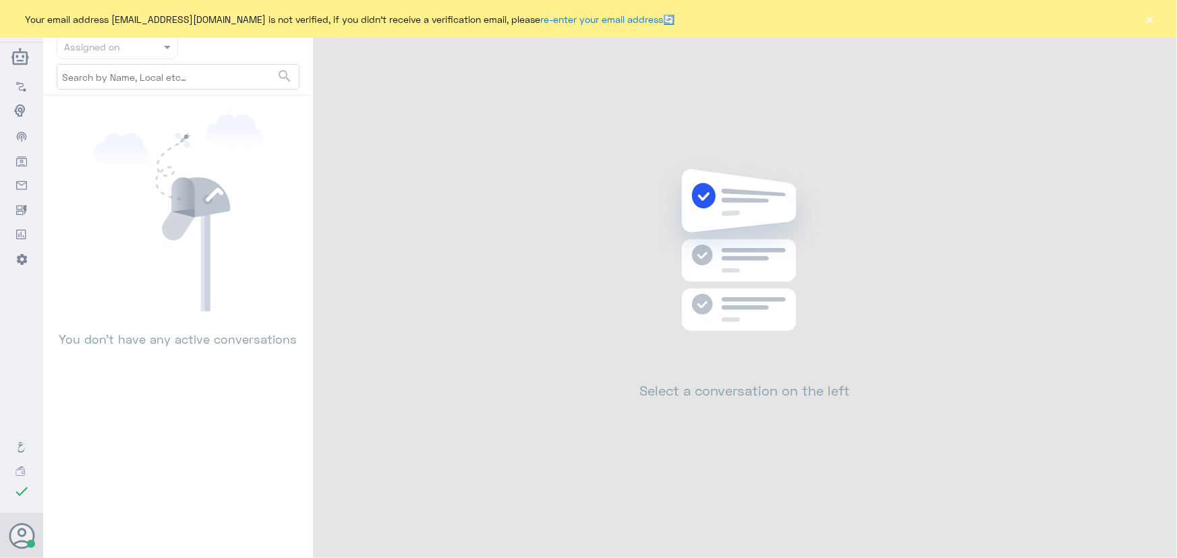
click at [1157, 24] on div "Your email address [EMAIL_ADDRESS][DOMAIN_NAME] is not verified, if you didn't …" at bounding box center [588, 19] width 1177 height 38
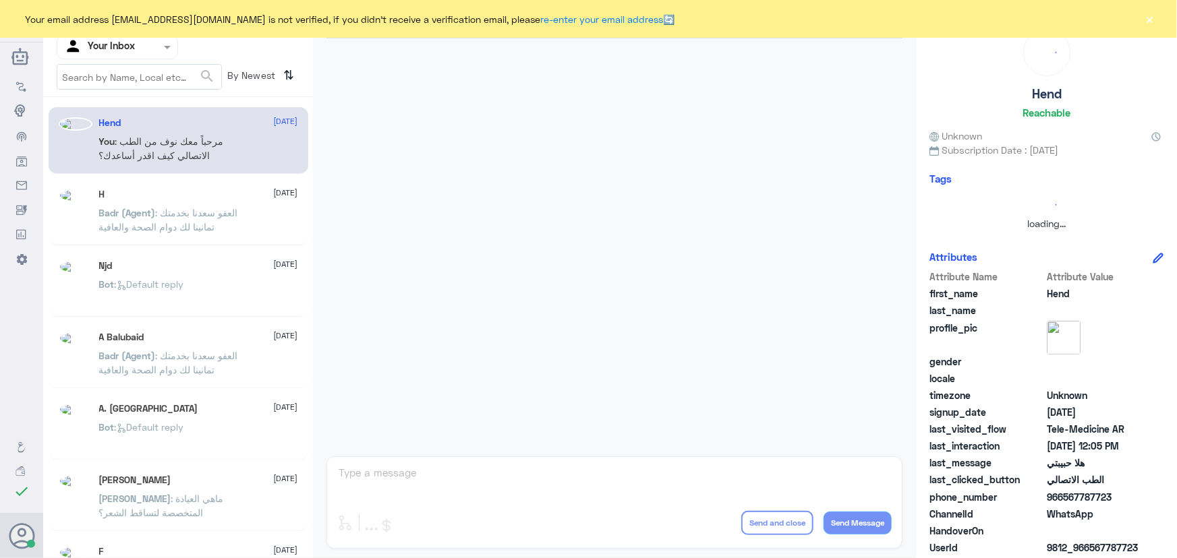
click at [1150, 21] on button "×" at bounding box center [1149, 18] width 13 height 13
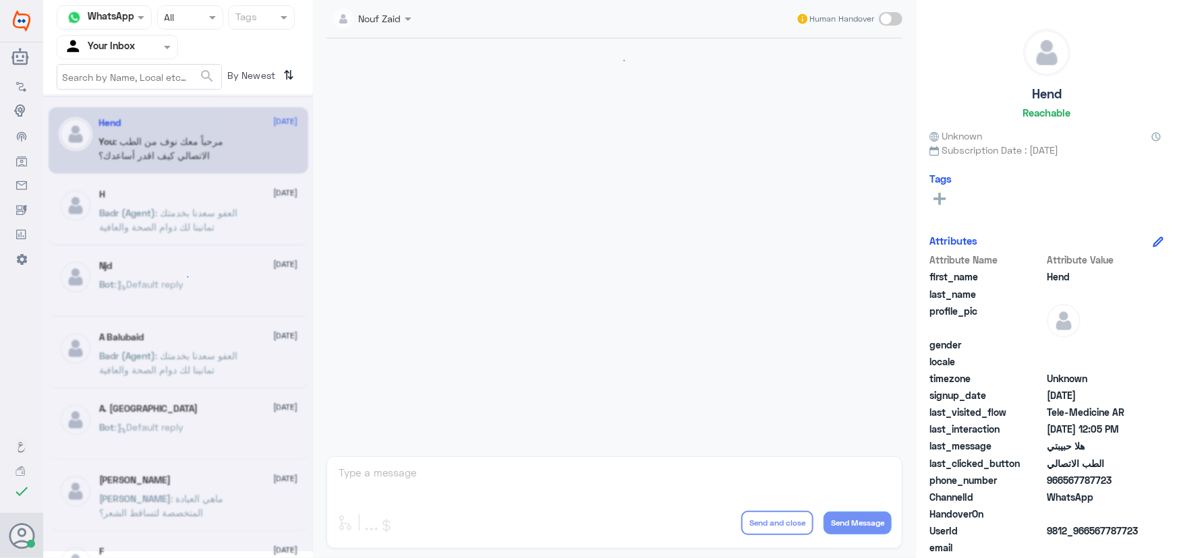
scroll to position [613, 0]
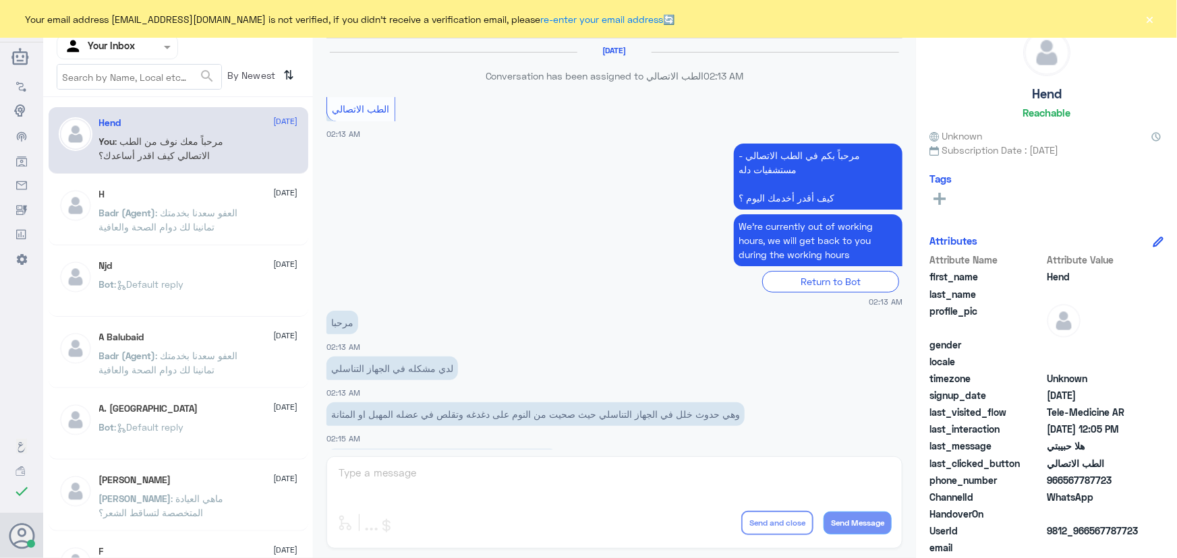
scroll to position [613, 0]
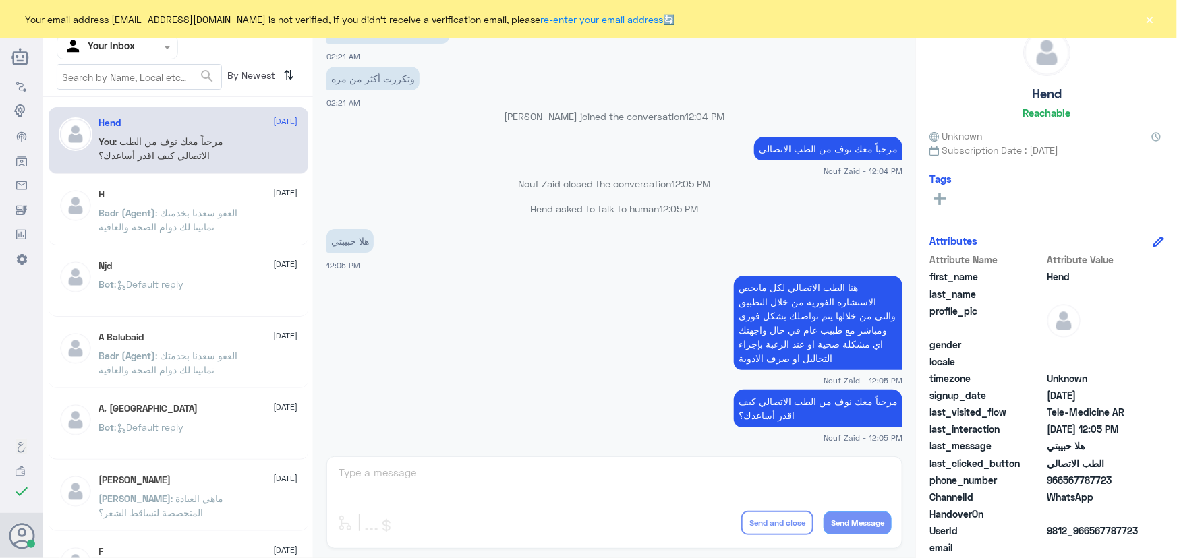
click at [1139, 22] on div "Your email address [EMAIL_ADDRESS][DOMAIN_NAME] is not verified, if you didn't …" at bounding box center [588, 19] width 1177 height 38
click at [1145, 22] on button "×" at bounding box center [1149, 18] width 13 height 13
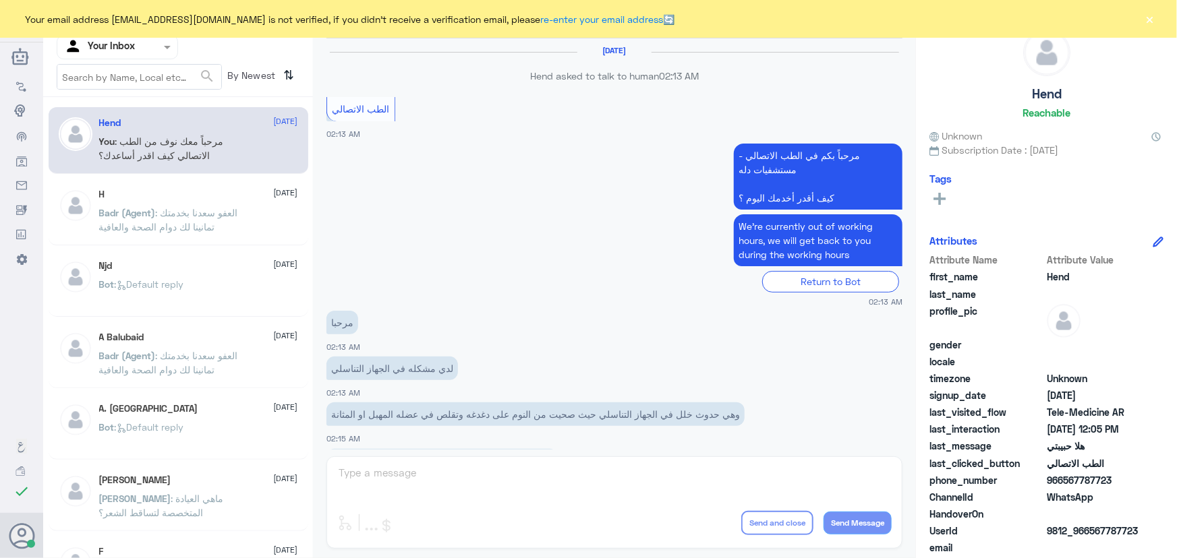
scroll to position [613, 0]
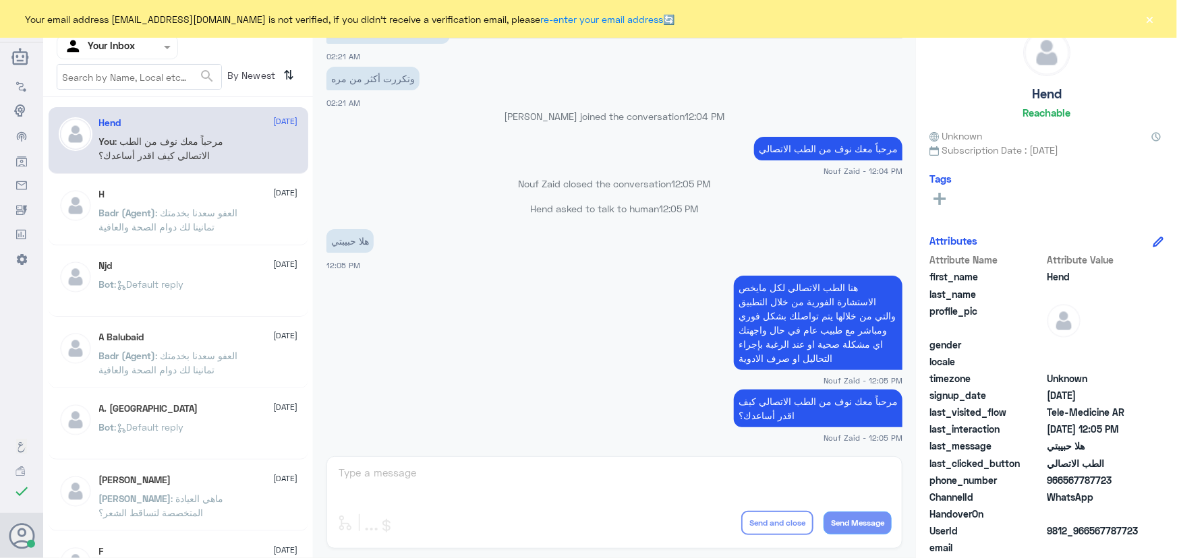
click at [1148, 20] on button "×" at bounding box center [1149, 18] width 13 height 13
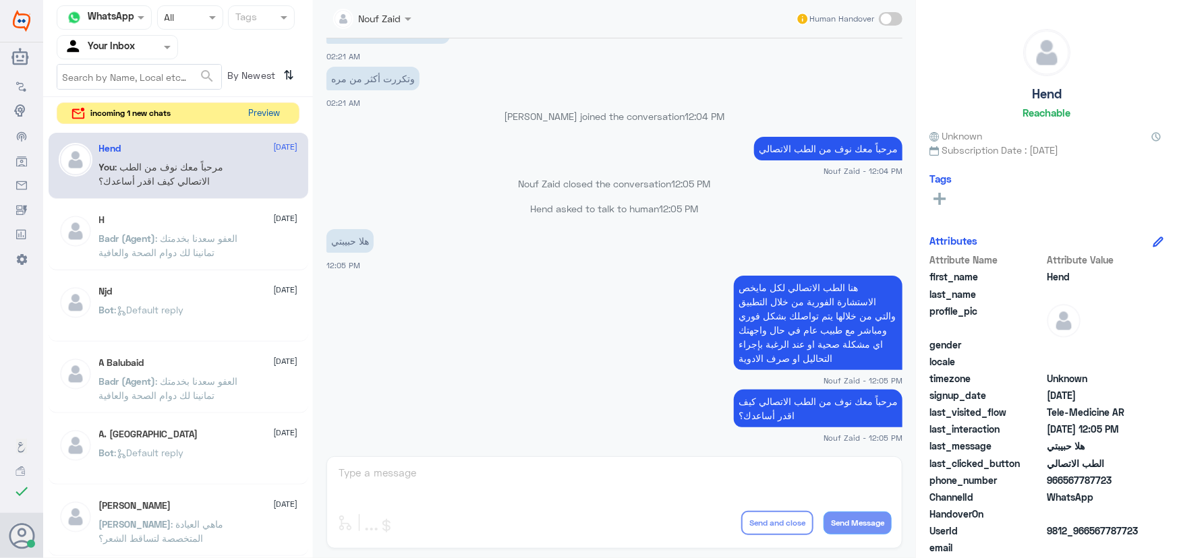
click at [268, 120] on button "Preview" at bounding box center [264, 113] width 42 height 21
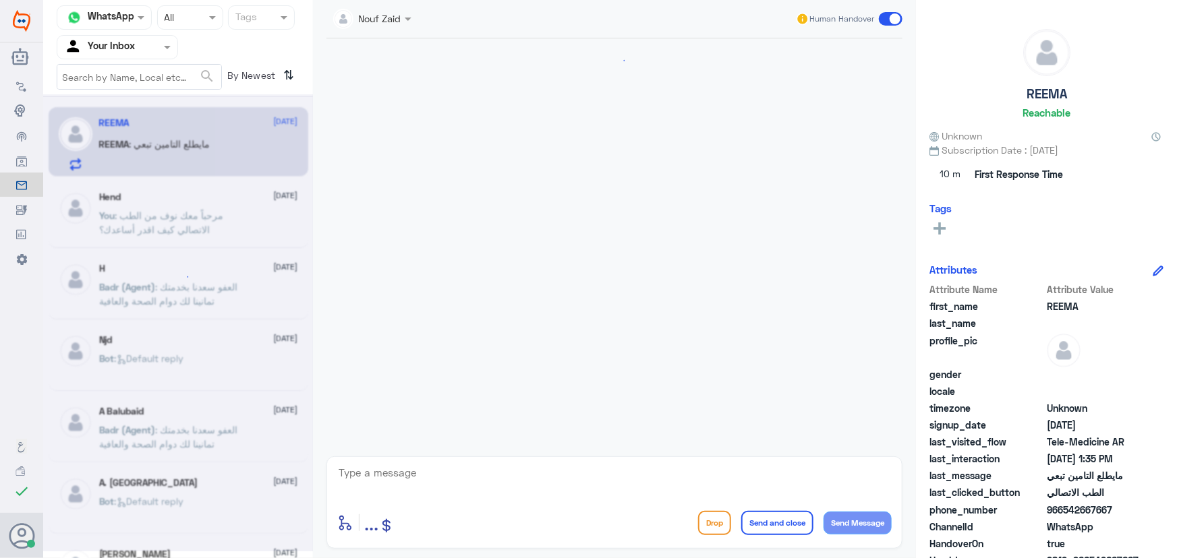
scroll to position [263, 0]
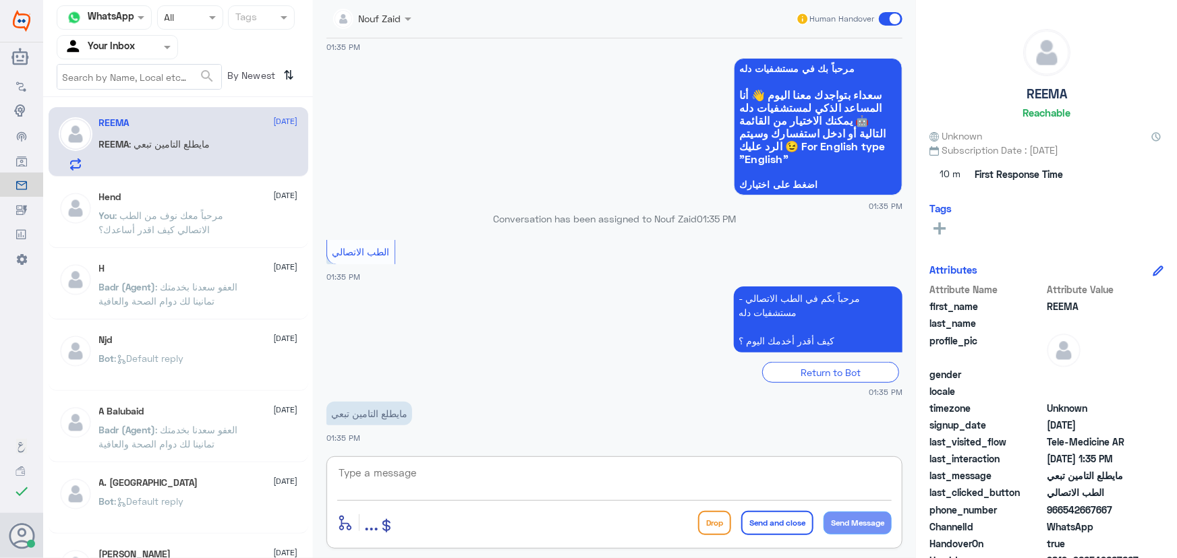
drag, startPoint x: 455, startPoint y: 479, endPoint x: 452, endPoint y: 462, distance: 17.2
click at [454, 469] on textarea at bounding box center [614, 480] width 554 height 33
paste textarea "مرحباً معك نوف من الطب الاتصالي"
type textarea "مرحباً معك نوف من الطب الاتصالي"
click at [881, 529] on button "Send Message" at bounding box center [857, 523] width 68 height 23
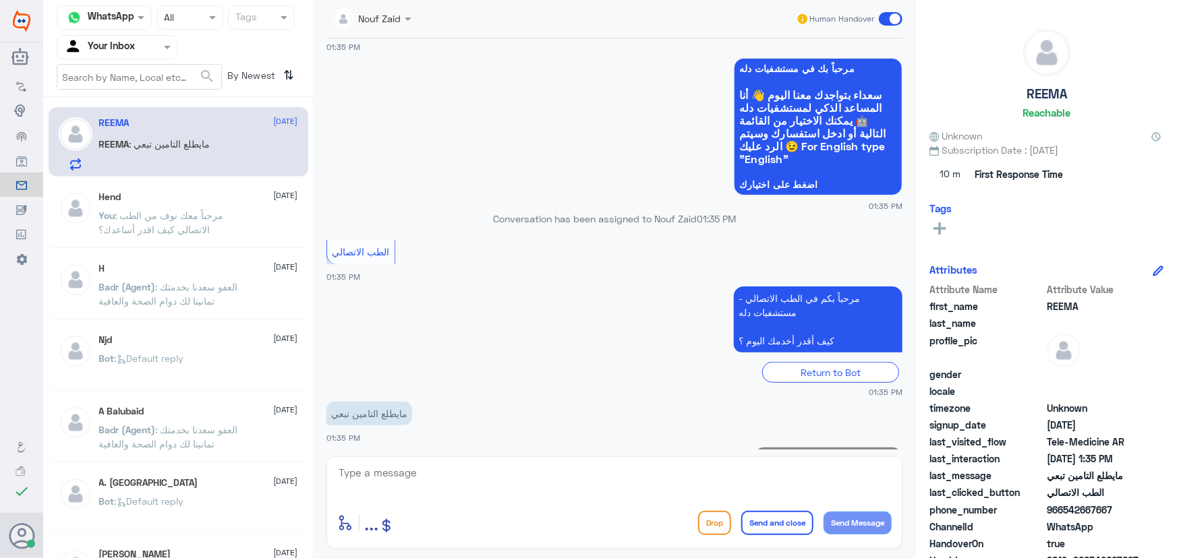
scroll to position [307, 0]
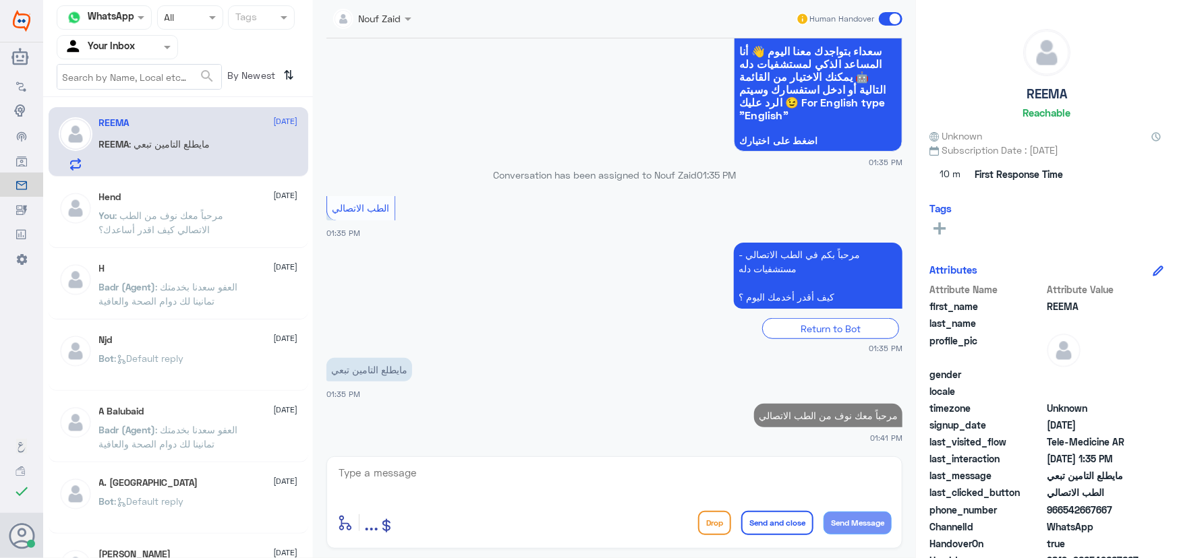
click at [678, 460] on div "enter flow name ... Drop Send and close Send Message" at bounding box center [614, 502] width 576 height 92
click at [659, 483] on textarea at bounding box center [614, 480] width 554 height 33
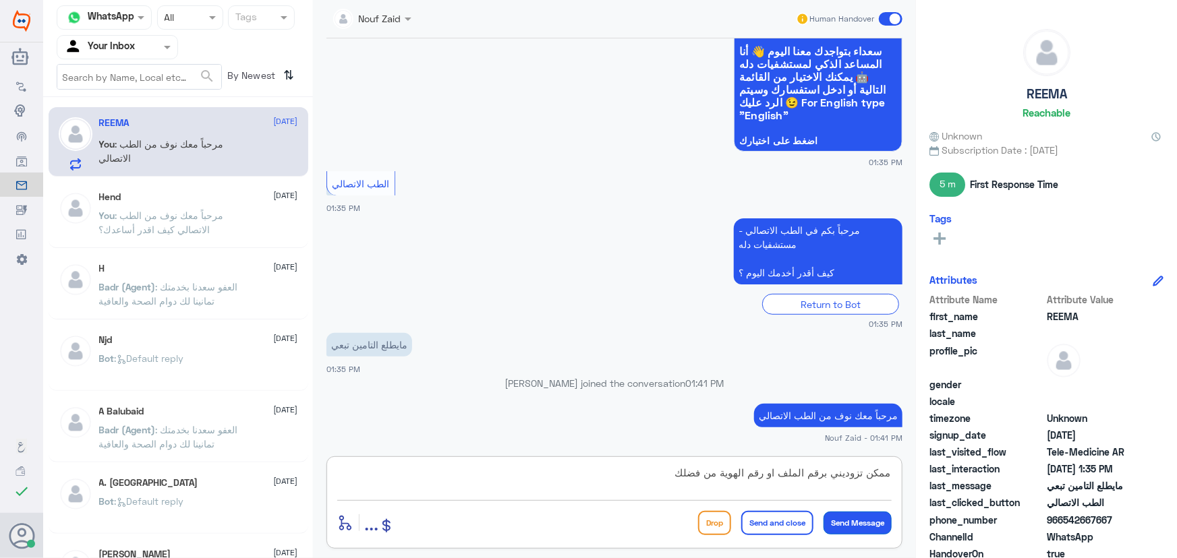
type textarea "ممكن تزوديني برقم الملف او رقم الهوية من فضلك"
click at [857, 525] on button "Send Message" at bounding box center [857, 523] width 68 height 23
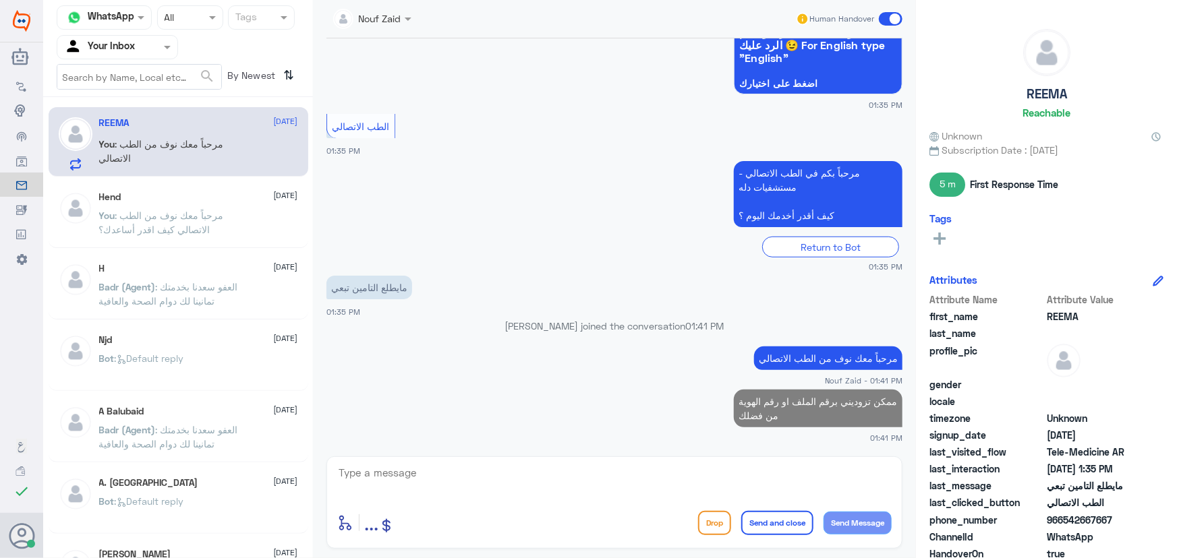
drag, startPoint x: 1065, startPoint y: 519, endPoint x: 1176, endPoint y: 520, distance: 110.6
click at [1176, 520] on div "REEMA Reachable Unknown Subscription Date : 10/05/2025 5 m First Response Time …" at bounding box center [1046, 281] width 261 height 562
copy span "542667667"
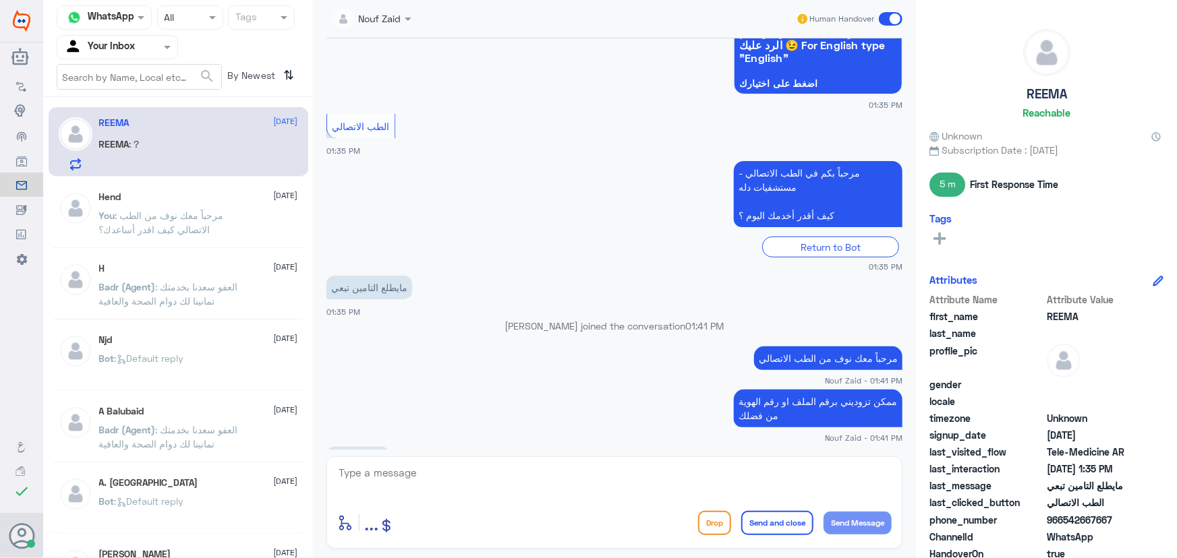
scroll to position [456, 0]
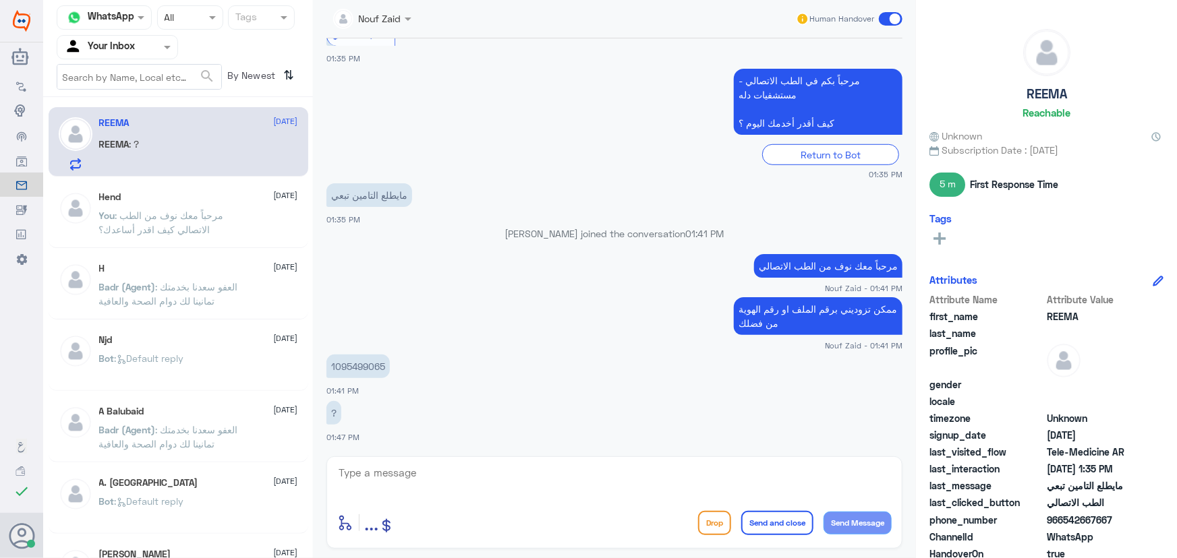
click at [498, 472] on textarea at bounding box center [614, 480] width 554 height 33
type textarea "تم تحديث التأمين الخاص بك"
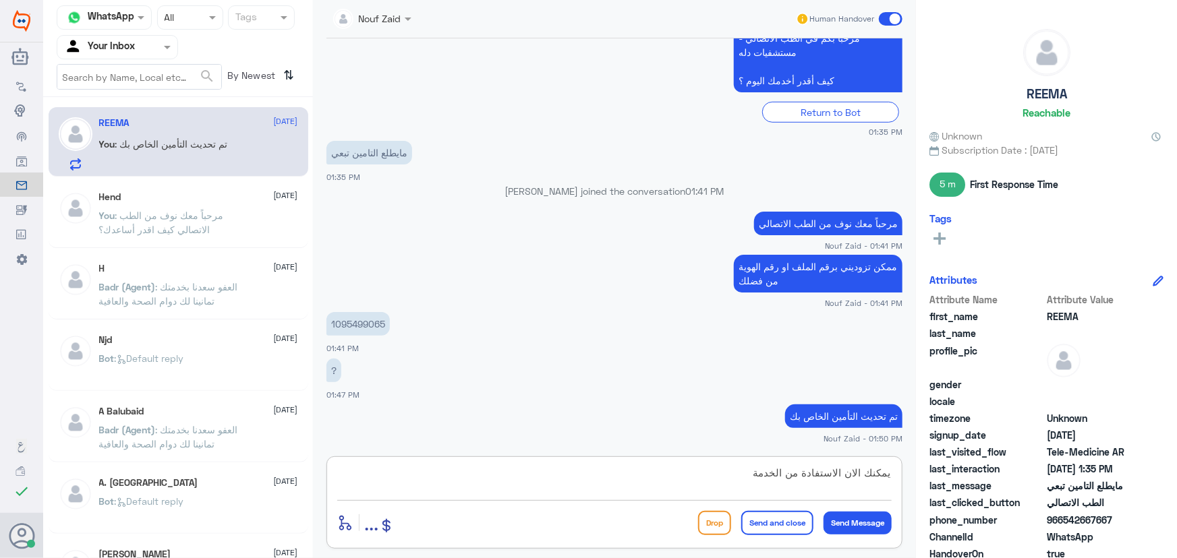
type textarea "يمكنك الان الاستفادة من الخدمة"
click at [785, 527] on button "Send and close" at bounding box center [777, 523] width 72 height 24
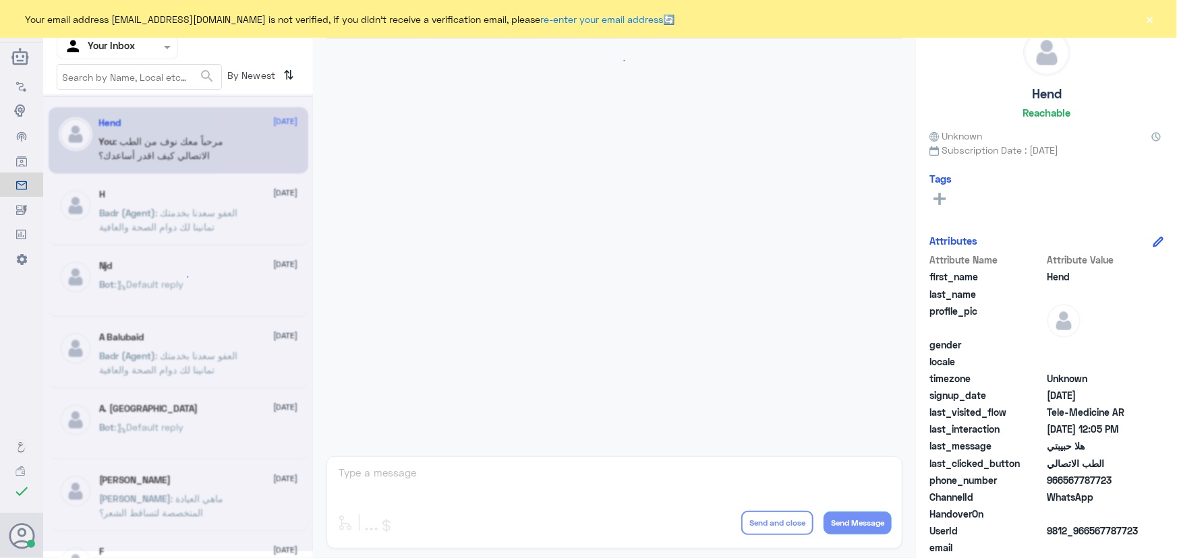
scroll to position [613, 0]
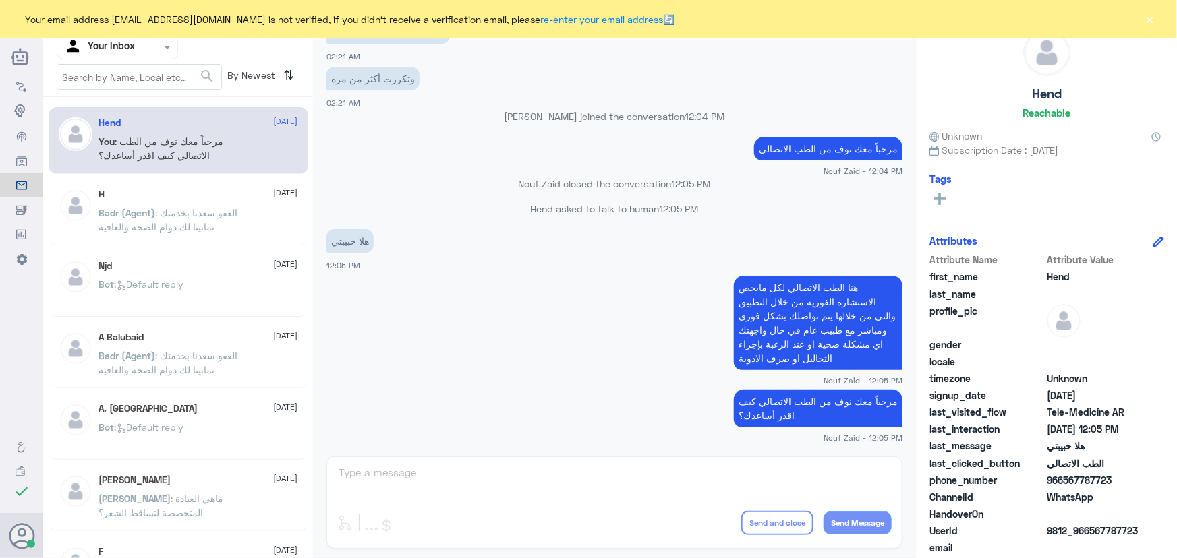
drag, startPoint x: 1145, startPoint y: 7, endPoint x: 1150, endPoint y: 18, distance: 12.1
click at [1145, 10] on div "Your email address n_zaid@DallahHealth.com is not verified, if you didn't recei…" at bounding box center [588, 19] width 1177 height 38
click at [1151, 20] on button "×" at bounding box center [1149, 18] width 13 height 13
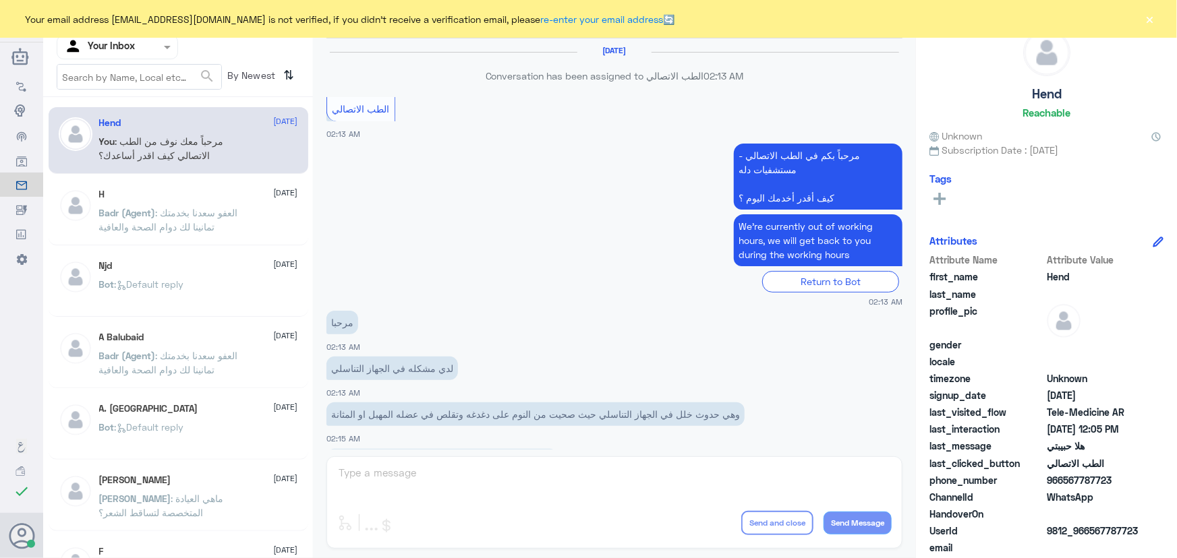
scroll to position [613, 0]
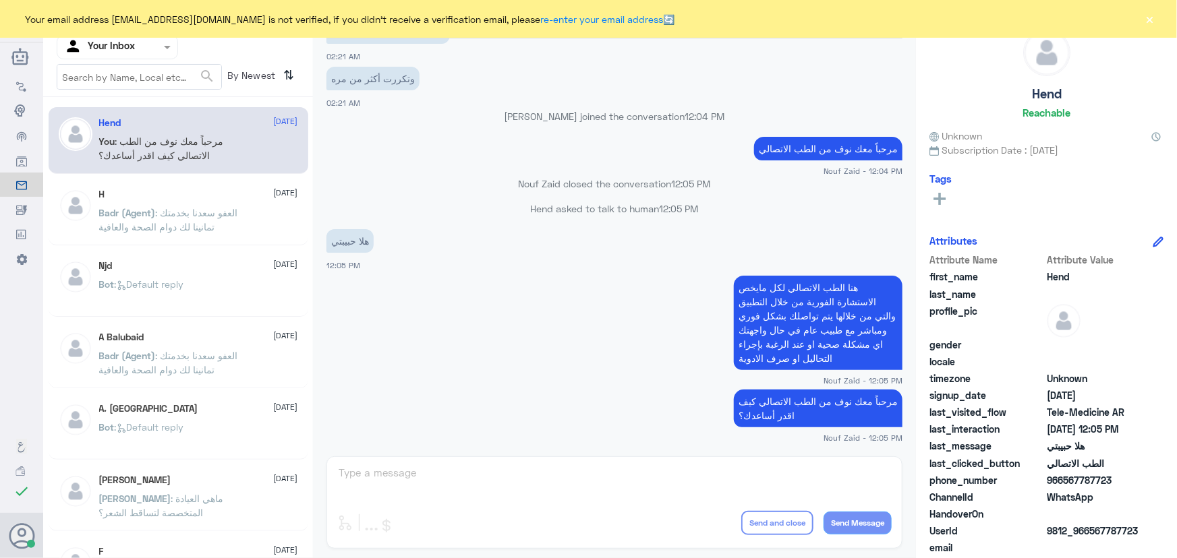
click at [1146, 24] on button "×" at bounding box center [1149, 18] width 13 height 13
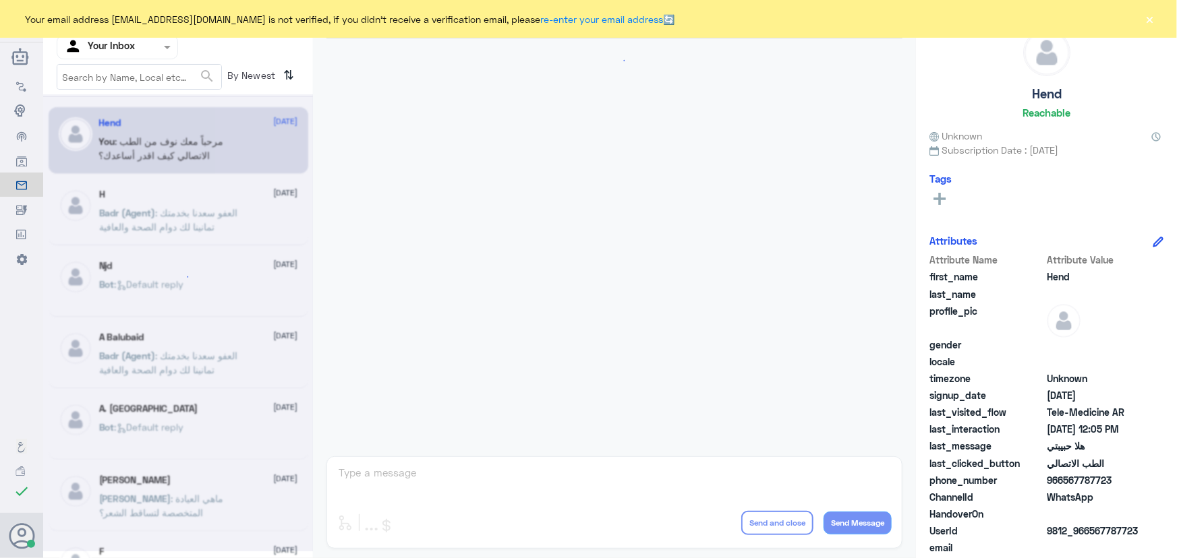
scroll to position [613, 0]
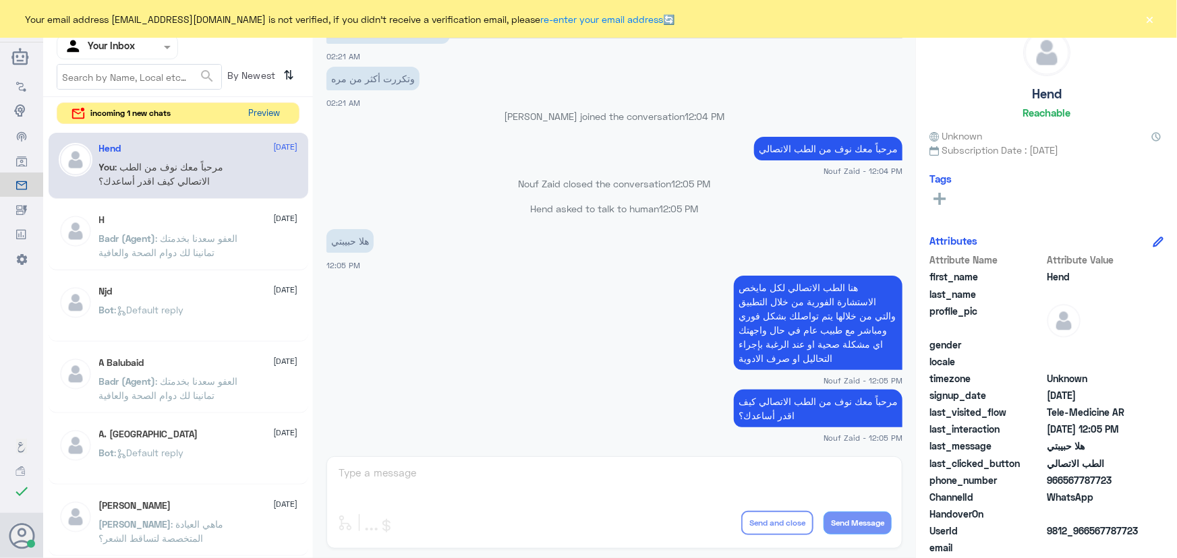
click at [279, 112] on button "Preview" at bounding box center [264, 113] width 42 height 21
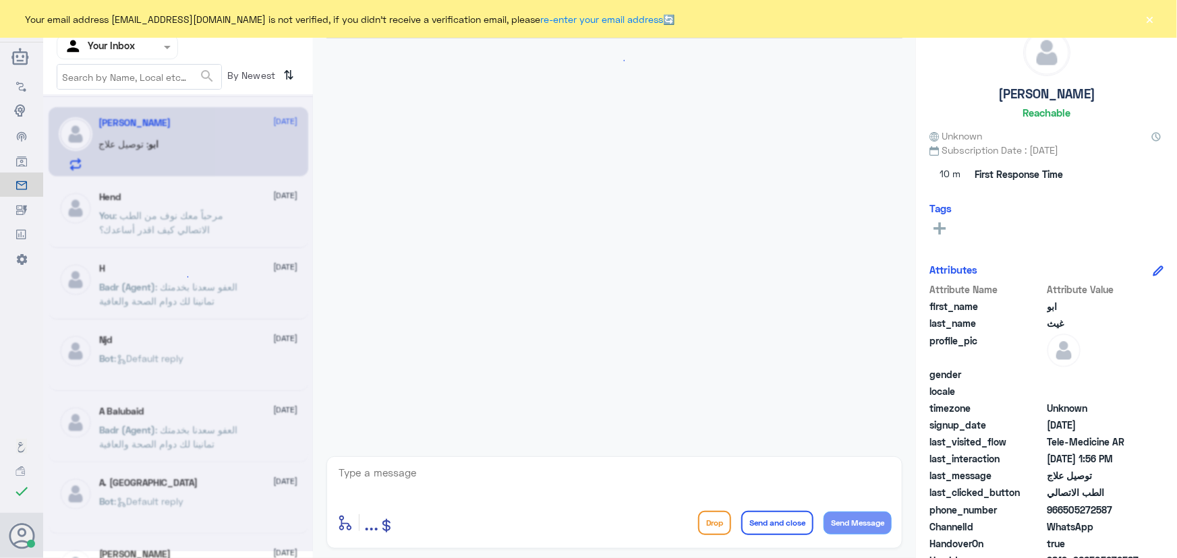
scroll to position [59, 0]
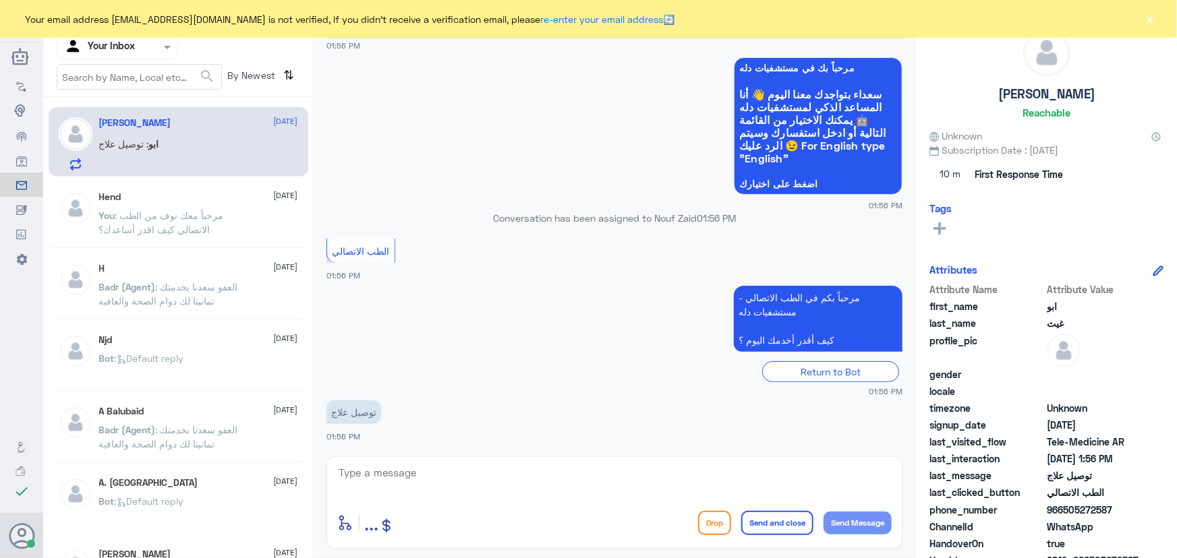
click at [437, 481] on textarea at bounding box center [614, 480] width 554 height 33
type textarea "مرحبا معك نوف من الطب الاتصالي"
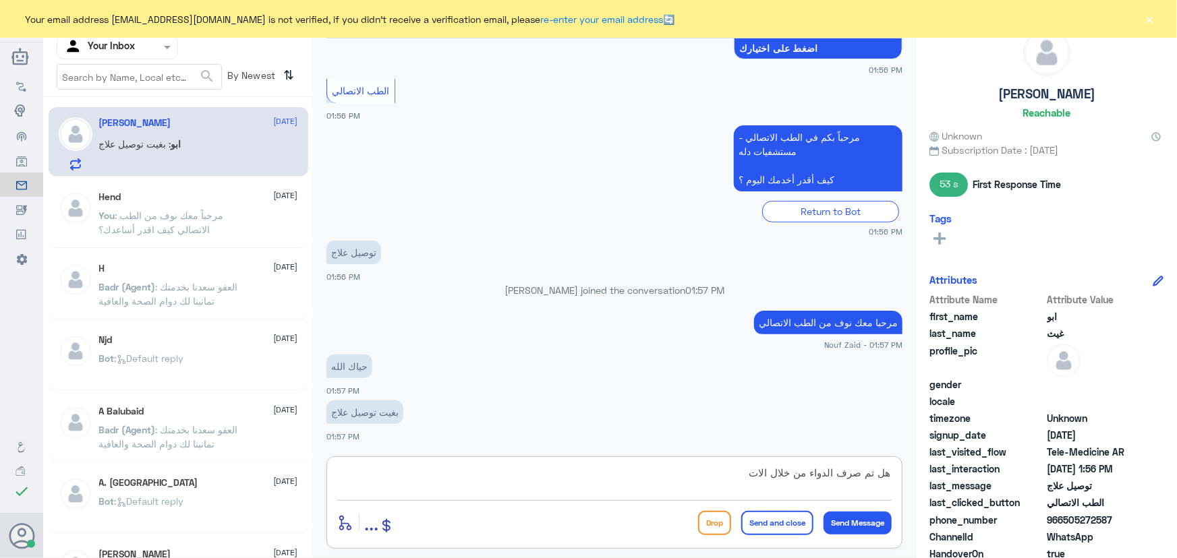
scroll to position [241, 0]
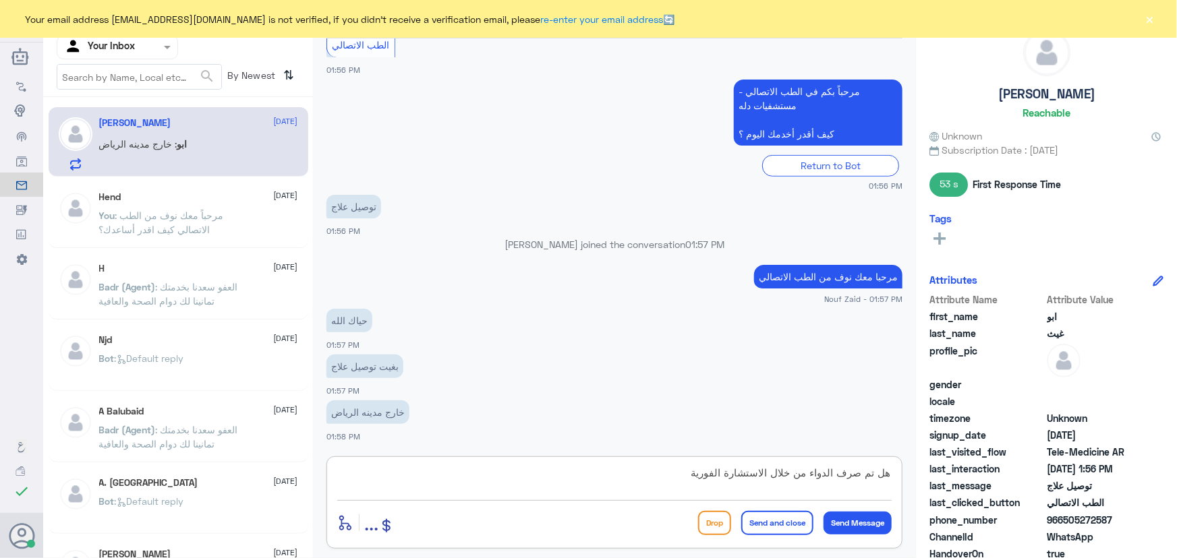
type textarea "هل تم صرف الدواء من خلال الاستشارة الفورية"
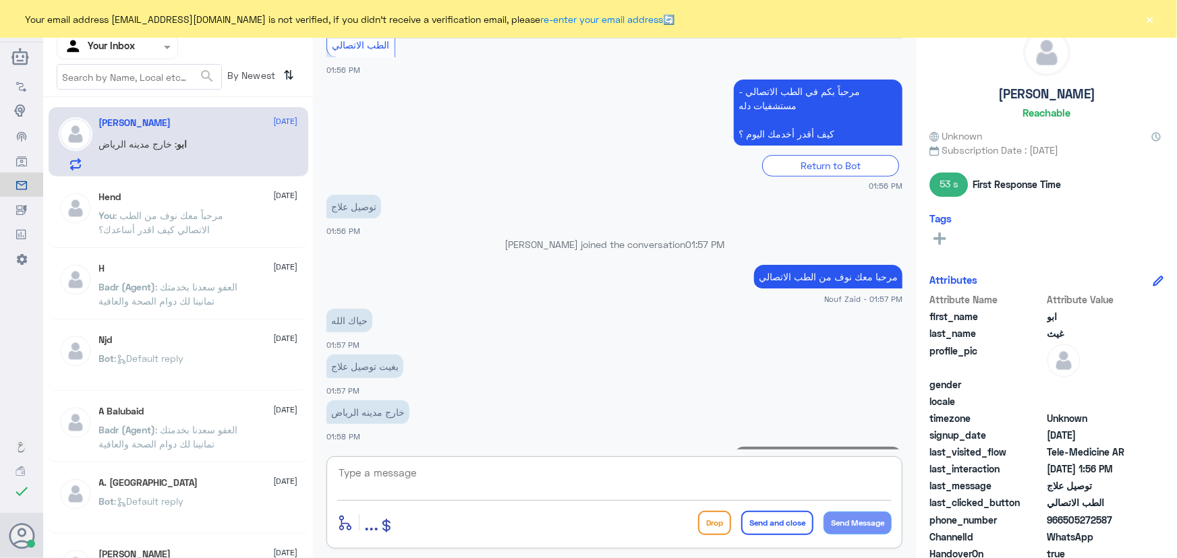
scroll to position [297, 0]
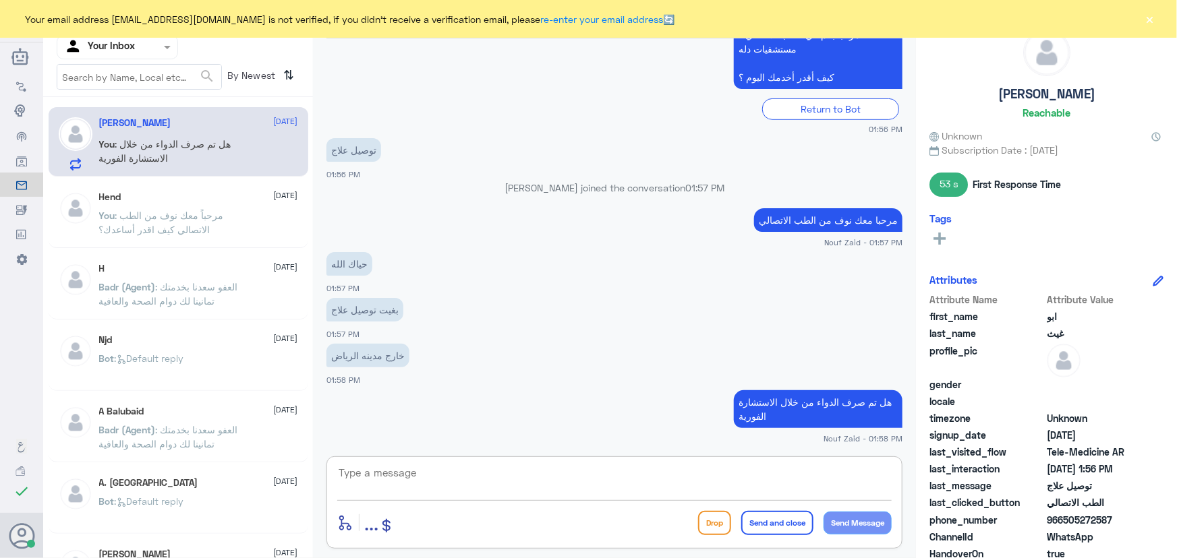
click at [518, 333] on div "بغيت توصيل علاج 01:57 PM" at bounding box center [614, 318] width 576 height 46
drag, startPoint x: 1061, startPoint y: 522, endPoint x: 1123, endPoint y: 525, distance: 62.8
click at [1123, 525] on span "966505272587" at bounding box center [1095, 520] width 98 height 14
copy span "505272587"
click at [666, 489] on textarea at bounding box center [614, 480] width 554 height 33
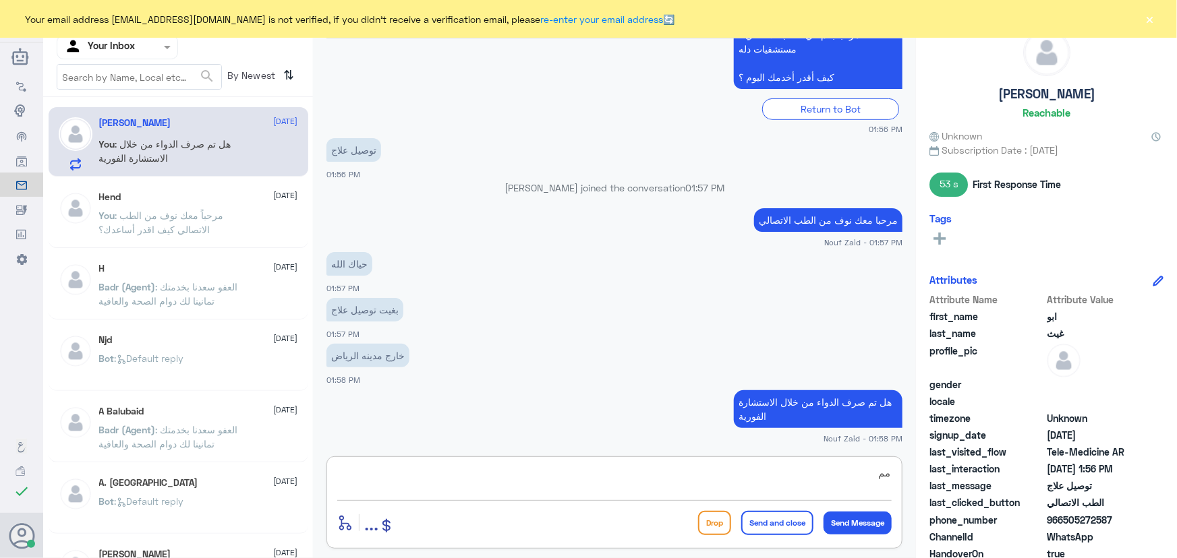
type textarea "م"
type textarea "ممكن تزودني باسم الطبيب ورقم الملف او رقم الهوية من فضلك"
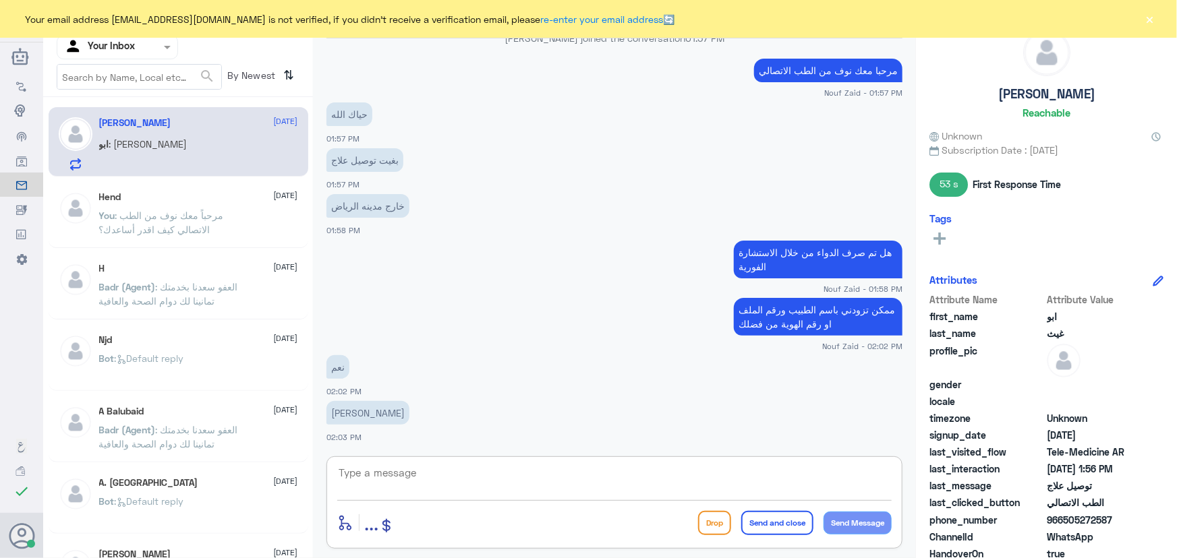
scroll to position [493, 0]
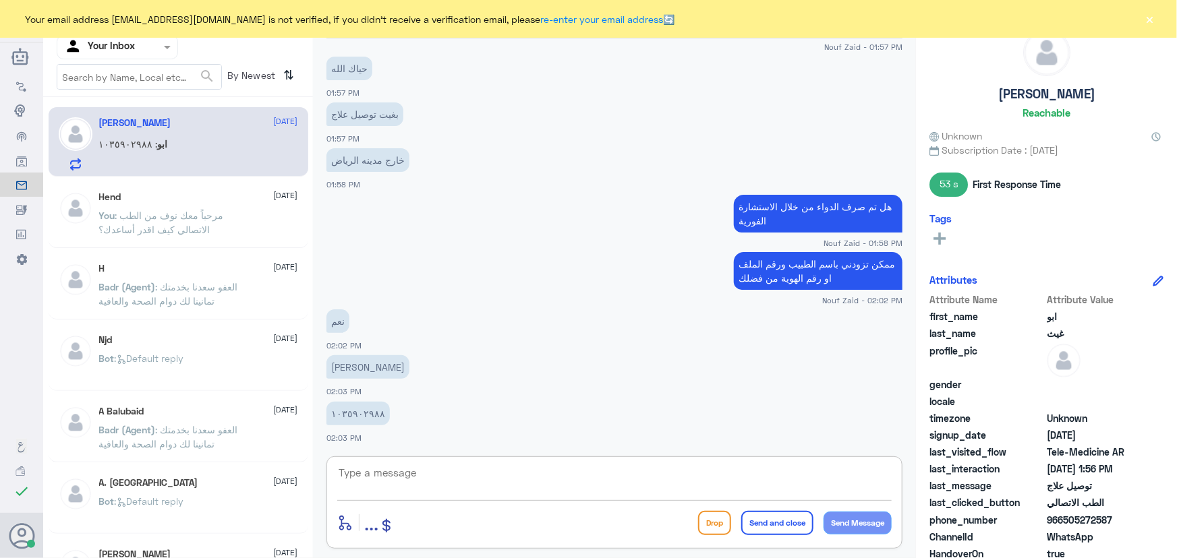
click at [574, 479] on textarea at bounding box center [614, 480] width 554 height 33
type textarea "م"
type textarea "اي حي ؟"
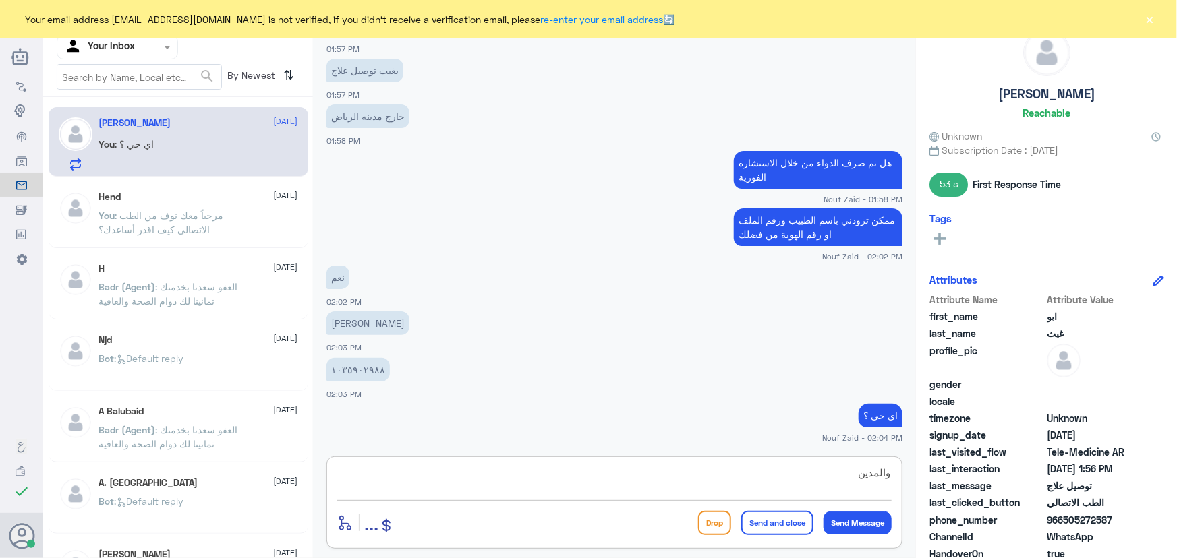
type textarea "والمدينه"
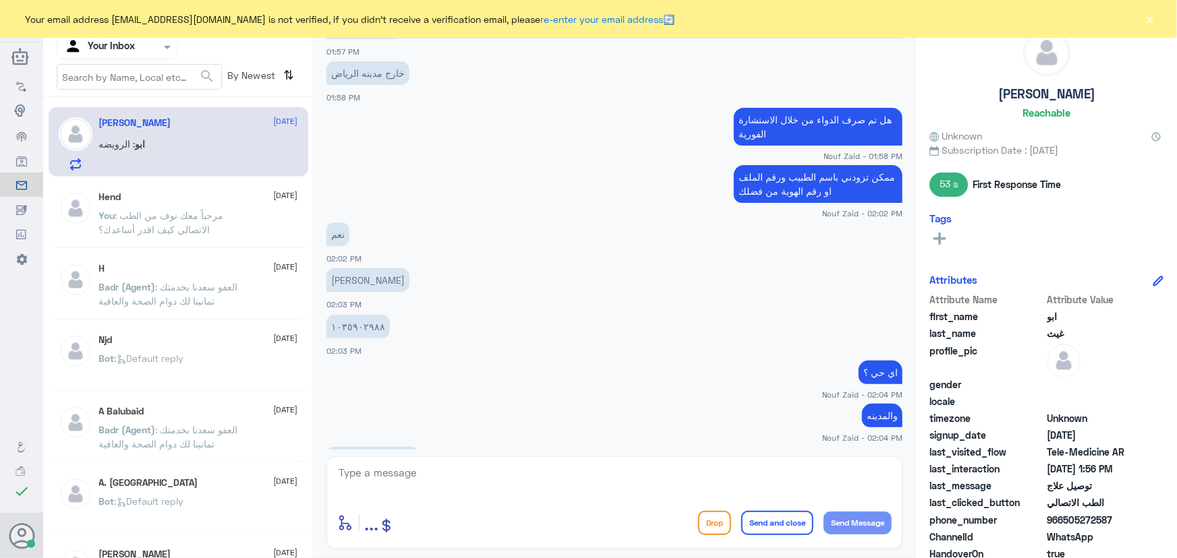
scroll to position [672, 0]
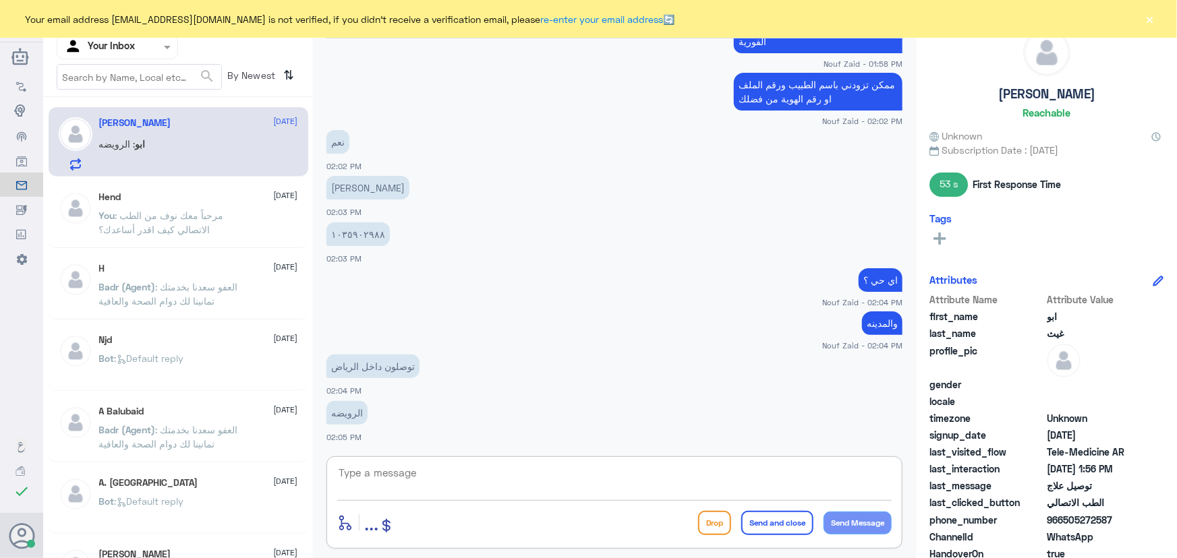
click at [557, 473] on textarea at bounding box center [614, 480] width 554 height 33
type textarea "نعم يوجد توصيل داخل الرياض"
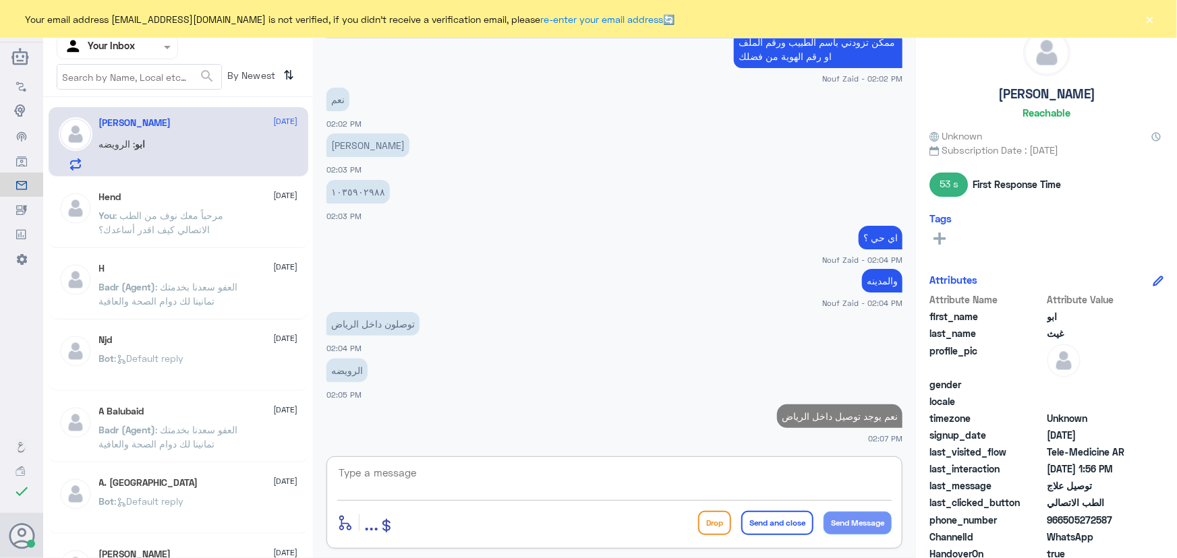
type textarea "ا"
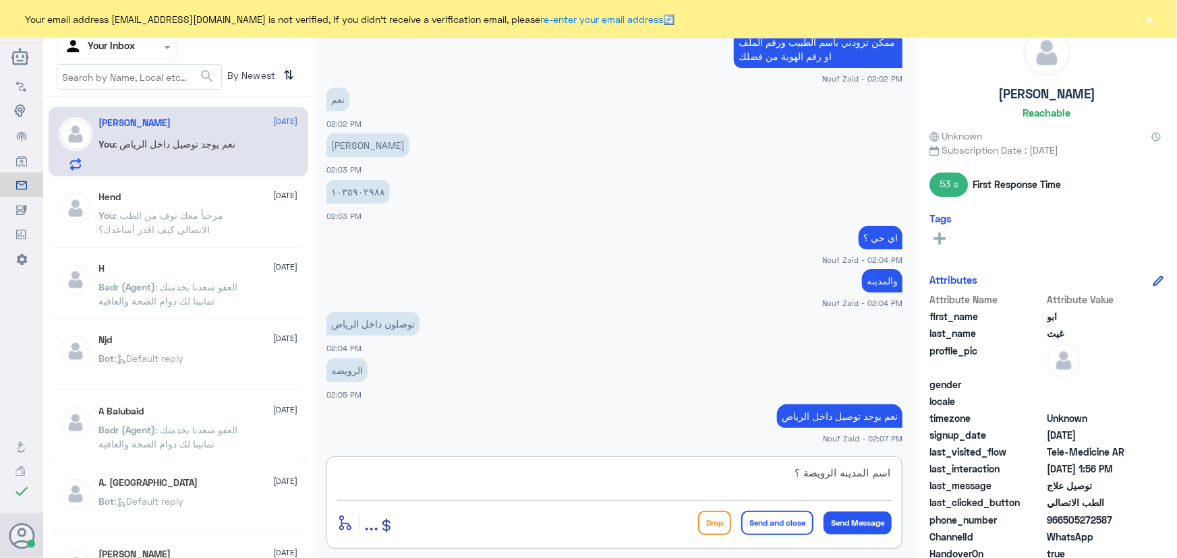
type textarea "اسم المدينه الرويضة ؟"
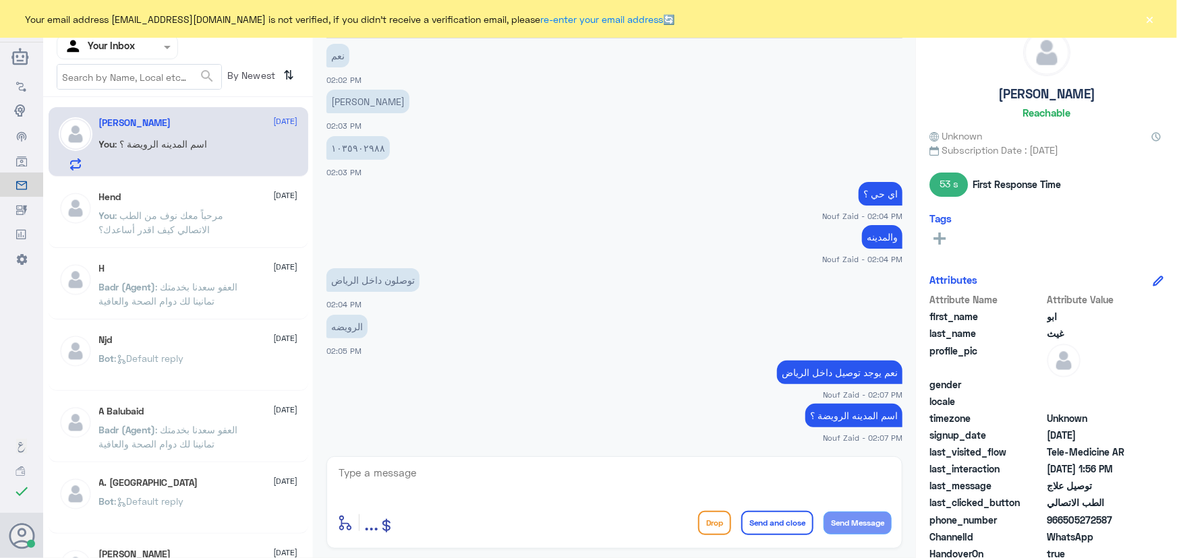
scroll to position [804, 0]
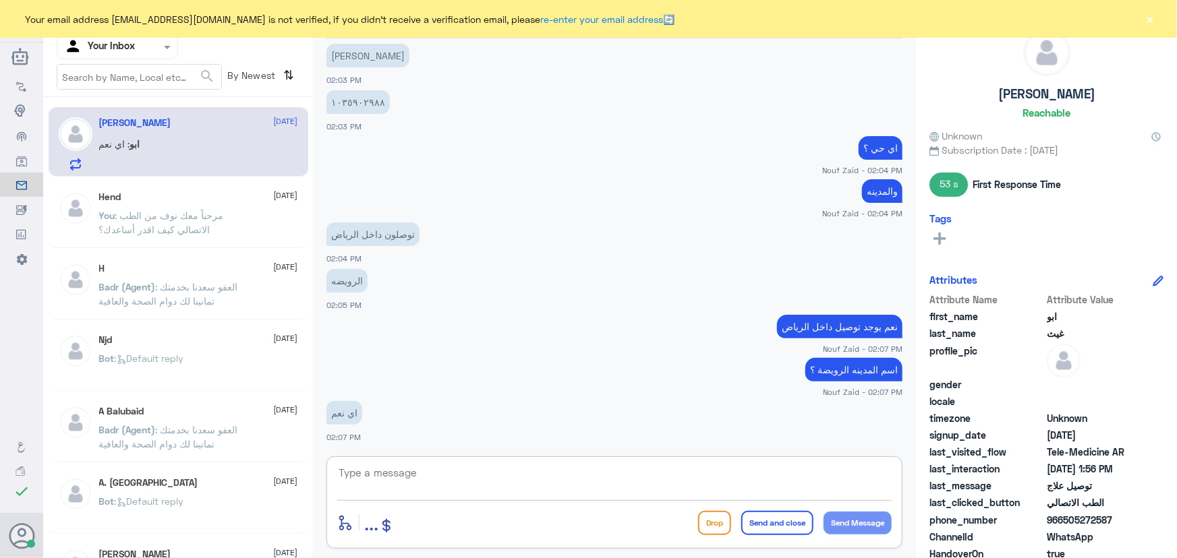
drag, startPoint x: 604, startPoint y: 481, endPoint x: 613, endPoint y: 498, distance: 19.0
click at [591, 485] on textarea at bounding box center [614, 480] width 554 height 33
type textarea "اسم الحي؟"
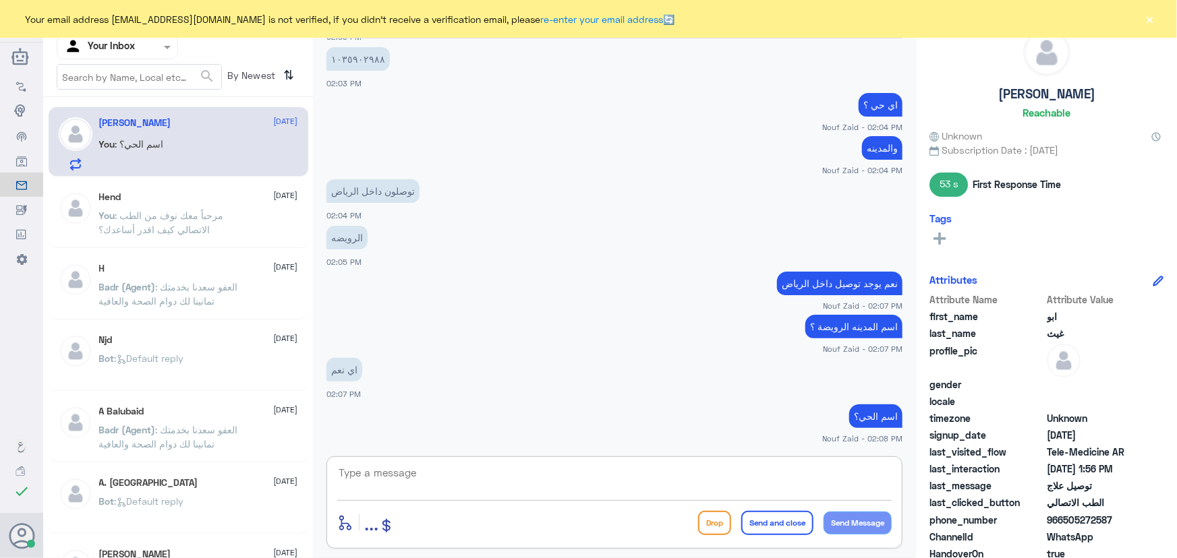
scroll to position [893, 0]
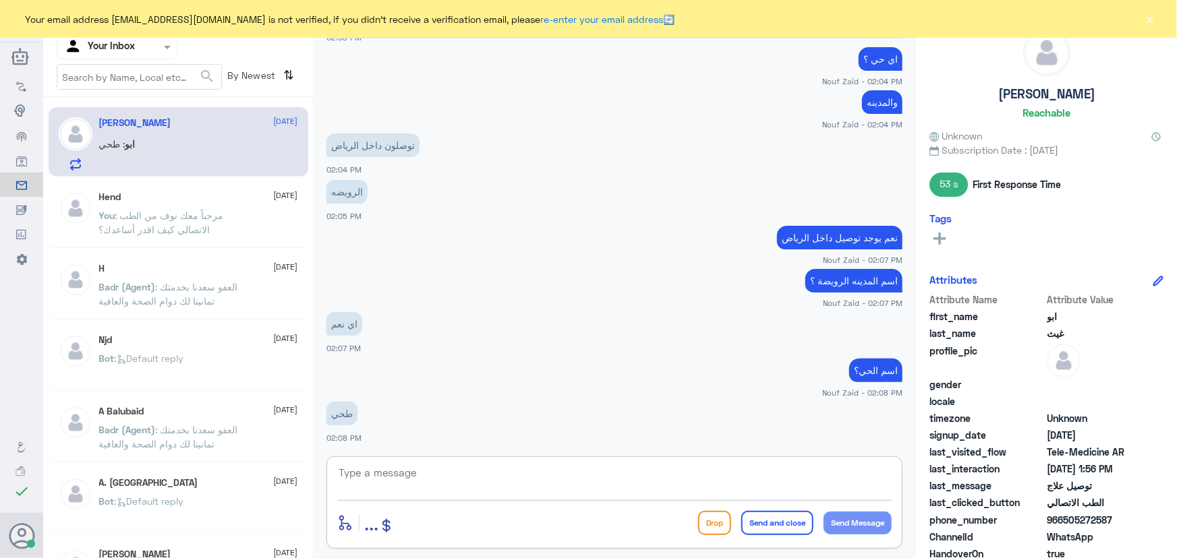
click at [1150, 19] on button "×" at bounding box center [1149, 18] width 13 height 13
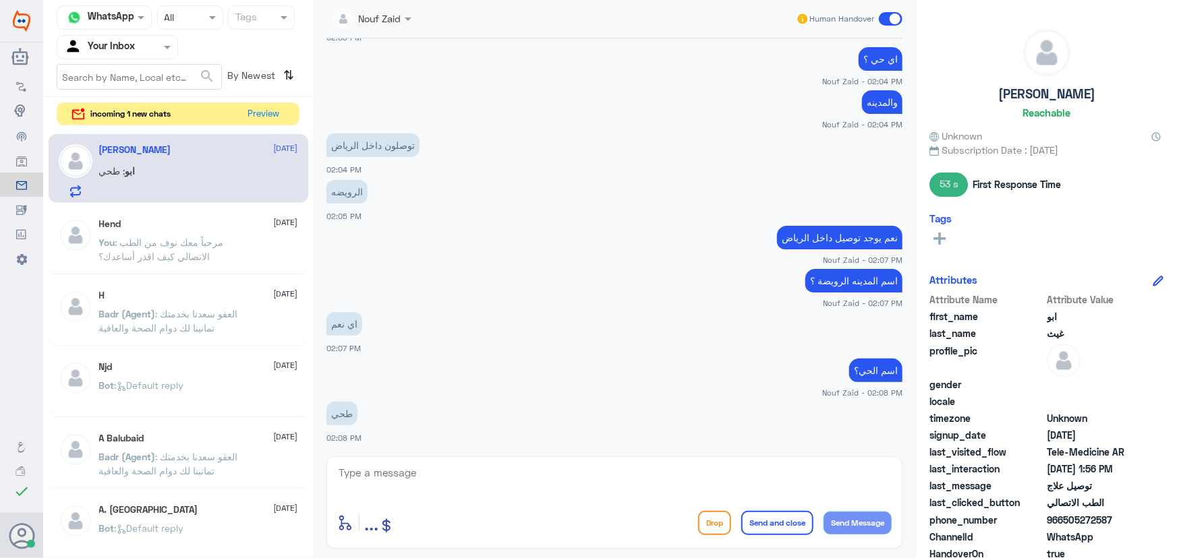
click at [599, 474] on textarea at bounding box center [614, 480] width 554 height 33
type textarea "j"
type textarea "ت"
type textarea "سيتم تواصل الصيدلية معكم، سعدنا بخدمتك"
click at [771, 520] on button "Send and close" at bounding box center [777, 523] width 72 height 24
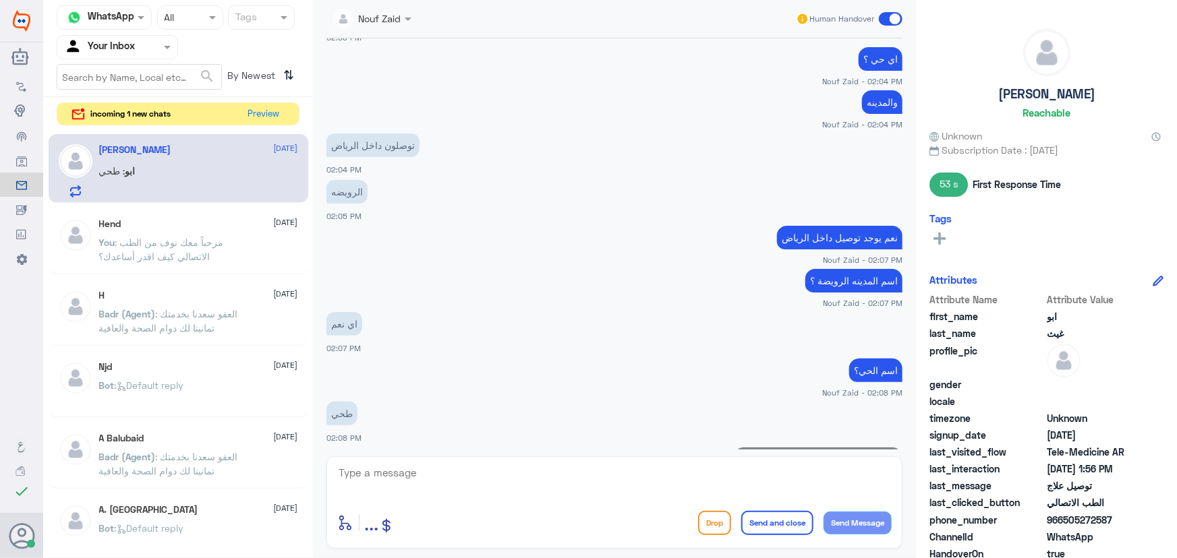
scroll to position [951, 0]
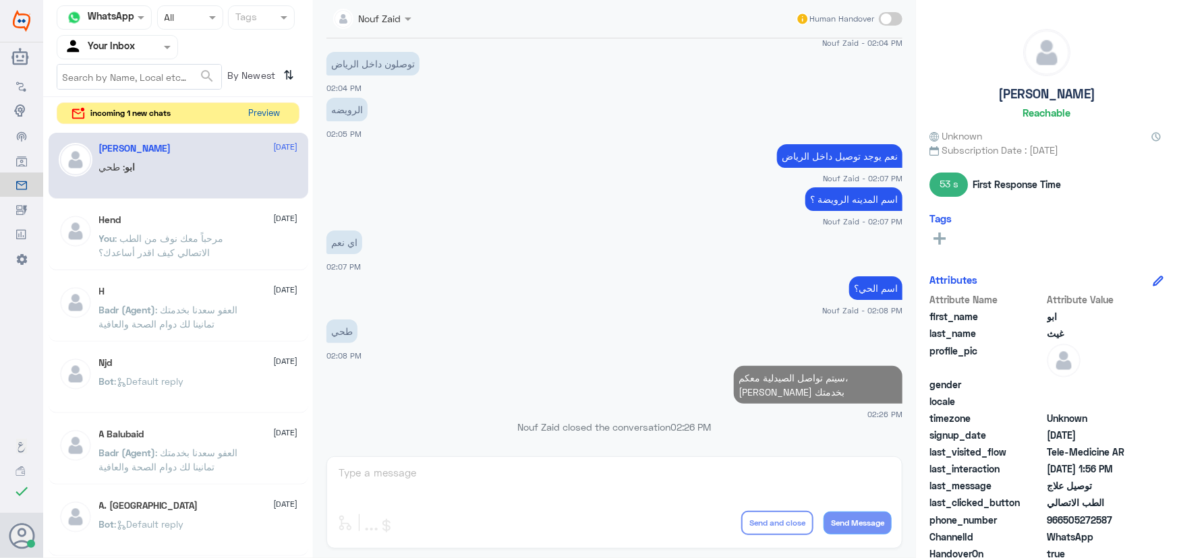
click at [270, 105] on button "Preview" at bounding box center [264, 113] width 42 height 21
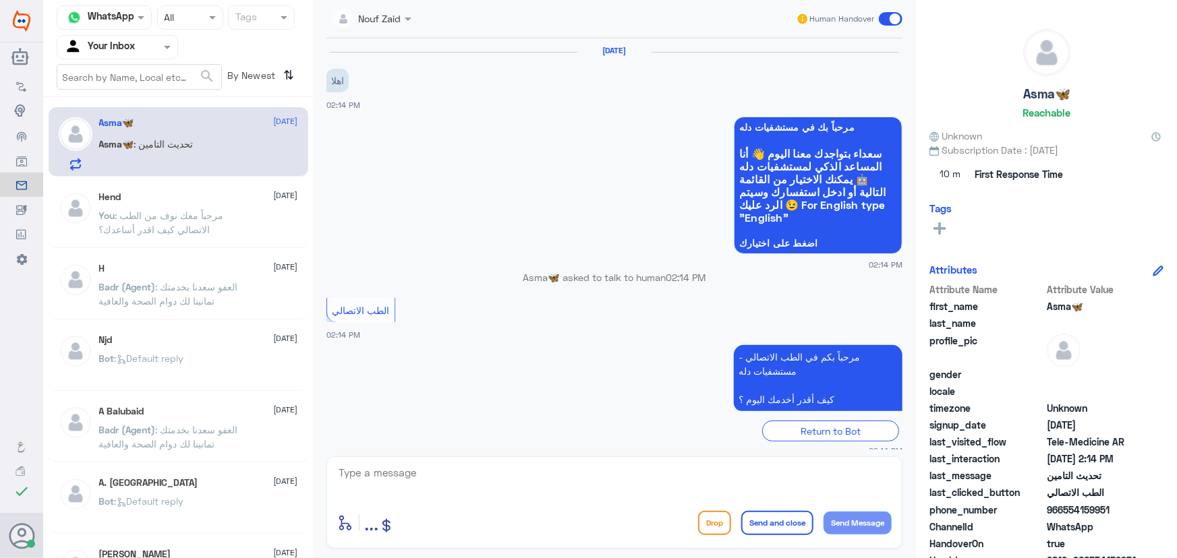
scroll to position [59, 0]
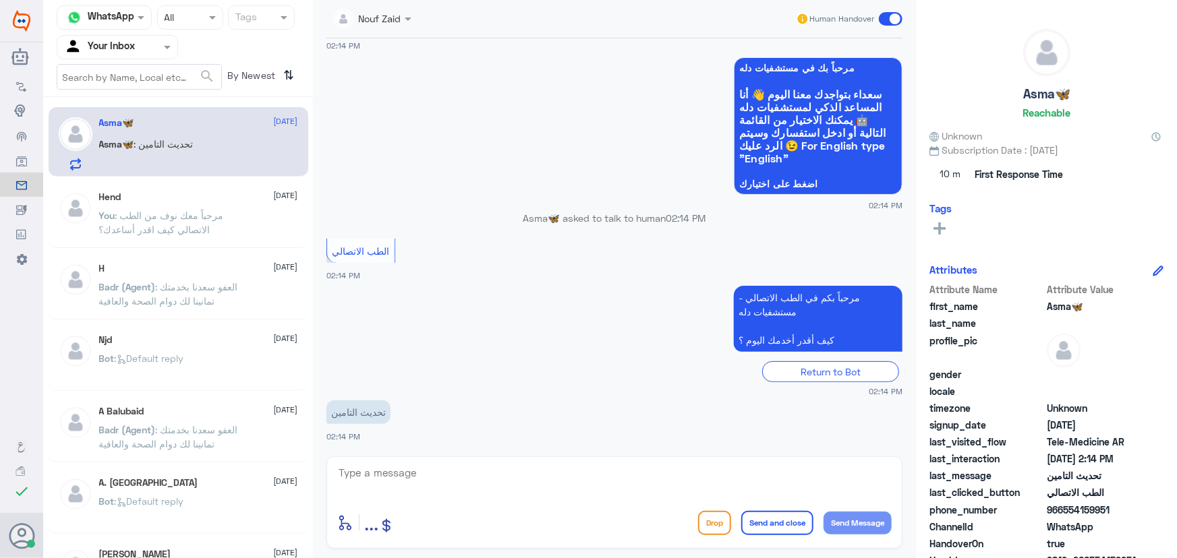
drag, startPoint x: 405, startPoint y: 464, endPoint x: 416, endPoint y: 452, distance: 16.2
click at [406, 463] on div "enter flow name ... Drop Send and close Send Message" at bounding box center [614, 502] width 576 height 92
type textarea "مرحبا معك نوف من الطب الاتصالي"
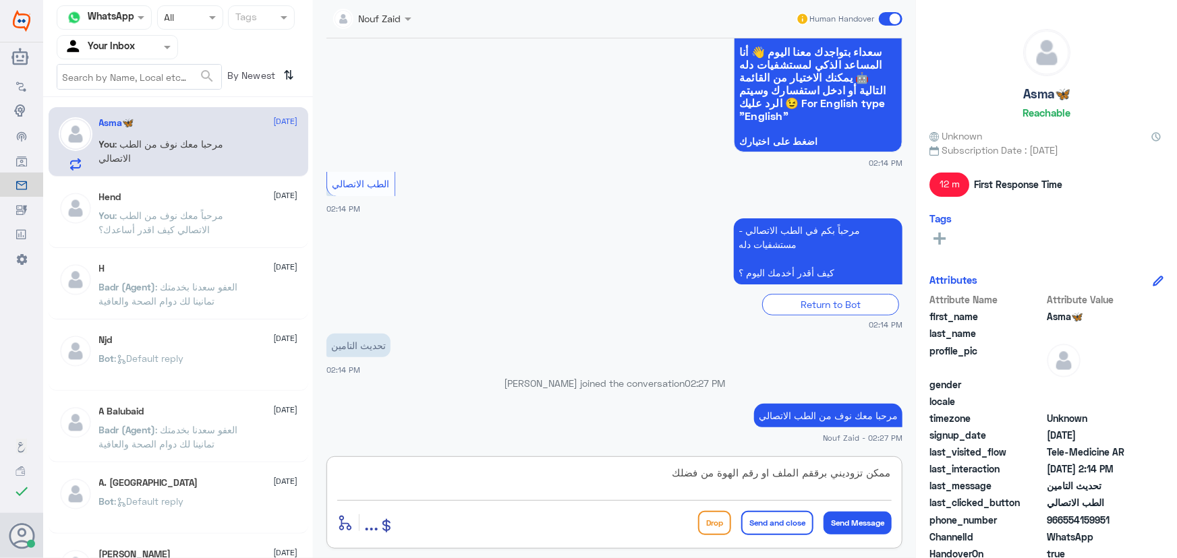
click at [804, 474] on textarea "ممكن تزوديني برققم الملف او رقم الهوة من فضلك" at bounding box center [614, 480] width 554 height 33
click at [728, 469] on textarea "ممكن تزوديني برقم الملف او رقم الهوة من فضلك" at bounding box center [614, 480] width 554 height 33
type textarea "ممكن تزوديني برقم الملف او رقم الهوية من فضلك"
click at [854, 521] on button "Send Message" at bounding box center [857, 523] width 68 height 23
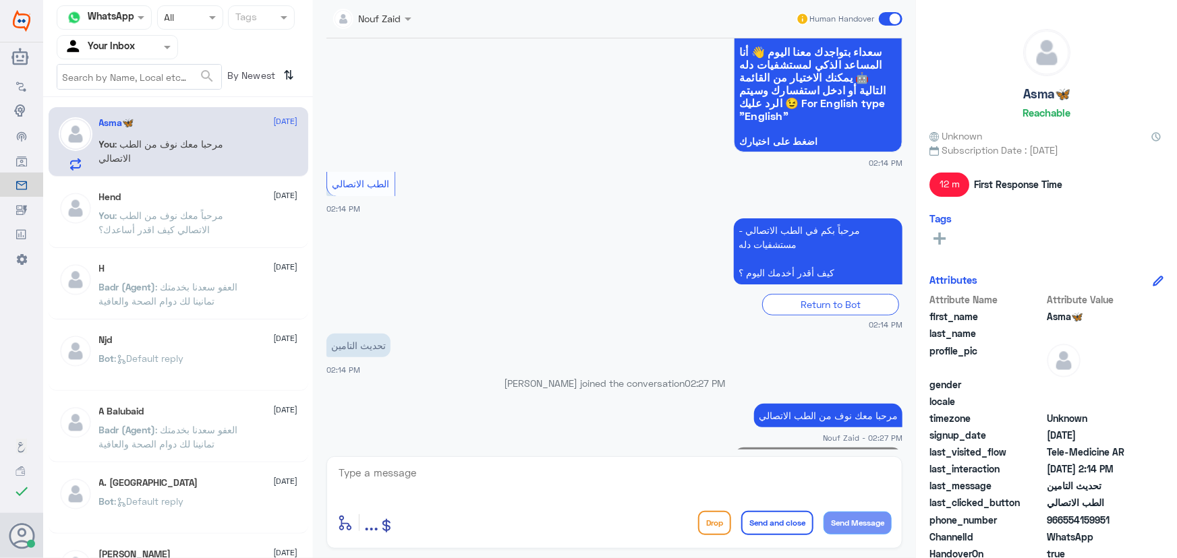
scroll to position [160, 0]
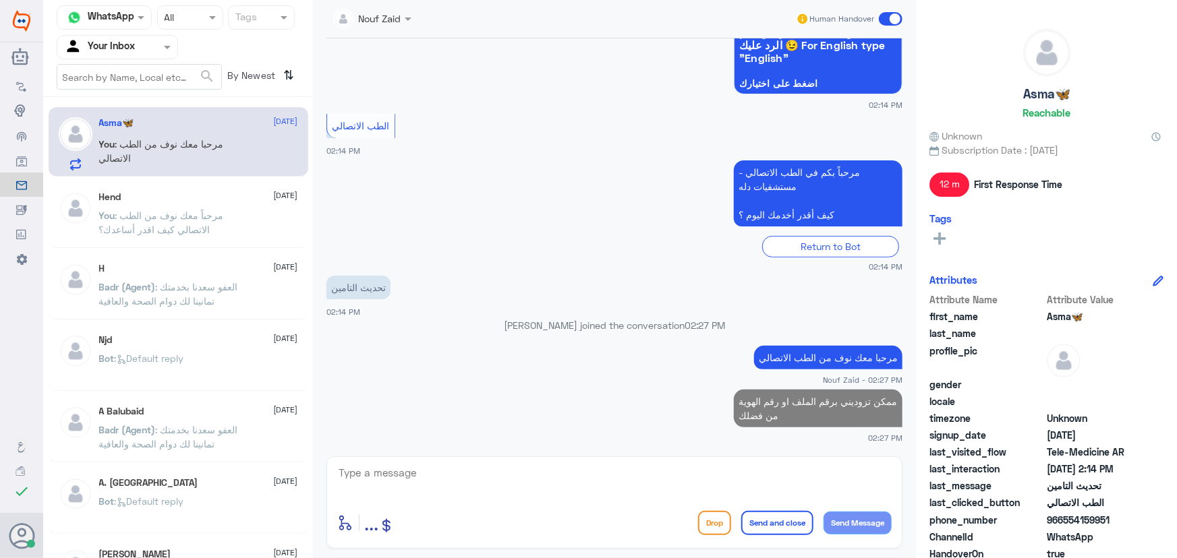
drag, startPoint x: 1061, startPoint y: 520, endPoint x: 1140, endPoint y: 520, distance: 78.9
click at [1140, 520] on span "966554159951" at bounding box center [1095, 520] width 98 height 14
copy span "554159951"
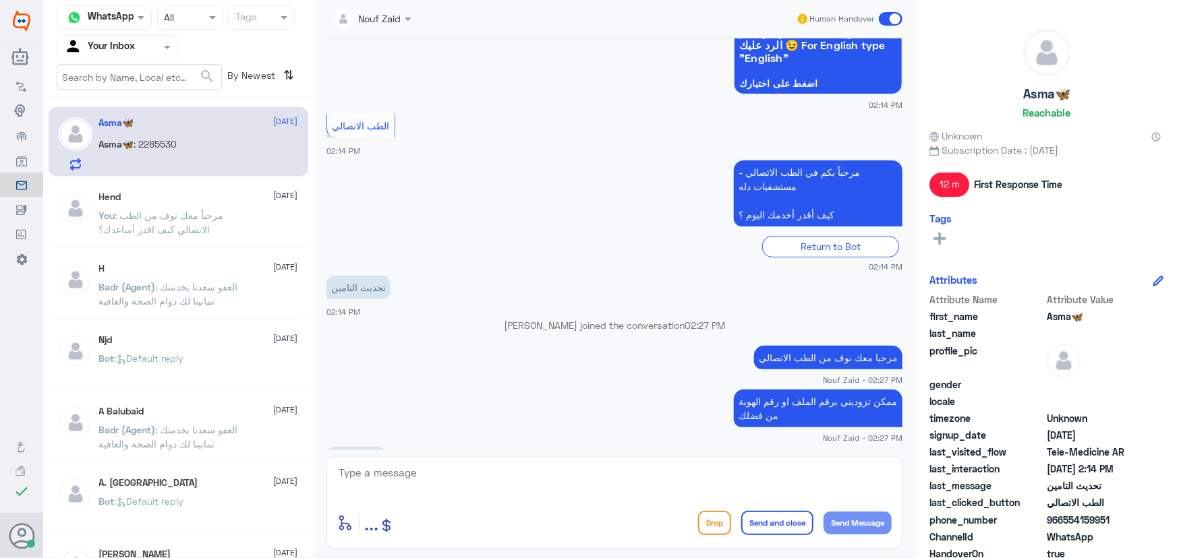
scroll to position [251, 0]
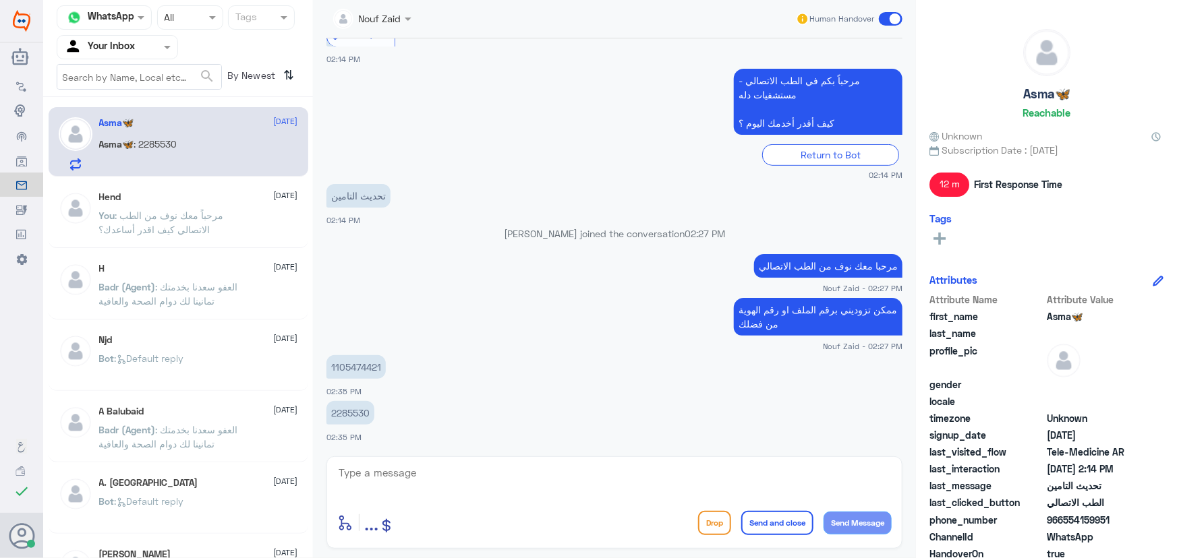
click at [351, 406] on p "2285530" at bounding box center [350, 413] width 48 height 24
click at [353, 411] on p "2285530" at bounding box center [350, 413] width 48 height 24
copy p "2285530"
click at [607, 493] on textarea at bounding box center [614, 480] width 554 height 33
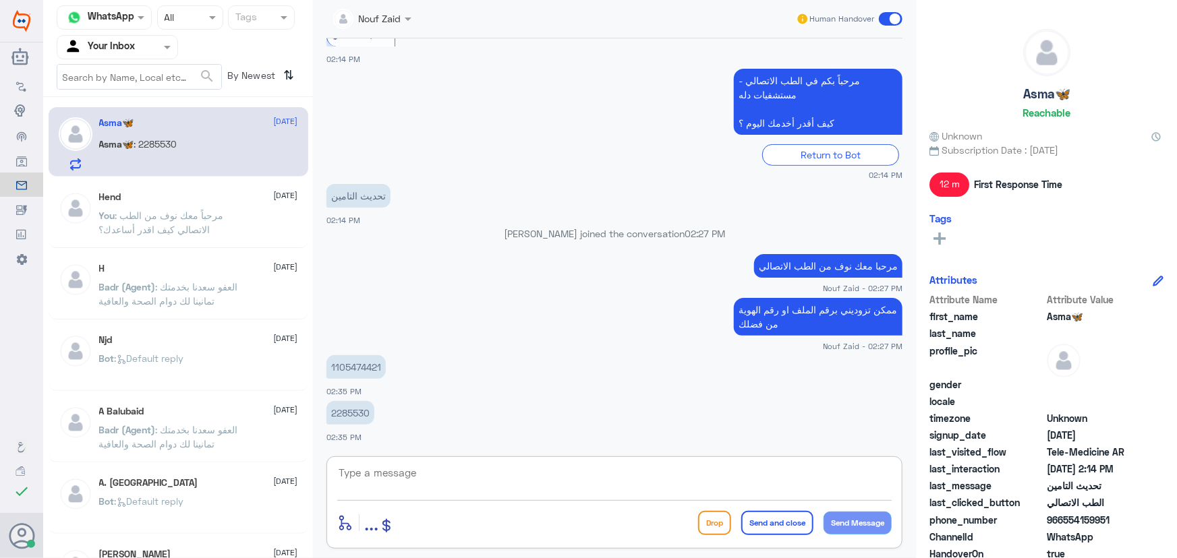
type textarea "ن"
click at [762, 477] on textarea "تم تحديث التأمين الخاص بكمن سعدنا بخدمتك" at bounding box center [614, 480] width 554 height 33
type textarea "تم تحديث التأمين الخاص بكم، سعدنا بخدمتك"
click at [738, 513] on div "Drop Send and close Send Message" at bounding box center [794, 523] width 193 height 24
click at [744, 514] on button "Send and close" at bounding box center [777, 523] width 72 height 24
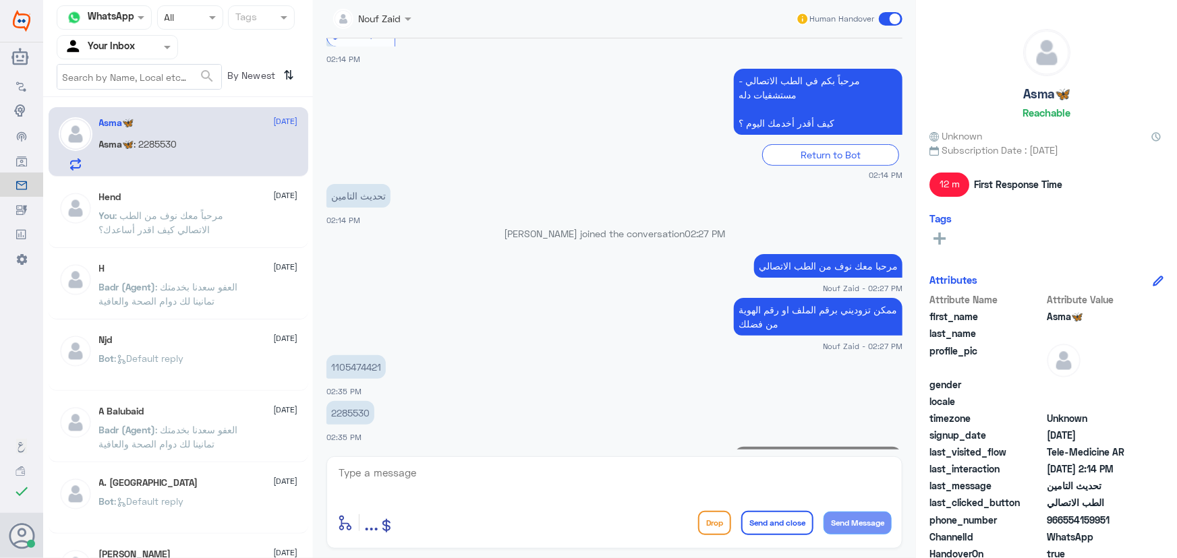
scroll to position [309, 0]
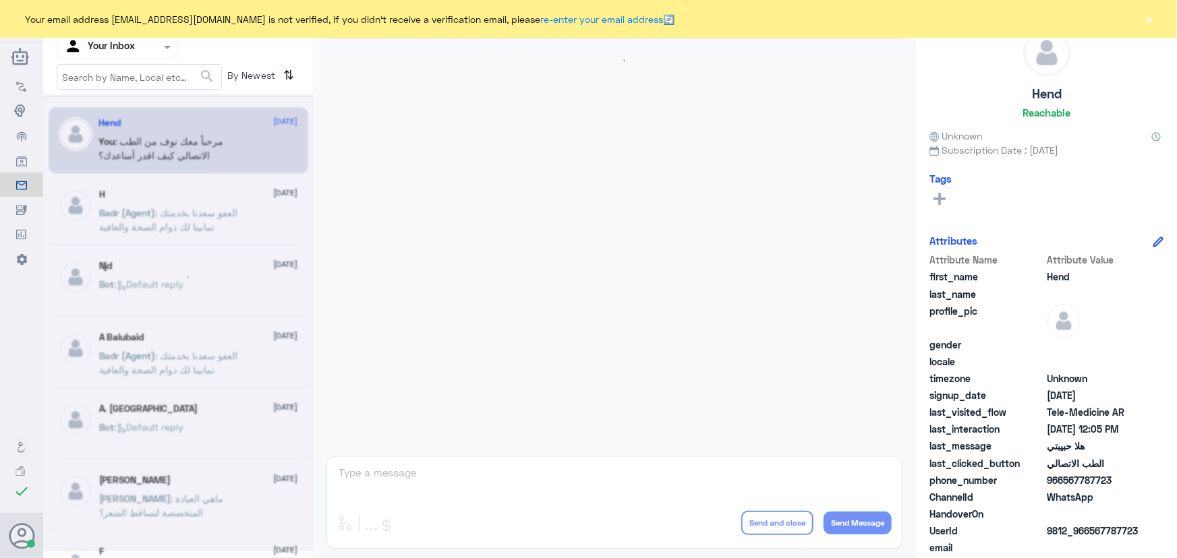
scroll to position [613, 0]
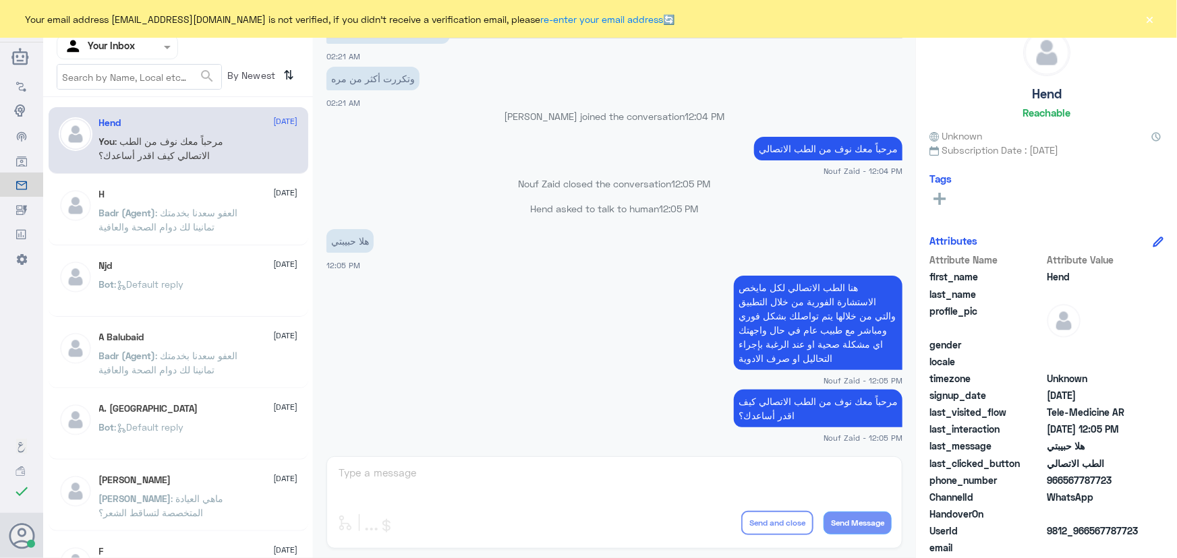
click at [641, 485] on div "Nouf Zaid Human Handover [DATE] Conversation has been assigned to الطب الاتصالي…" at bounding box center [614, 281] width 603 height 562
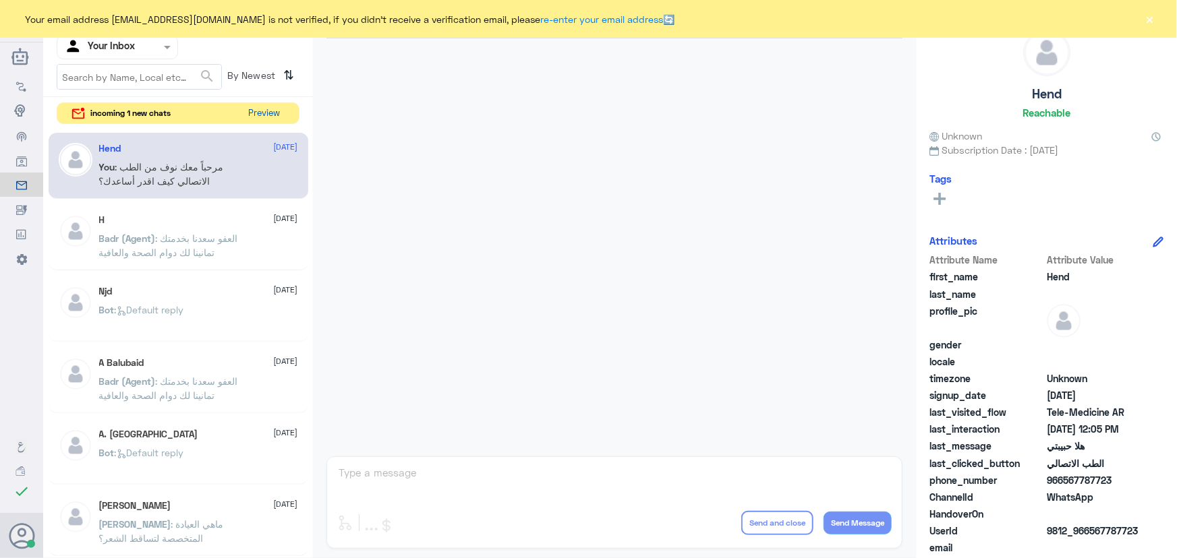
click at [270, 117] on button "Preview" at bounding box center [264, 113] width 42 height 21
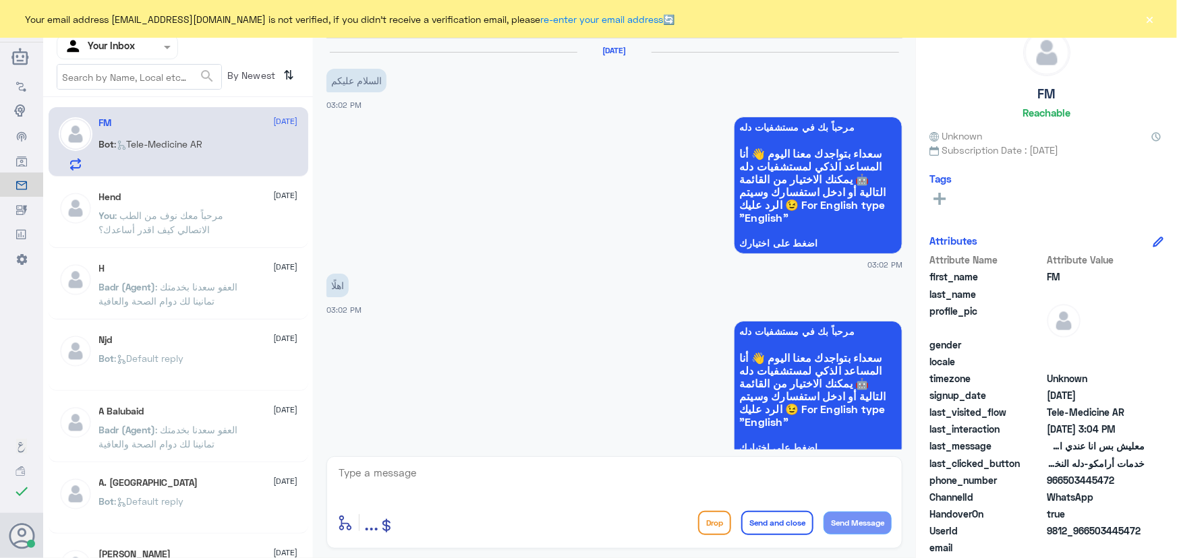
scroll to position [330, 0]
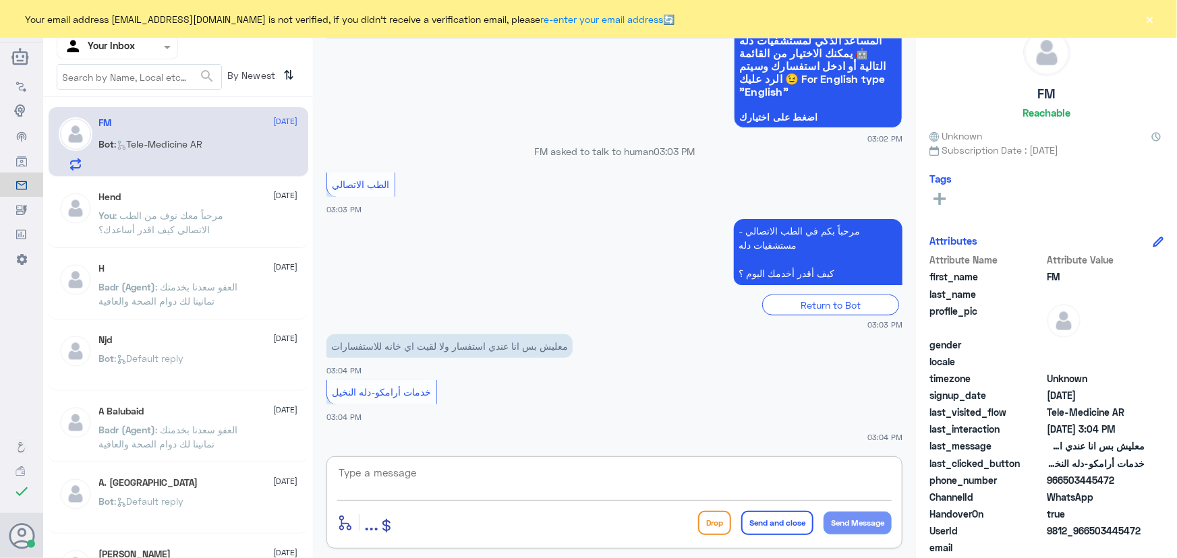
click at [530, 467] on textarea at bounding box center [614, 480] width 554 height 33
click at [506, 477] on textarea at bounding box center [614, 480] width 554 height 33
type textarea "مرحبا معك نوف من الطب الاتصالي كيف اقدر اساعدك؟"
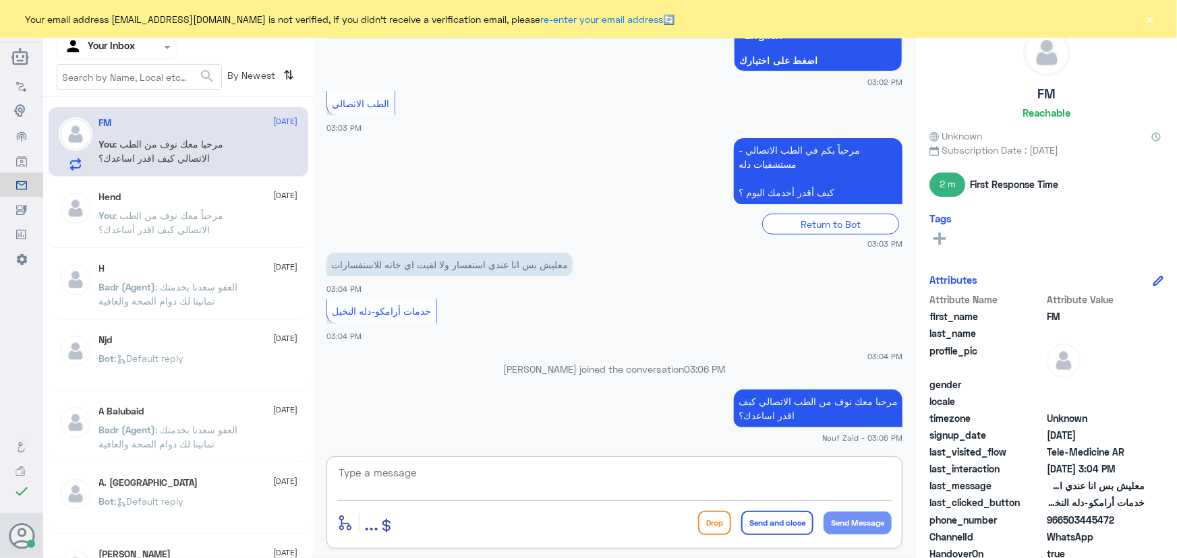
click at [1145, 24] on button "×" at bounding box center [1149, 18] width 13 height 13
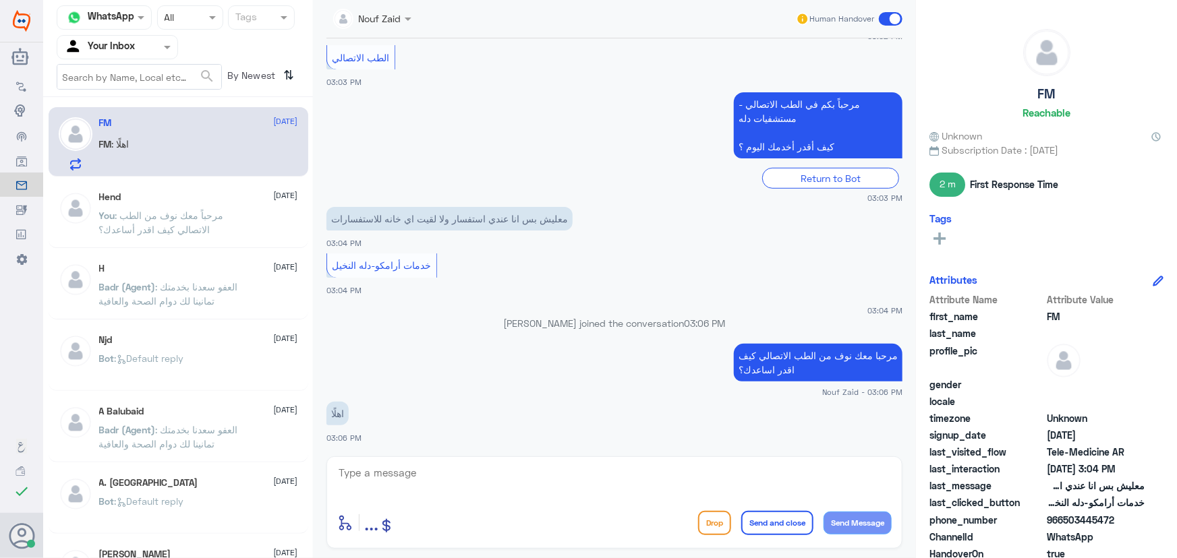
scroll to position [479, 0]
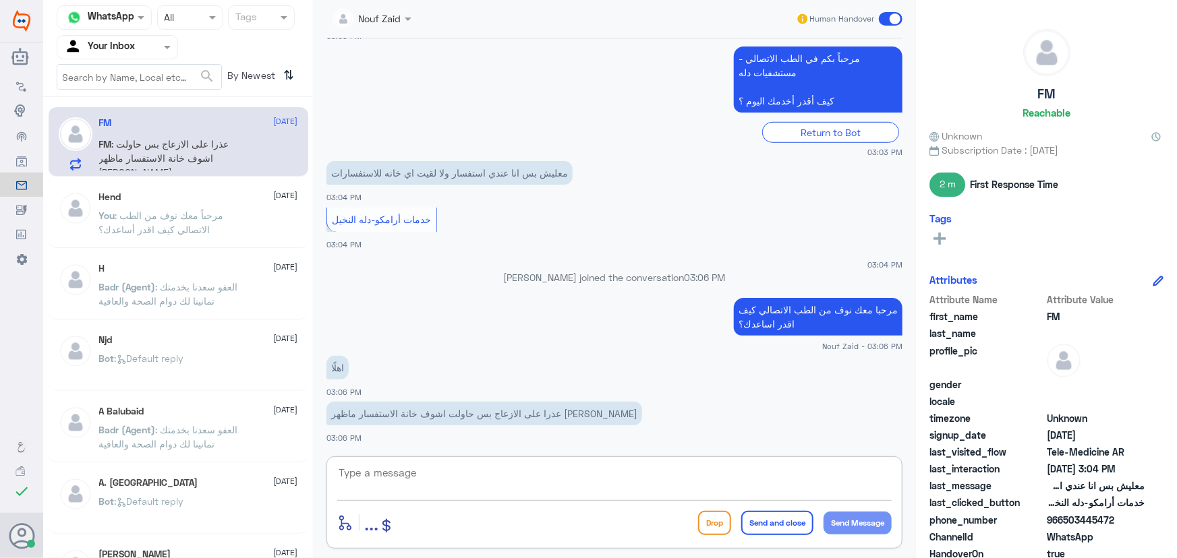
click at [485, 479] on textarea at bounding box center [614, 480] width 554 height 33
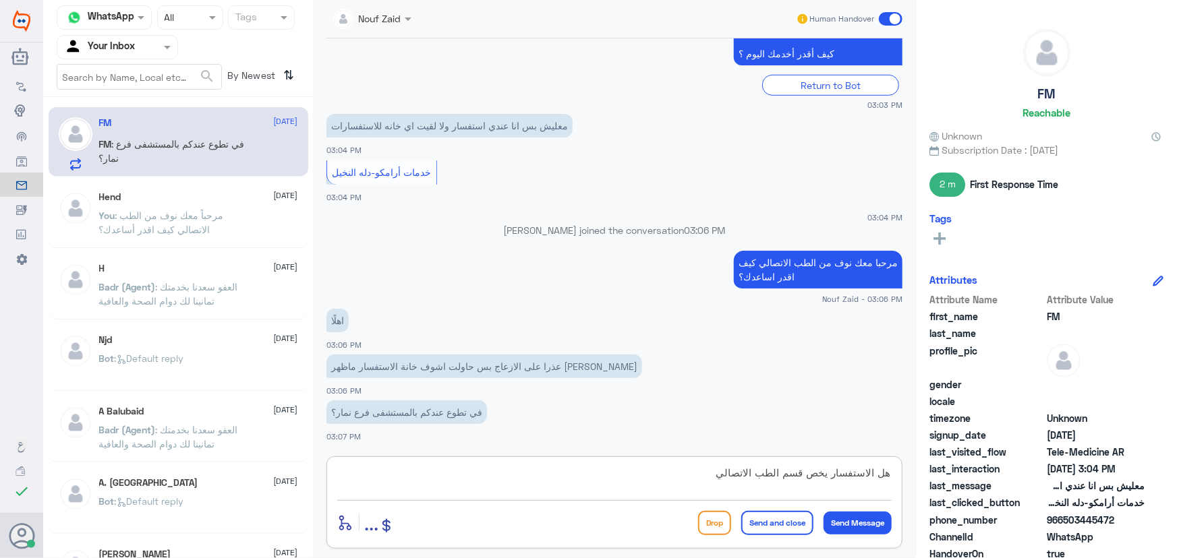
drag, startPoint x: 570, startPoint y: 471, endPoint x: 1052, endPoint y: 513, distance: 483.9
click at [1052, 513] on div "Channel WhatsApp Status × All Tags Agent Filter Your Inbox search By Newest ⇅ F…" at bounding box center [609, 281] width 1133 height 562
paste textarea "من خلال رقم دله -نمار 0546022896"
drag, startPoint x: 487, startPoint y: 475, endPoint x: 588, endPoint y: 482, distance: 101.4
click at [588, 482] on textarea "هنا دله النخيل ، يمكنك الاستفسار من خلال التواصل مع دله نمار من خلال من خلال رق…" at bounding box center [614, 480] width 554 height 33
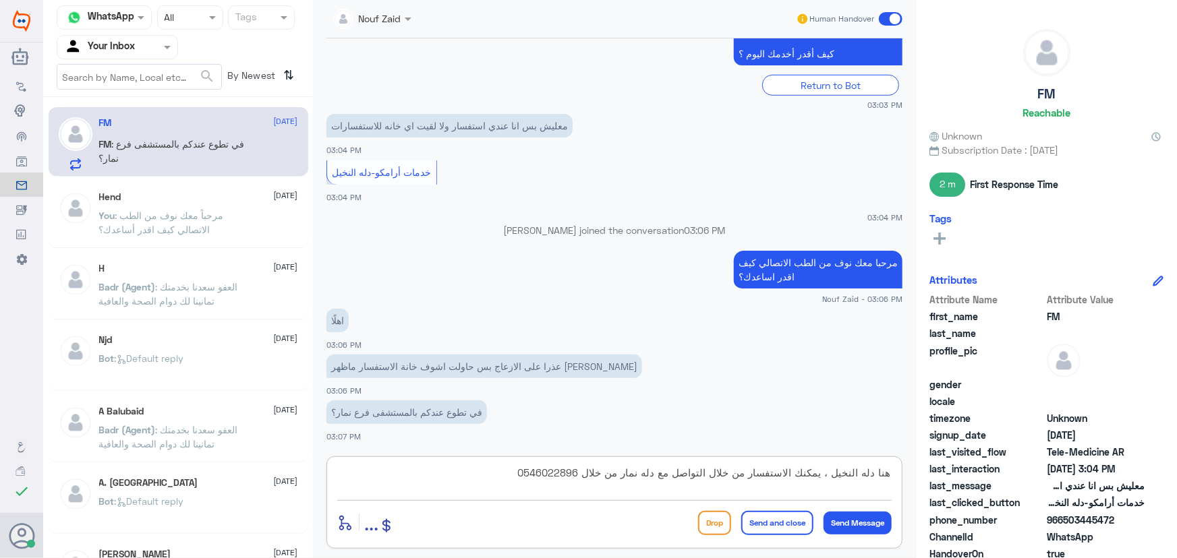
type textarea "هنا دله النخيل ، يمكنك الاستفسار من خلال التواصل مع دله نمار من خلال 0546022896"
drag, startPoint x: 761, startPoint y: 527, endPoint x: 734, endPoint y: 519, distance: 28.8
click at [764, 527] on button "Send and close" at bounding box center [777, 523] width 72 height 24
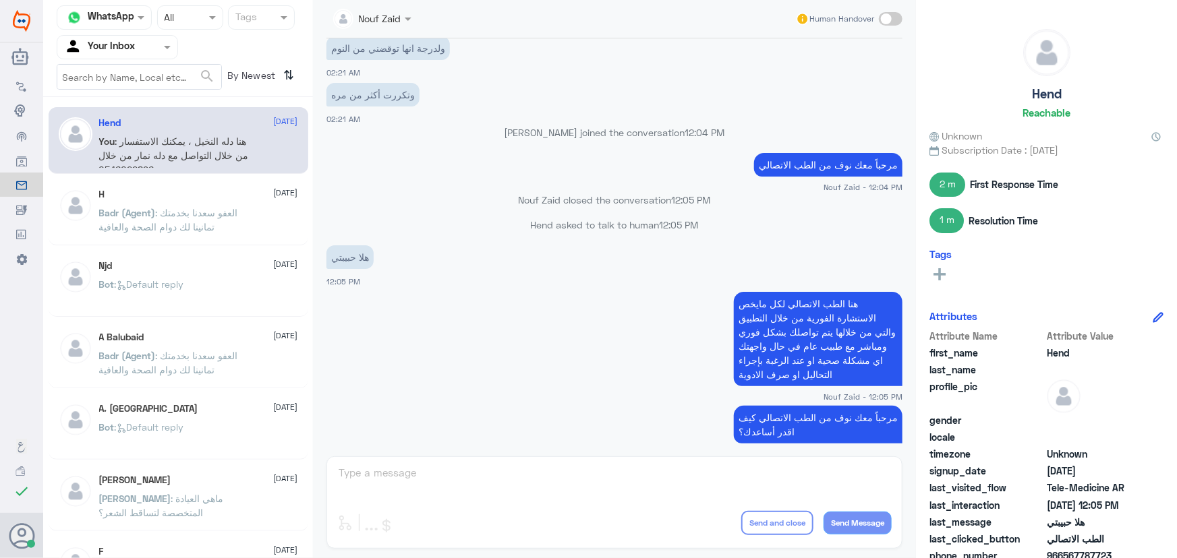
scroll to position [613, 0]
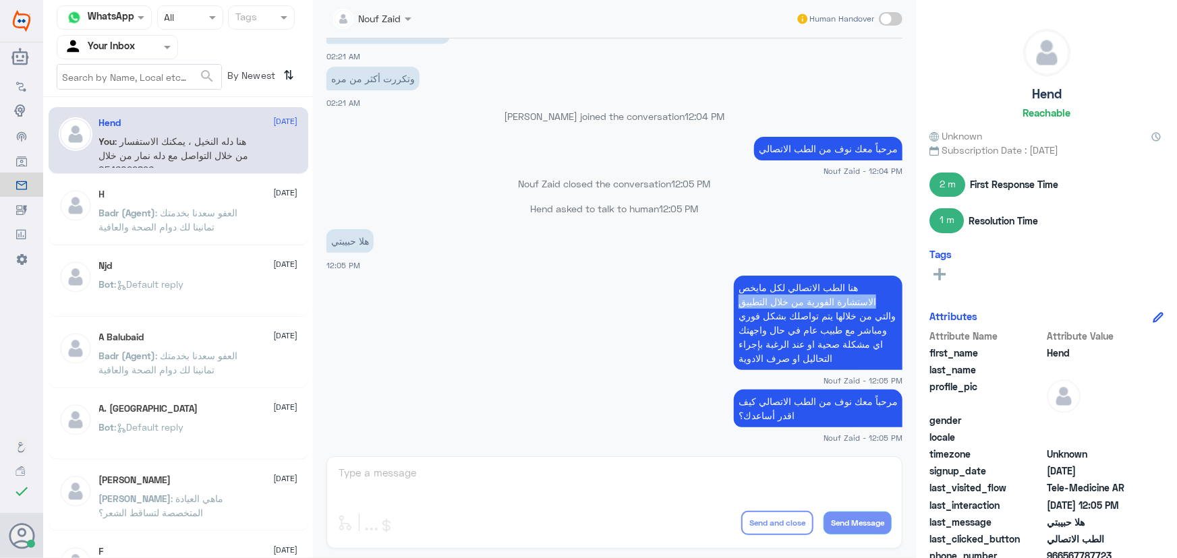
click at [476, 309] on app-msgs-text "هنا الطب الاتصالي لكل مايخص الاستشارة الفورية من خلال التطبيق والتي من خلالها ي…" at bounding box center [614, 324] width 576 height 96
